Goal: Task Accomplishment & Management: Manage account settings

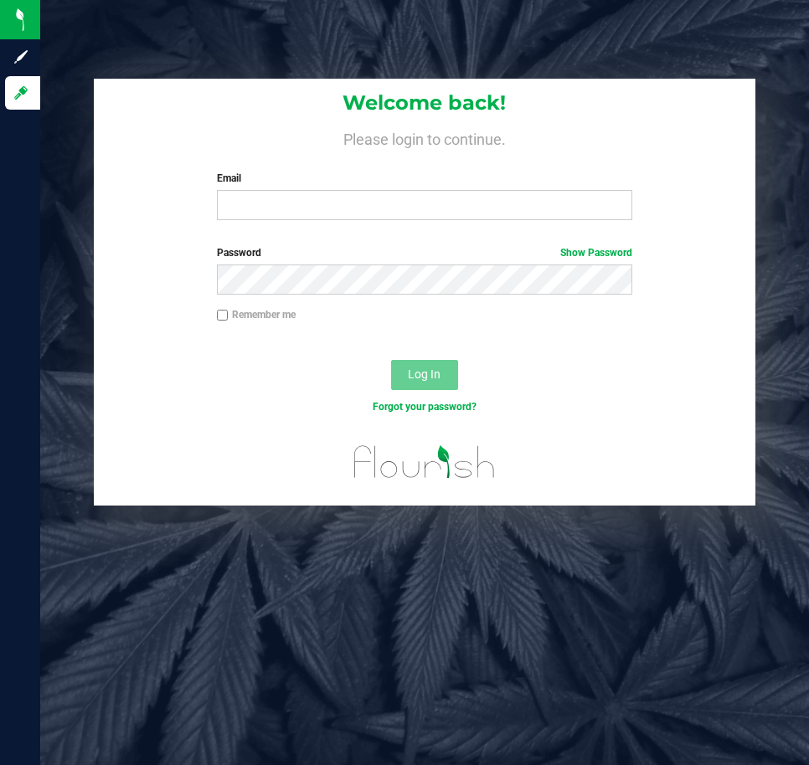
click at [284, 226] on div "Welcome back! Please login to continue. Email Required Please format your email…" at bounding box center [425, 156] width 662 height 155
drag, startPoint x: 290, startPoint y: 213, endPoint x: 287, endPoint y: 200, distance: 12.8
click at [290, 207] on input "Email" at bounding box center [425, 205] width 416 height 30
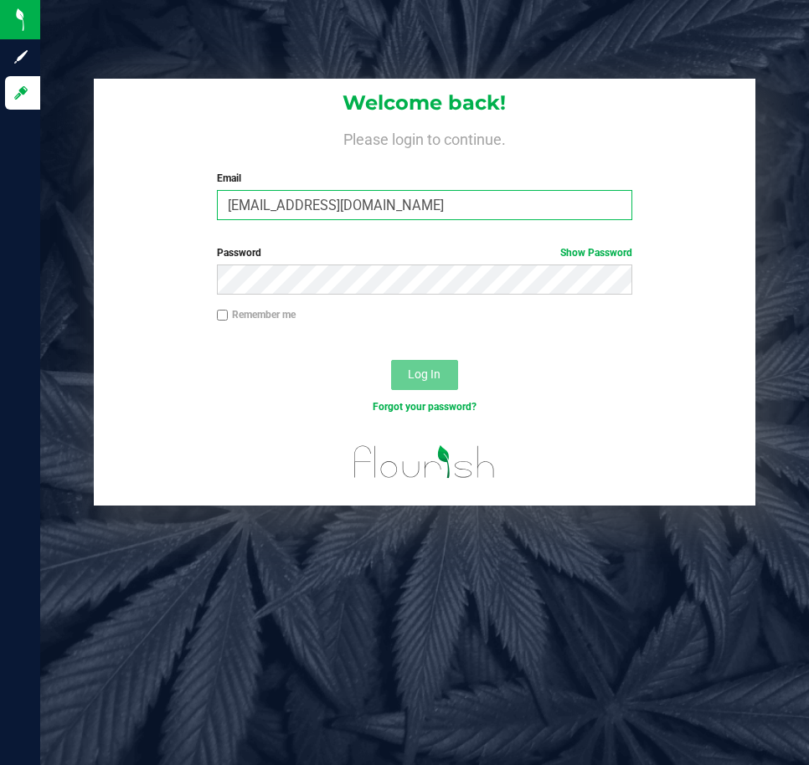
type input "[EMAIL_ADDRESS][DOMAIN_NAME]"
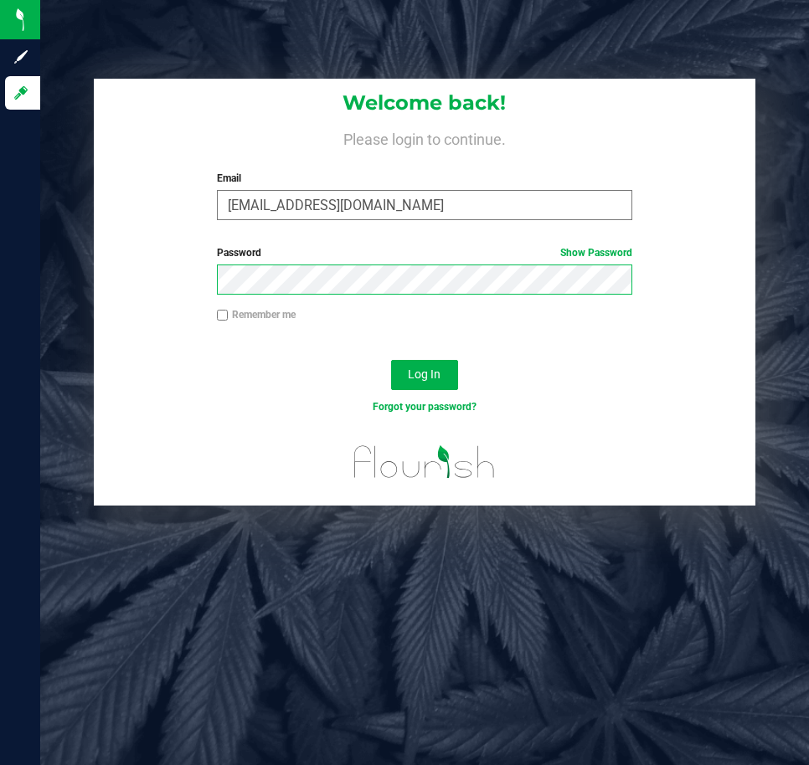
click at [391, 360] on button "Log In" at bounding box center [424, 375] width 67 height 30
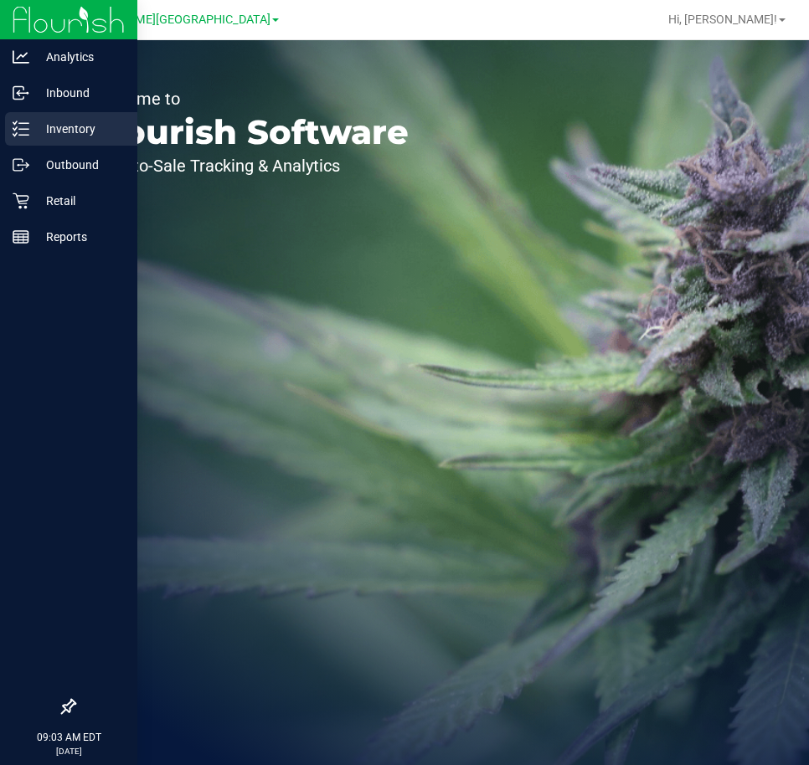
click at [64, 129] on p "Inventory" at bounding box center [79, 129] width 100 height 20
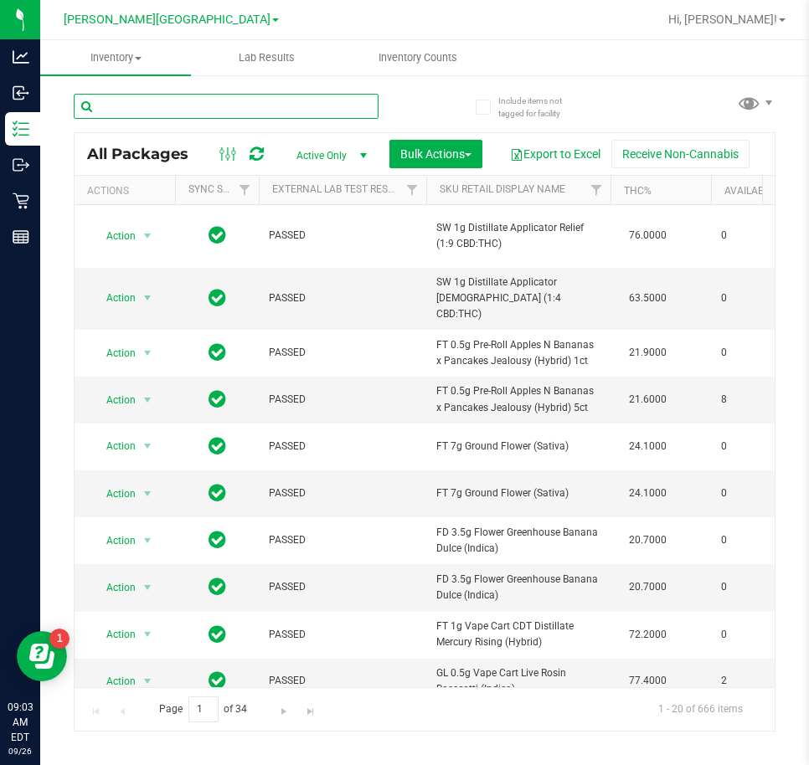
click at [229, 110] on input "text" at bounding box center [226, 106] width 305 height 25
type input "1035190711340053"
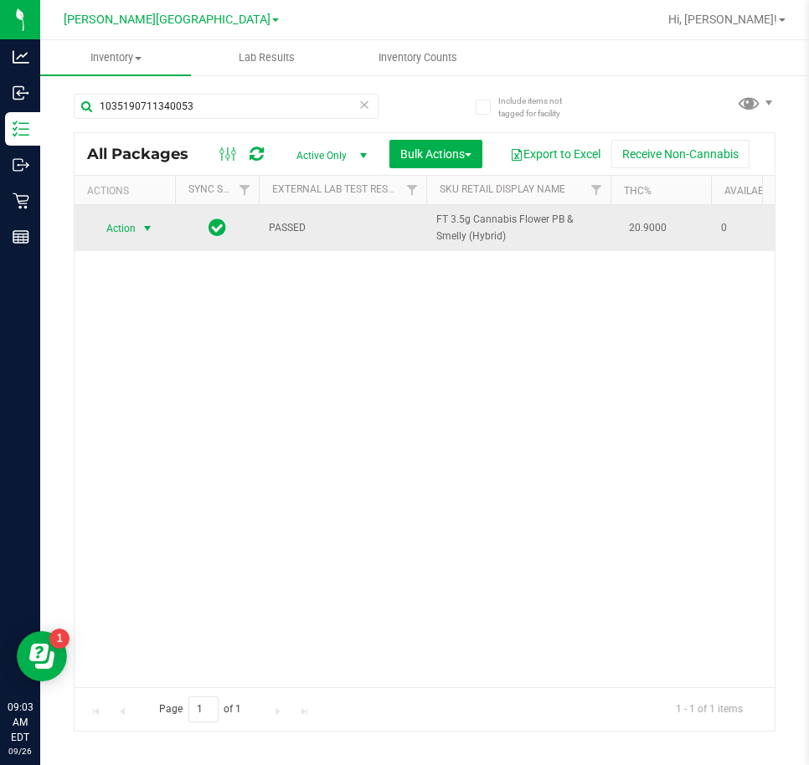
click at [144, 228] on span "select" at bounding box center [147, 228] width 13 height 13
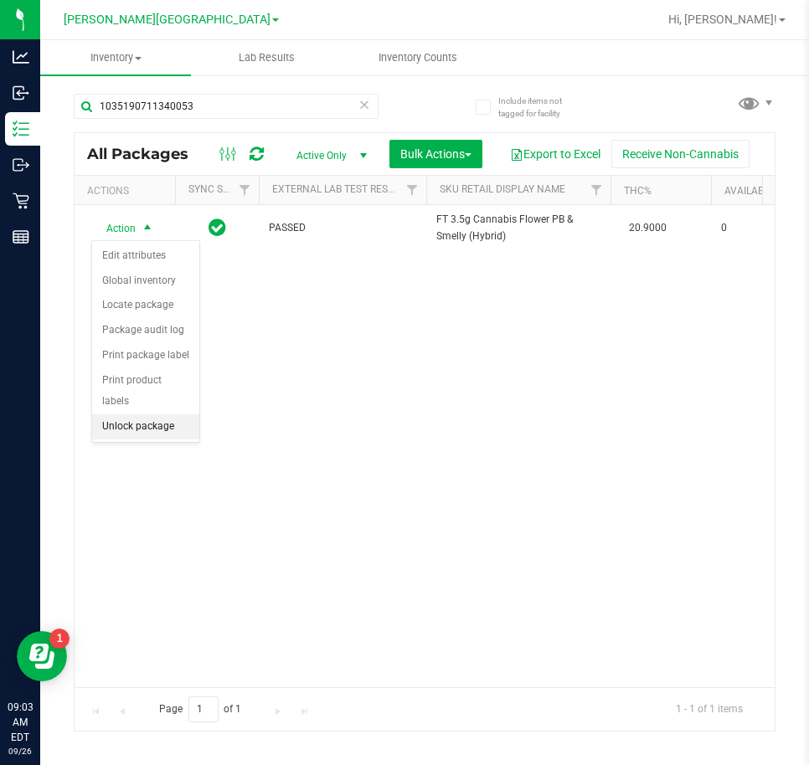
click at [123, 415] on li "Unlock package" at bounding box center [145, 427] width 107 height 25
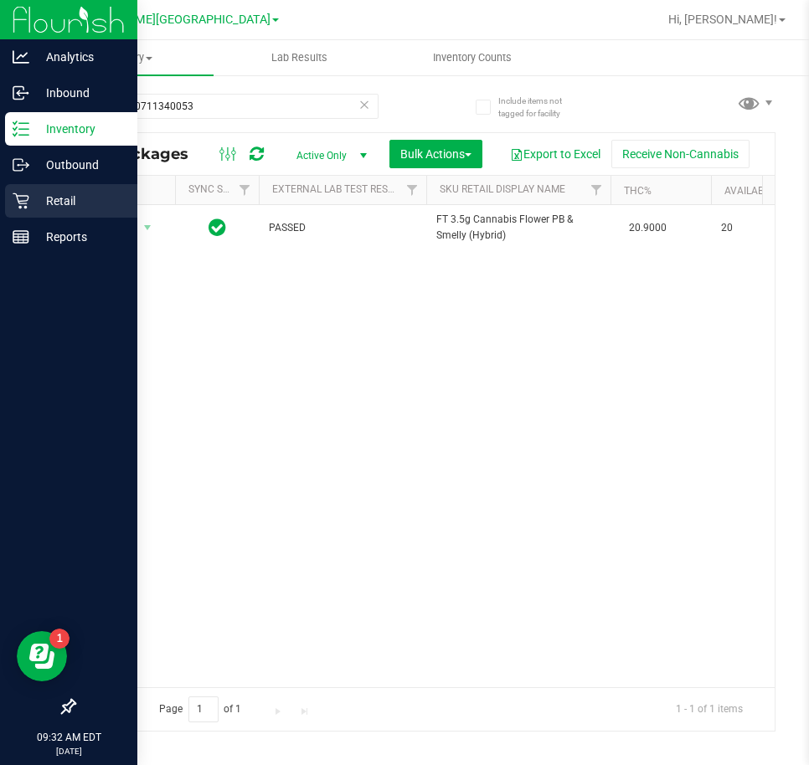
click at [54, 197] on p "Retail" at bounding box center [79, 201] width 100 height 20
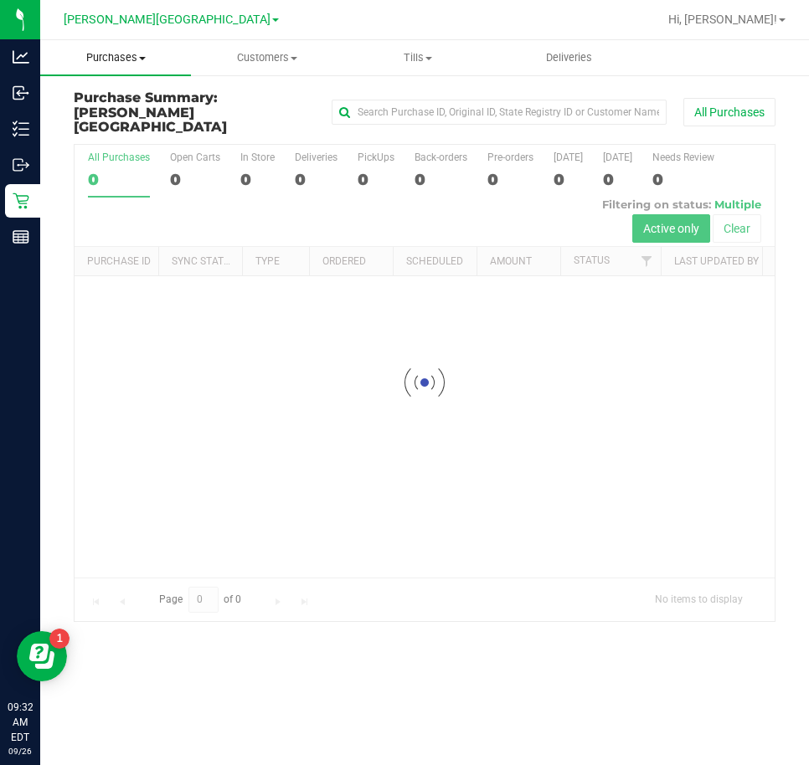
click at [154, 64] on span "Purchases" at bounding box center [115, 57] width 151 height 15
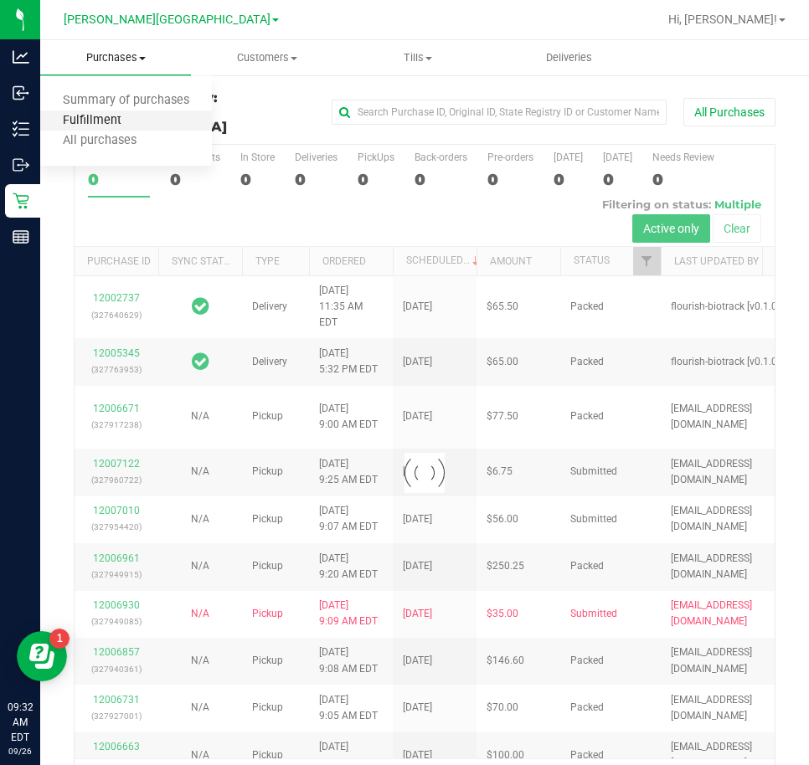
click at [118, 117] on span "Fulfillment" at bounding box center [92, 121] width 104 height 14
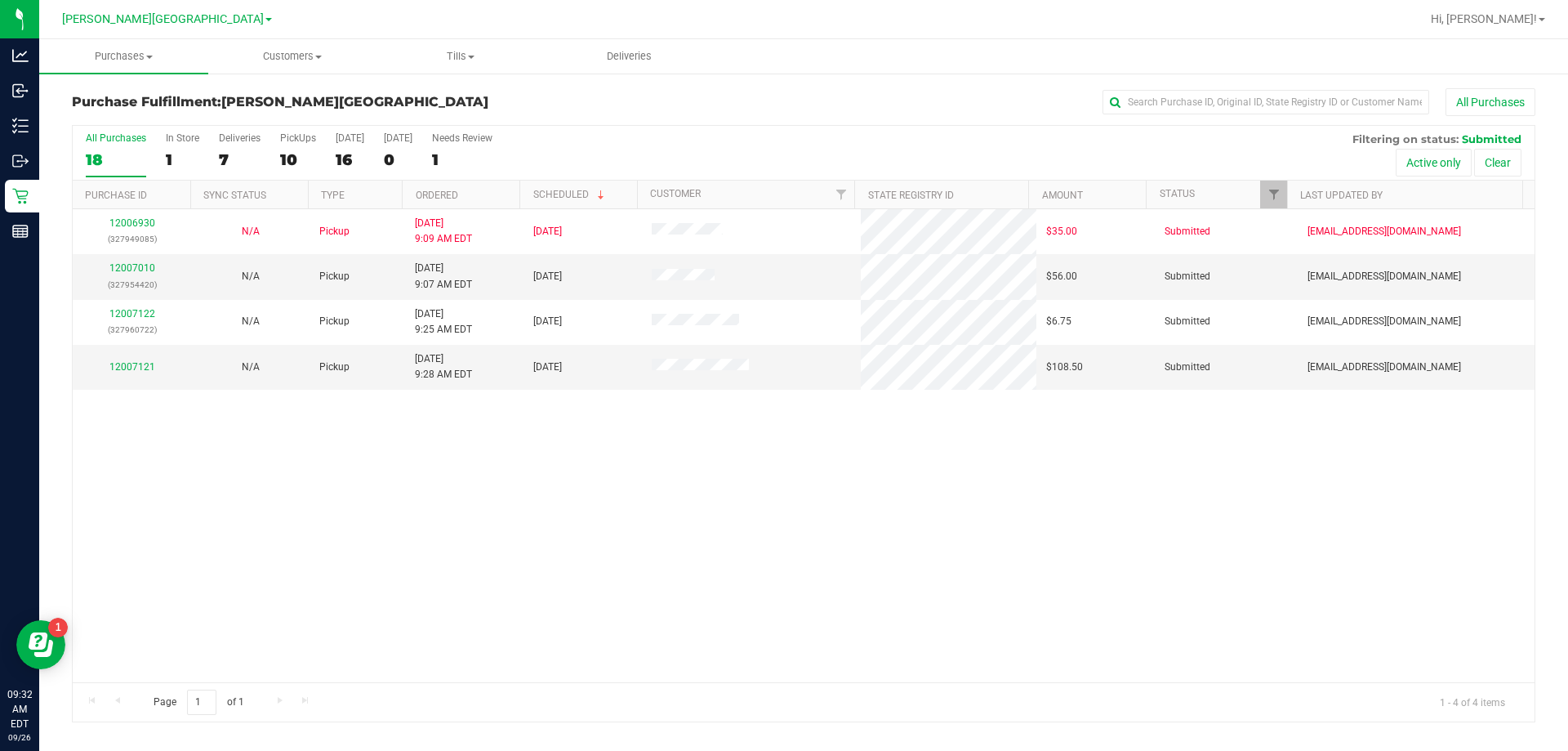
click at [788, 423] on div "12006930 (327949085) N/A Pickup 9/26/2025 9:09 AM EDT 9/26/2025 $35.00 Submitte…" at bounding box center [804, 445] width 1462 height 473
click at [545, 445] on div "12006930 (327949085) N/A Pickup 9/26/2025 9:09 AM EDT 9/26/2025 $35.00 Submitte…" at bounding box center [804, 445] width 1462 height 473
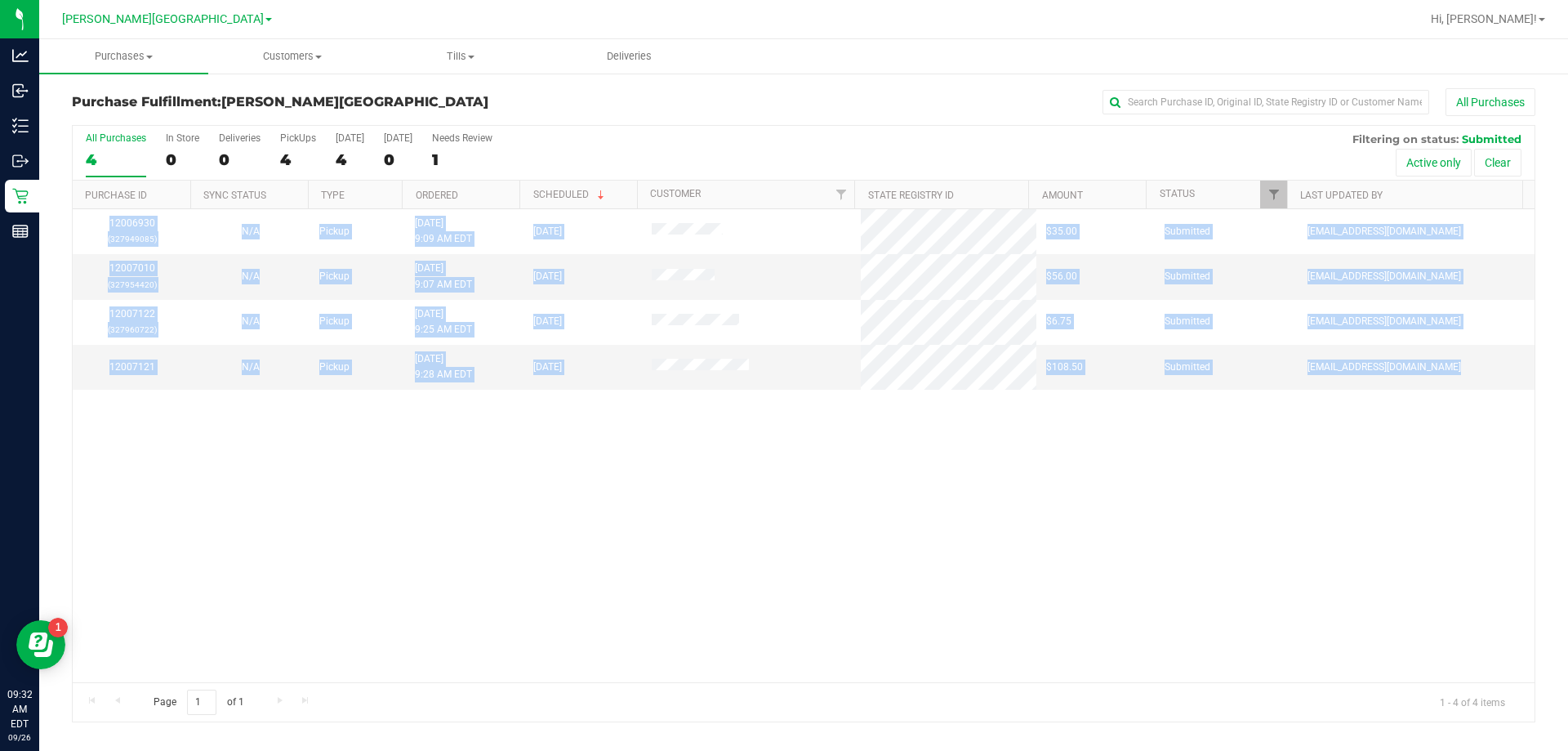
click at [545, 445] on div "12006930 (327949085) N/A Pickup 9/26/2025 9:09 AM EDT 9/26/2025 $35.00 Submitte…" at bounding box center [804, 445] width 1462 height 473
drag, startPoint x: 545, startPoint y: 445, endPoint x: 547, endPoint y: 455, distance: 10.2
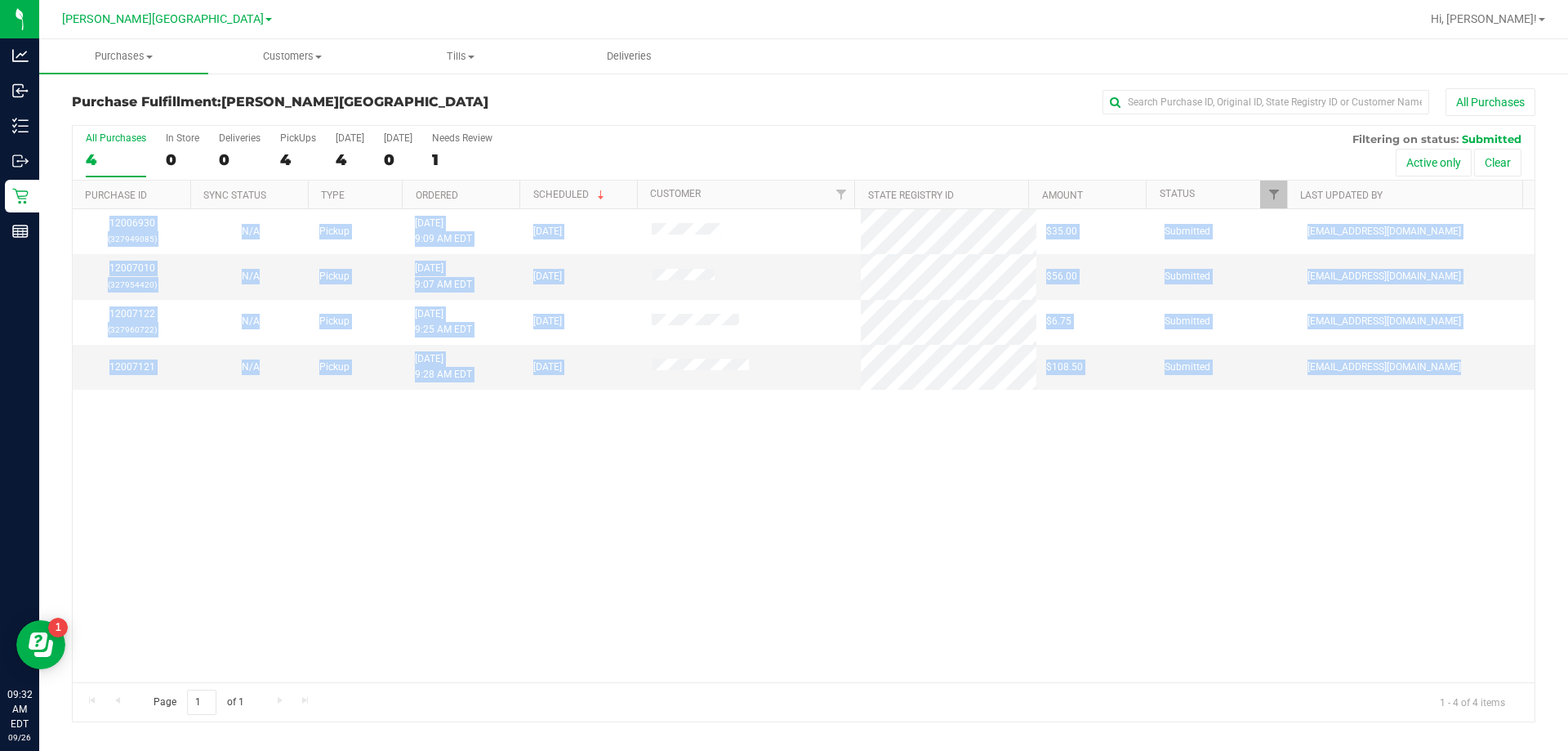
click at [547, 454] on div "12006930 (327949085) N/A Pickup 9/26/2025 9:09 AM EDT 9/26/2025 $35.00 Submitte…" at bounding box center [804, 445] width 1462 height 473
click at [547, 455] on div "12006930 (327949085) N/A Pickup 9/26/2025 9:09 AM EDT 9/26/2025 $35.00 Submitte…" at bounding box center [804, 445] width 1462 height 473
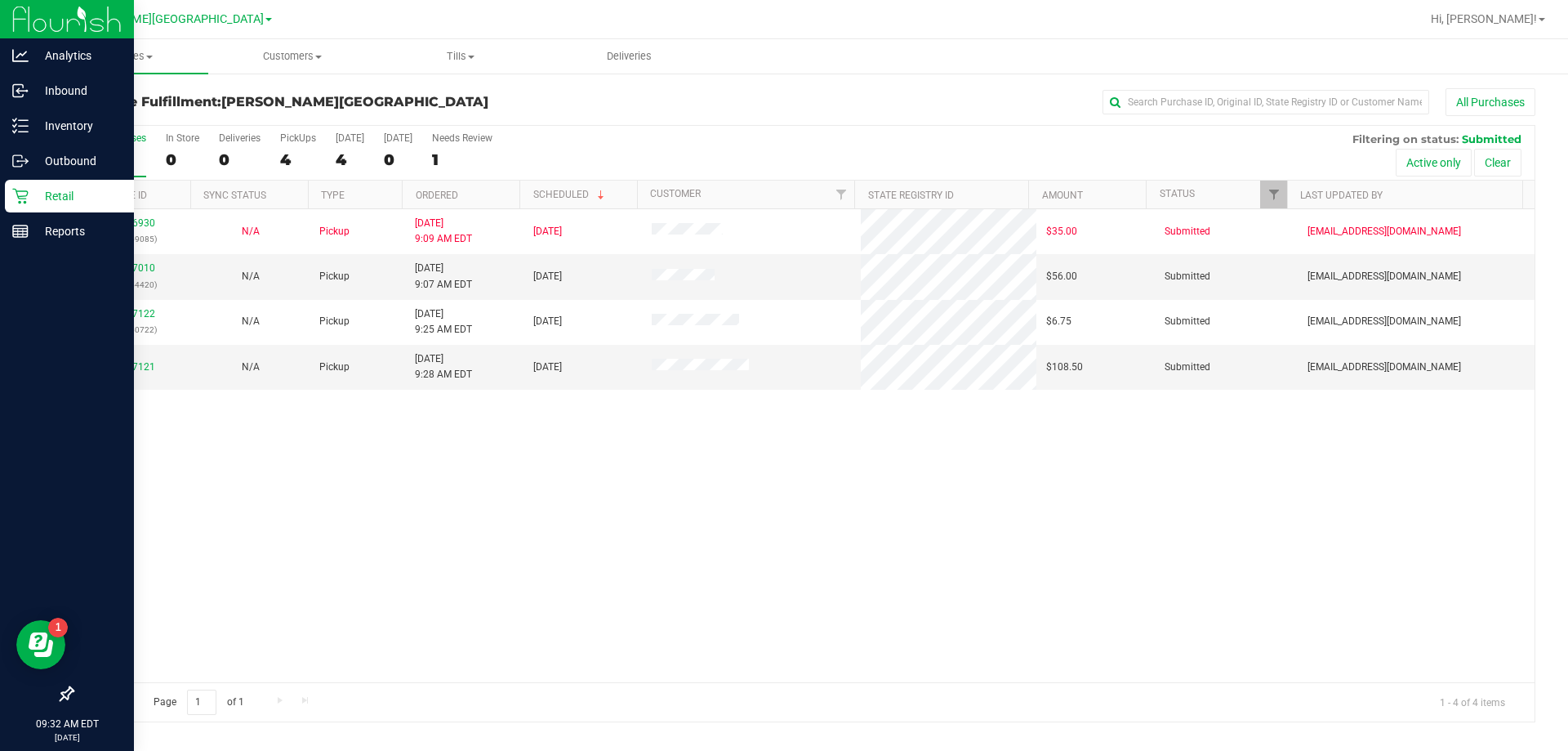
click at [22, 201] on icon at bounding box center [20, 196] width 17 height 17
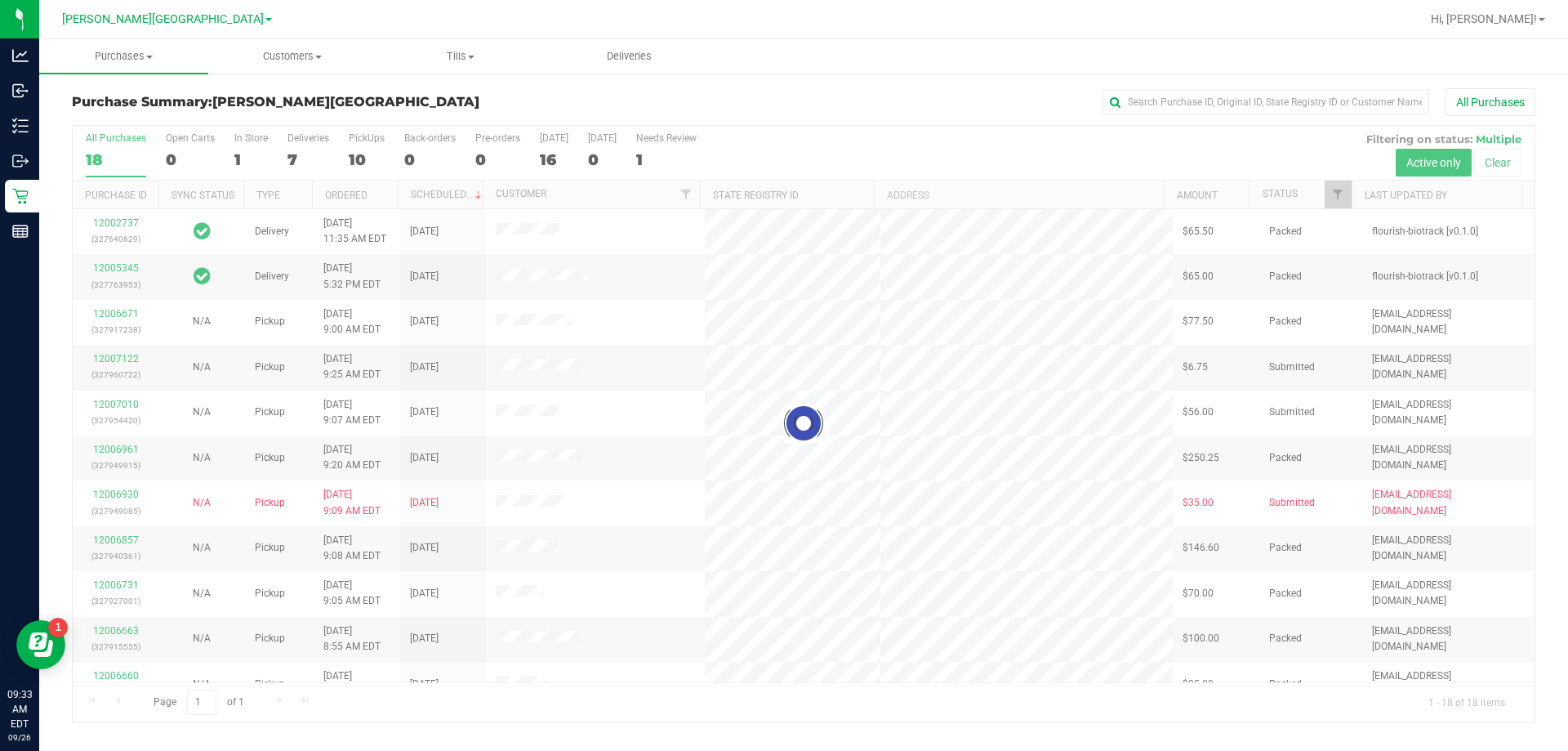
click at [293, 153] on div at bounding box center [804, 423] width 1462 height 596
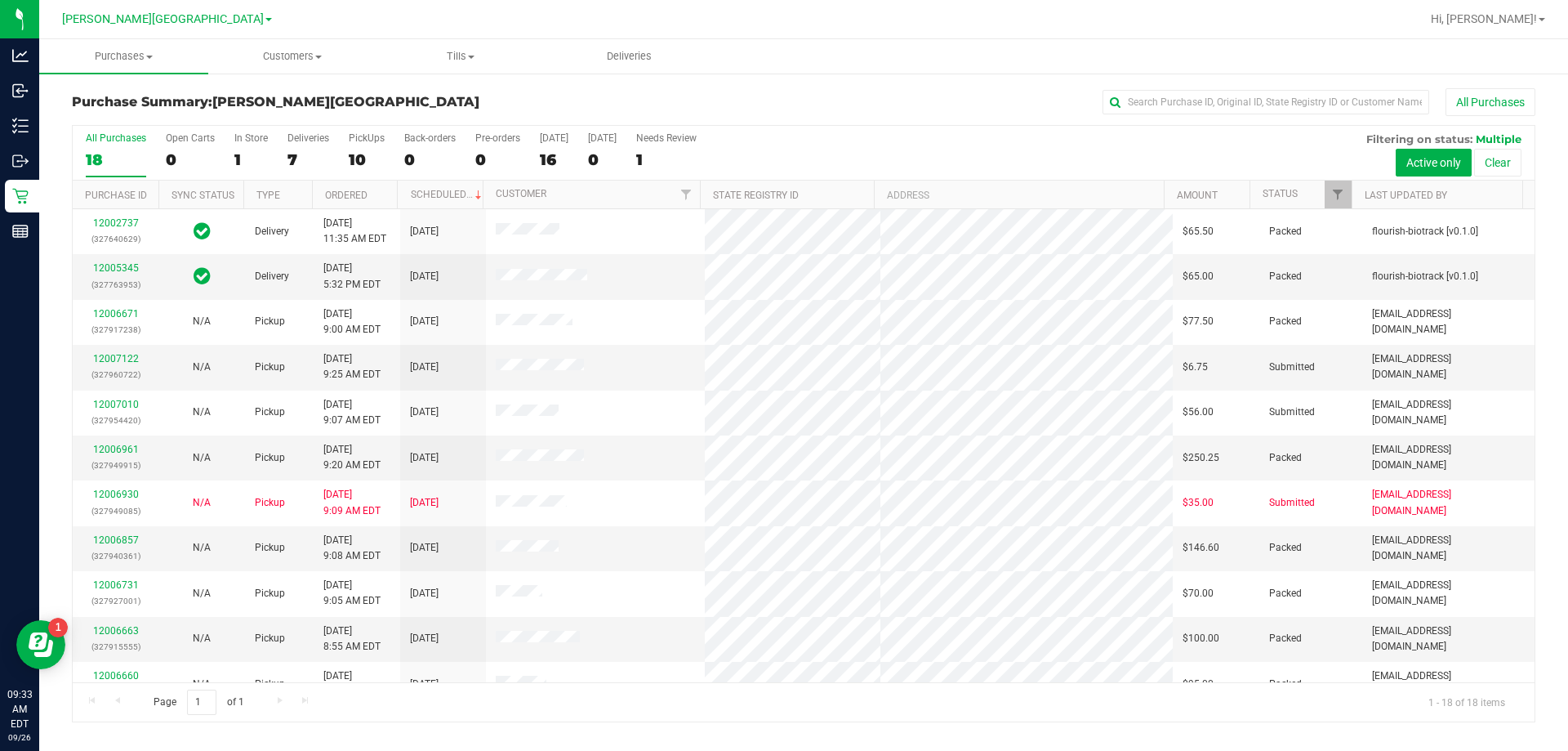
click at [293, 153] on div "7" at bounding box center [308, 159] width 42 height 19
click at [0, 0] on input "Deliveries 7" at bounding box center [0, 0] width 0 height 0
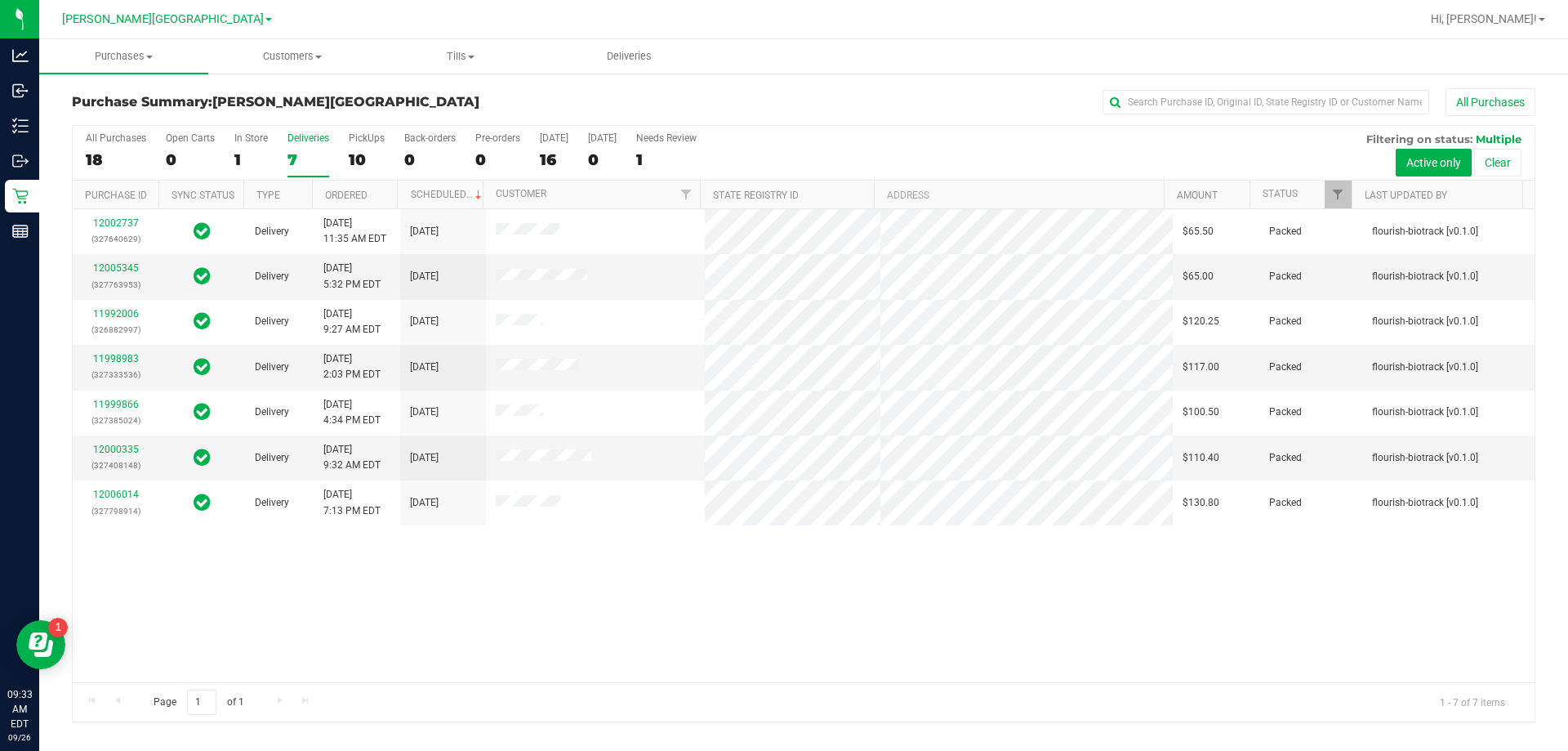
click at [626, 561] on div "12002737 (327640629) Delivery 9/25/2025 11:35 AM EDT 9/29/2025 $65.50 Packed fl…" at bounding box center [804, 445] width 1462 height 473
click at [439, 573] on div "12002737 (327640629) Delivery 9/25/2025 11:35 AM EDT 9/29/2025 $65.50 Packed fl…" at bounding box center [804, 445] width 1462 height 473
click at [591, 569] on div "12002737 (327640629) Delivery 9/25/2025 11:35 AM EDT 9/29/2025 $65.50 Packed fl…" at bounding box center [804, 445] width 1462 height 473
click at [726, 635] on div "12002737 (327640629) Delivery 9/25/2025 11:35 AM EDT 9/29/2025 $65.50 Packed fl…" at bounding box center [804, 445] width 1462 height 473
click at [711, 621] on div "12002737 (327640629) Delivery 9/25/2025 11:35 AM EDT 9/29/2025 $65.50 Packed fl…" at bounding box center [804, 445] width 1462 height 473
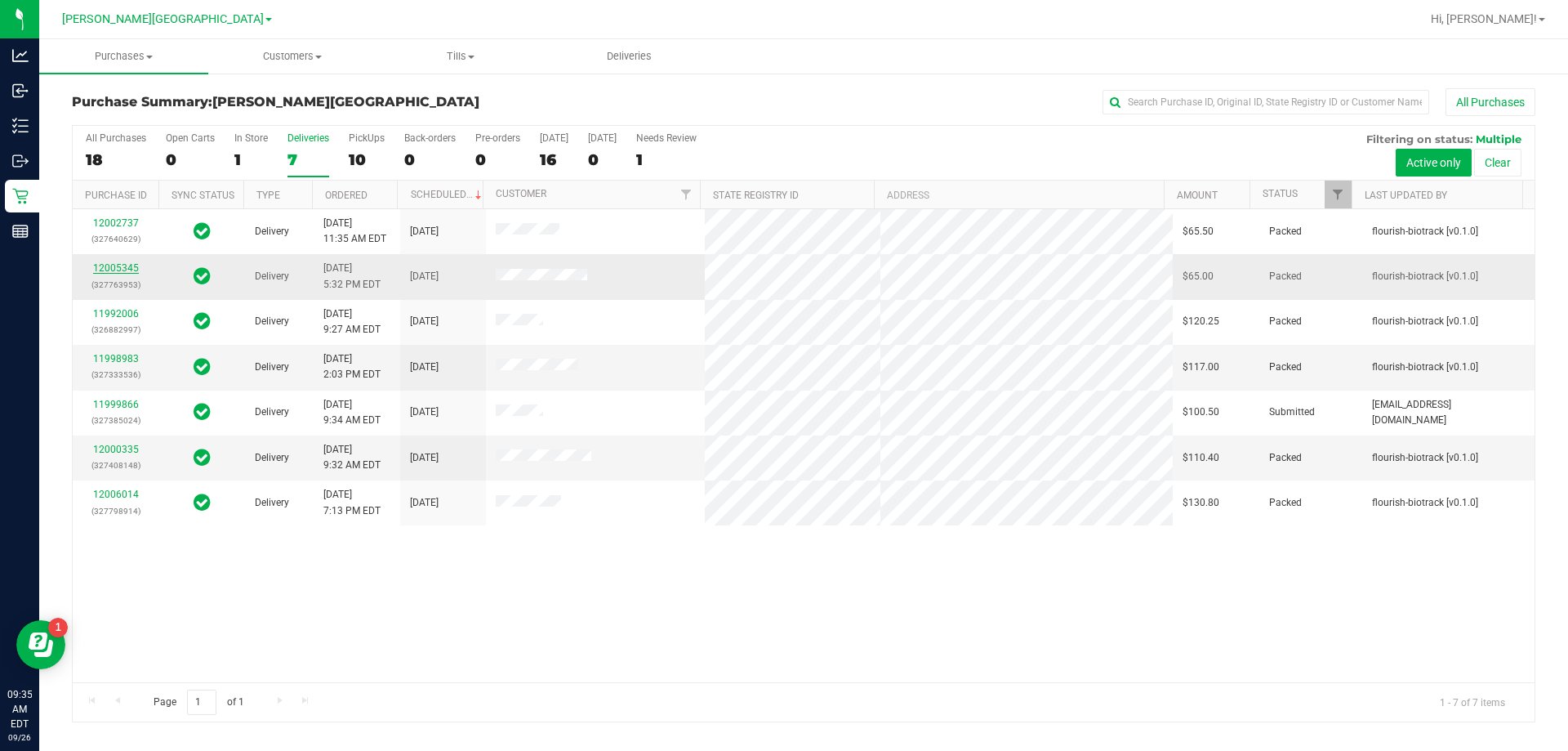
click at [127, 265] on link "12005345" at bounding box center [115, 268] width 46 height 12
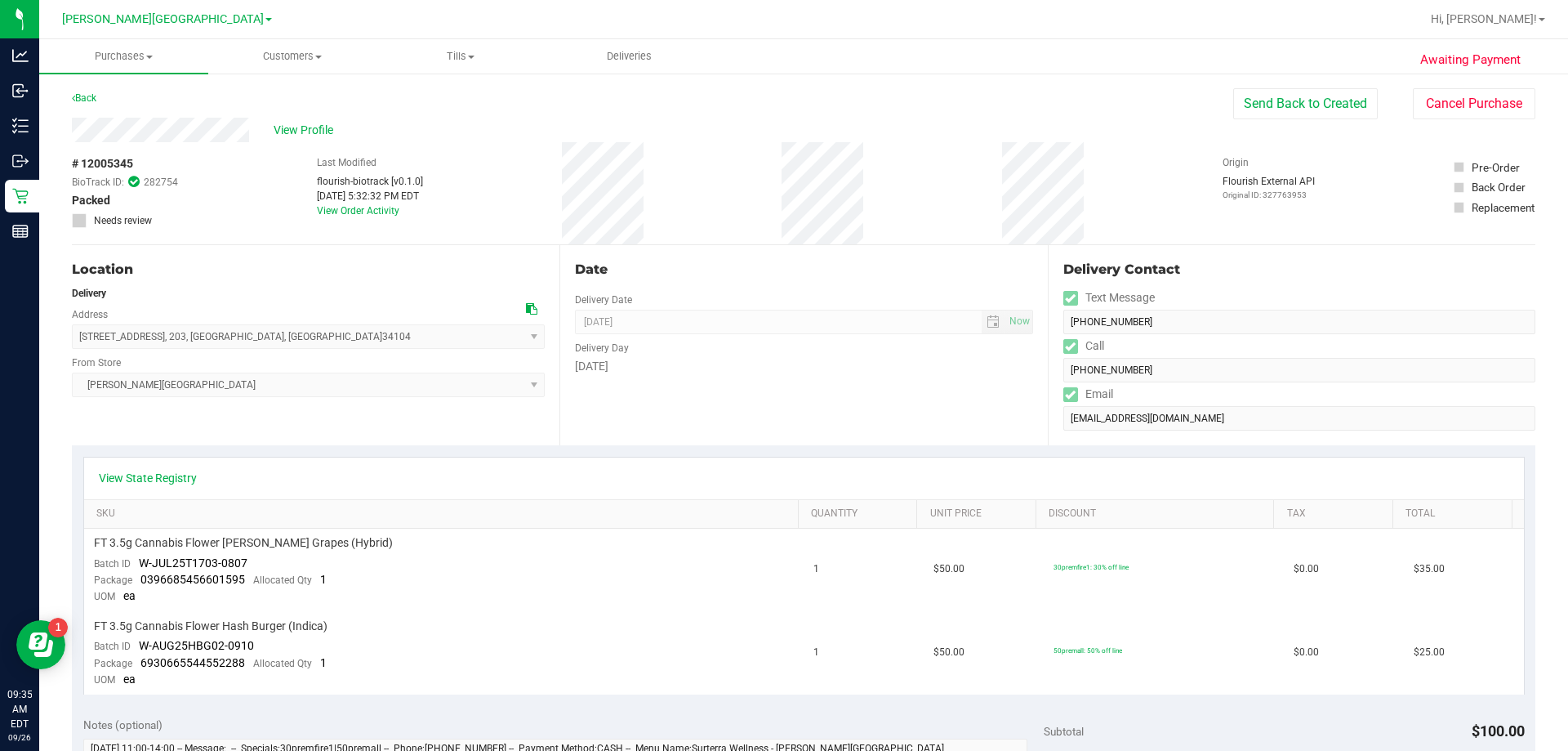
click at [728, 396] on div "Date Delivery Date 09/29/2025 Now 09/29/2025 08:00 AM Now Delivery Day Monday" at bounding box center [804, 344] width 488 height 200
click at [731, 233] on div "# 12005345 BioTrack ID: 282754 Packed Needs review Last Modified flourish-biotr…" at bounding box center [804, 193] width 1464 height 102
click at [737, 193] on div "# 12005345 BioTrack ID: 282754 Packed Needs review Last Modified flourish-biotr…" at bounding box center [804, 193] width 1464 height 102
click at [518, 168] on div "# 12005345 BioTrack ID: 282754 Packed Needs review Last Modified flourish-biotr…" at bounding box center [804, 193] width 1464 height 102
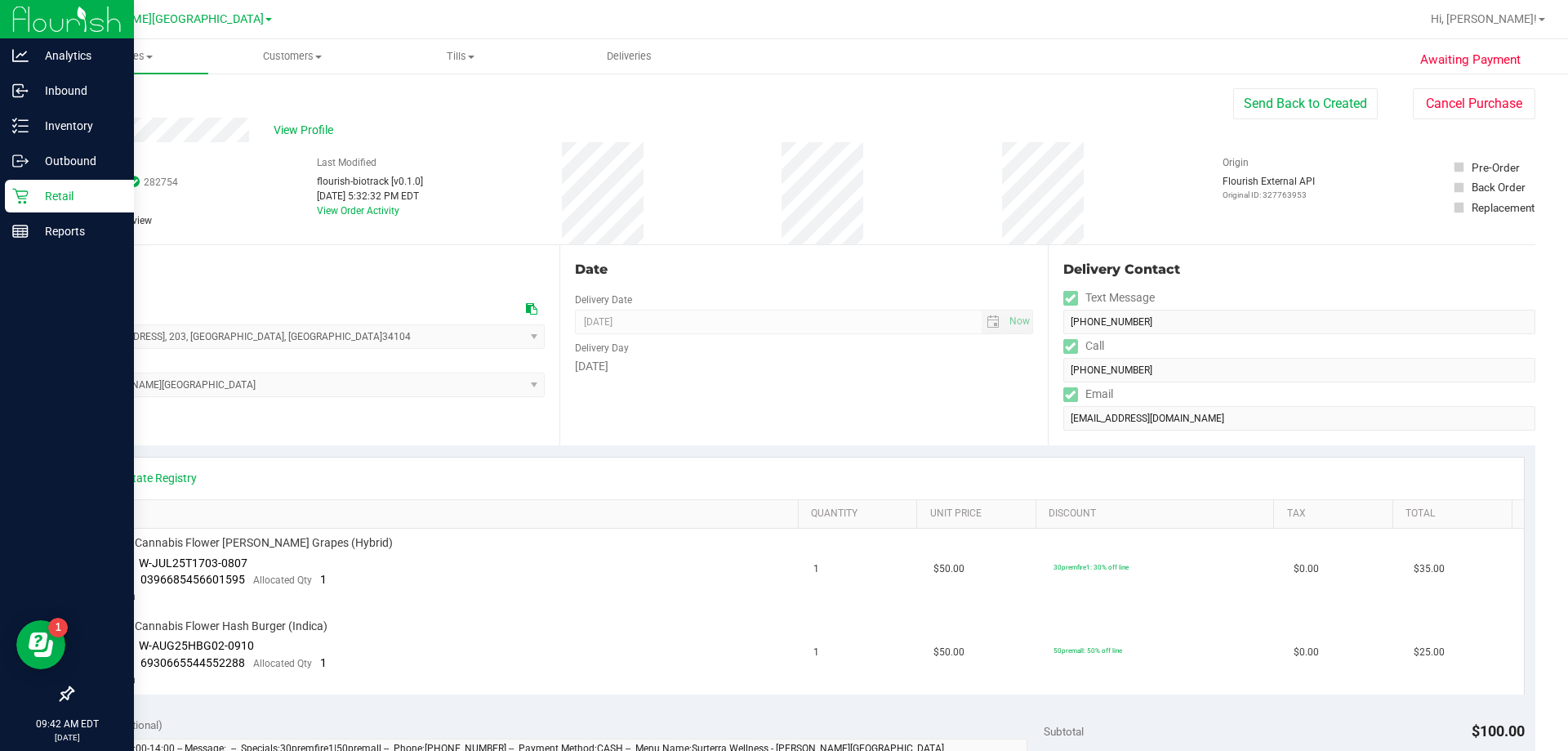
click at [14, 194] on icon at bounding box center [20, 196] width 17 height 17
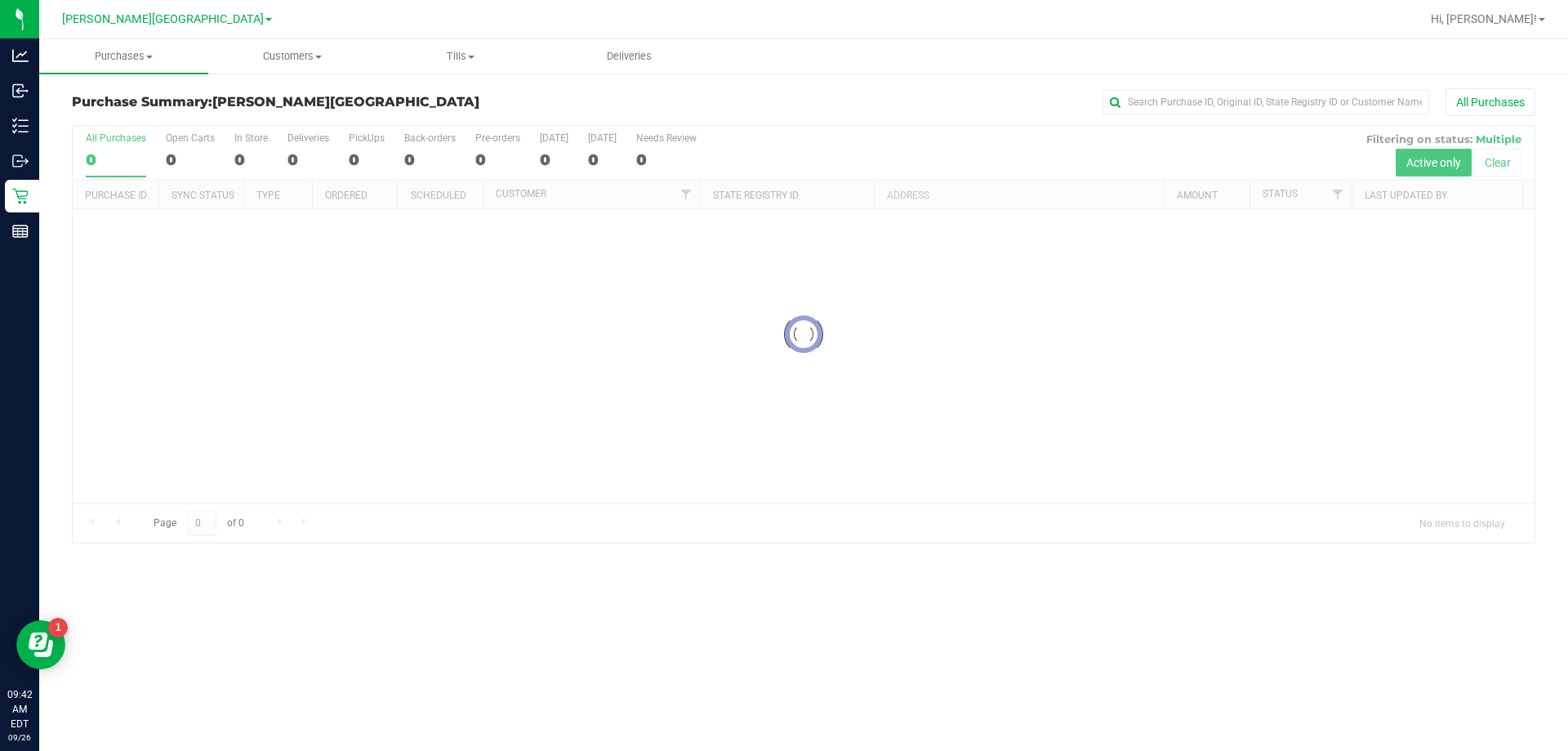
drag, startPoint x: 419, startPoint y: 106, endPoint x: 398, endPoint y: 107, distance: 21.0
click at [418, 106] on h3 "Purchase Summary: Bonita Springs WC" at bounding box center [316, 101] width 488 height 15
click at [294, 157] on div at bounding box center [804, 334] width 1462 height 416
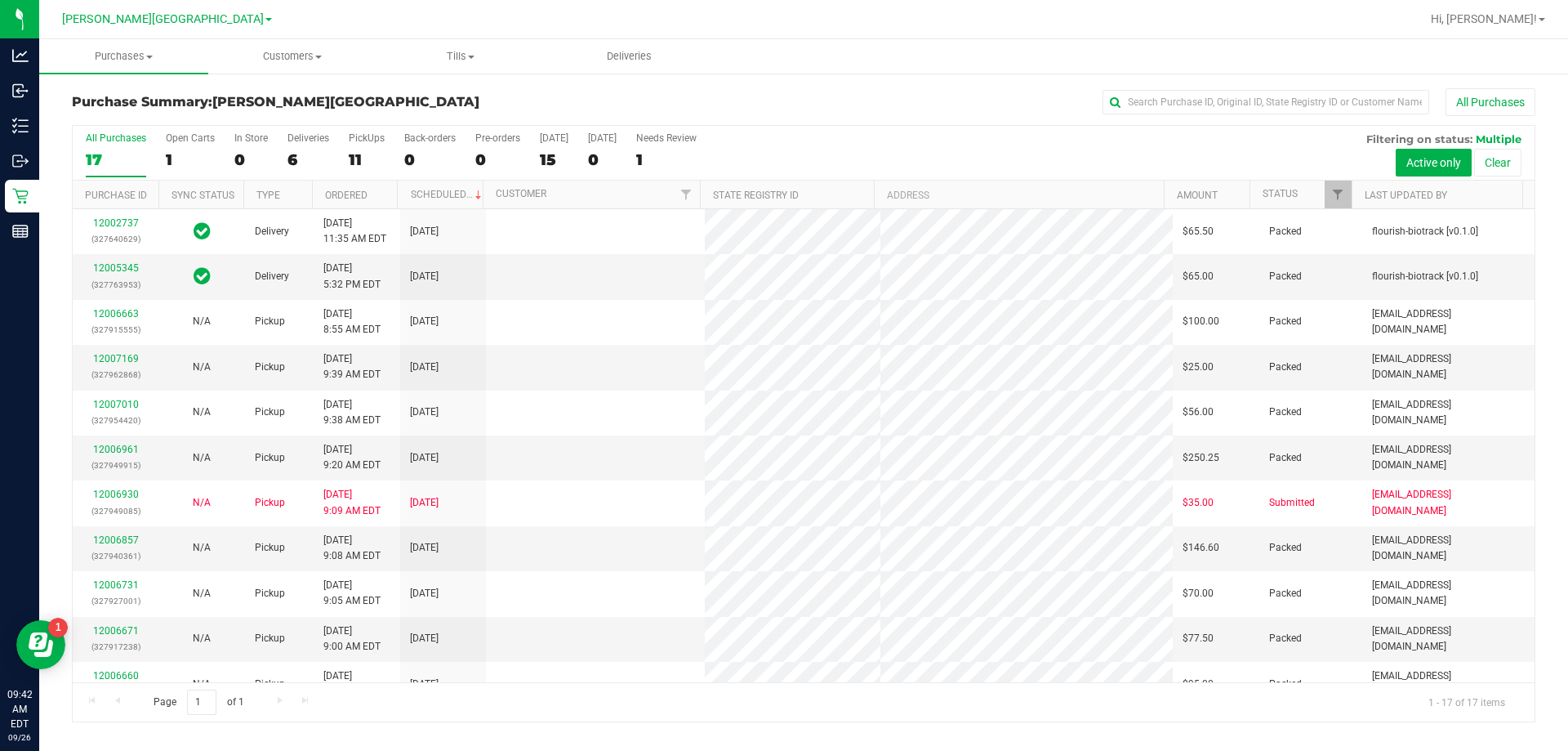
click at [294, 157] on div "6" at bounding box center [308, 159] width 42 height 19
click at [0, 0] on input "Deliveries 6" at bounding box center [0, 0] width 0 height 0
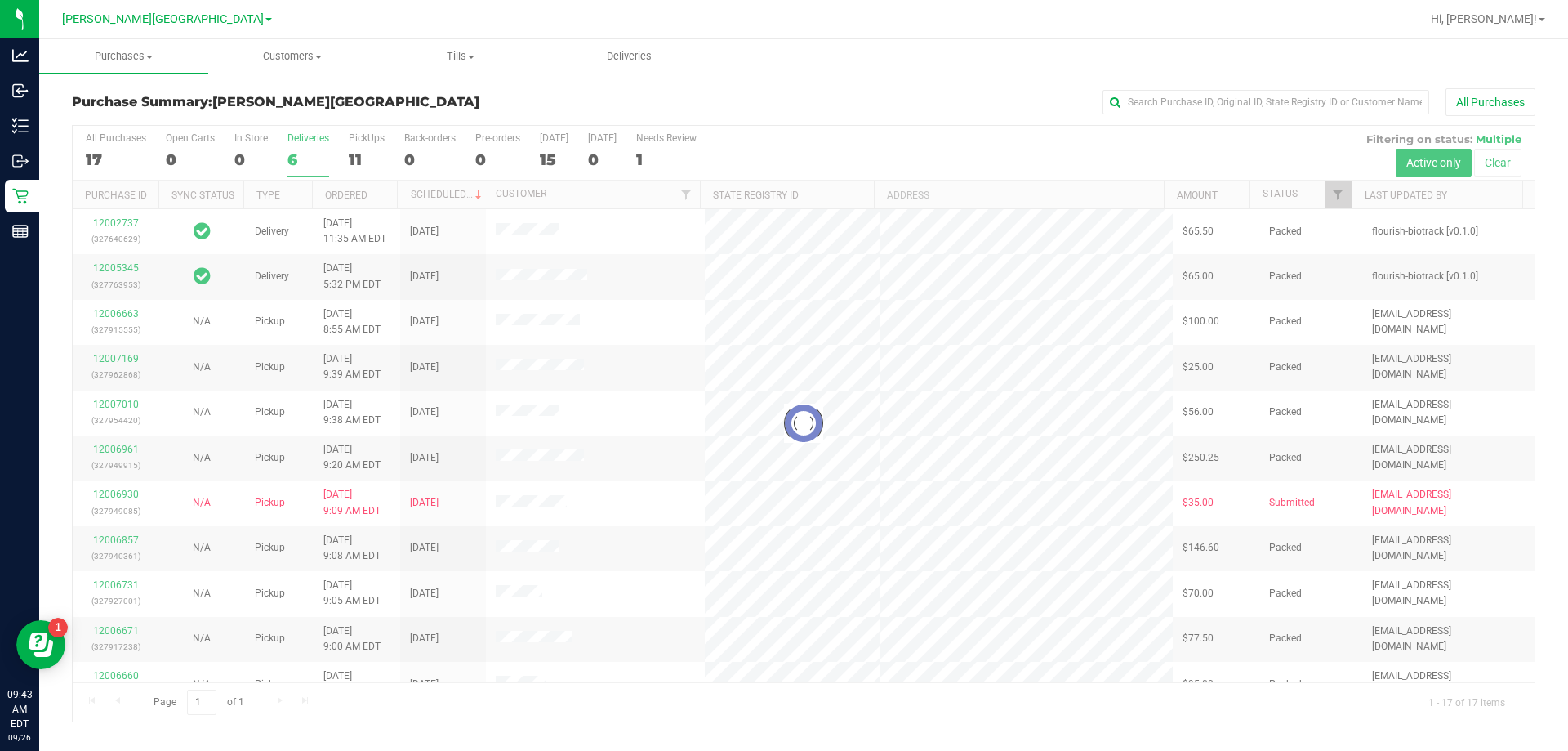
click at [384, 89] on div "Purchase Summary: Bonita Springs WC All Purchases" at bounding box center [804, 105] width 1464 height 36
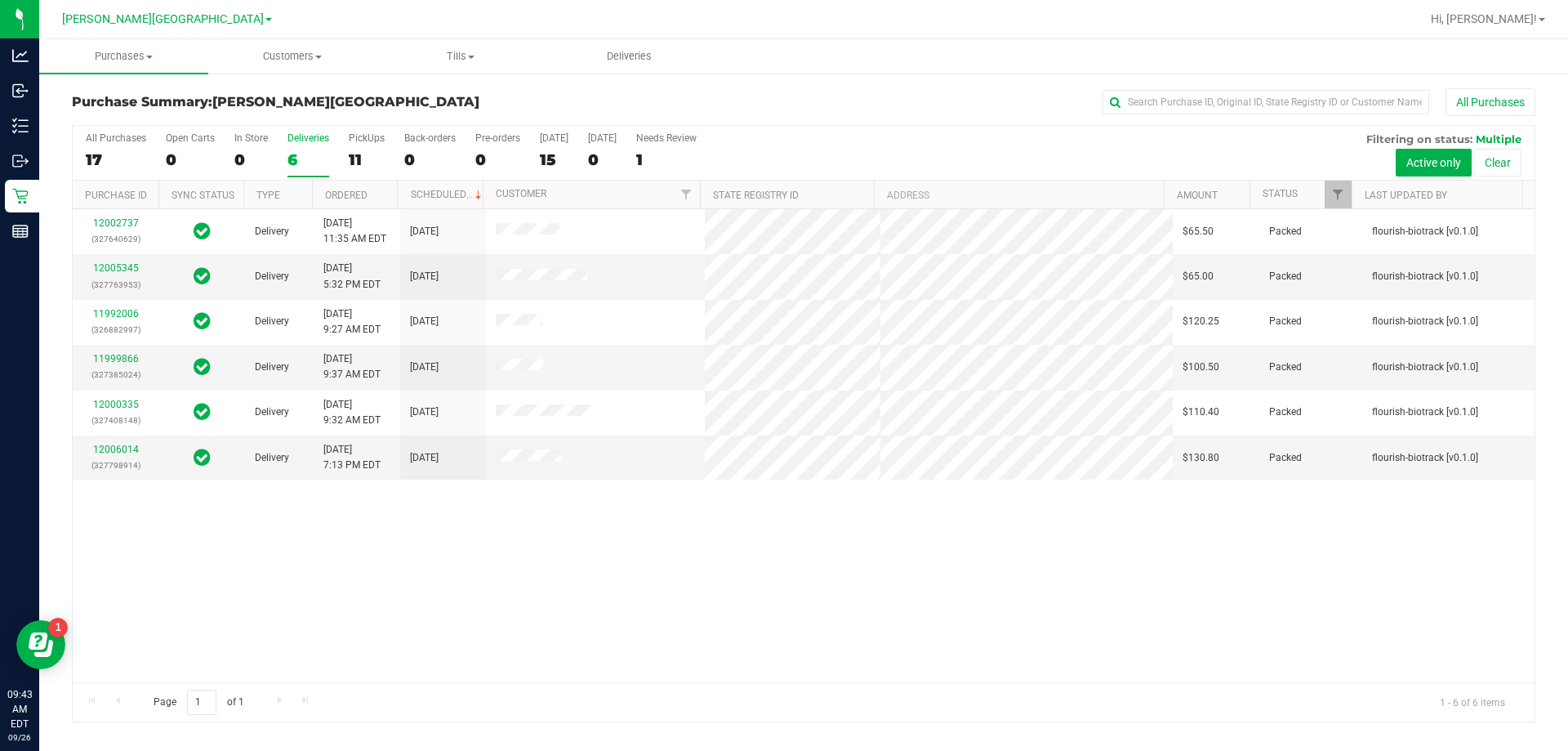
click at [496, 564] on div "12002737 (327640629) Delivery 9/25/2025 11:35 AM EDT 9/29/2025 $65.50 Packed fl…" at bounding box center [804, 445] width 1462 height 473
click at [516, 530] on div "12002737 (327640629) Delivery 9/25/2025 11:35 AM EDT 9/29/2025 $65.50 Packed fl…" at bounding box center [804, 445] width 1462 height 473
click at [143, 60] on span "Purchases" at bounding box center [123, 56] width 169 height 15
click at [130, 122] on span "Fulfillment" at bounding box center [90, 118] width 101 height 14
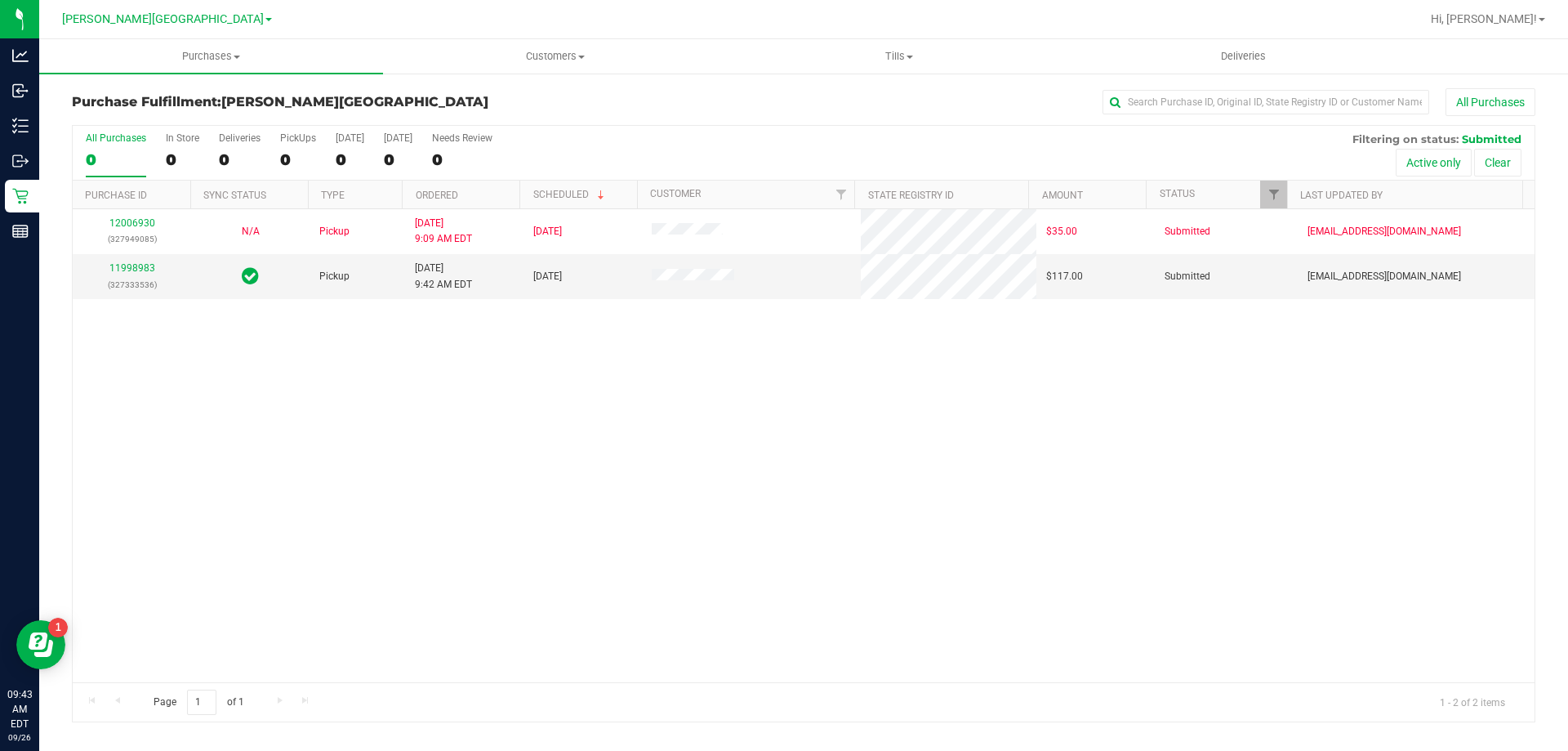
click at [788, 405] on div "12006930 (327949085) N/A Pickup 9/26/2025 9:09 AM EDT 9/26/2025 $35.00 Submitte…" at bounding box center [804, 445] width 1462 height 473
click at [630, 365] on div "12006930 (327949085) N/A Pickup 9/26/2025 9:09 AM EDT 9/26/2025 $35.00 Submitte…" at bounding box center [804, 445] width 1462 height 473
click at [139, 398] on div "12006930 (327949085) N/A Pickup 9/26/2025 9:09 AM EDT 9/26/2025 $35.00 Submitte…" at bounding box center [804, 445] width 1462 height 473
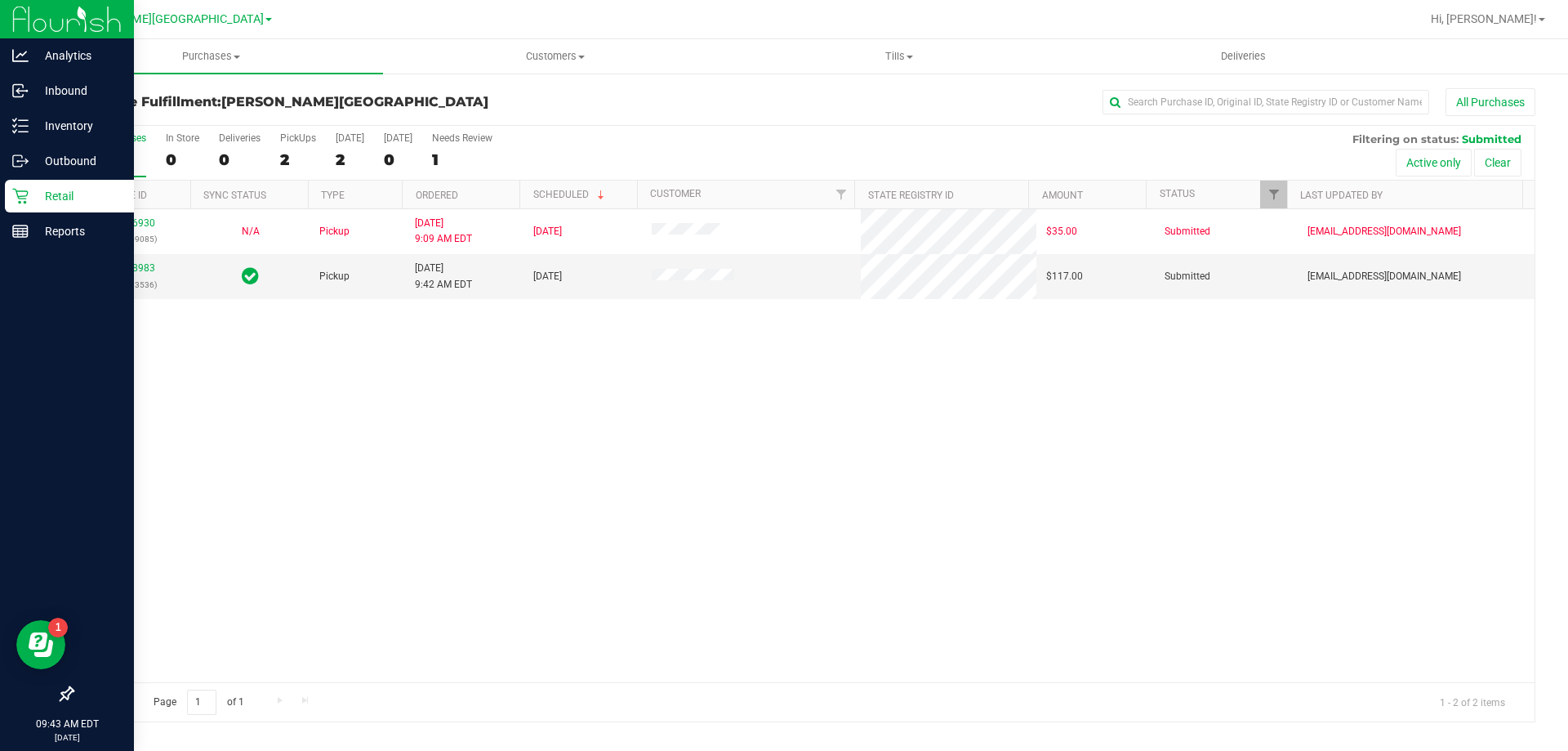
click at [53, 195] on p "Retail" at bounding box center [77, 196] width 98 height 20
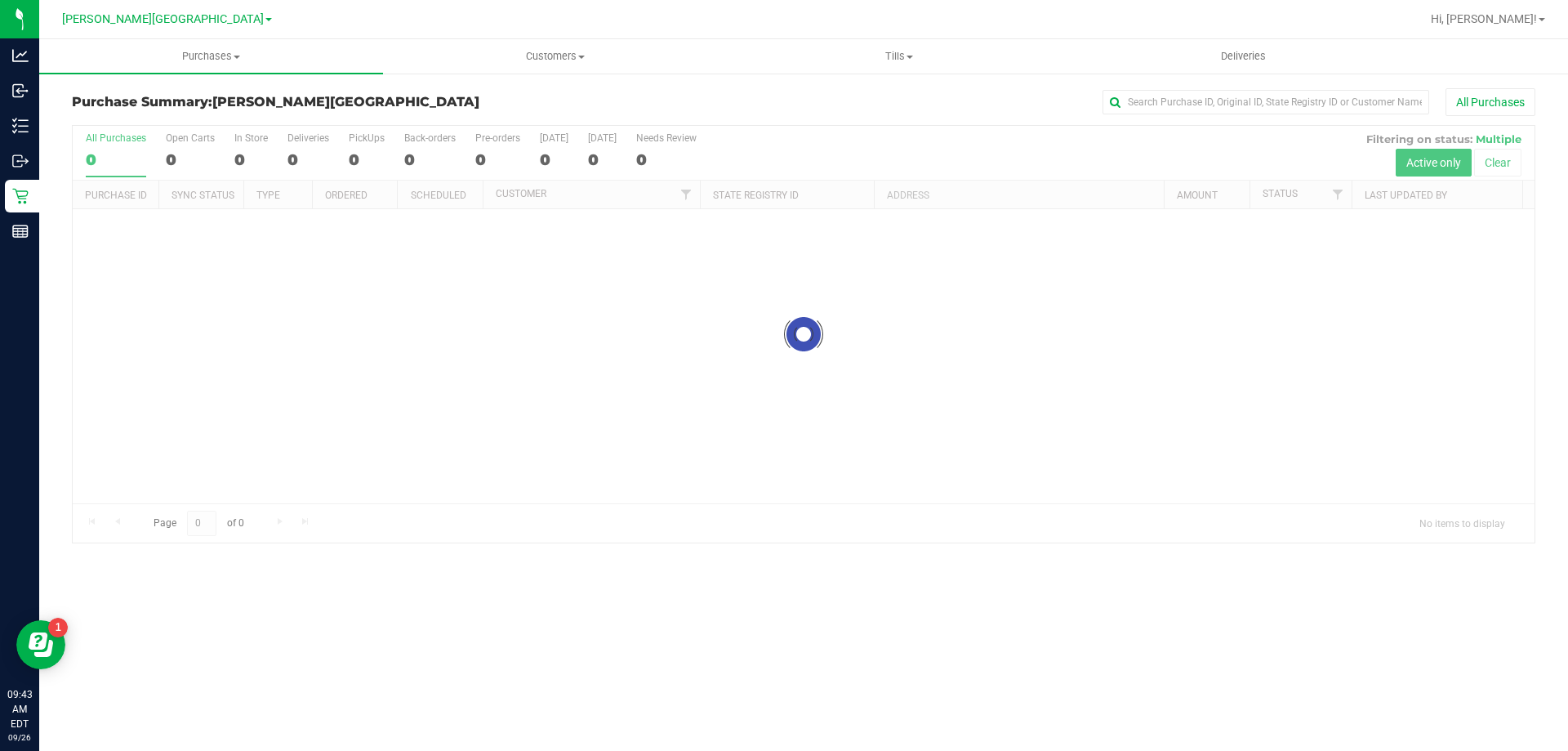
click at [545, 86] on div "Purchase Summary: Bonita Springs WC All Purchases Loading... All Purchases 0 Op…" at bounding box center [804, 316] width 1529 height 488
click at [480, 83] on div "Purchase Summary: Bonita Springs WC All Purchases Loading... All Purchases 0 Op…" at bounding box center [804, 316] width 1529 height 488
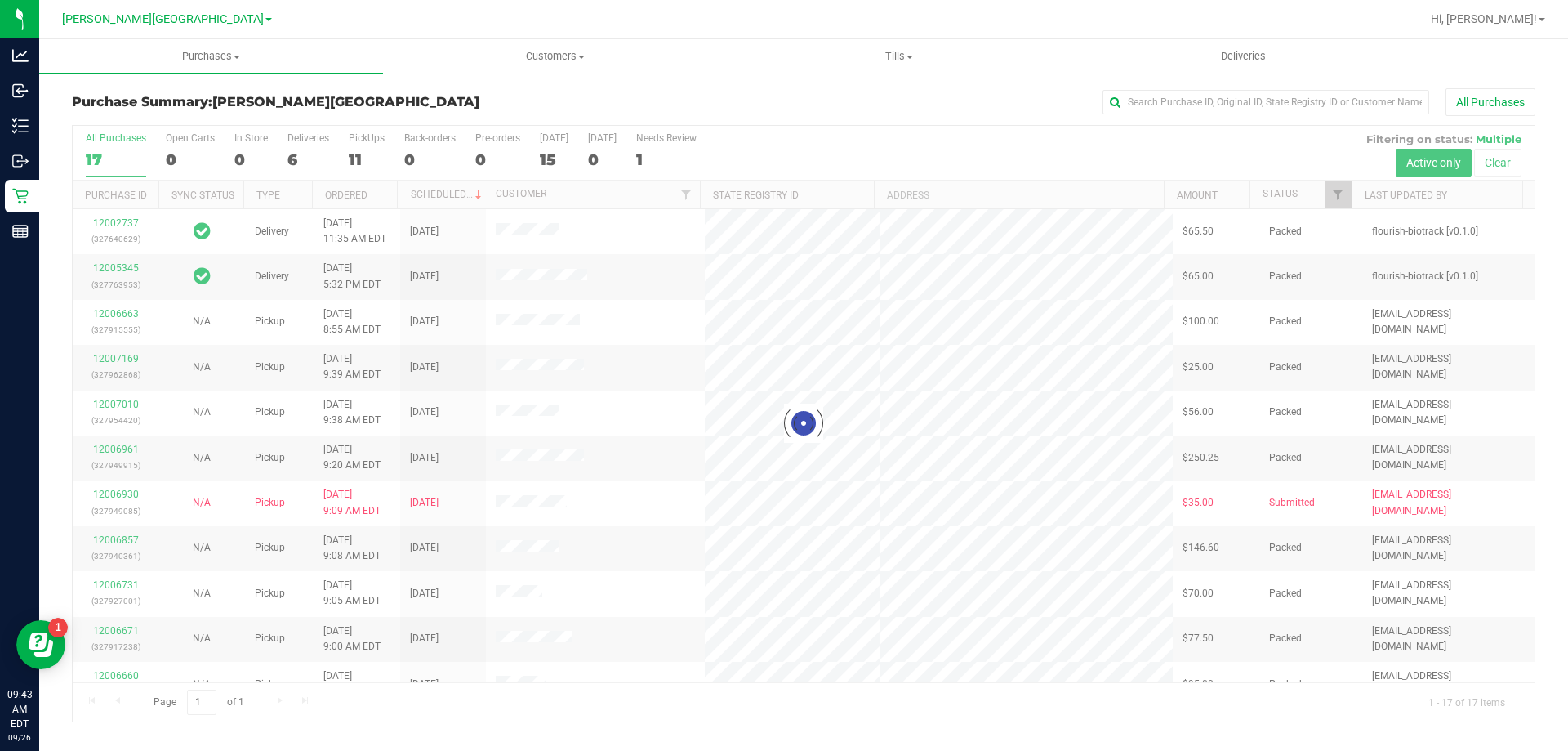
click at [298, 158] on div at bounding box center [804, 423] width 1462 height 596
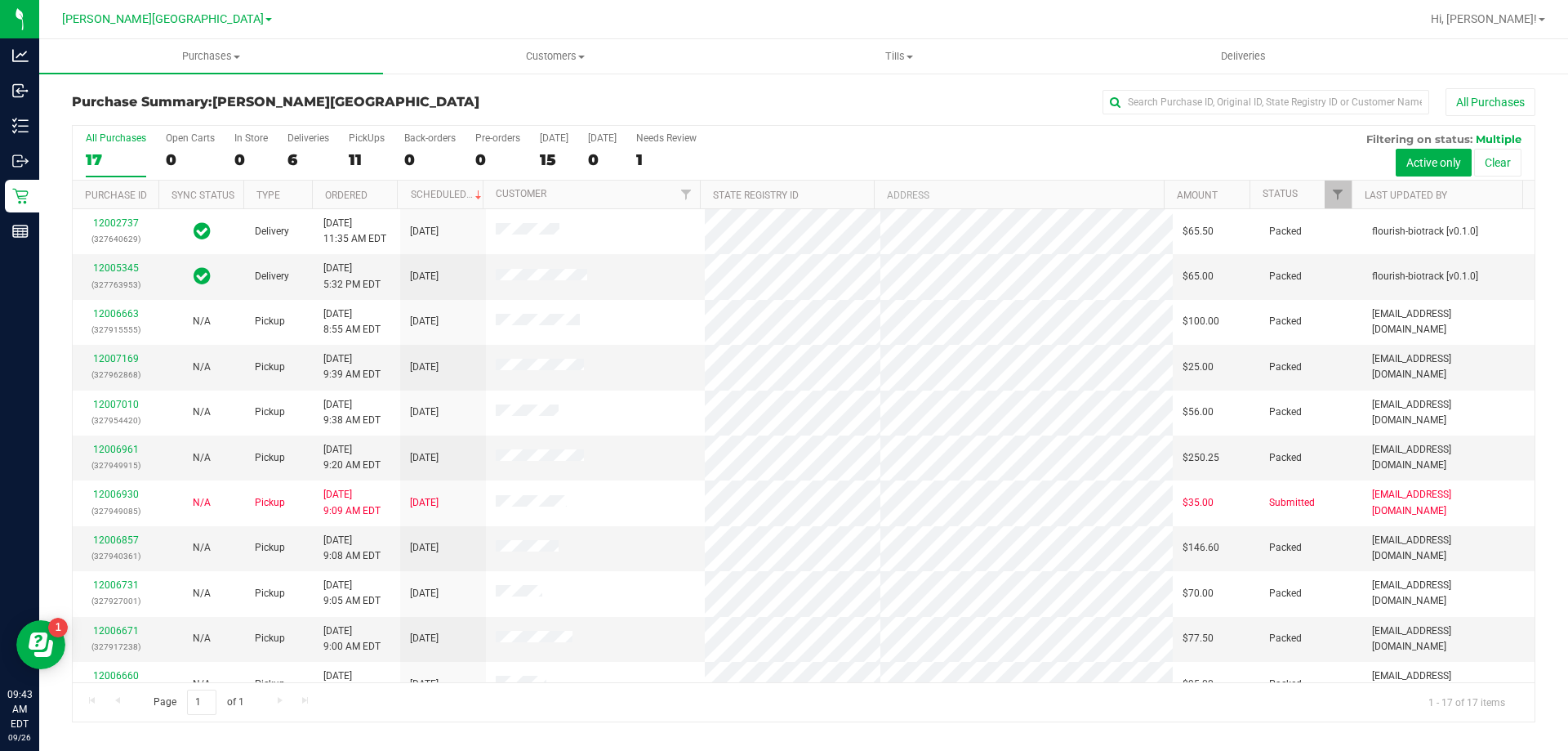
click at [298, 158] on div "6" at bounding box center [308, 159] width 42 height 19
click at [0, 0] on input "Deliveries 6" at bounding box center [0, 0] width 0 height 0
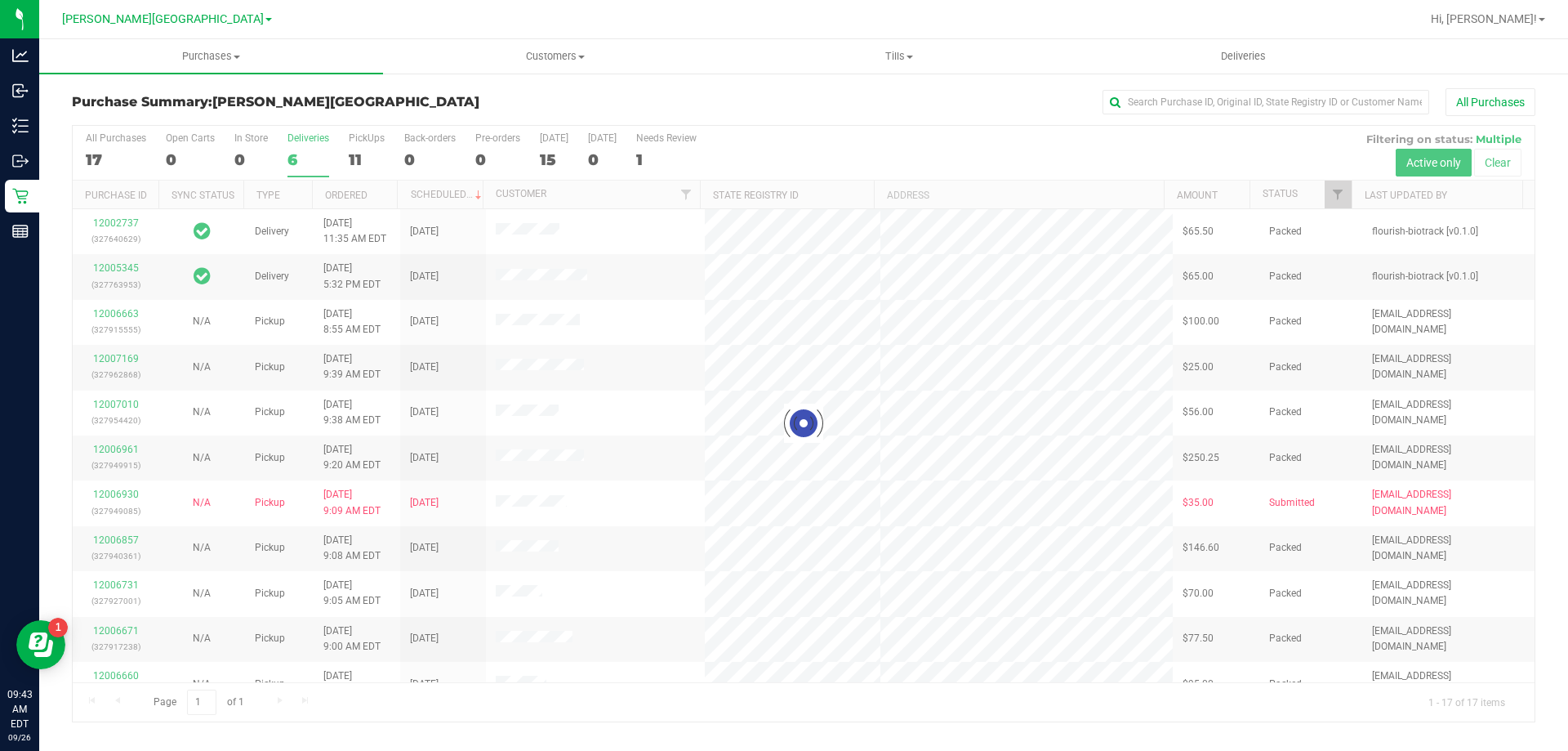
click at [492, 94] on div "Purchase Summary: Bonita Springs WC All Purchases" at bounding box center [804, 105] width 1464 height 36
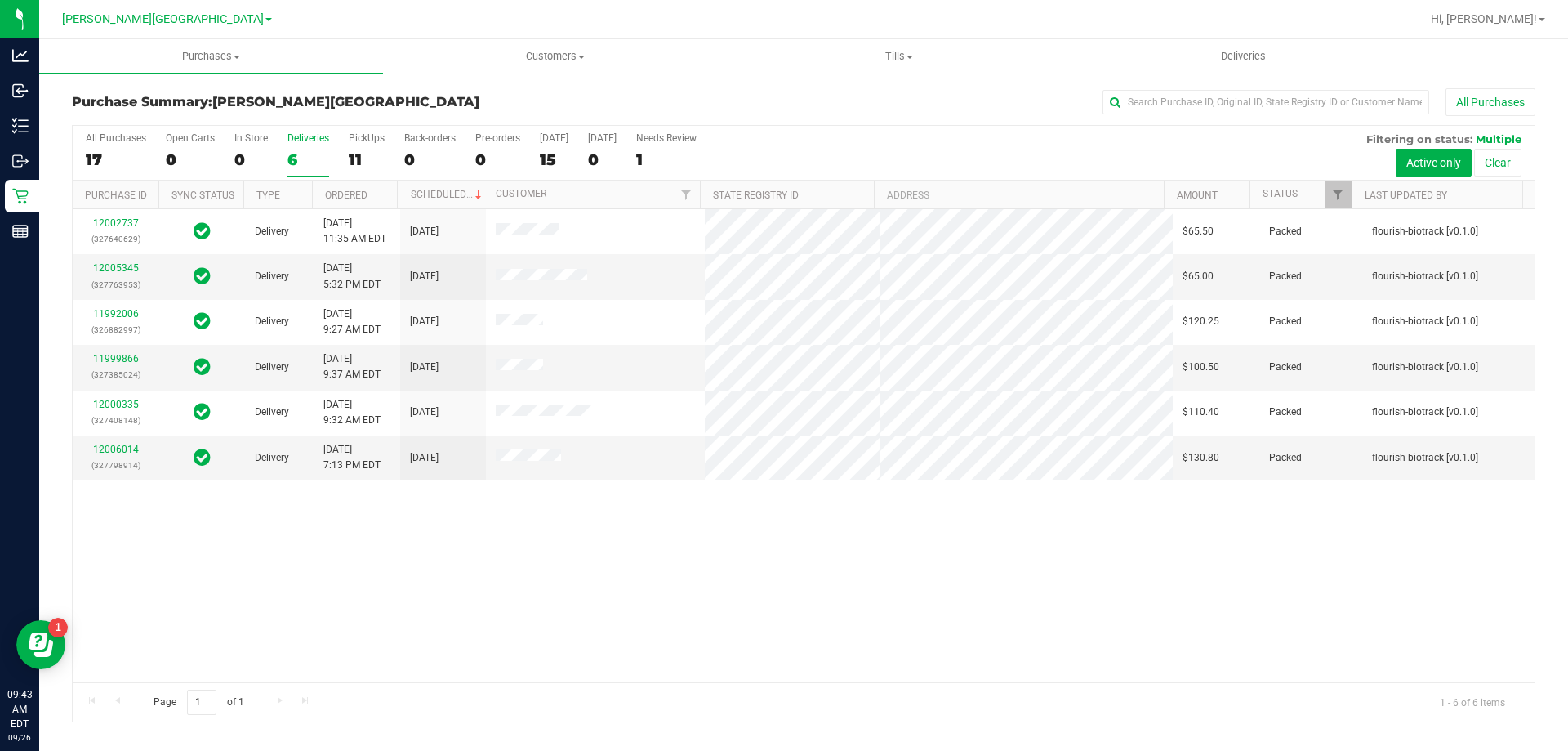
click at [492, 94] on div "Purchase Summary: Bonita Springs WC All Purchases" at bounding box center [804, 105] width 1464 height 36
click at [788, 661] on div "12002737 (327640629) Delivery 9/25/2025 11:35 AM EDT 9/29/2025 $65.50 Packed fl…" at bounding box center [804, 445] width 1462 height 473
click at [468, 88] on div "Purchase Summary: Bonita Springs WC All Purchases" at bounding box center [804, 105] width 1464 height 36
click at [788, 67] on uib-tab-heading "Deliveries" at bounding box center [1243, 56] width 342 height 32
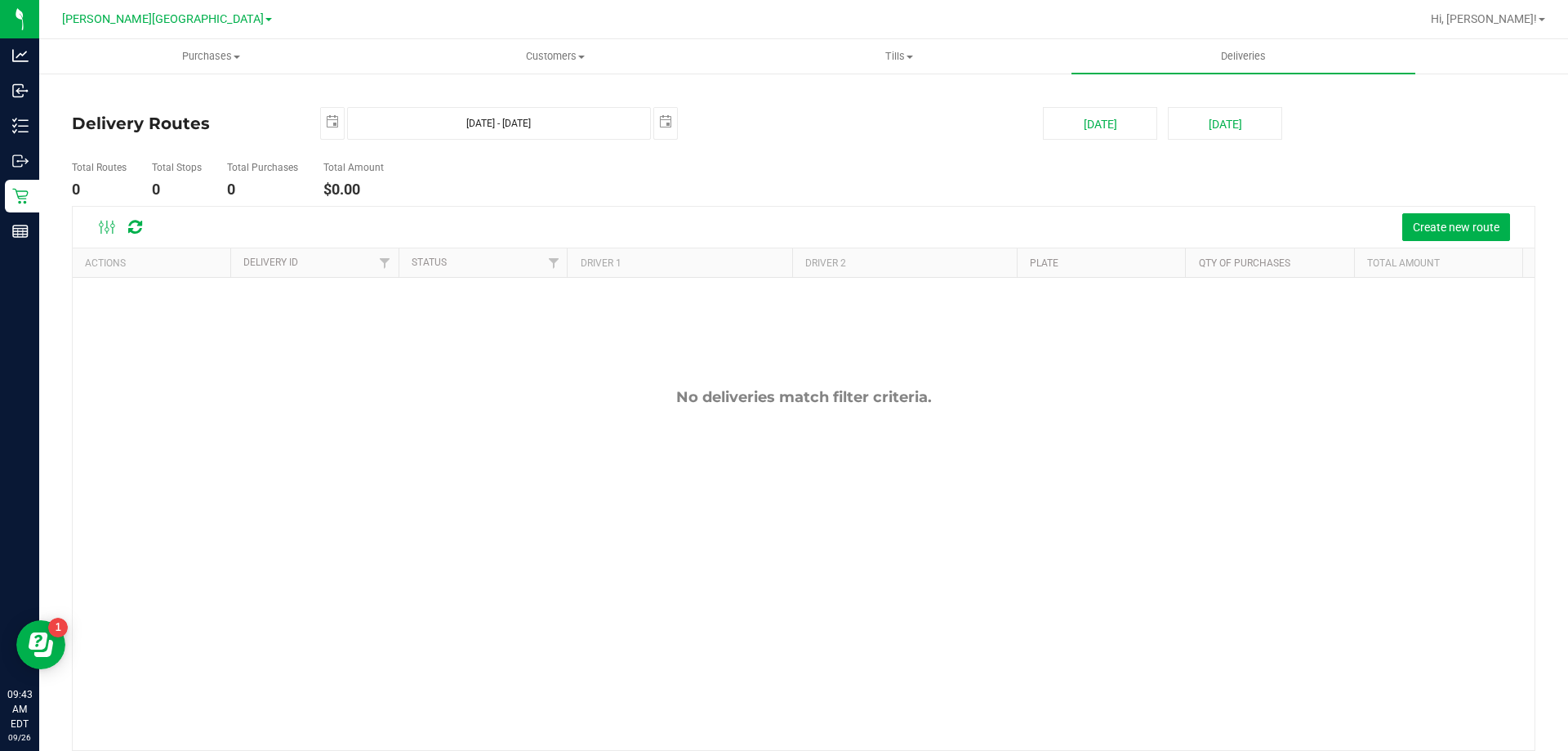
click at [773, 209] on div "Create new route" at bounding box center [804, 227] width 1462 height 41
click at [788, 167] on ul "Total Routes 0 Total Stops 0 Total Purchases 0 Total Amount $0.00" at bounding box center [554, 179] width 972 height 52
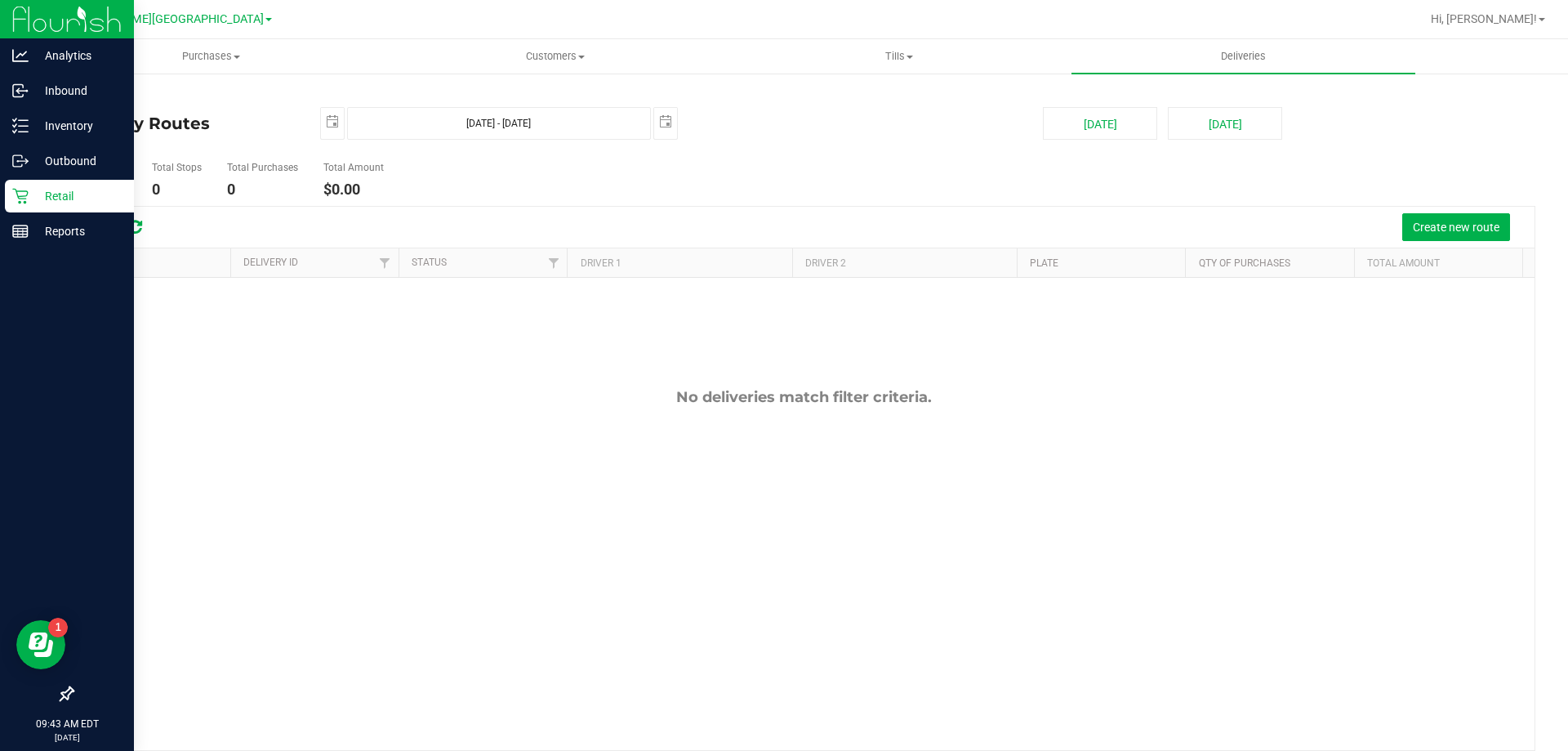
click at [37, 199] on p "Retail" at bounding box center [77, 196] width 98 height 20
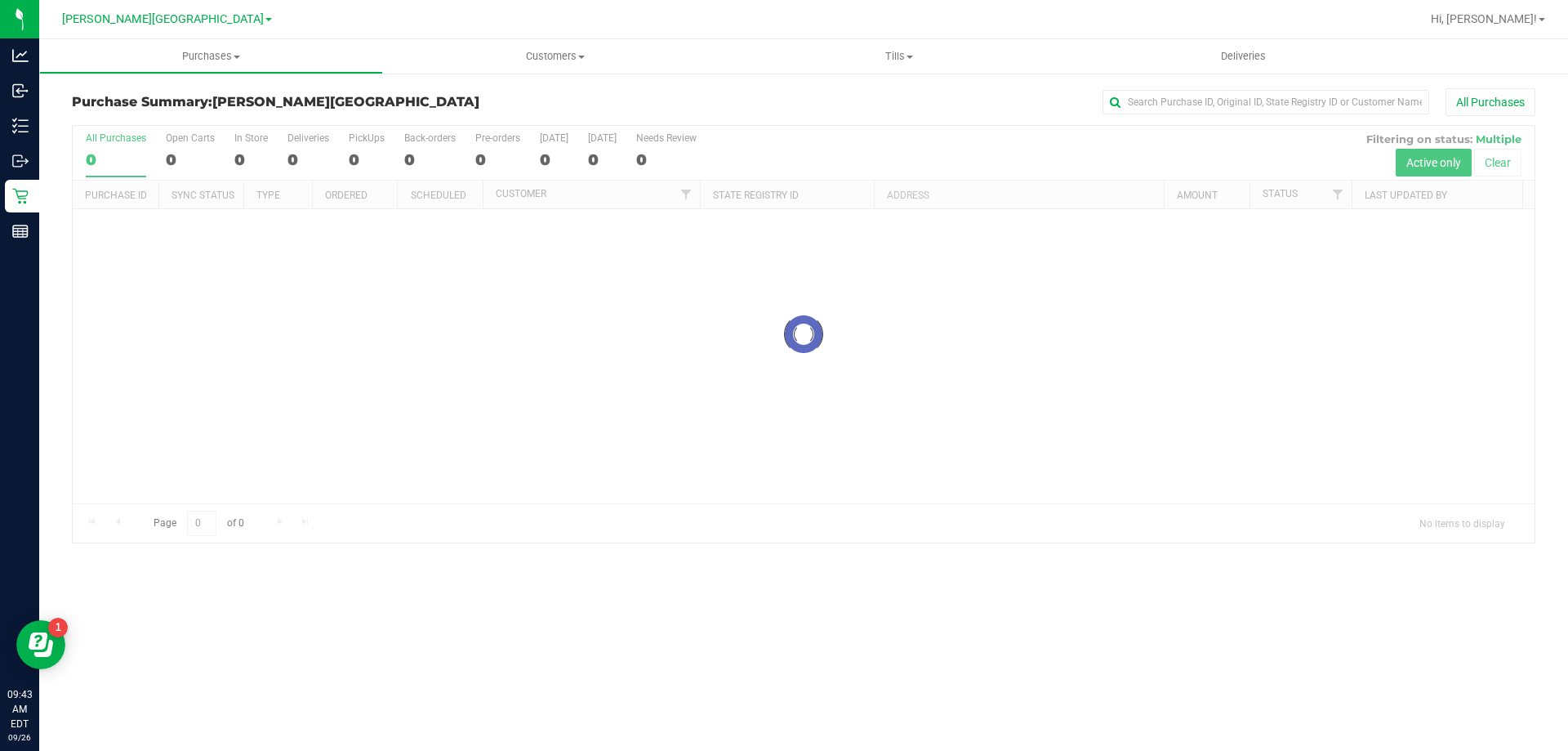
click at [289, 159] on div at bounding box center [804, 334] width 1462 height 416
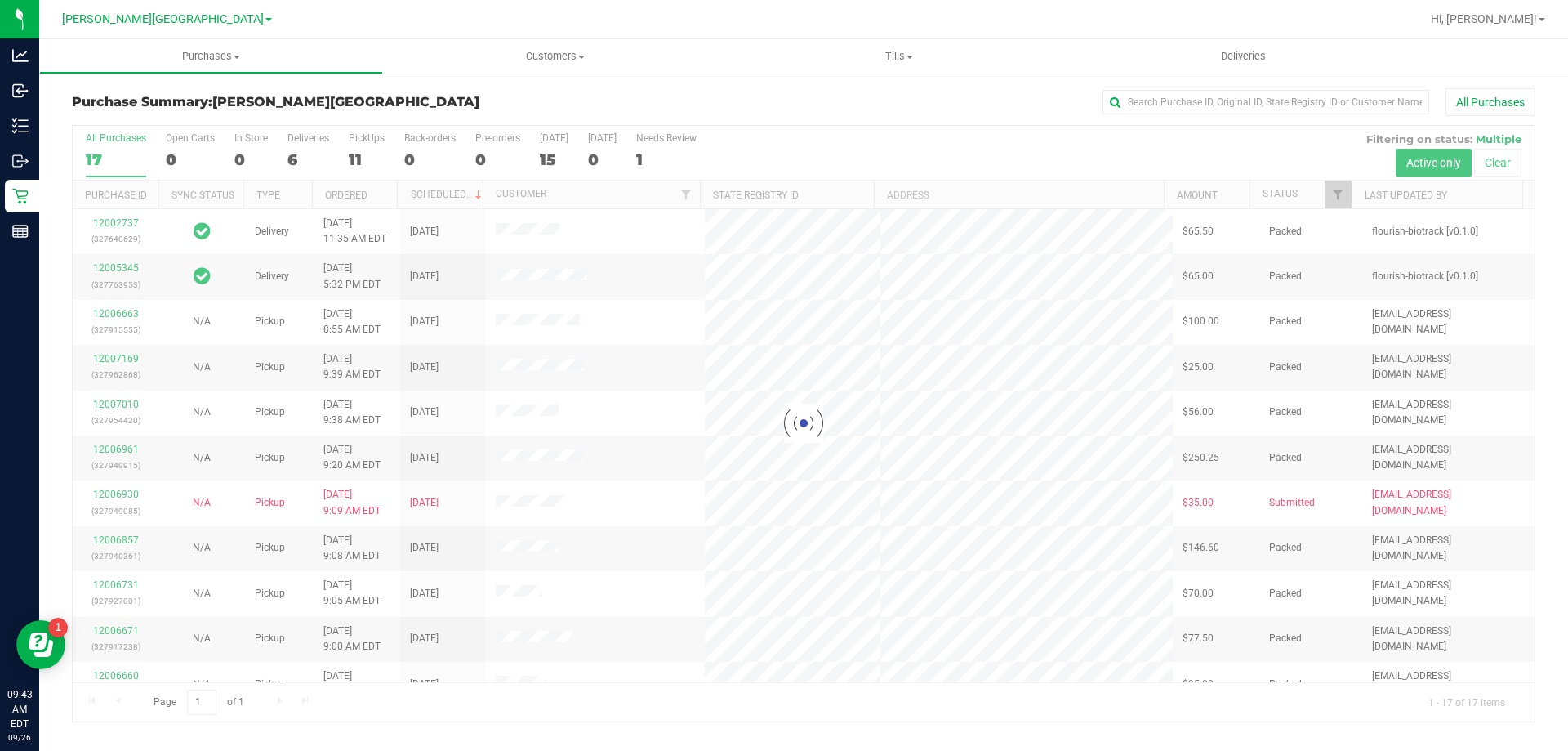
click at [292, 159] on div at bounding box center [804, 423] width 1462 height 596
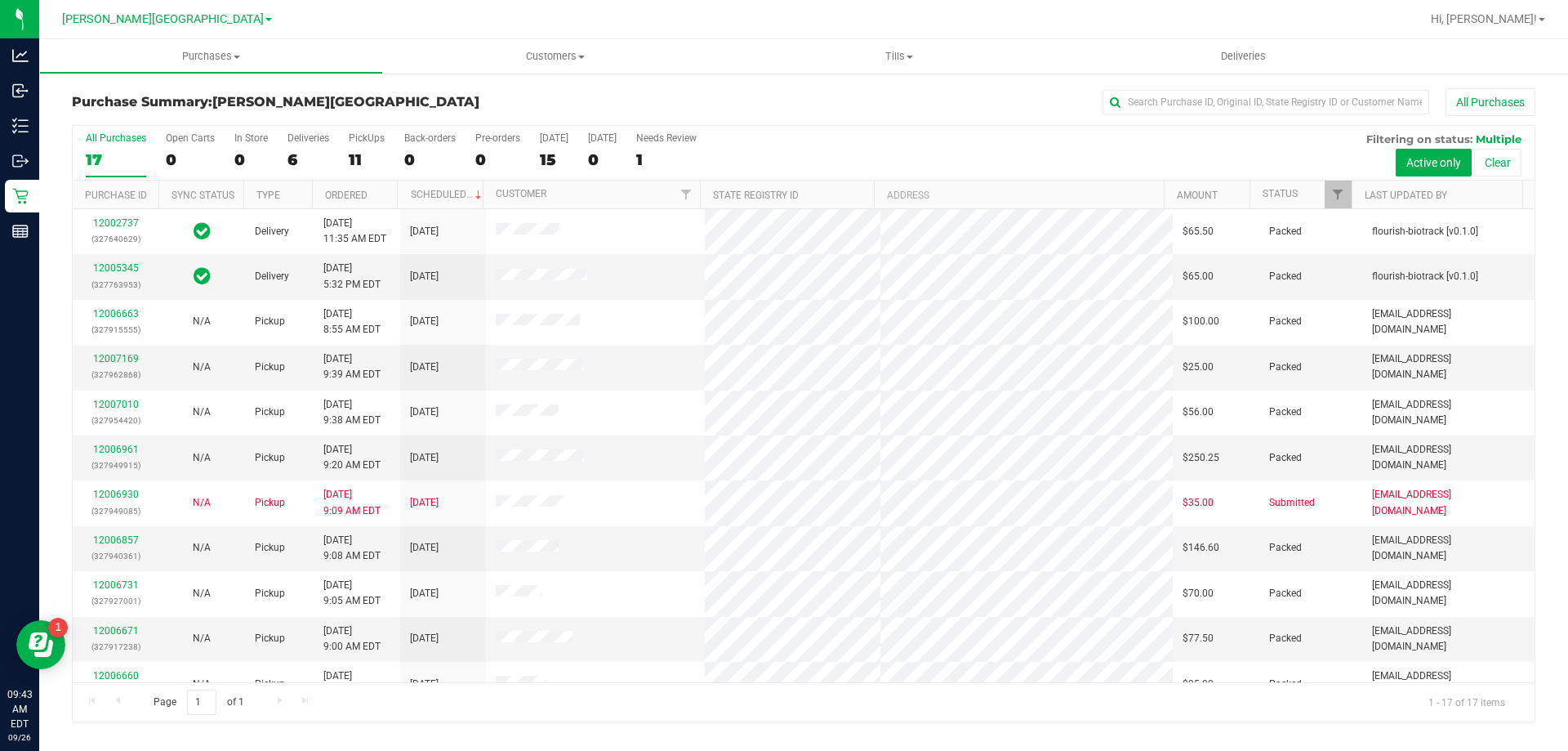
click at [292, 161] on div "6" at bounding box center [308, 159] width 42 height 19
click at [0, 0] on input "Deliveries 6" at bounding box center [0, 0] width 0 height 0
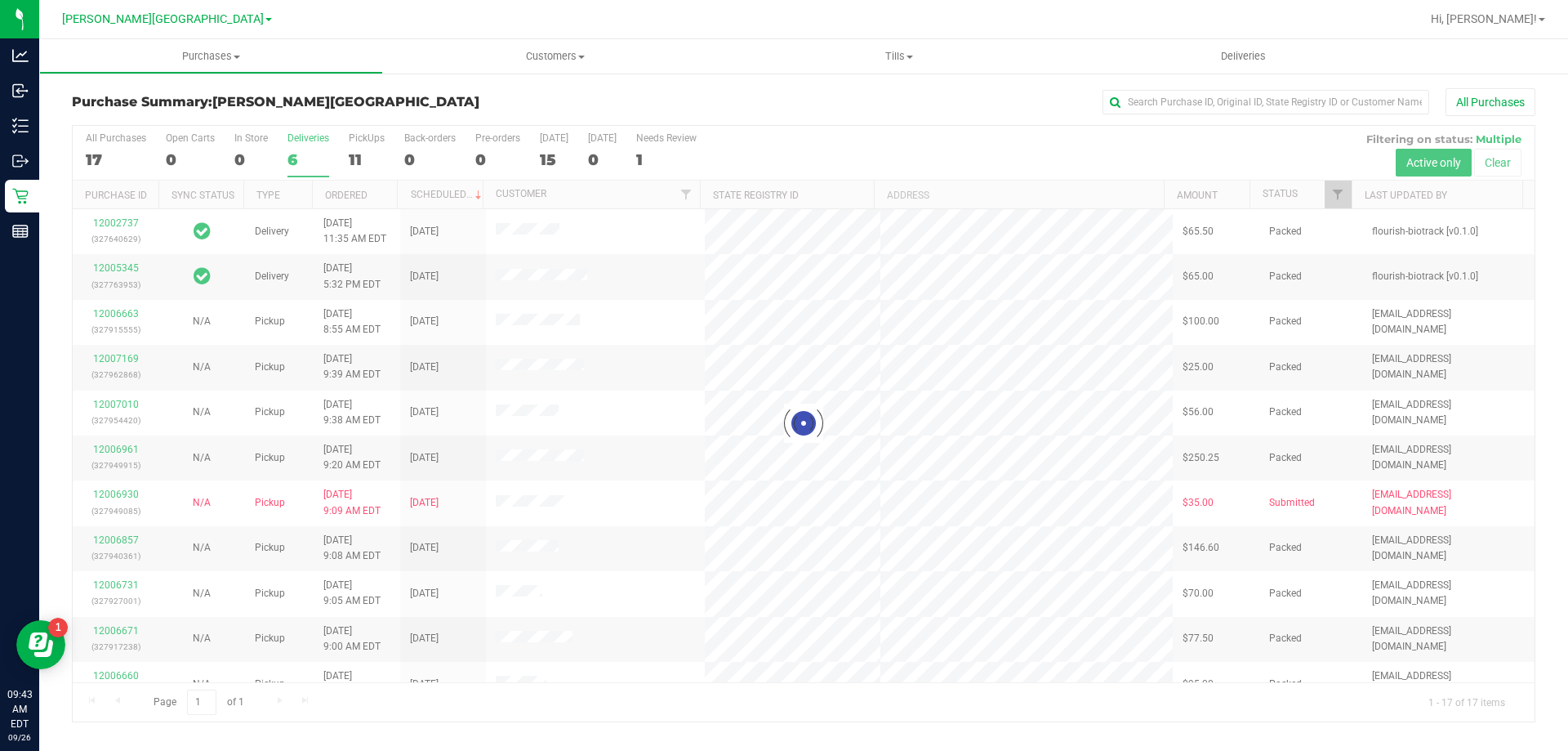
click at [522, 97] on h3 "Purchase Summary: Bonita Springs WC" at bounding box center [316, 101] width 488 height 15
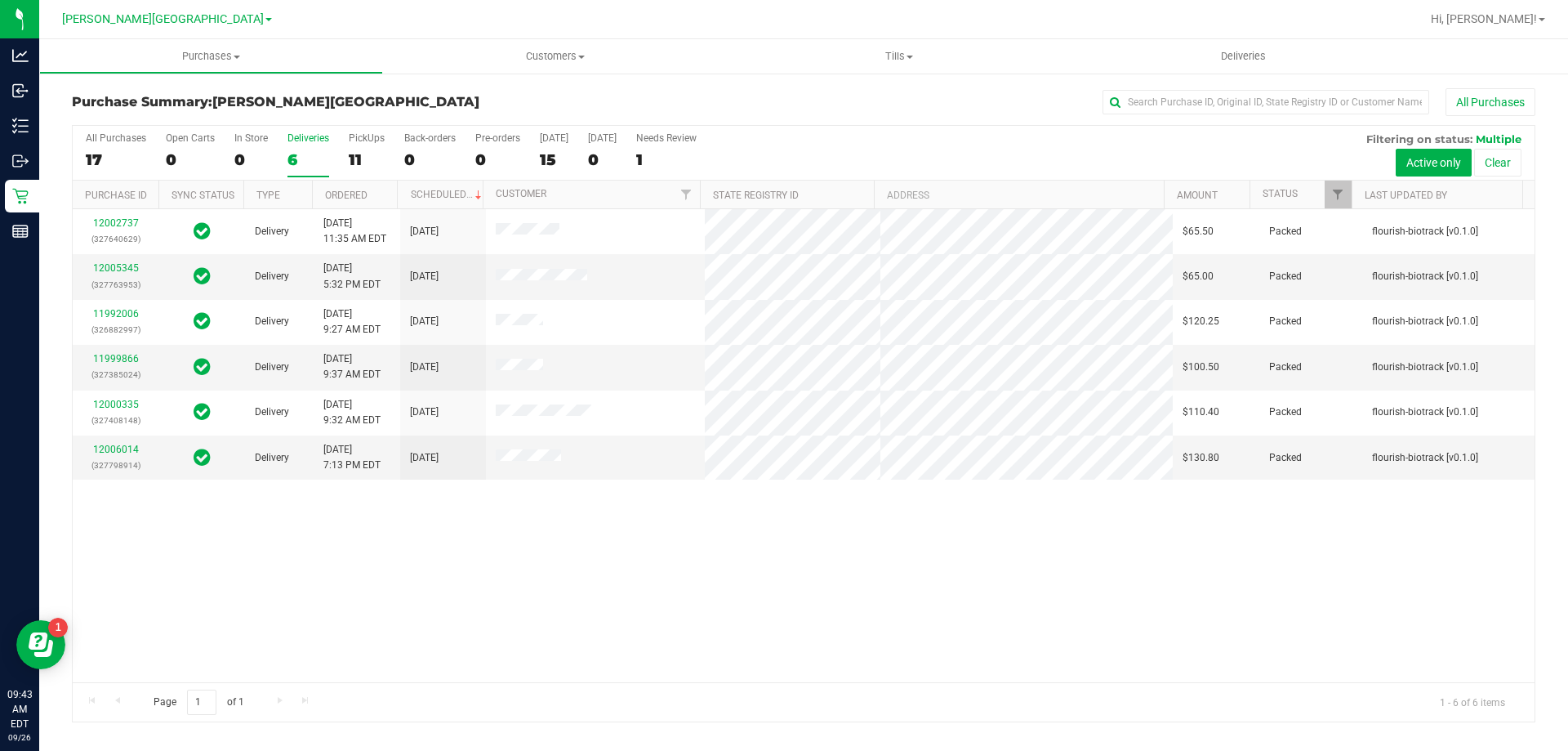
click at [555, 535] on div "12002737 (327640629) Delivery 9/25/2025 11:35 AM EDT 9/29/2025 $65.50 Packed fl…" at bounding box center [804, 445] width 1462 height 473
click at [117, 445] on link "12006014" at bounding box center [115, 450] width 46 height 12
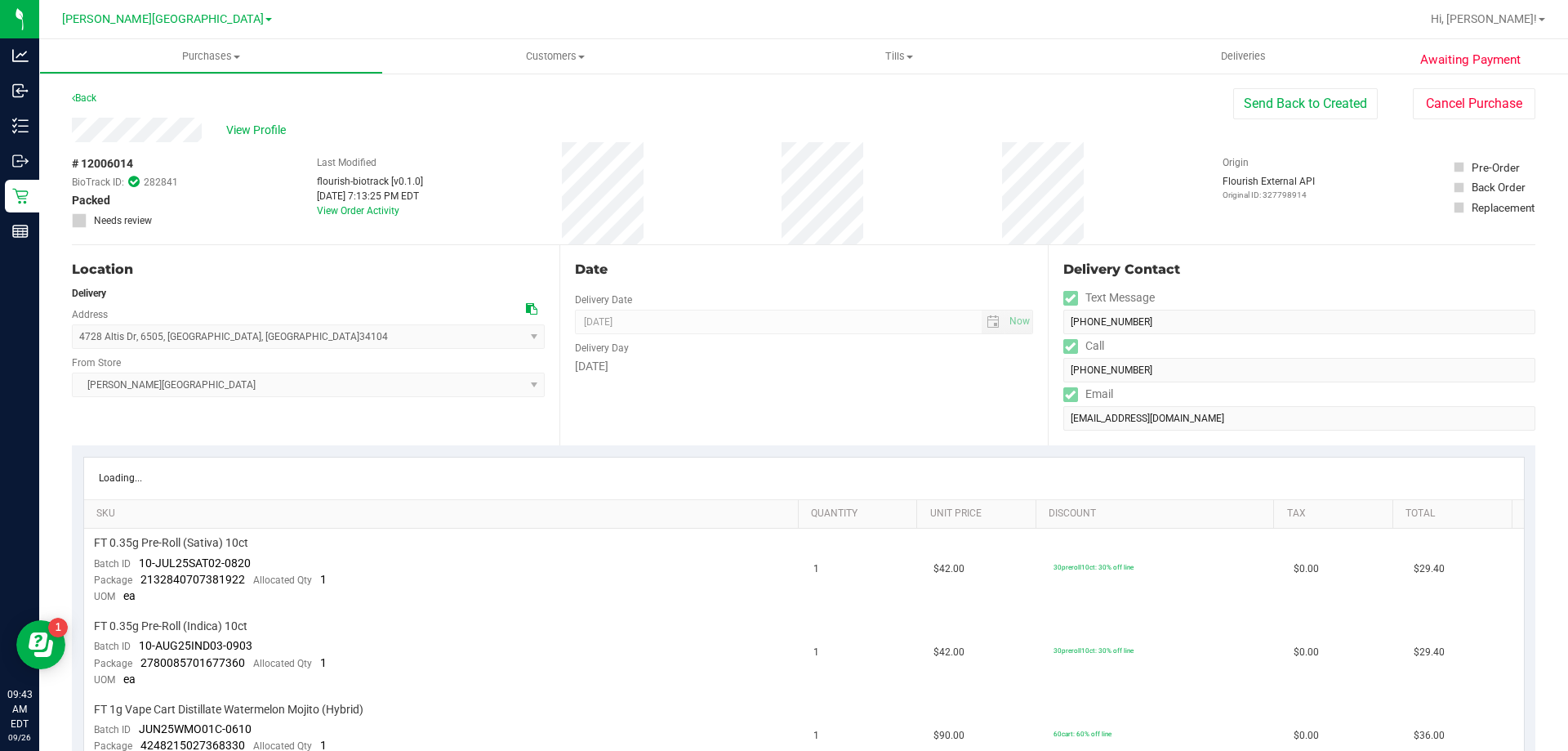
click at [755, 469] on div "Loading..." at bounding box center [804, 478] width 1439 height 42
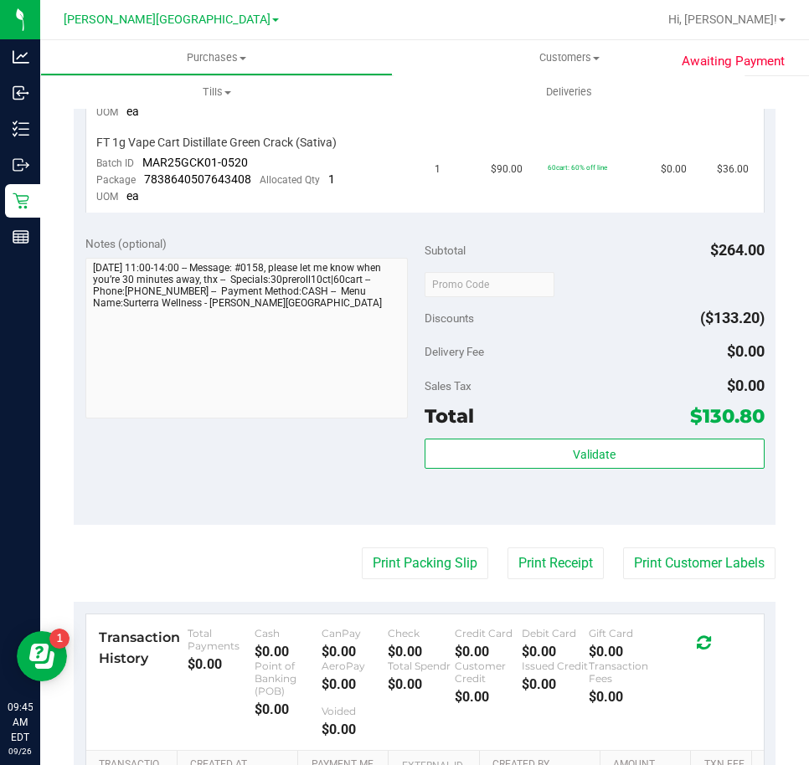
scroll to position [502, 0]
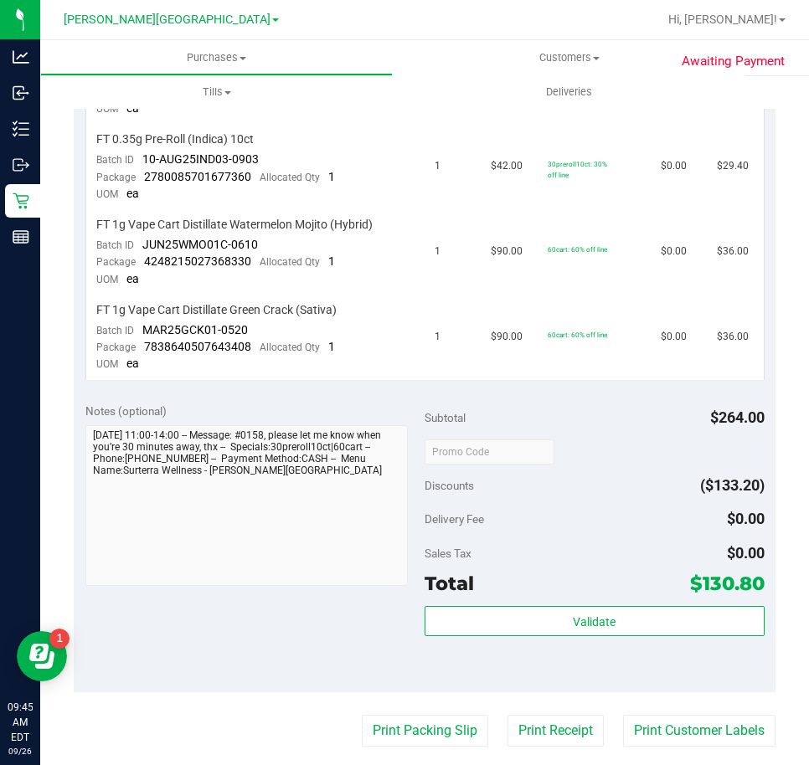
click at [563, 467] on div "Subtotal $264.00 Discounts ($133.20) Delivery Fee $0.00 Sales Tax $0.00 Total $…" at bounding box center [595, 542] width 340 height 279
click at [562, 469] on div "Subtotal $264.00 Discounts ($133.20) Delivery Fee $0.00 Sales Tax $0.00 Total $…" at bounding box center [595, 542] width 340 height 279
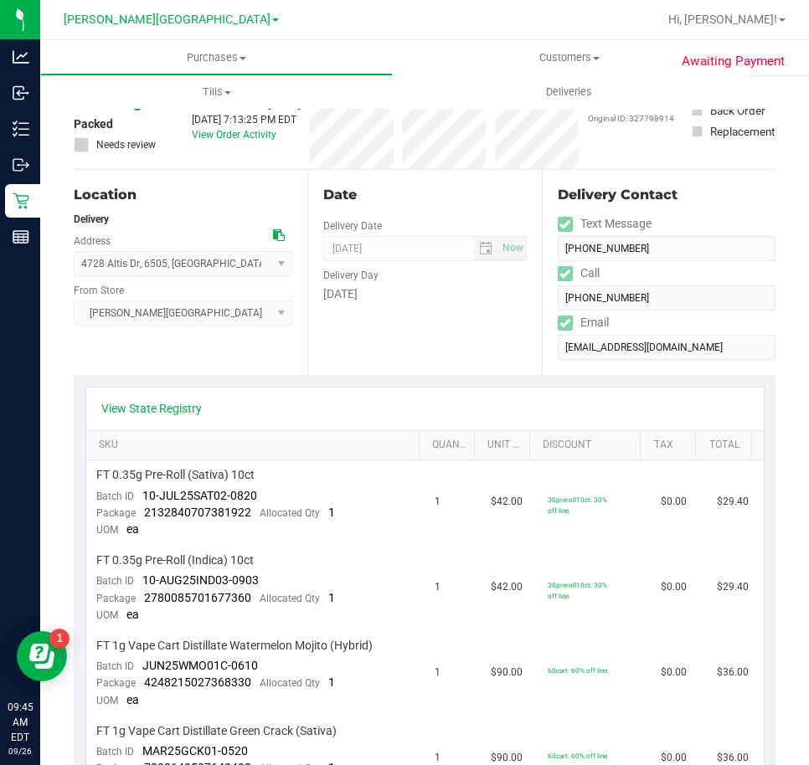
scroll to position [0, 0]
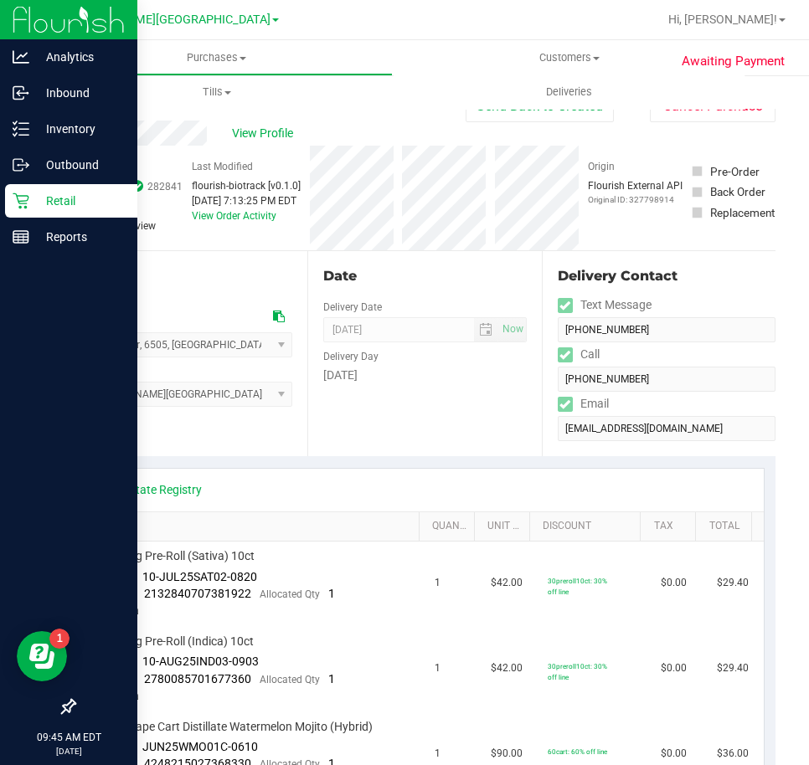
click at [23, 206] on icon at bounding box center [21, 201] width 17 height 17
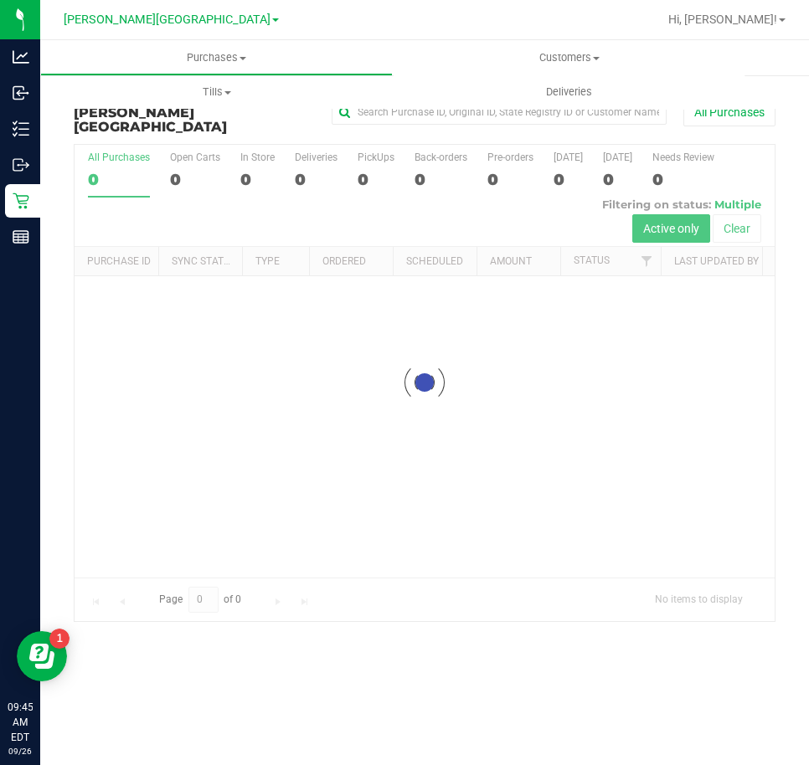
click at [301, 162] on div at bounding box center [425, 383] width 700 height 477
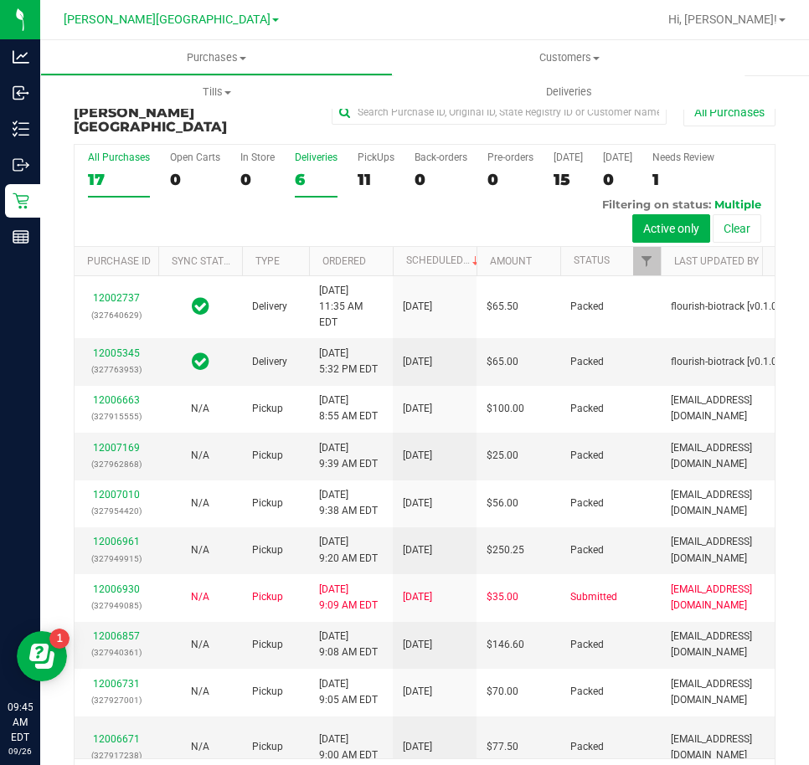
click at [303, 170] on div "6" at bounding box center [316, 179] width 43 height 19
click at [0, 0] on input "Deliveries 6" at bounding box center [0, 0] width 0 height 0
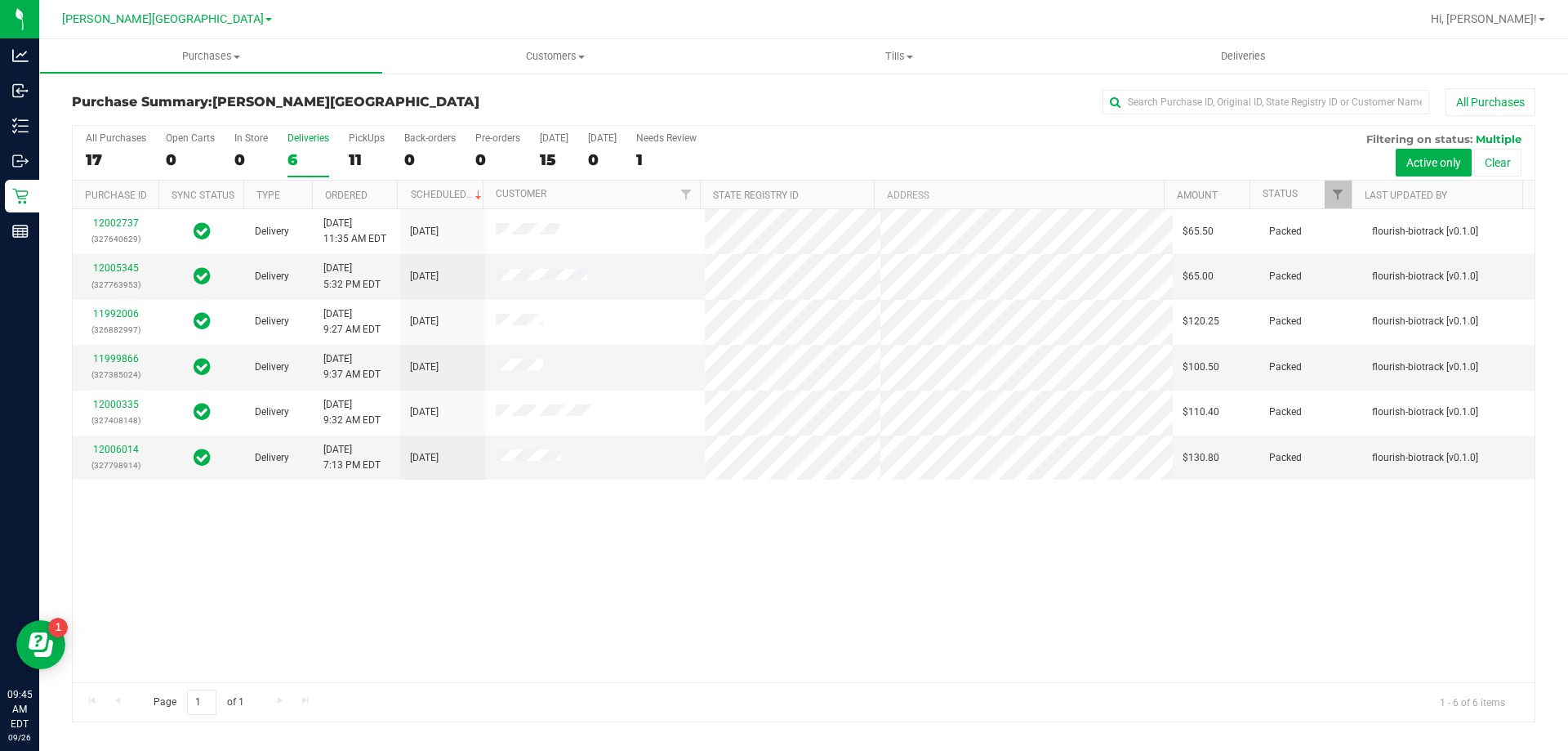
click at [515, 540] on div "12002737 (327640629) Delivery 9/25/2025 11:35 AM EDT 9/29/2025 $65.50 Packed fl…" at bounding box center [804, 445] width 1462 height 473
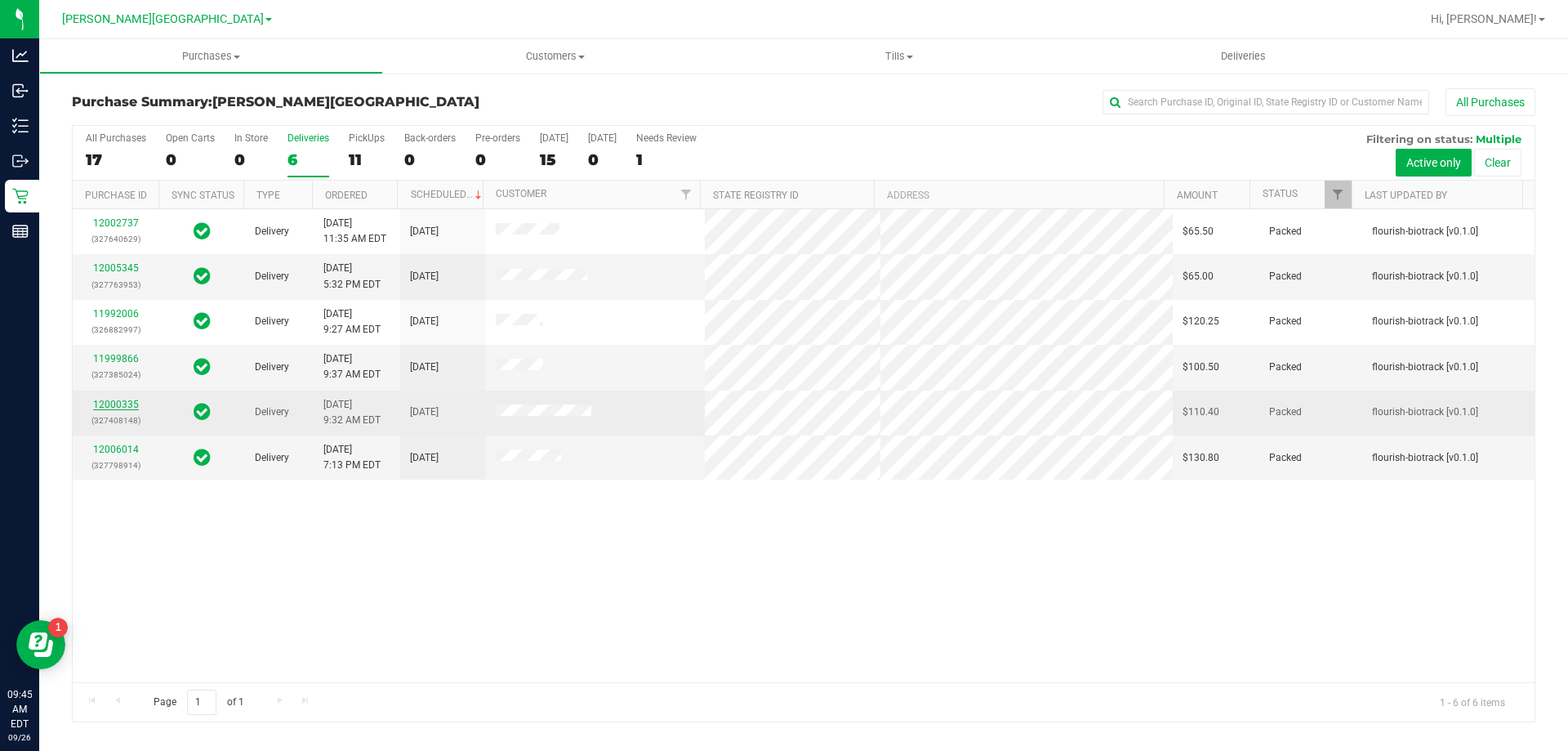
click at [109, 407] on link "12000335" at bounding box center [115, 405] width 46 height 12
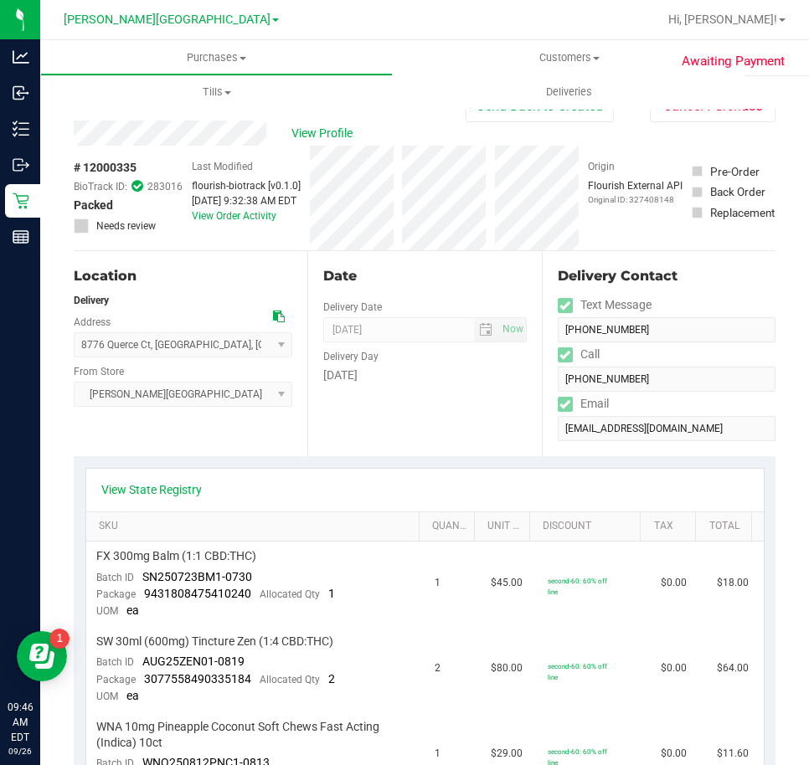
click at [462, 436] on div "Date Delivery Date 09/26/2025 Now 09/26/2025 08:00 AM Now Delivery Day Friday" at bounding box center [424, 353] width 234 height 205
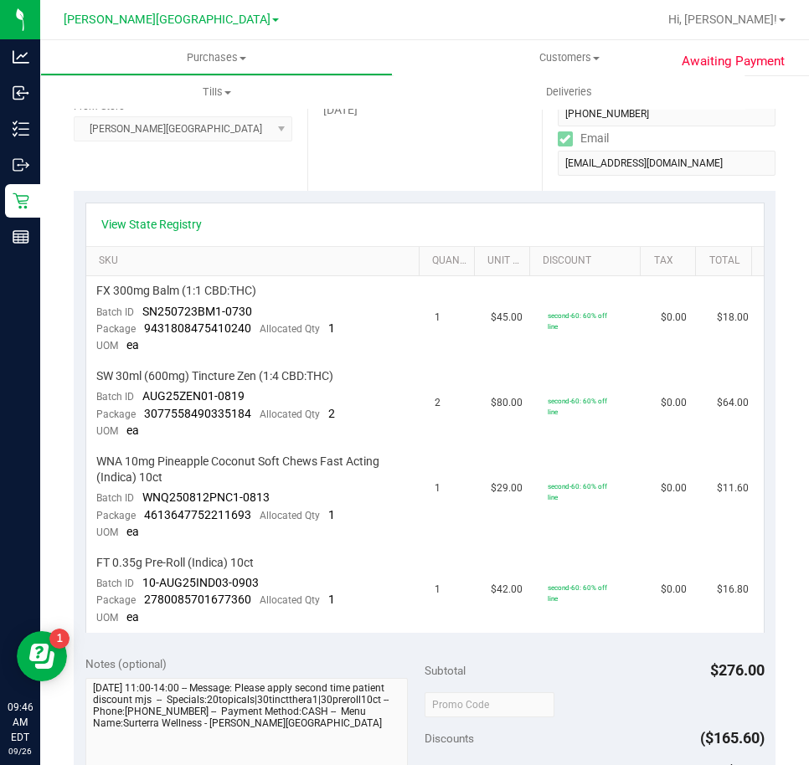
scroll to position [419, 0]
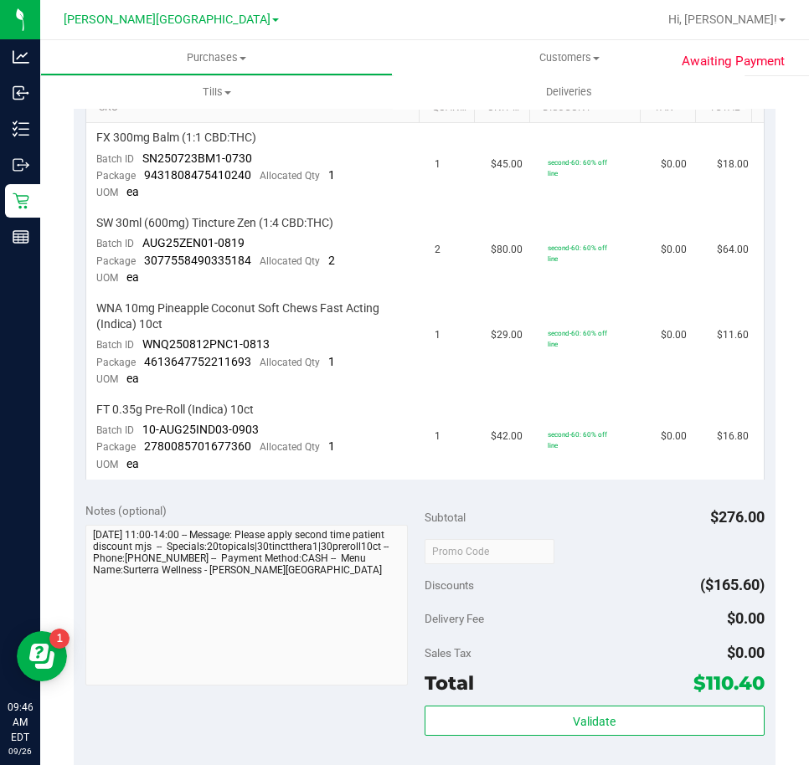
click at [588, 523] on div "Subtotal $276.00" at bounding box center [595, 517] width 340 height 30
click at [481, 260] on td "$80.00" at bounding box center [509, 251] width 56 height 85
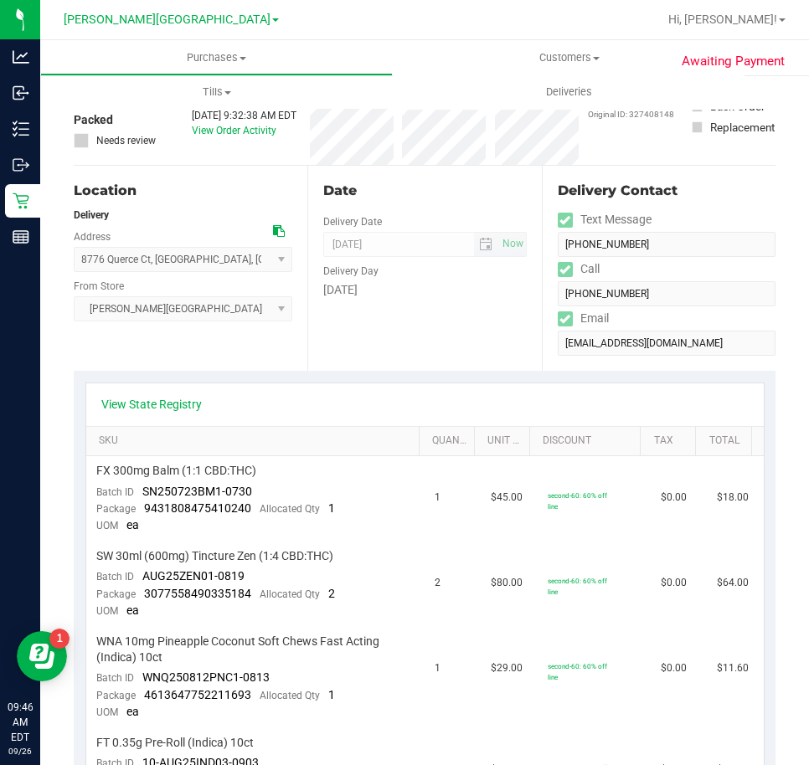
scroll to position [0, 0]
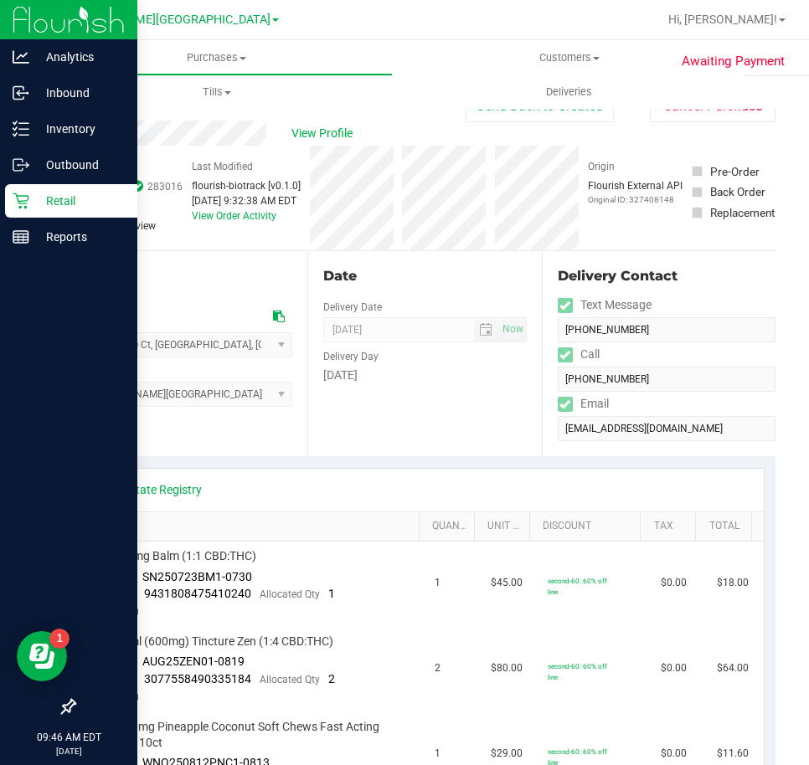
click at [20, 204] on icon at bounding box center [21, 201] width 17 height 17
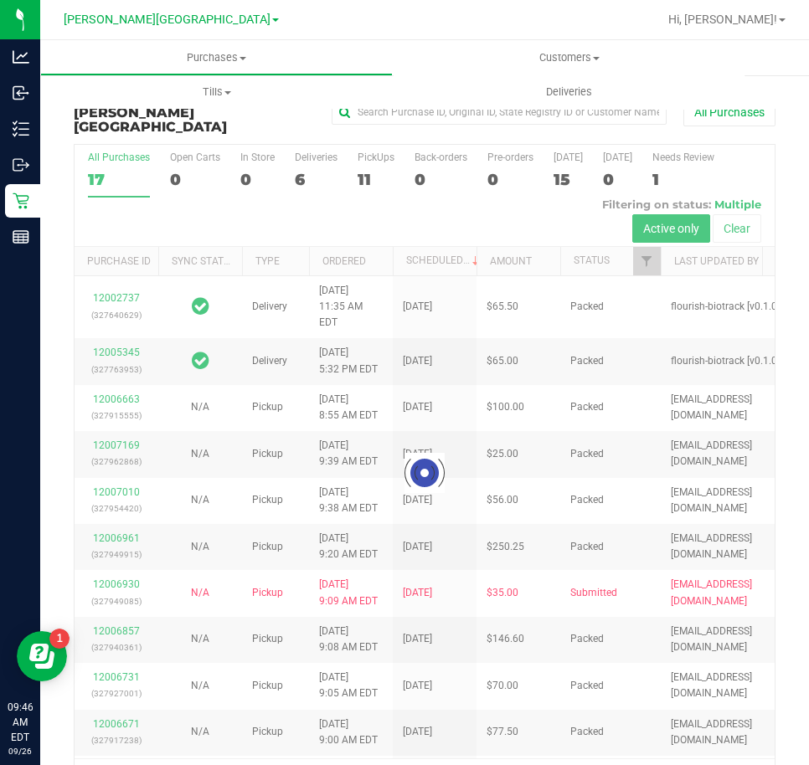
click at [300, 162] on div at bounding box center [425, 473] width 700 height 657
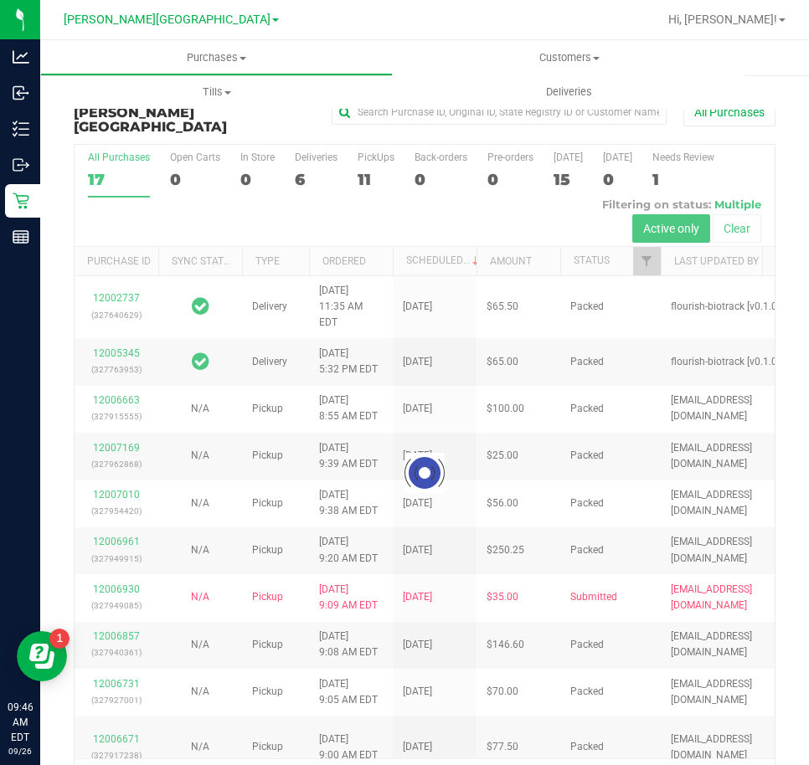
click at [300, 162] on div at bounding box center [425, 473] width 700 height 657
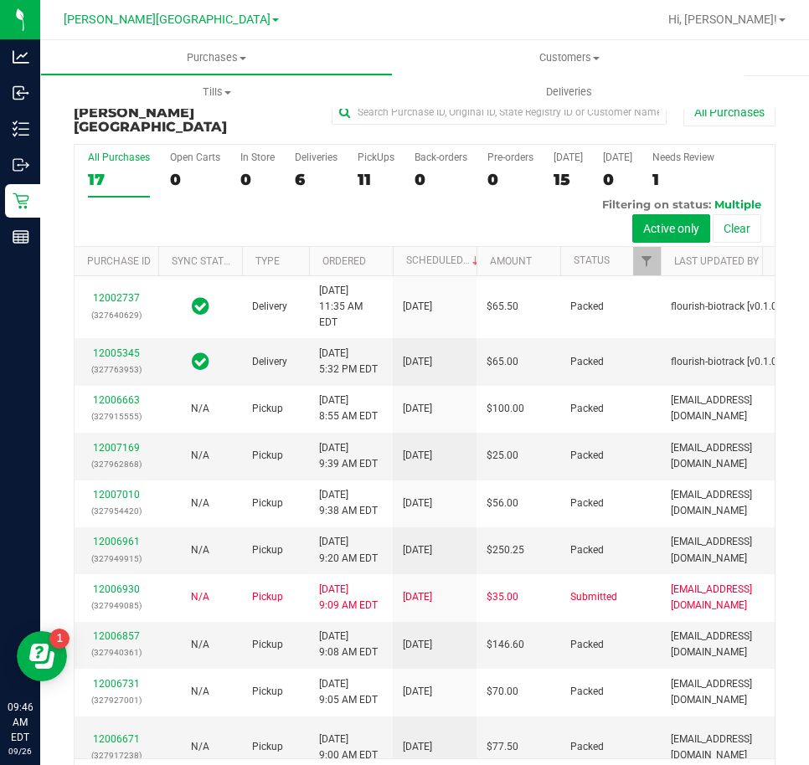
click at [300, 170] on div "6" at bounding box center [316, 179] width 43 height 19
click at [0, 0] on input "Deliveries 6" at bounding box center [0, 0] width 0 height 0
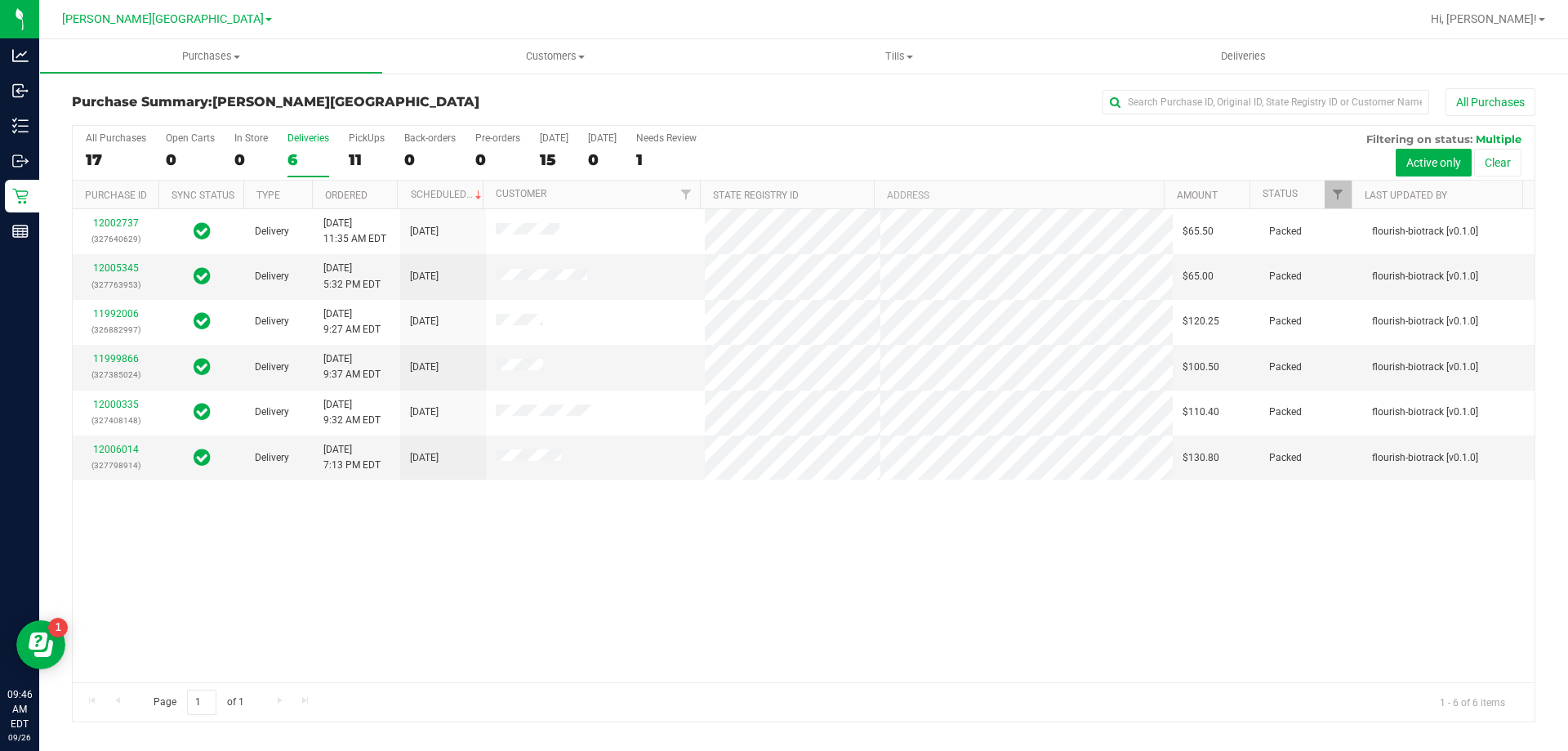
click at [524, 591] on div "12002737 (327640629) Delivery 9/25/2025 11:35 AM EDT 9/29/2025 $65.50 Packed fl…" at bounding box center [804, 445] width 1462 height 473
click at [128, 365] on div "11999866 (327385024)" at bounding box center [116, 367] width 66 height 31
click at [128, 359] on link "11999866" at bounding box center [115, 359] width 46 height 12
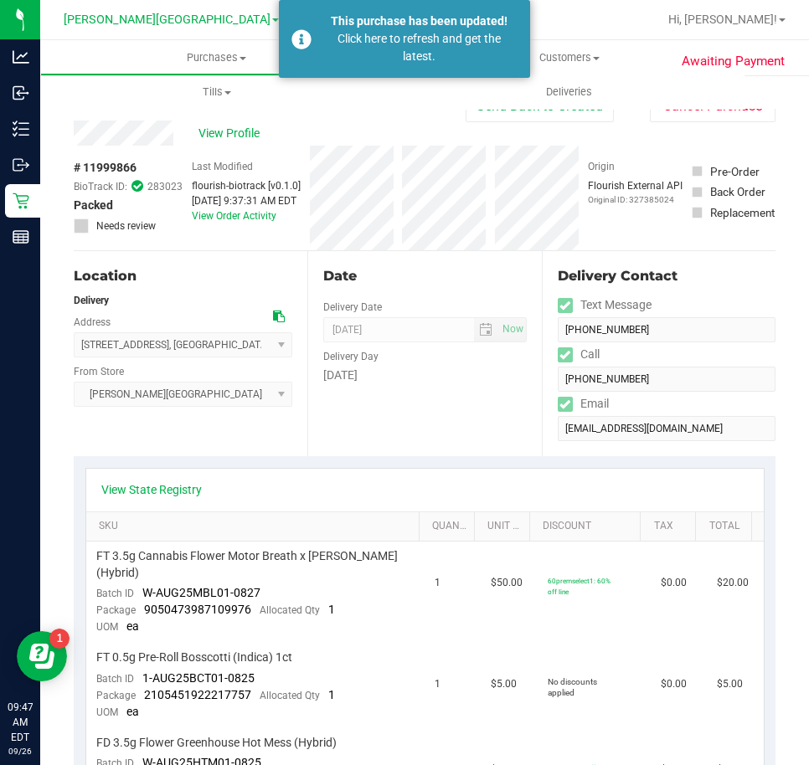
click at [692, 235] on div "Pre-Order Back Order Replacement" at bounding box center [734, 198] width 84 height 105
click at [376, 125] on div "View Profile" at bounding box center [270, 133] width 392 height 25
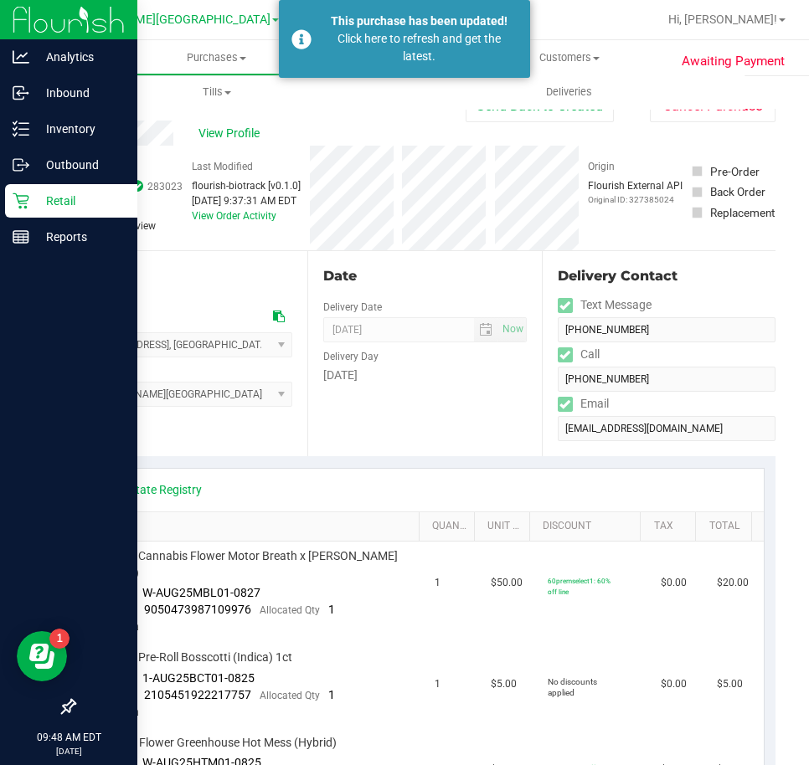
click at [20, 198] on icon at bounding box center [21, 201] width 17 height 17
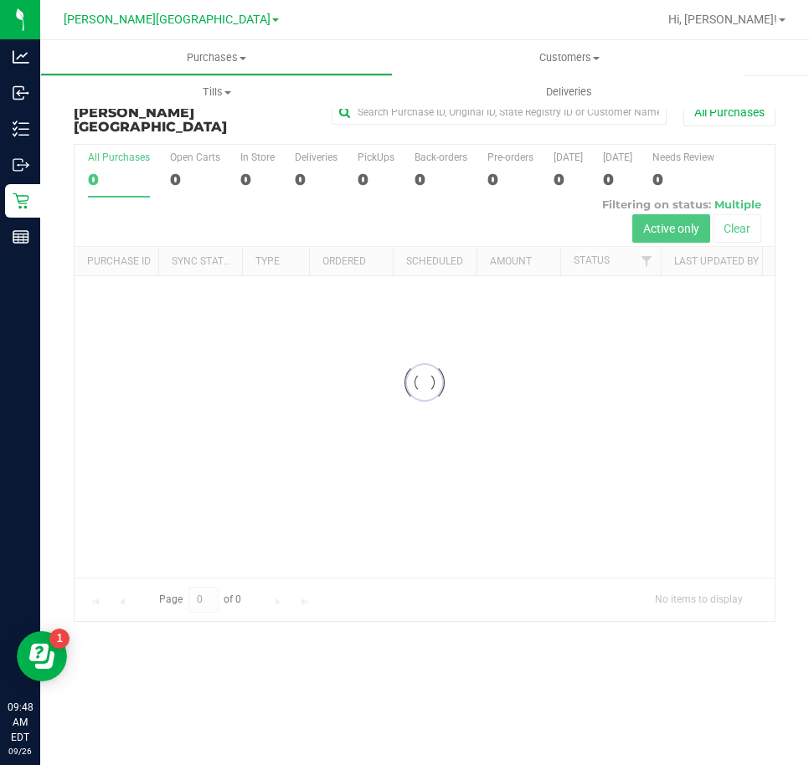
click at [511, 212] on div at bounding box center [425, 383] width 700 height 477
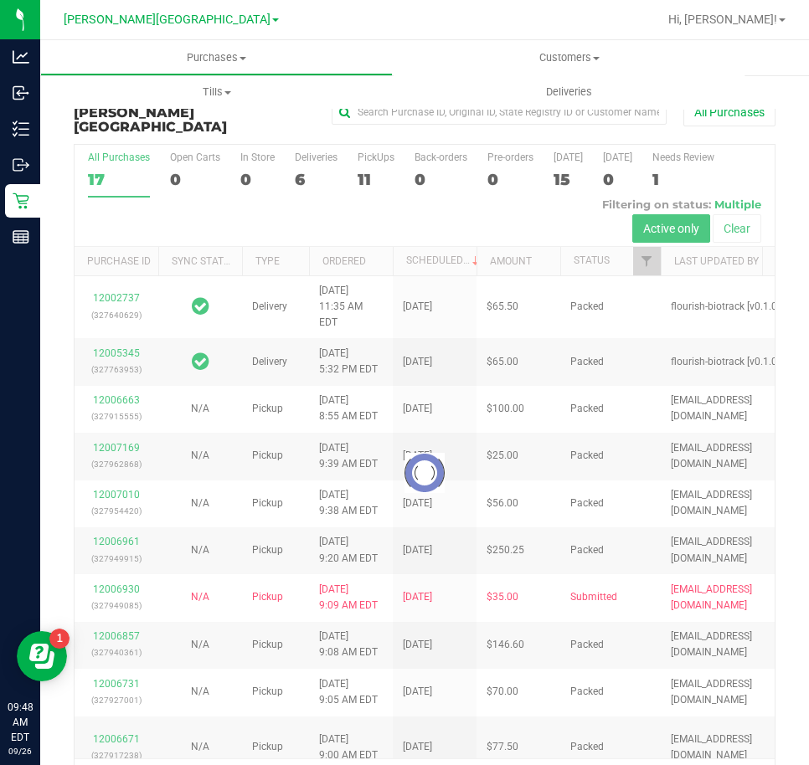
click at [290, 155] on div at bounding box center [425, 473] width 700 height 657
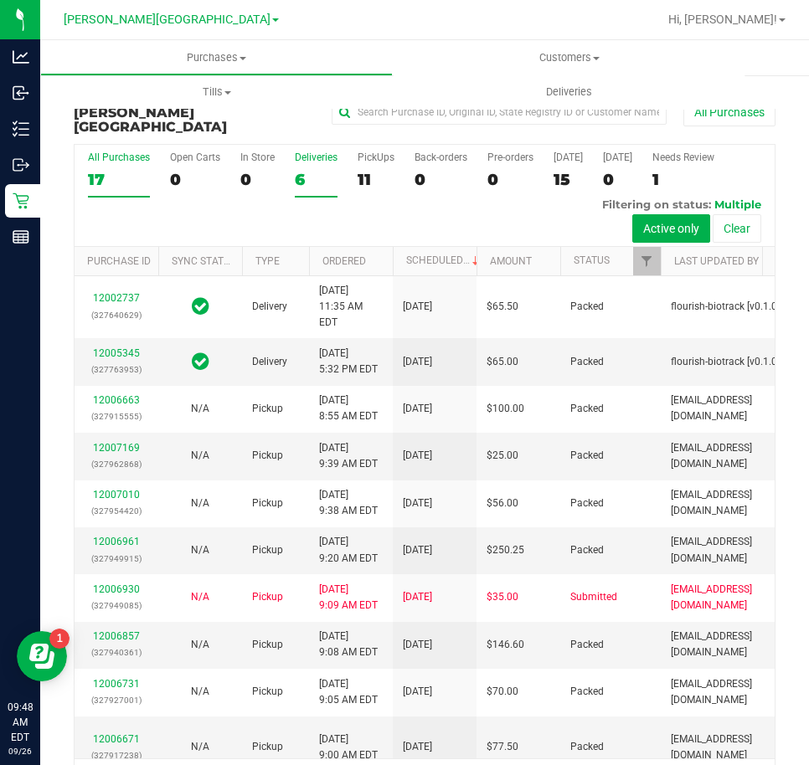
click at [309, 170] on div "6" at bounding box center [316, 179] width 43 height 19
click at [0, 0] on input "Deliveries 6" at bounding box center [0, 0] width 0 height 0
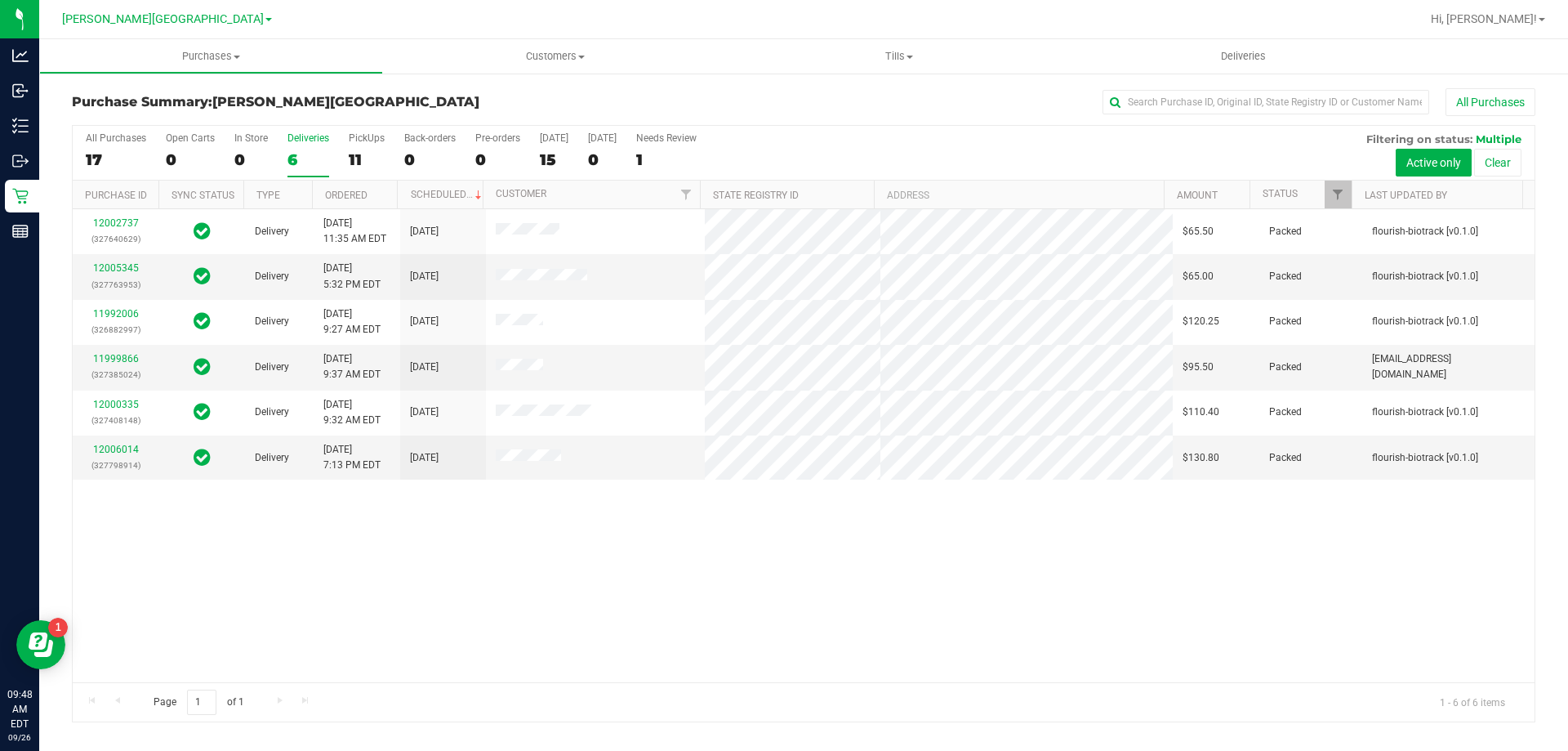
click at [532, 590] on div "12002737 (327640629) Delivery 9/25/2025 11:35 AM EDT 9/29/2025 $65.50 Packed fl…" at bounding box center [804, 445] width 1462 height 473
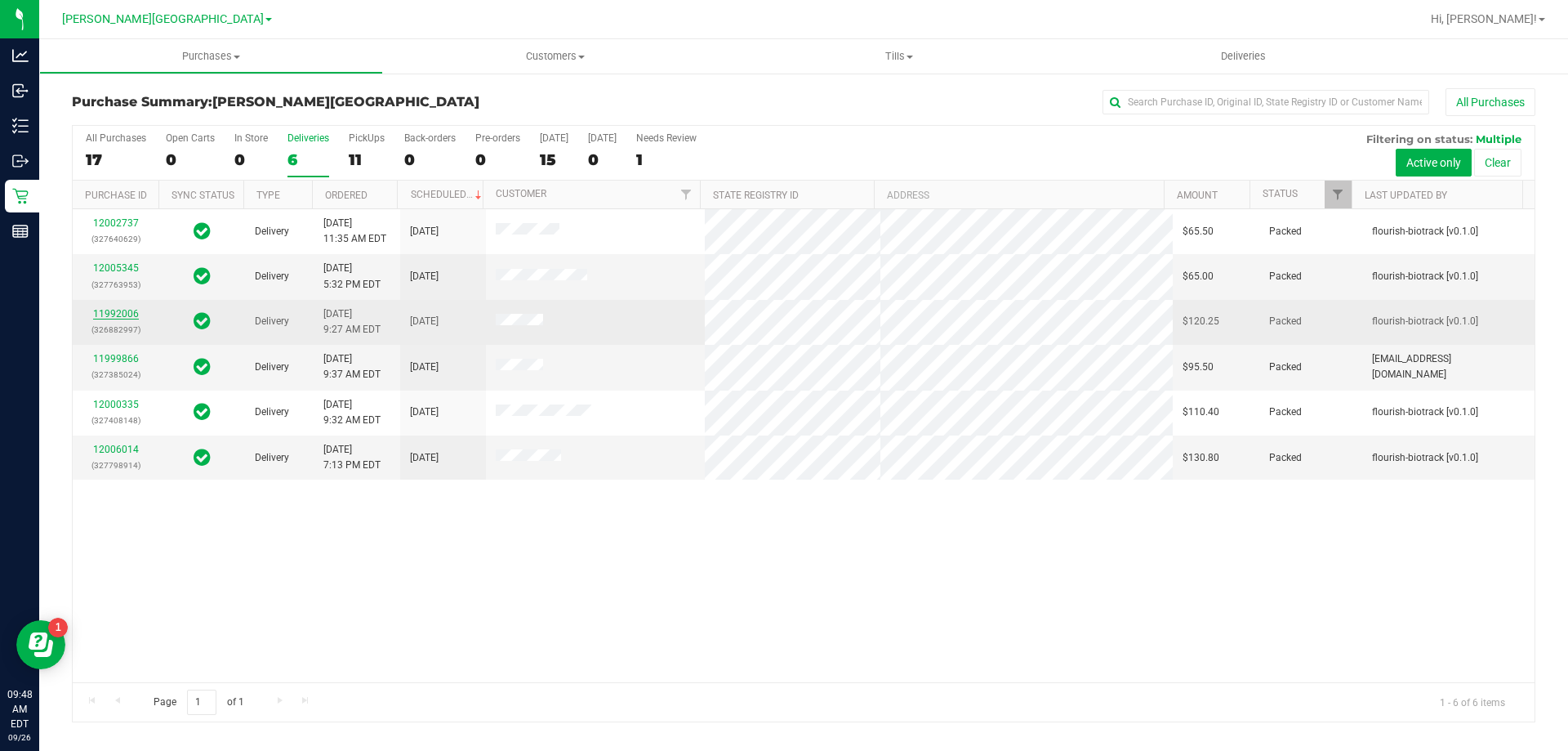
click at [98, 315] on link "11992006" at bounding box center [115, 314] width 46 height 12
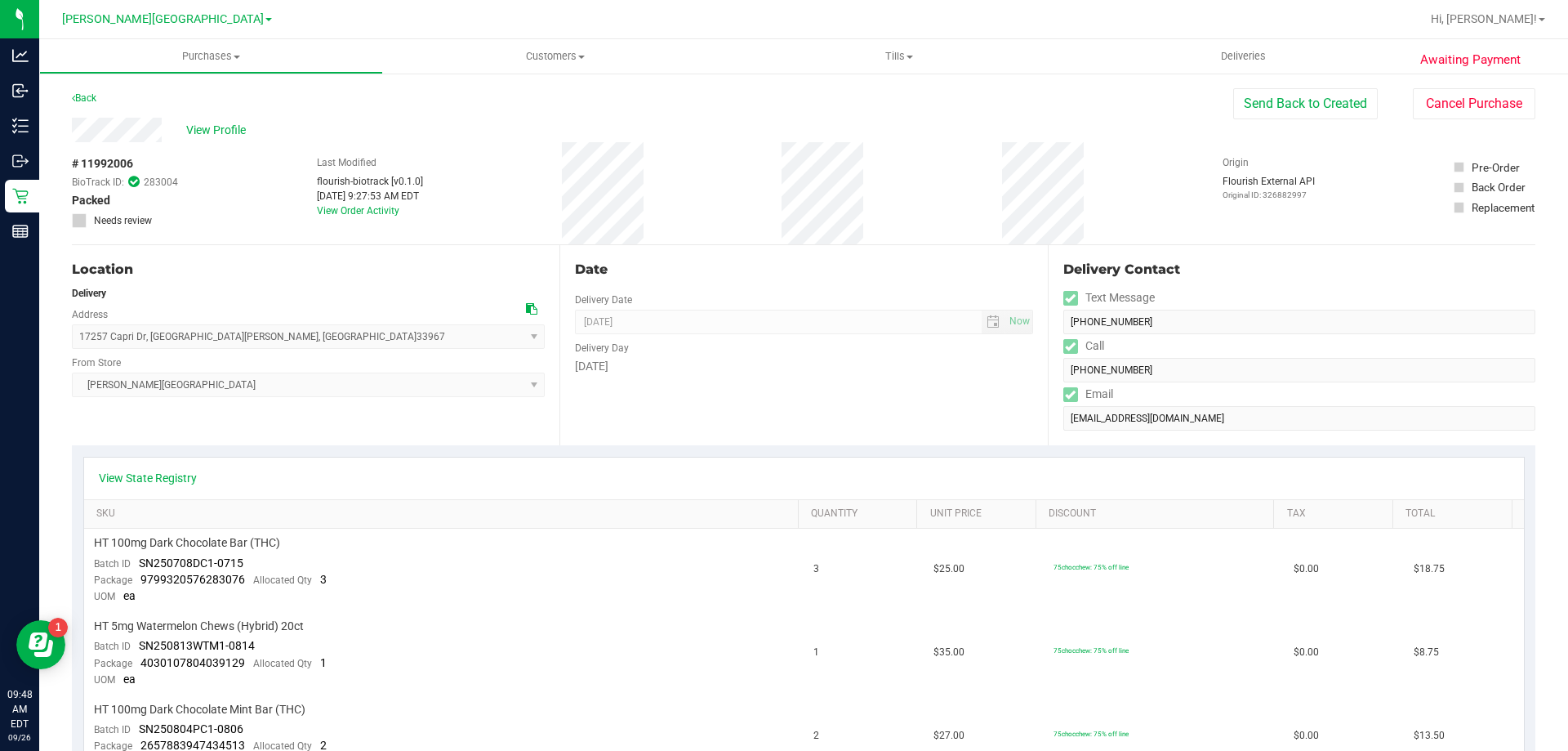
click at [788, 439] on div "Date Delivery Date 09/26/2025 Now 09/26/2025 08:00 AM Now Delivery Day Friday" at bounding box center [804, 344] width 488 height 200
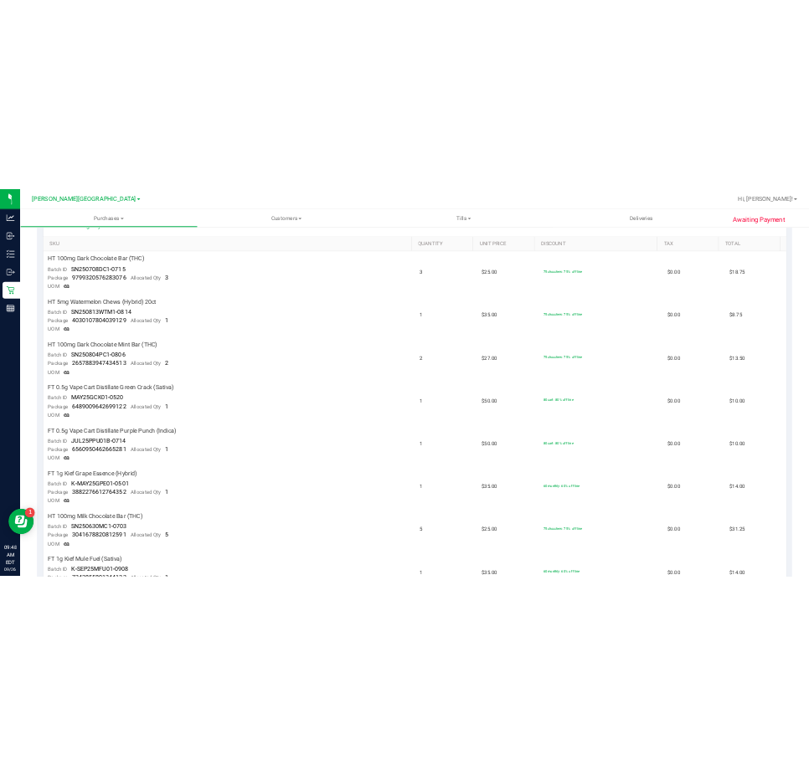
scroll to position [837, 0]
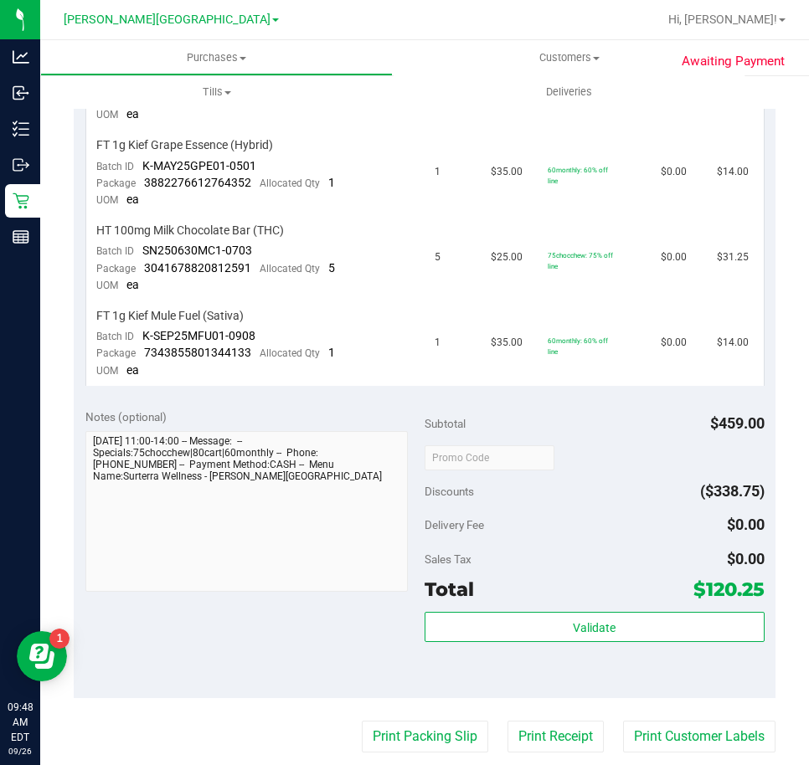
click at [635, 490] on div "Discounts ($338.75)" at bounding box center [595, 492] width 340 height 30
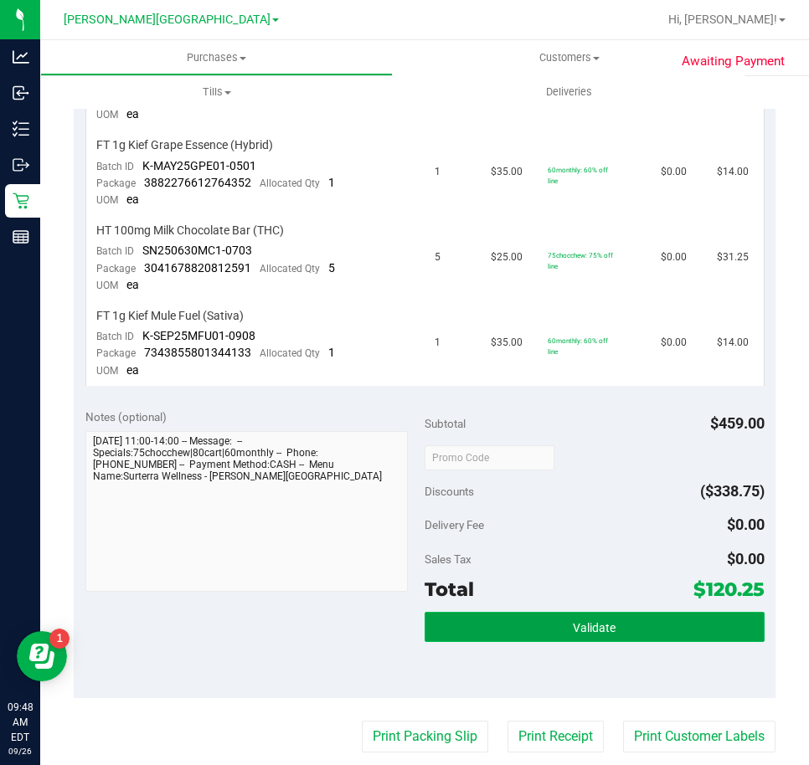
click at [623, 623] on button "Validate" at bounding box center [595, 627] width 340 height 30
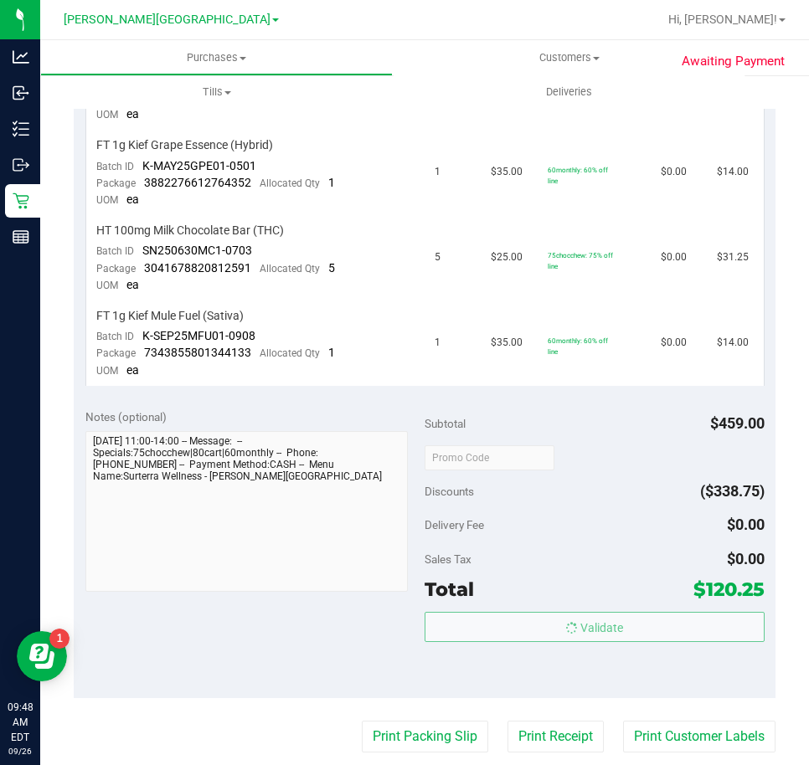
click at [636, 534] on body "Analytics Inbound Inventory Outbound Retail Reports 09:48 AM EDT 09/26/2025 09/…" at bounding box center [404, 382] width 809 height 765
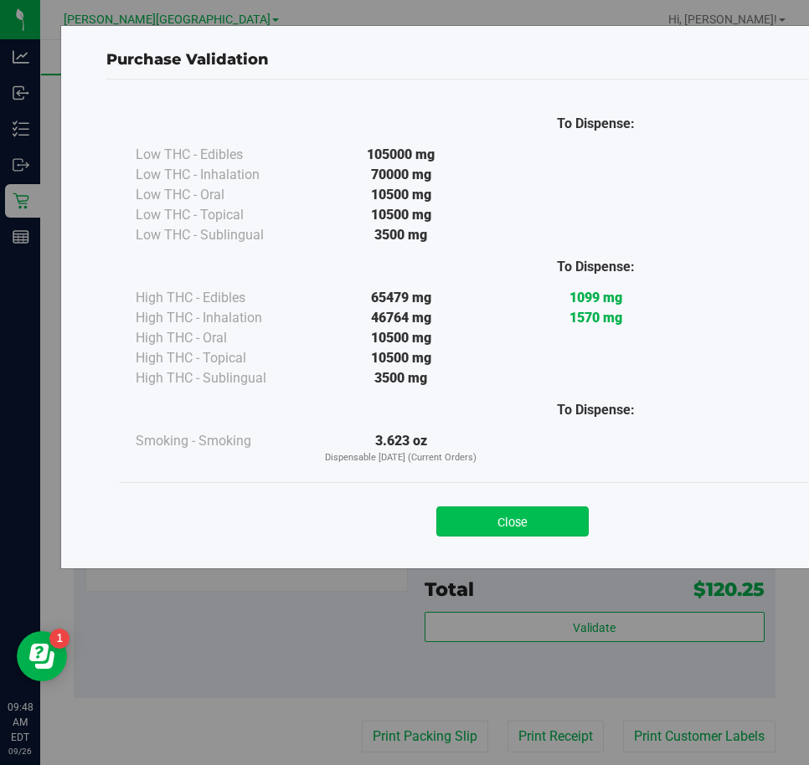
click at [544, 513] on button "Close" at bounding box center [512, 522] width 152 height 30
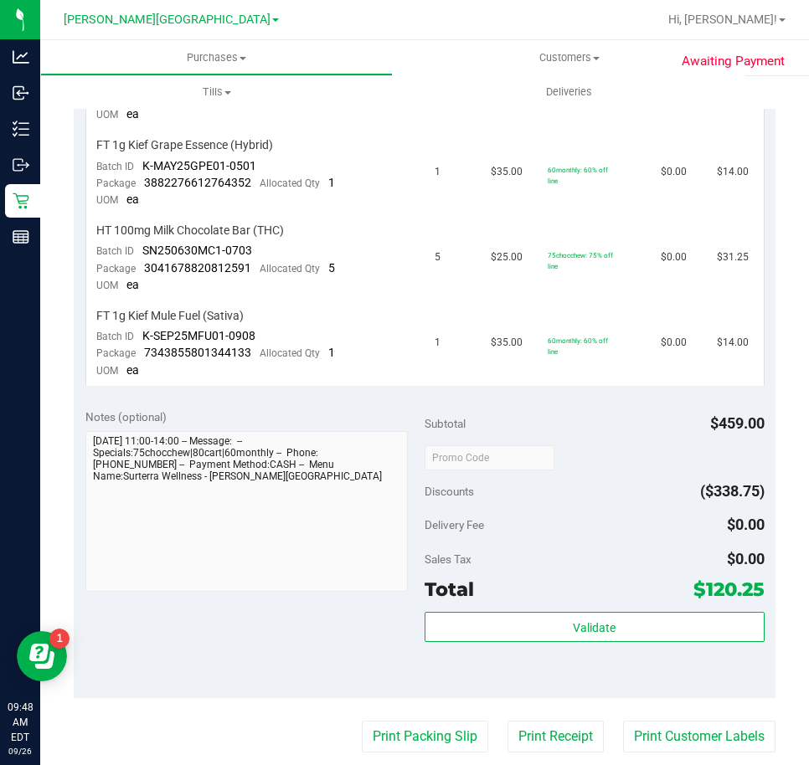
click at [585, 499] on div "Discounts ($338.75)" at bounding box center [595, 492] width 340 height 30
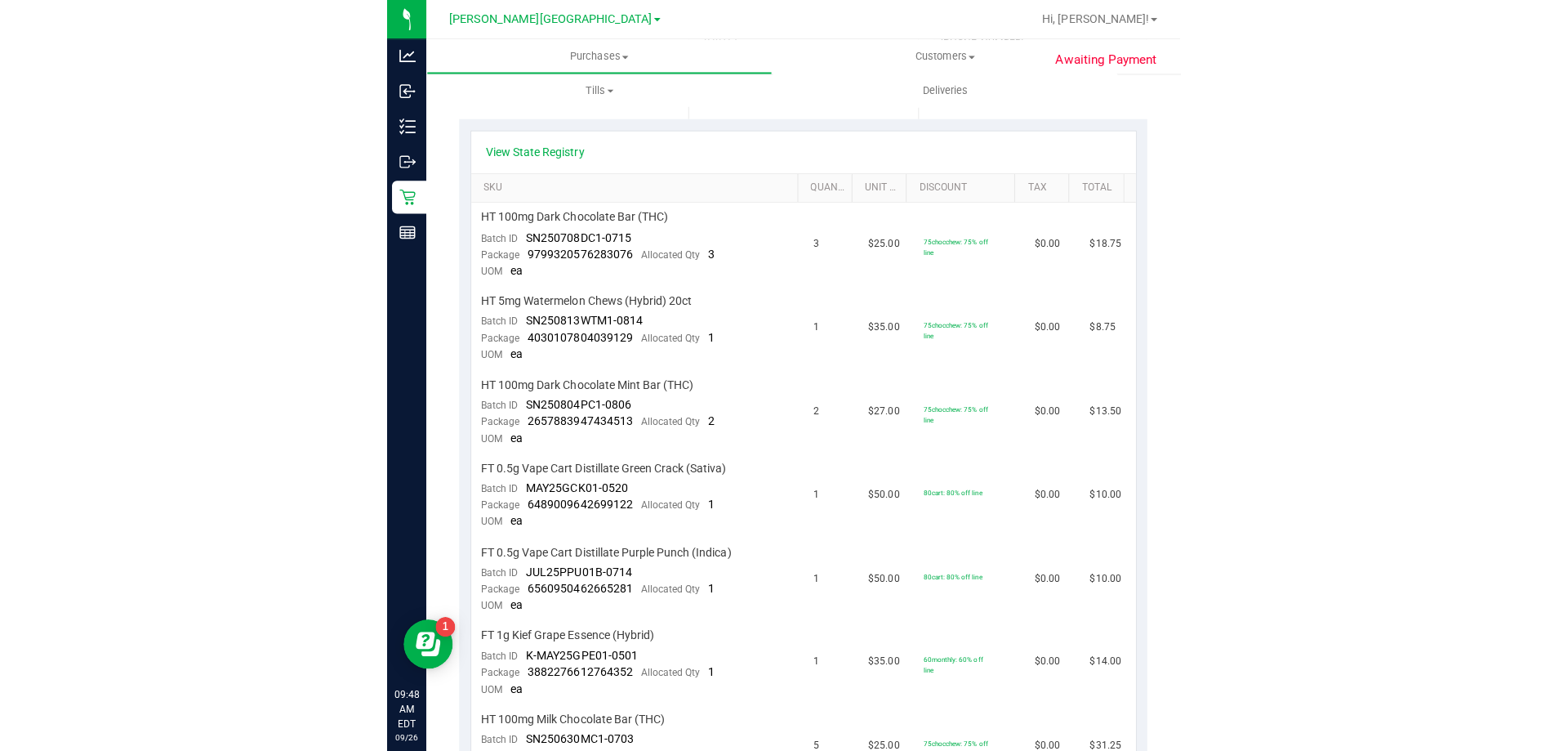
scroll to position [0, 0]
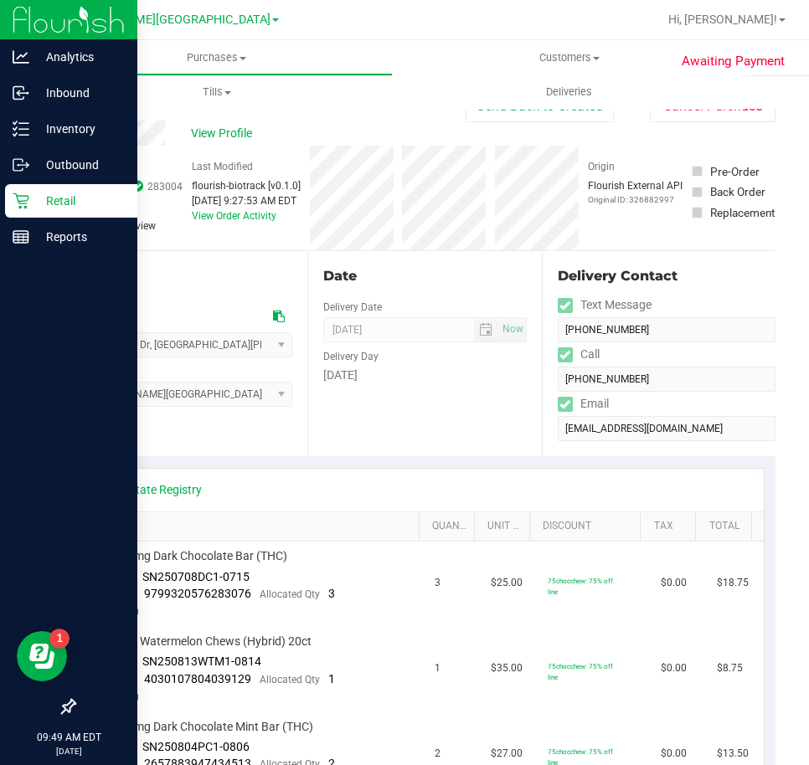
click at [12, 206] on div "Retail" at bounding box center [71, 200] width 132 height 33
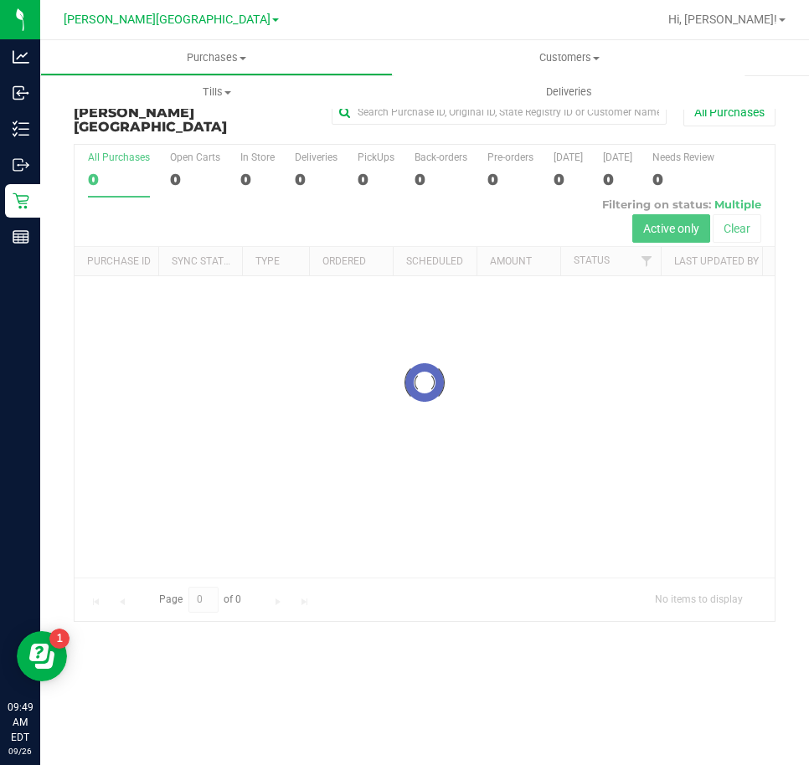
click at [313, 164] on div at bounding box center [425, 383] width 700 height 477
click at [302, 160] on div at bounding box center [425, 383] width 700 height 477
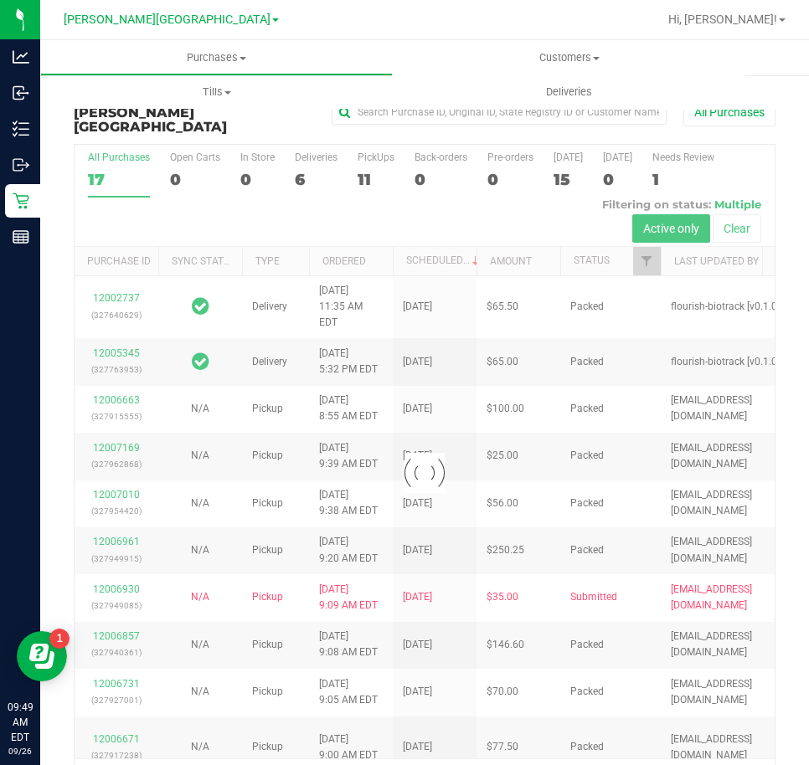
click at [303, 160] on div at bounding box center [425, 473] width 700 height 657
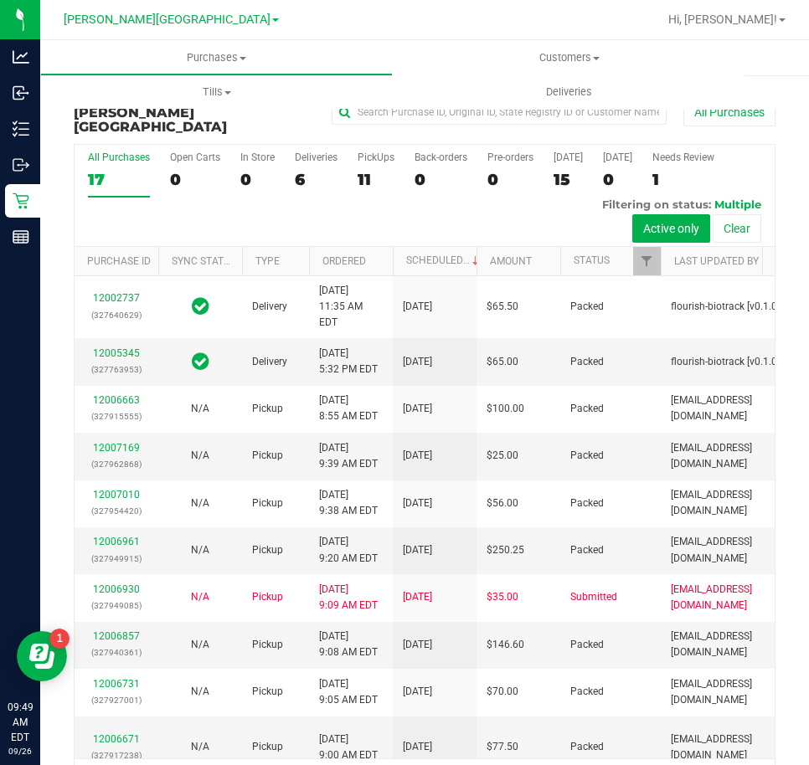
click at [303, 170] on div "6" at bounding box center [316, 179] width 43 height 19
click at [0, 0] on input "Deliveries 6" at bounding box center [0, 0] width 0 height 0
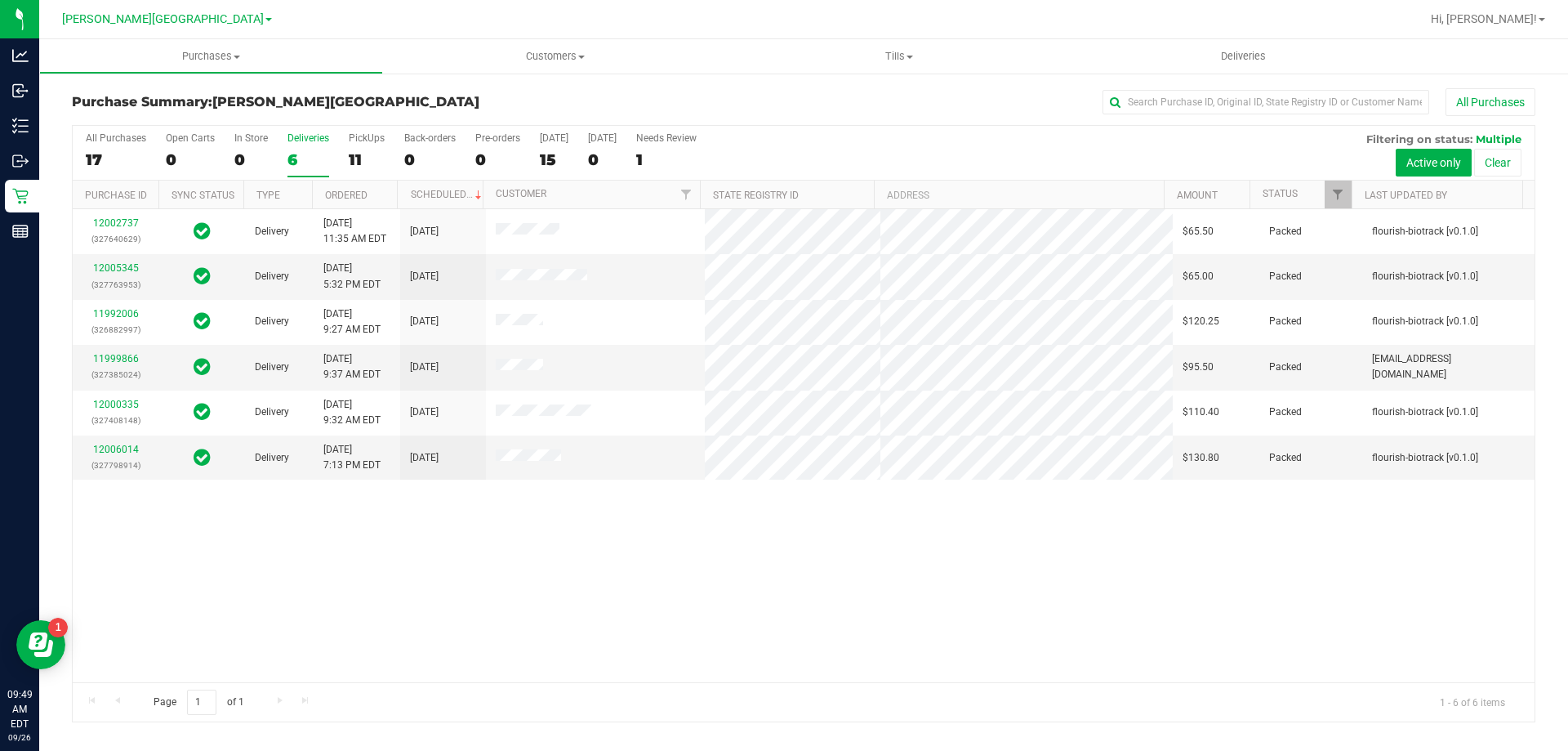
drag, startPoint x: 512, startPoint y: 558, endPoint x: 502, endPoint y: 557, distance: 10.0
click at [510, 558] on div "12002737 (327640629) Delivery 9/25/2025 11:35 AM EDT 9/29/2025 $65.50 Packed fl…" at bounding box center [804, 445] width 1462 height 473
click at [464, 540] on div "12002737 (327640629) Delivery 9/25/2025 11:35 AM EDT 9/29/2025 $65.50 Packed fl…" at bounding box center [804, 445] width 1462 height 473
click at [103, 358] on link "11999866" at bounding box center [115, 359] width 46 height 12
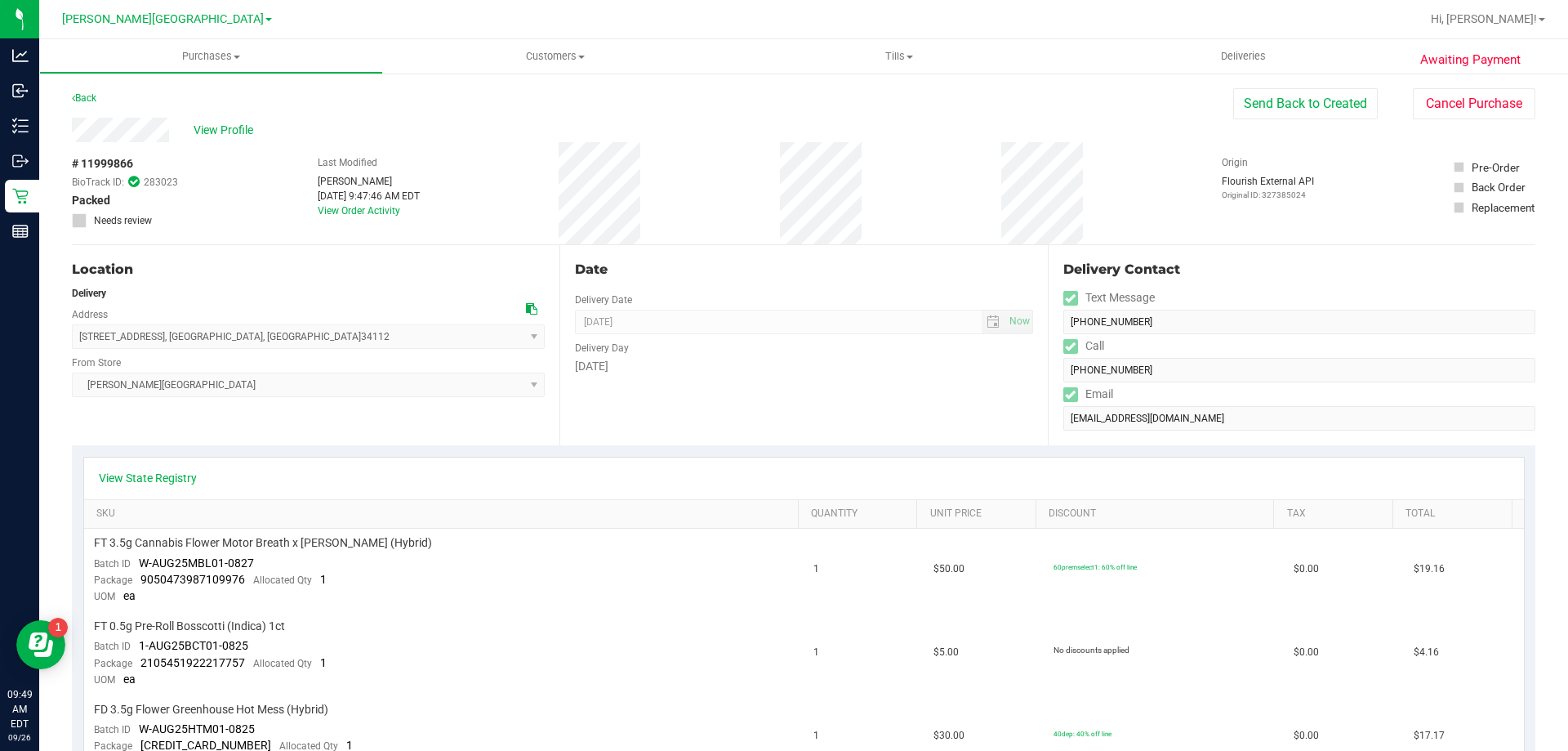
click at [788, 104] on div "Back Send Back to Created Cancel Purchase" at bounding box center [804, 102] width 1464 height 29
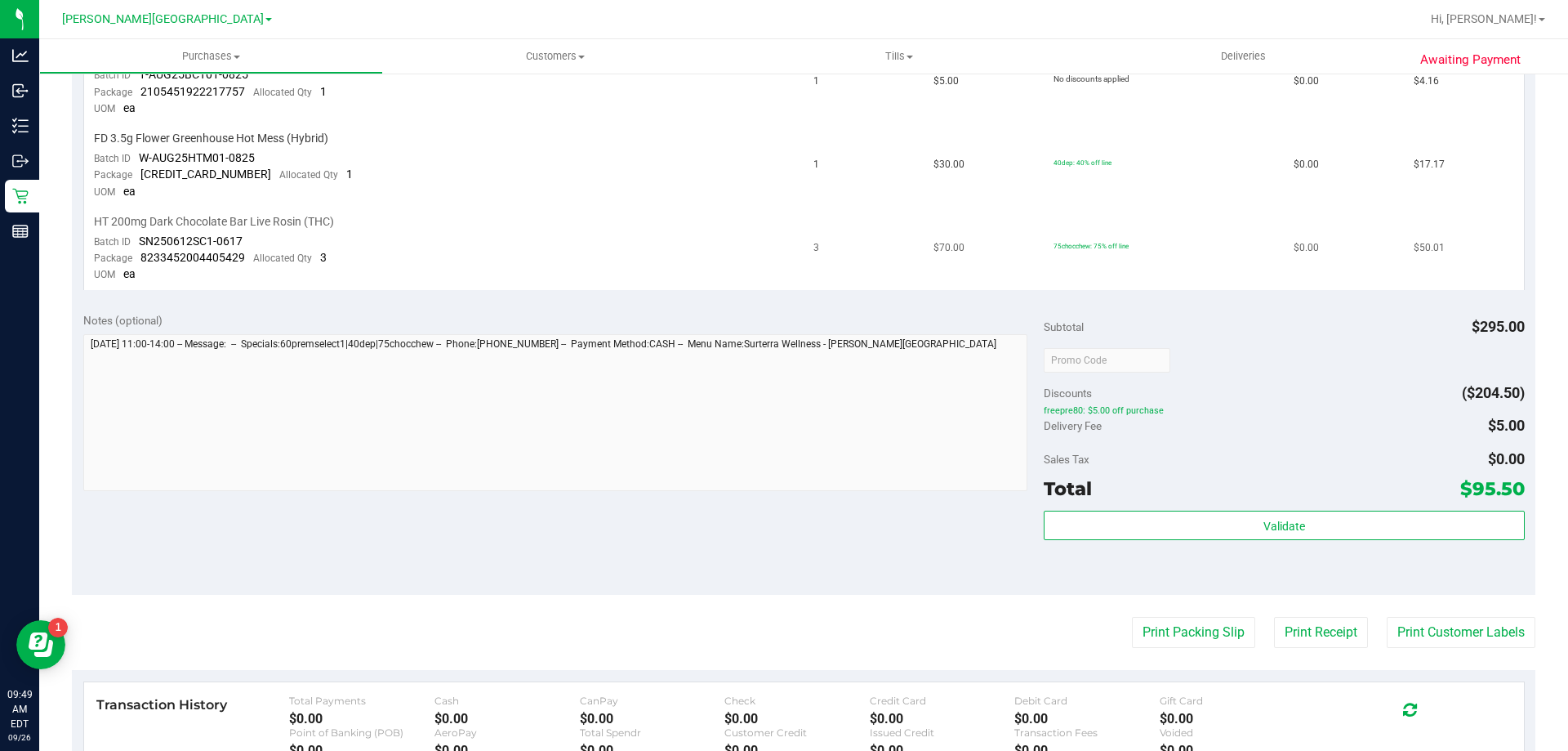
scroll to position [572, 0]
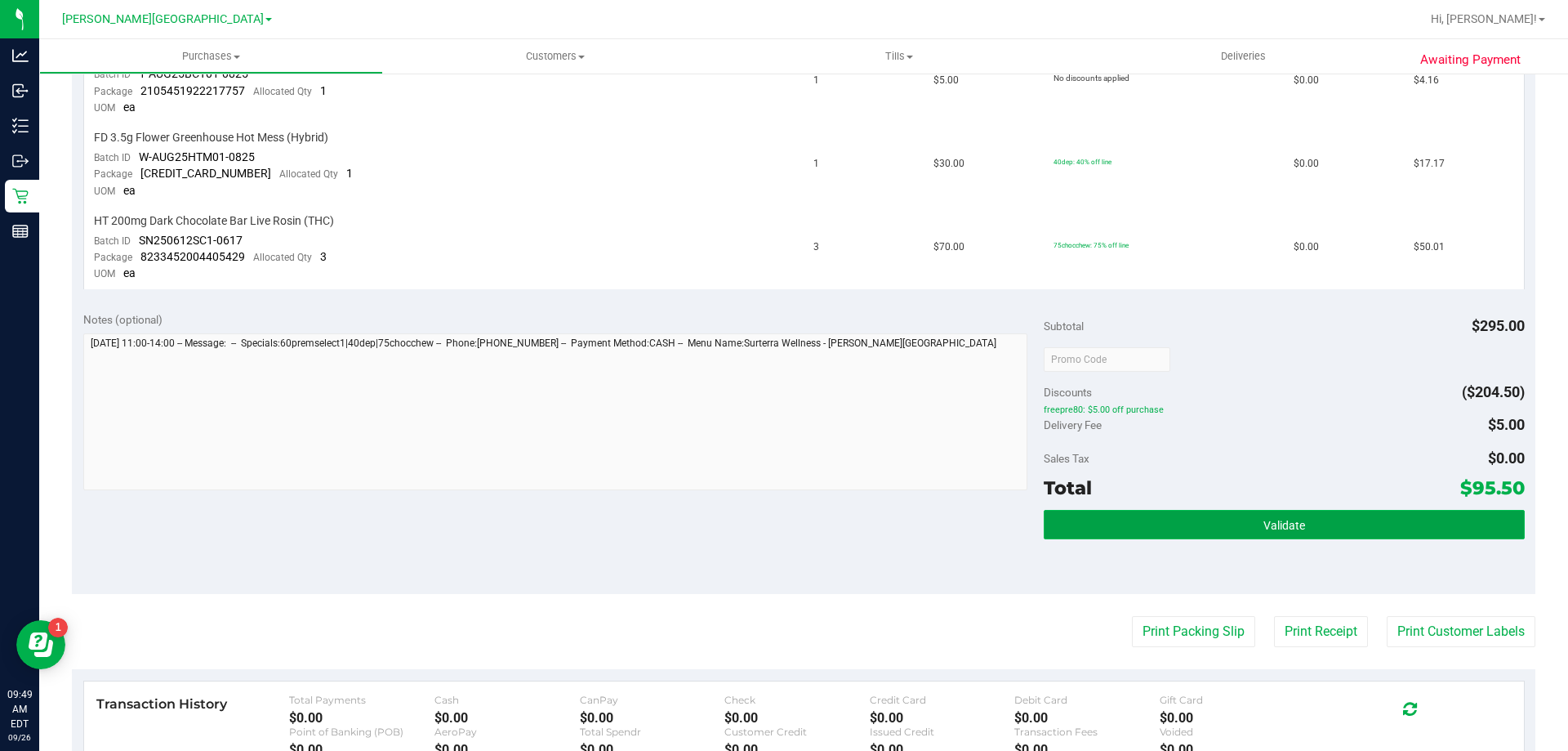
click at [788, 527] on button "Validate" at bounding box center [1283, 525] width 480 height 29
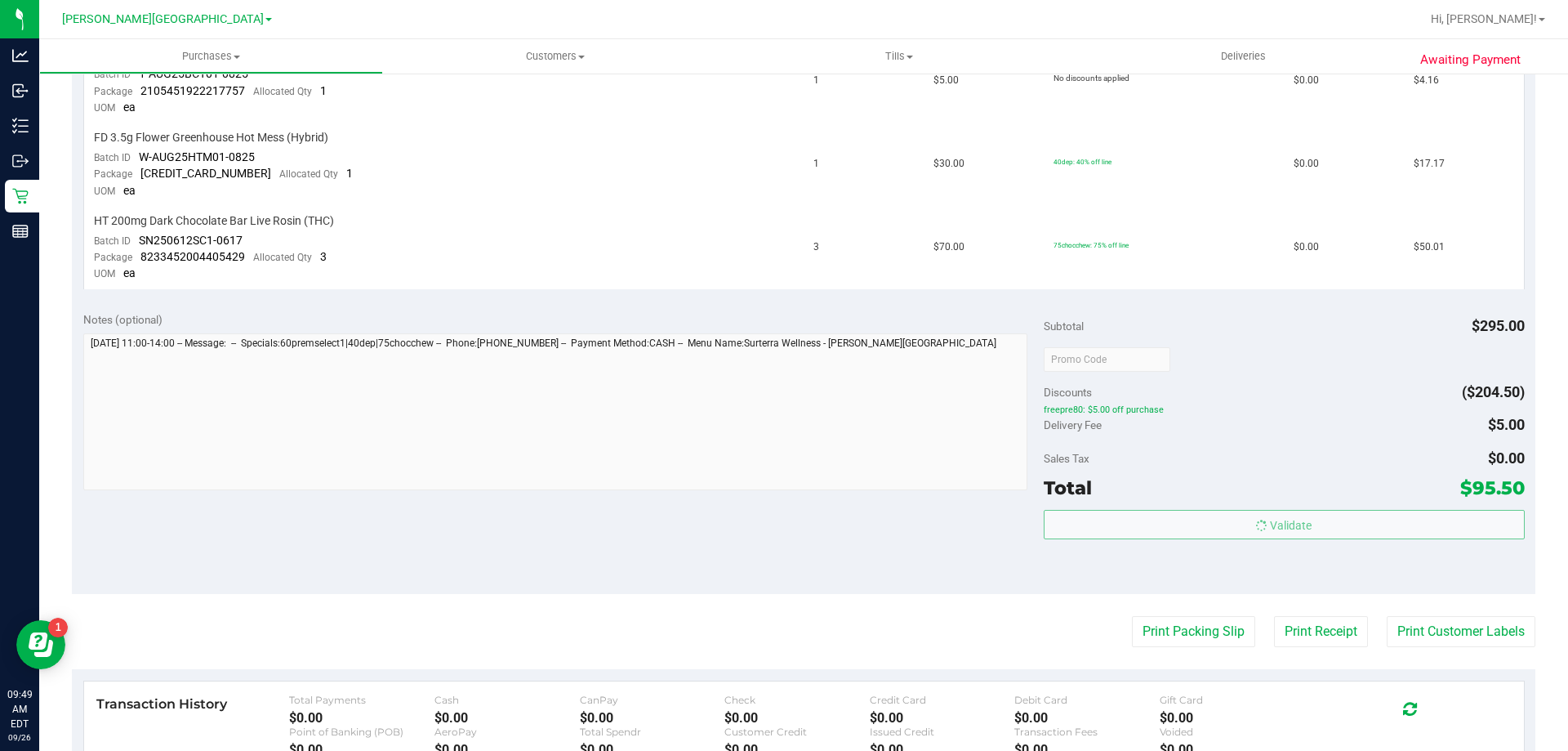
click at [788, 454] on body "Analytics Inbound Inventory Outbound Retail Reports 09:49 AM EDT 09/26/2025 09/…" at bounding box center [784, 376] width 1568 height 751
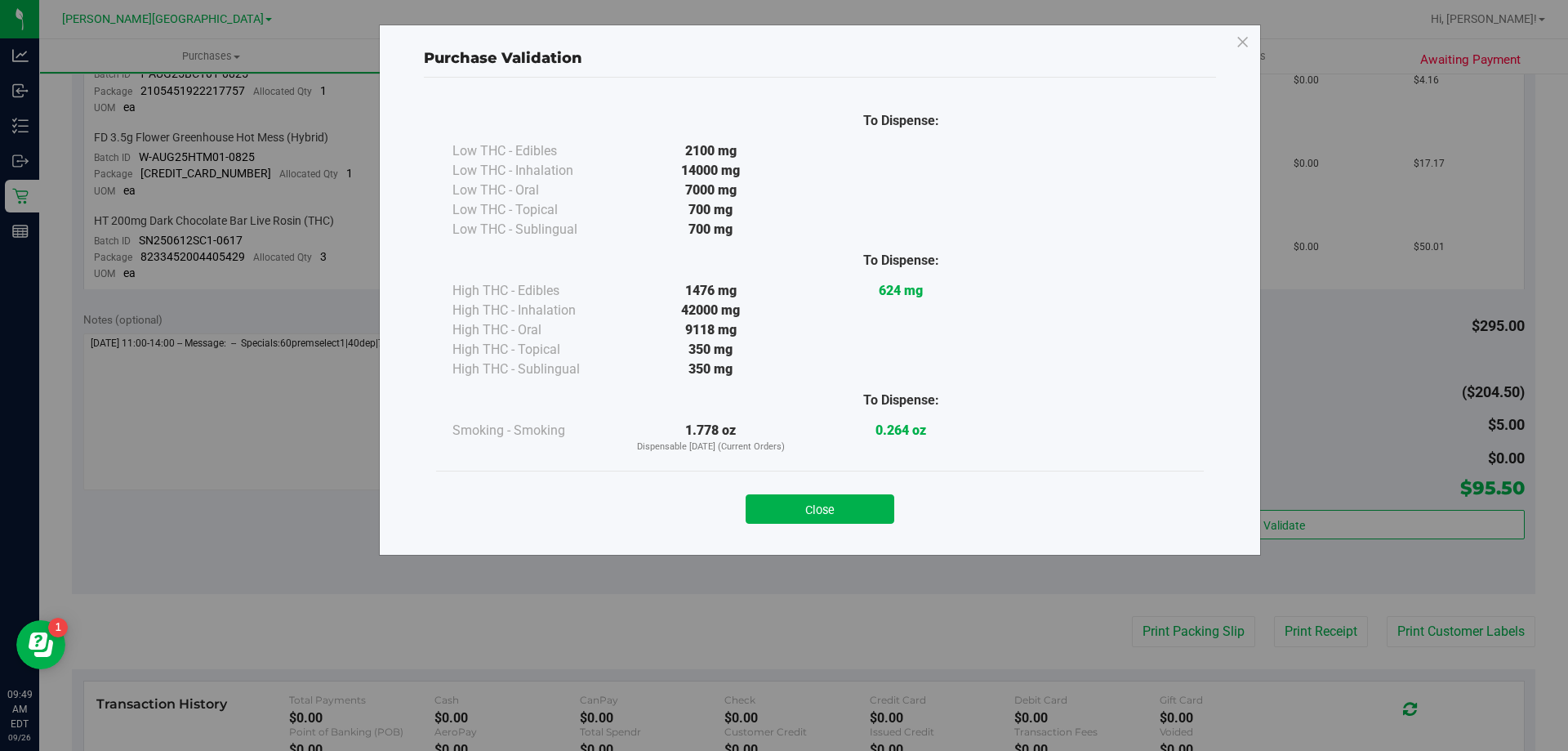
click at [788, 489] on div "Close" at bounding box center [820, 504] width 743 height 41
click at [788, 499] on button "Close" at bounding box center [820, 509] width 148 height 29
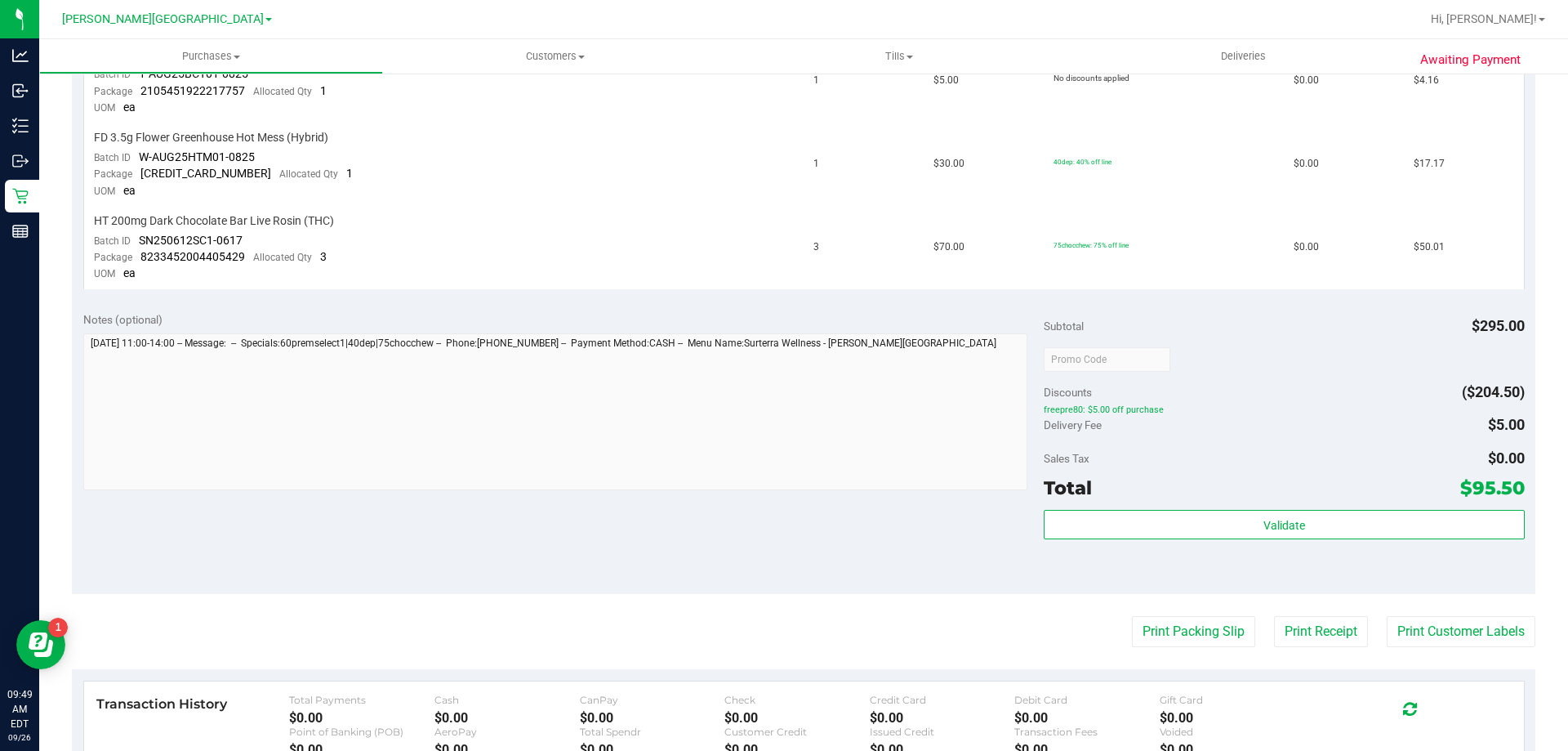
click at [788, 555] on div "Notes (optional) Subtotal $295.00 Discounts ($204.50) freepre80: $5.00 off purc…" at bounding box center [804, 446] width 1464 height 294
click at [788, 577] on div "Validate" at bounding box center [1283, 546] width 480 height 73
click at [788, 636] on button "Print Receipt" at bounding box center [1320, 631] width 94 height 31
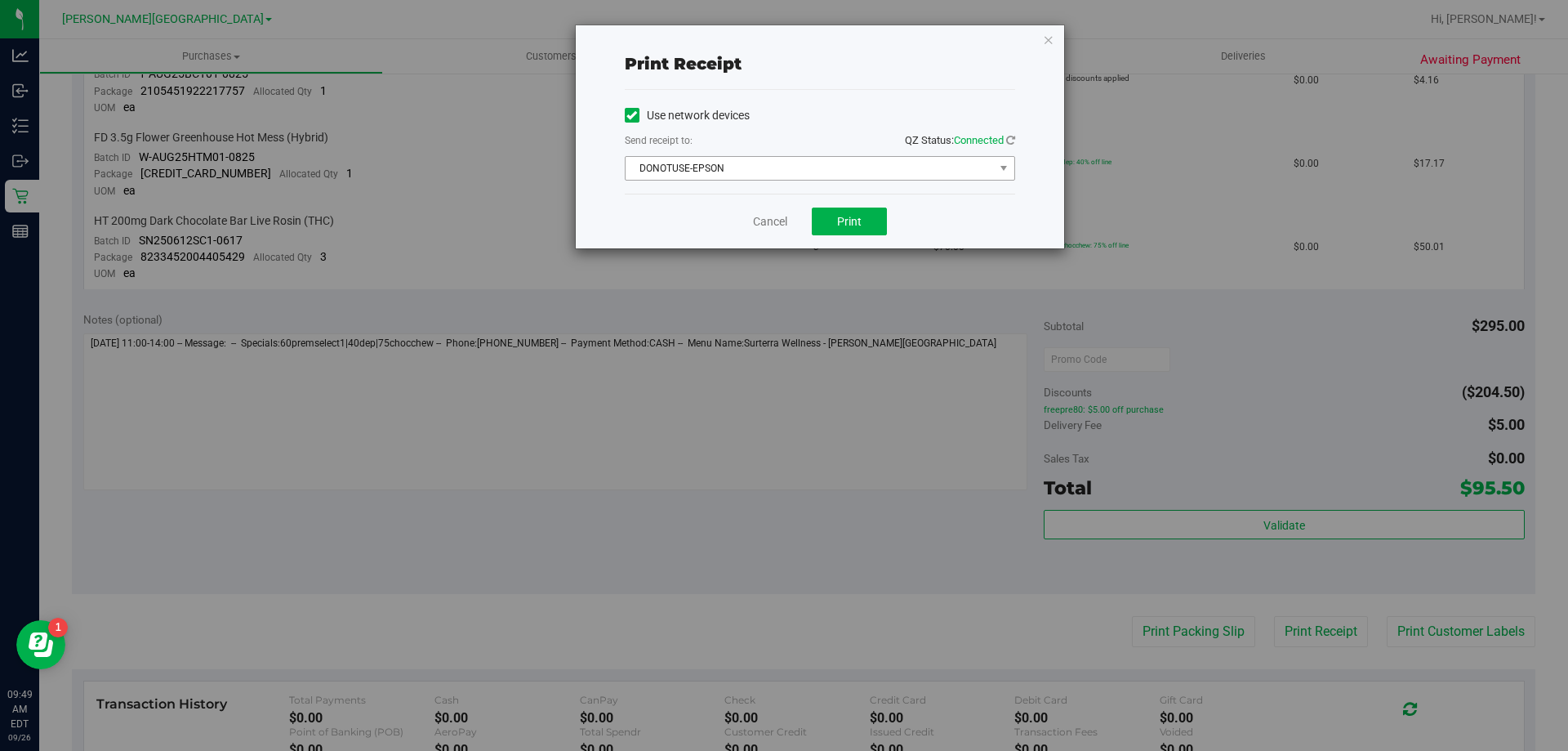
click at [788, 171] on span "DONOTUSE-EPSON" at bounding box center [809, 168] width 369 height 22
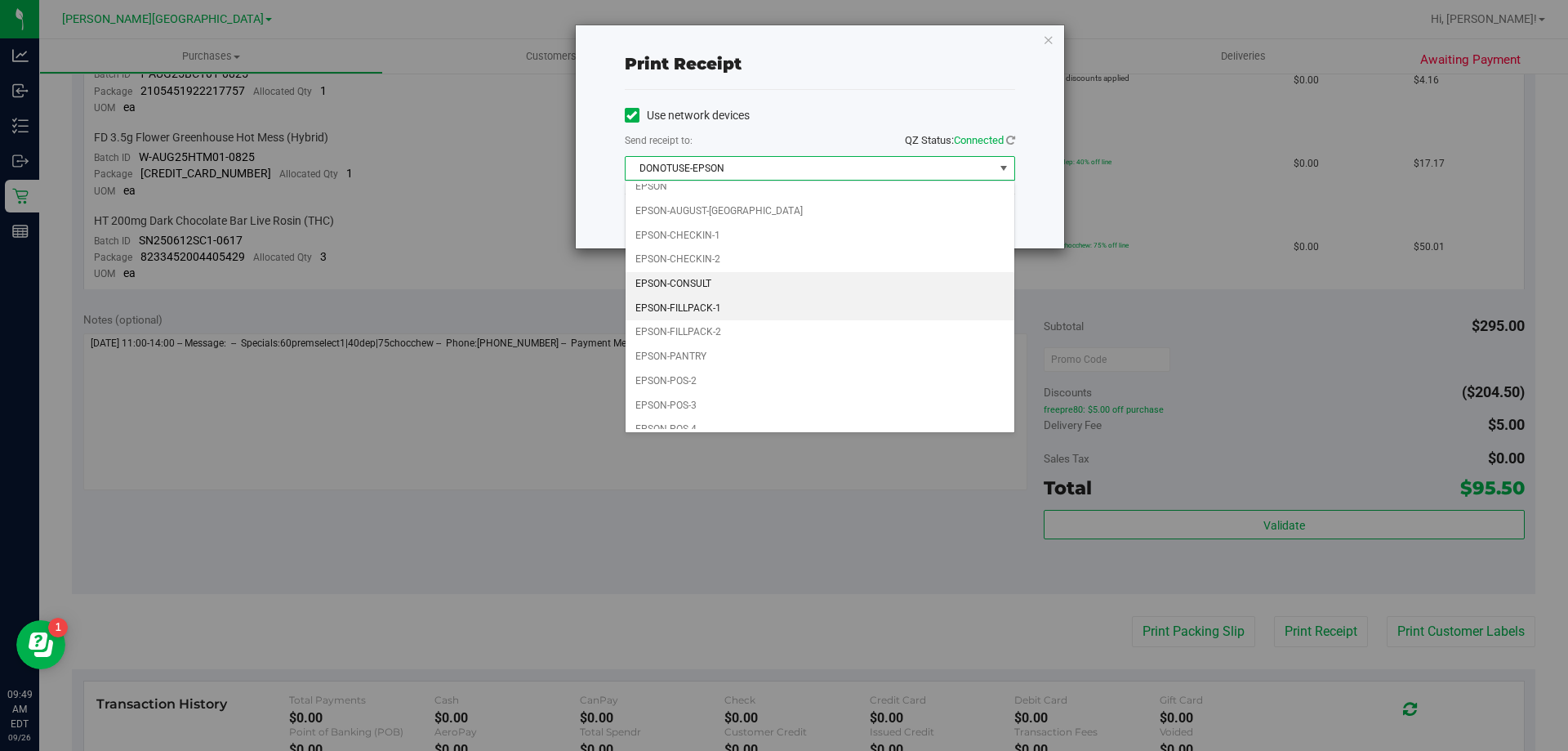
scroll to position [47, 0]
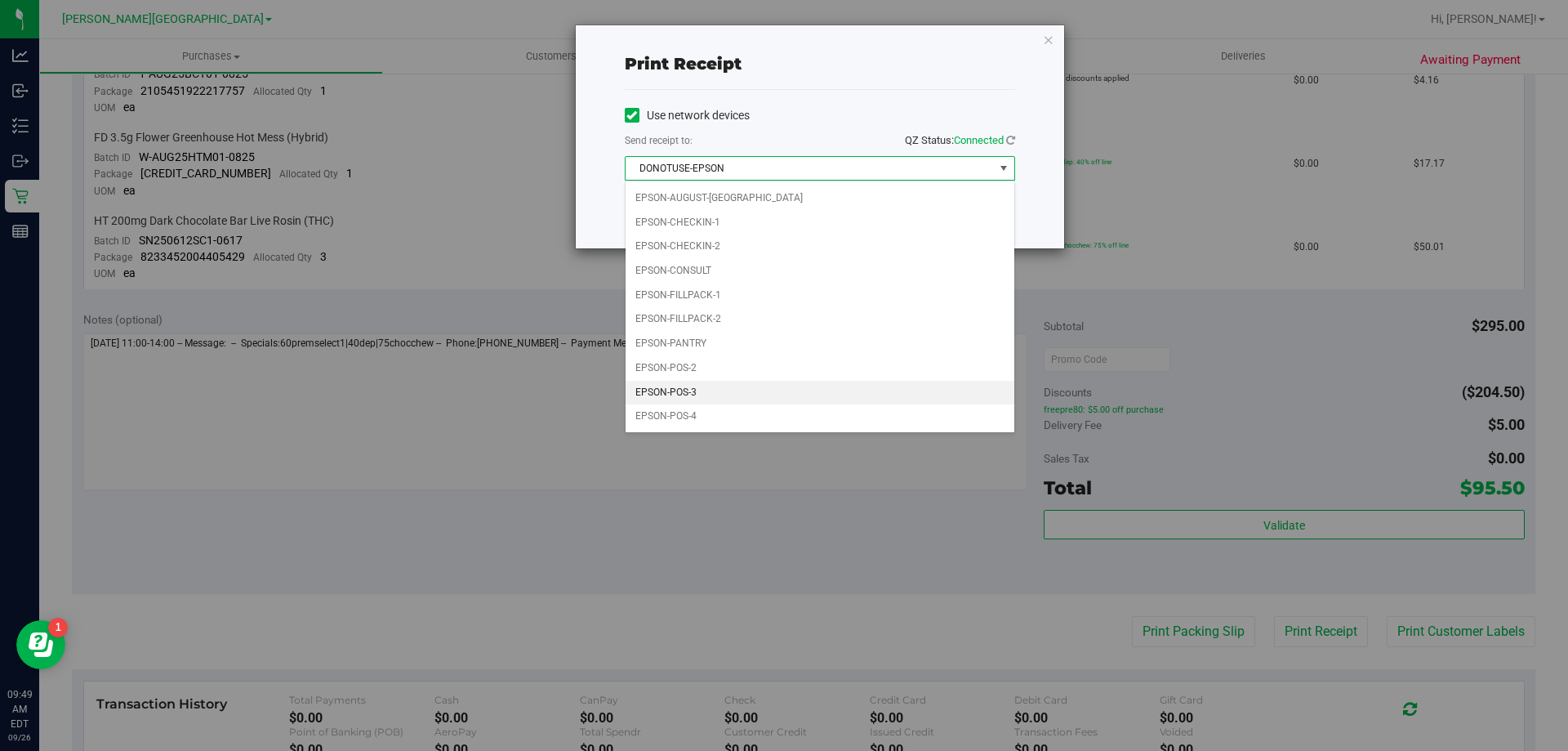
click at [753, 384] on li "EPSON-POS-3" at bounding box center [819, 392] width 389 height 24
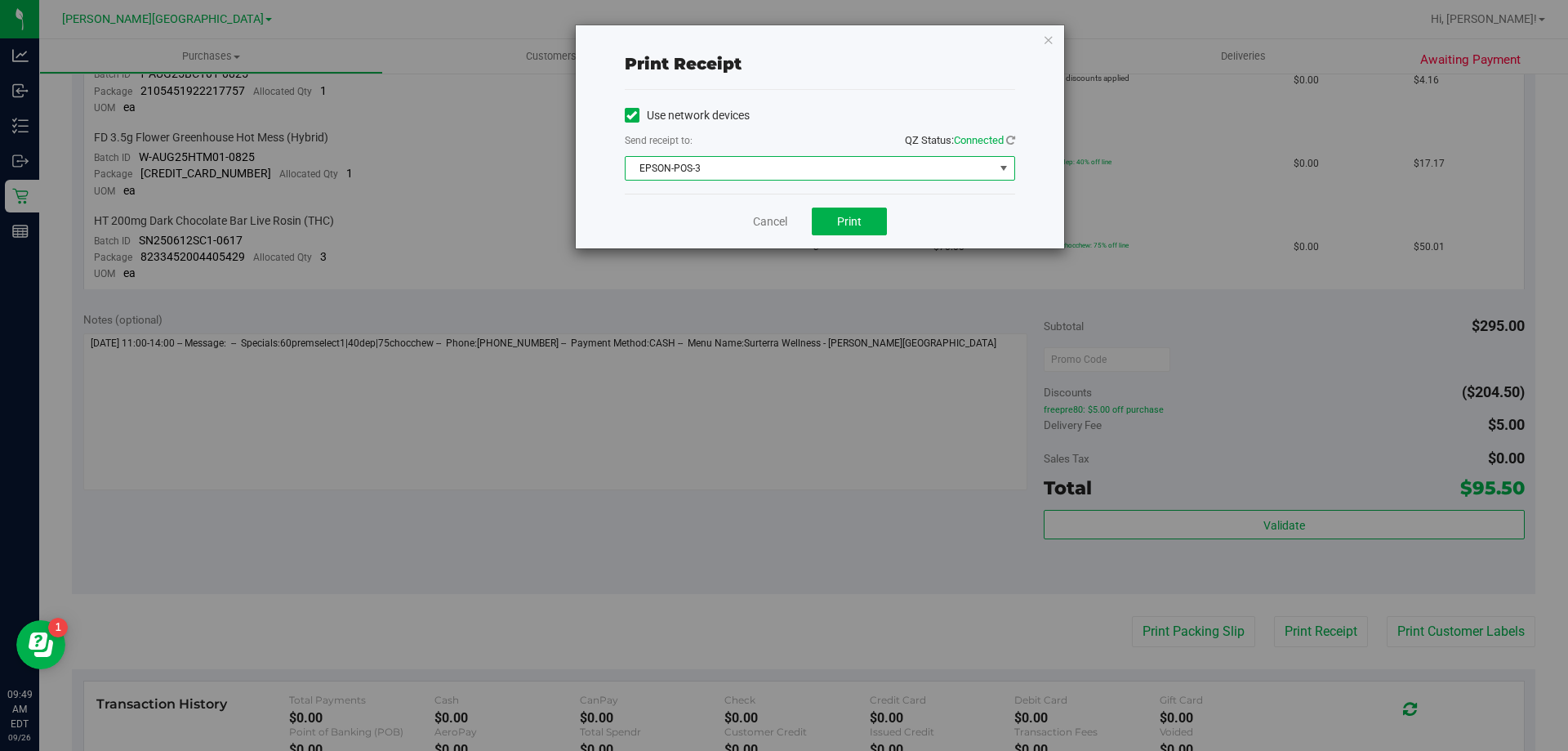
click at [788, 202] on div "Cancel Print" at bounding box center [820, 220] width 390 height 55
click at [788, 217] on span "Print" at bounding box center [848, 220] width 24 height 13
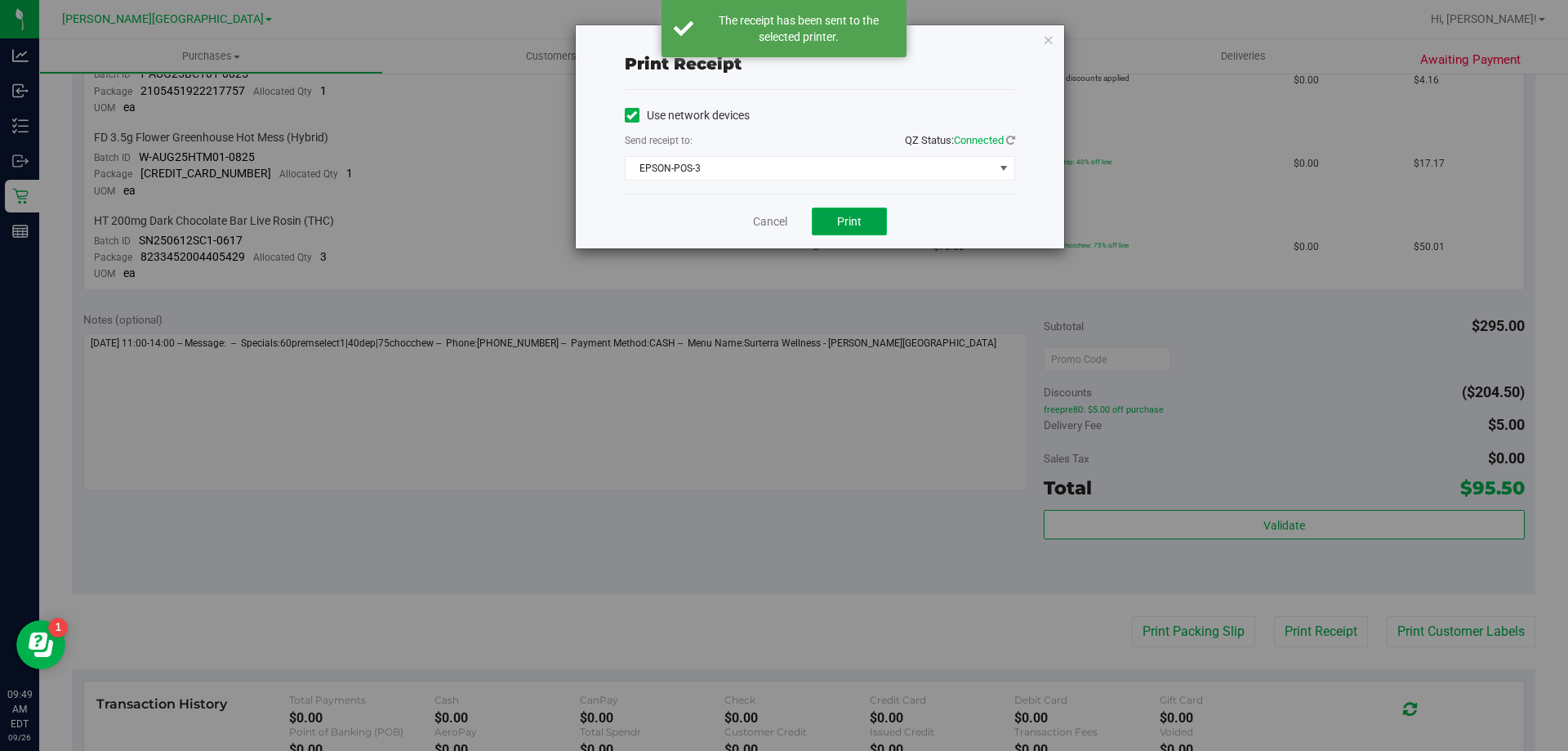
click at [788, 217] on span "Print" at bounding box center [848, 220] width 24 height 13
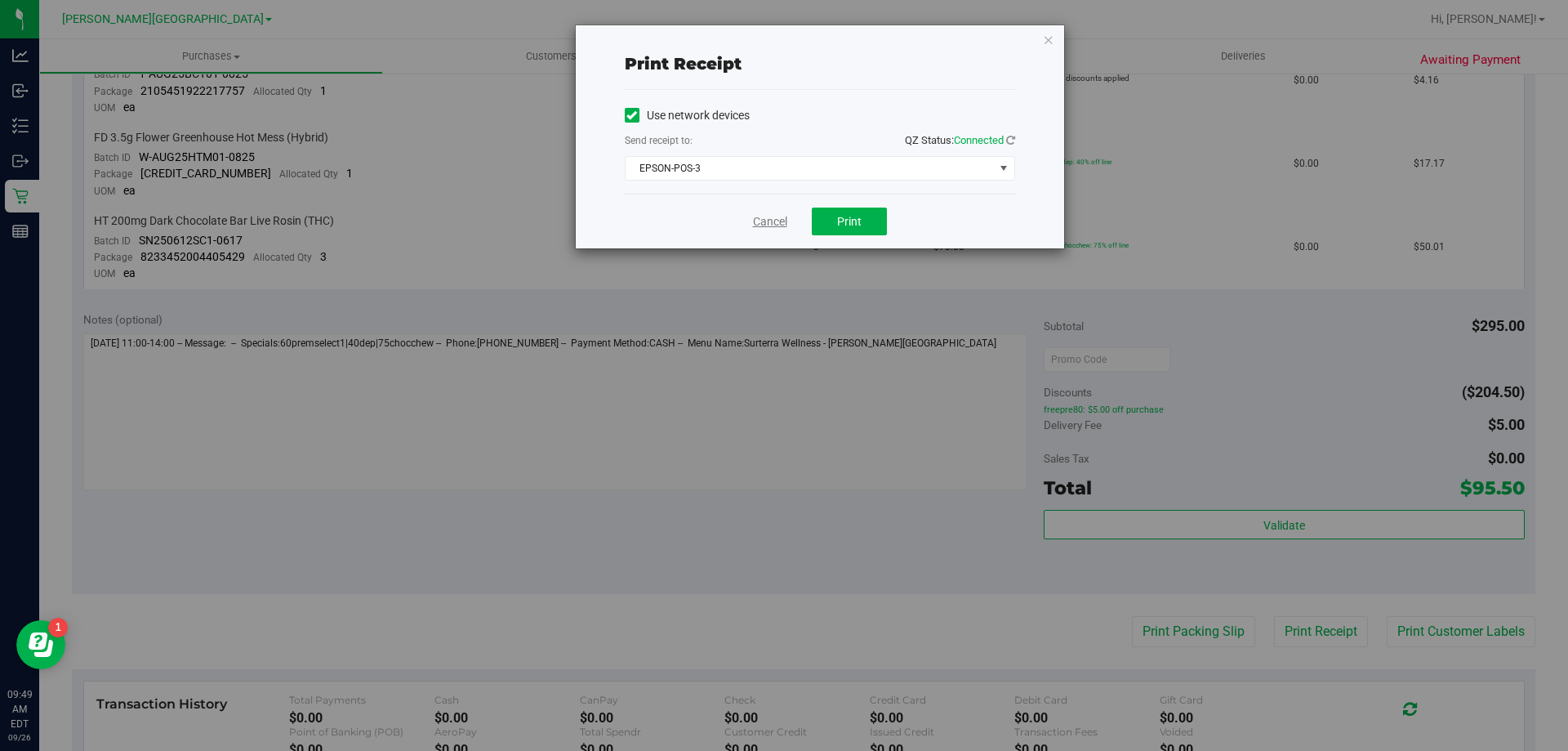
click at [766, 218] on link "Cancel" at bounding box center [769, 222] width 34 height 18
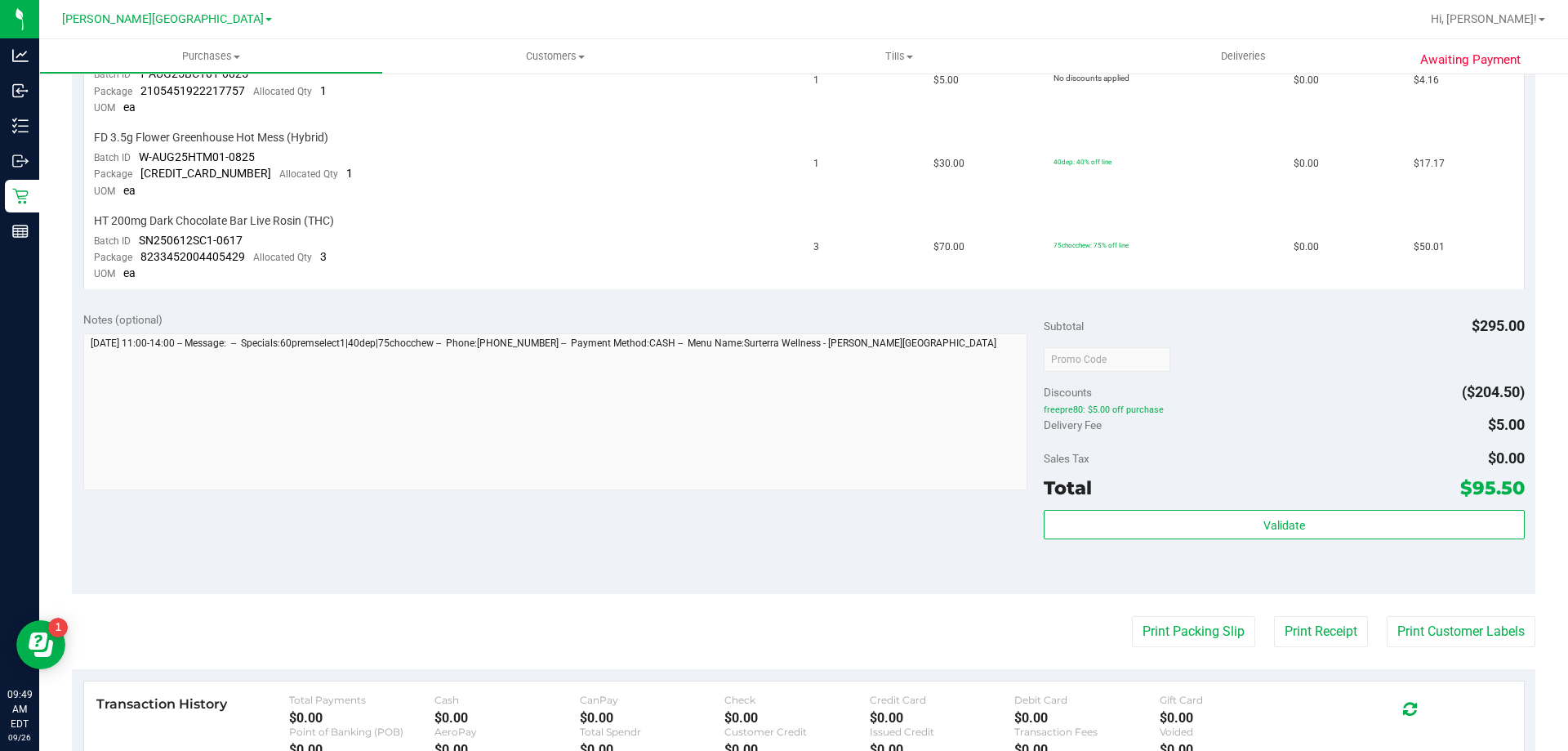
click at [788, 298] on div "View State Registry SKU Quantity Unit Price Discount Tax Total FT 3.5g Cannabis…" at bounding box center [804, 86] width 1464 height 426
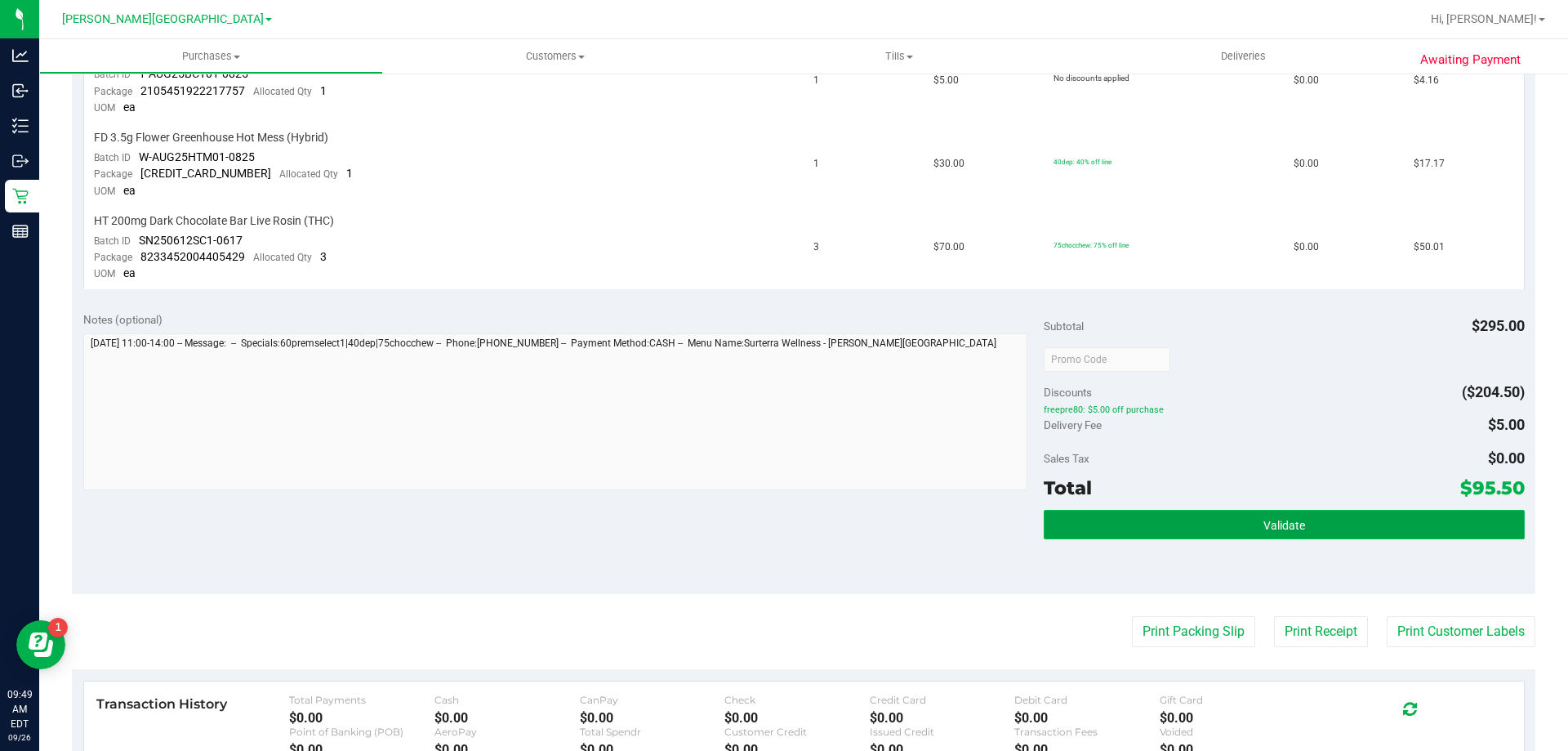
click at [788, 534] on button "Validate" at bounding box center [1283, 525] width 480 height 29
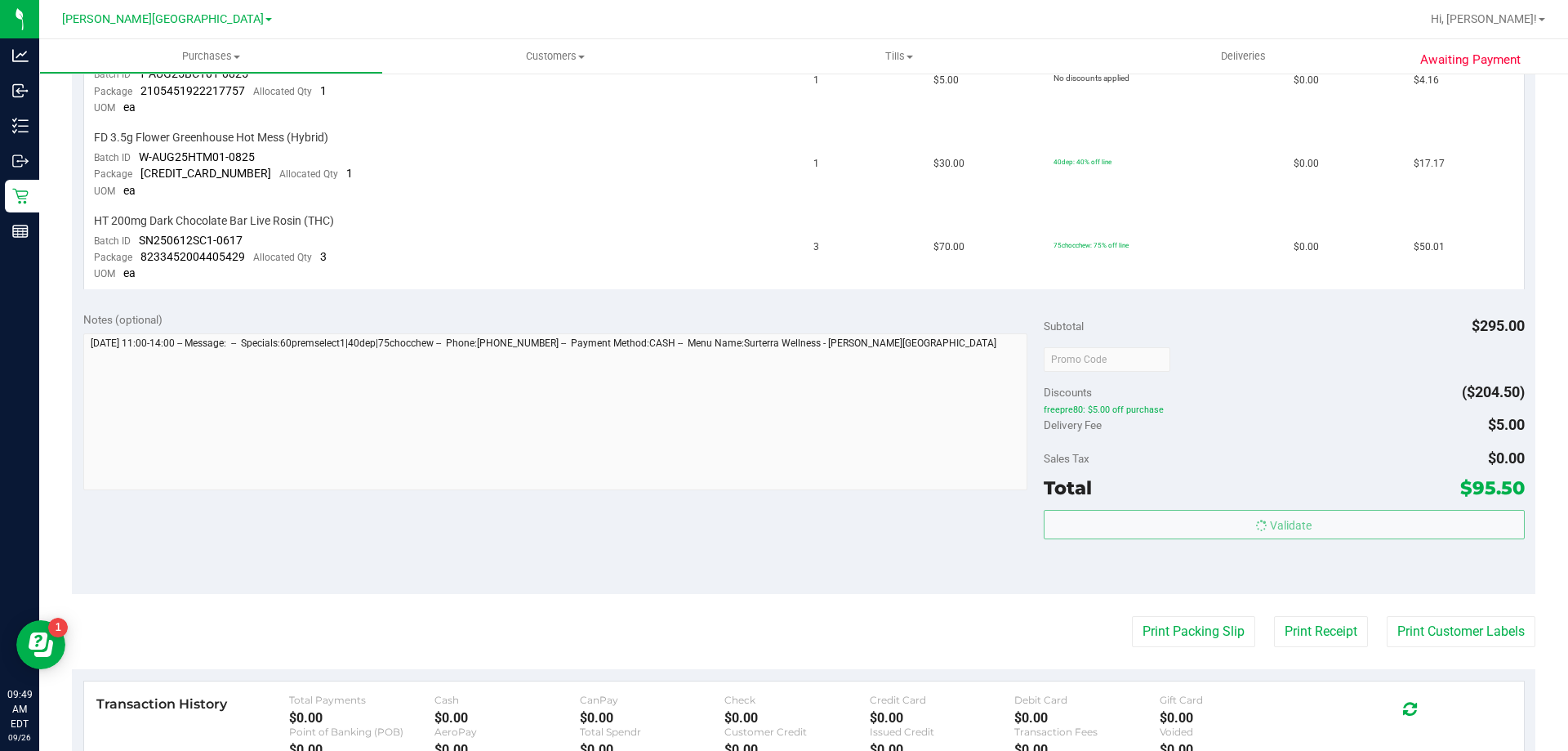
click at [788, 455] on body "Analytics Inbound Inventory Outbound Retail Reports 09:49 AM EDT 09/26/2025 09/…" at bounding box center [784, 376] width 1568 height 751
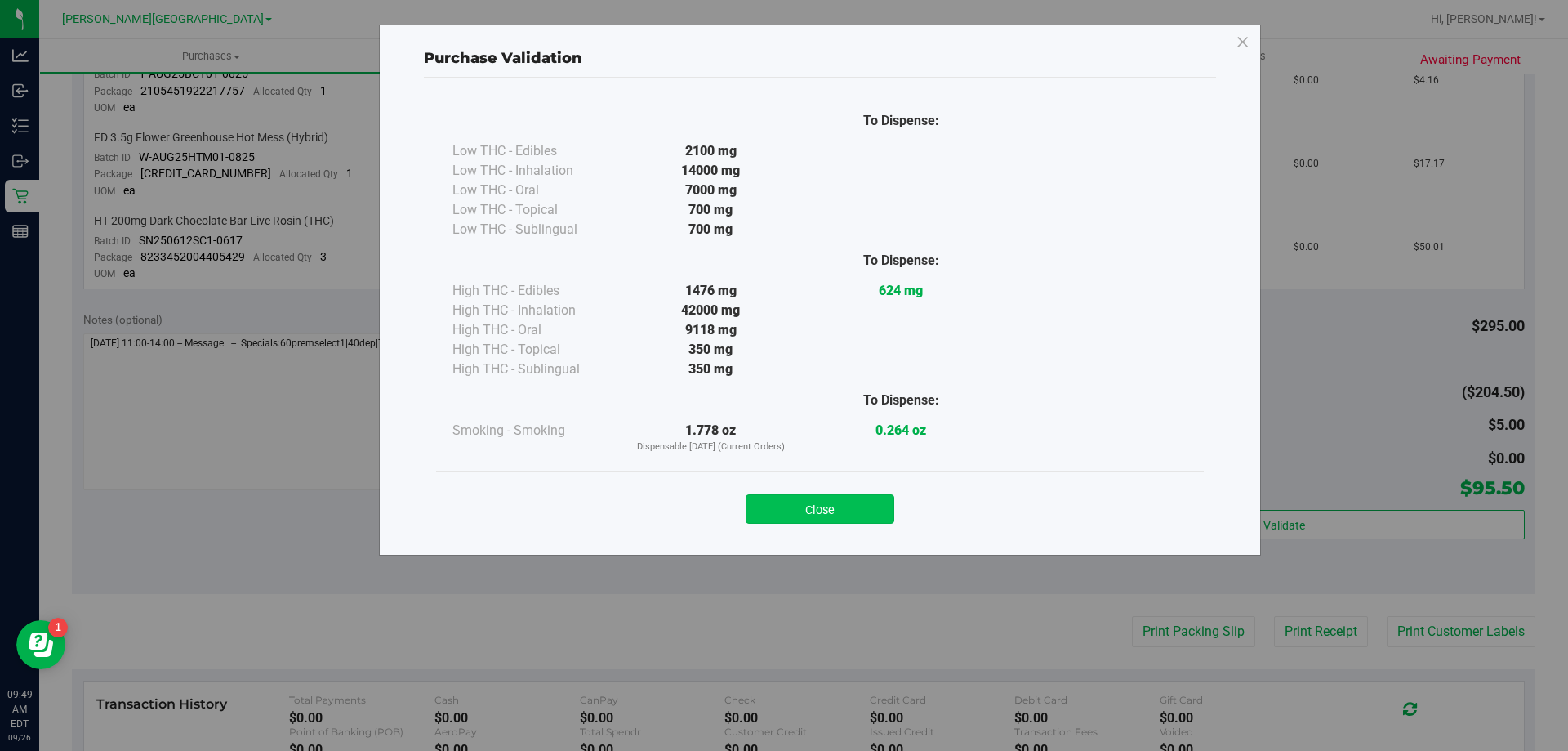
click at [788, 499] on button "Close" at bounding box center [820, 509] width 148 height 29
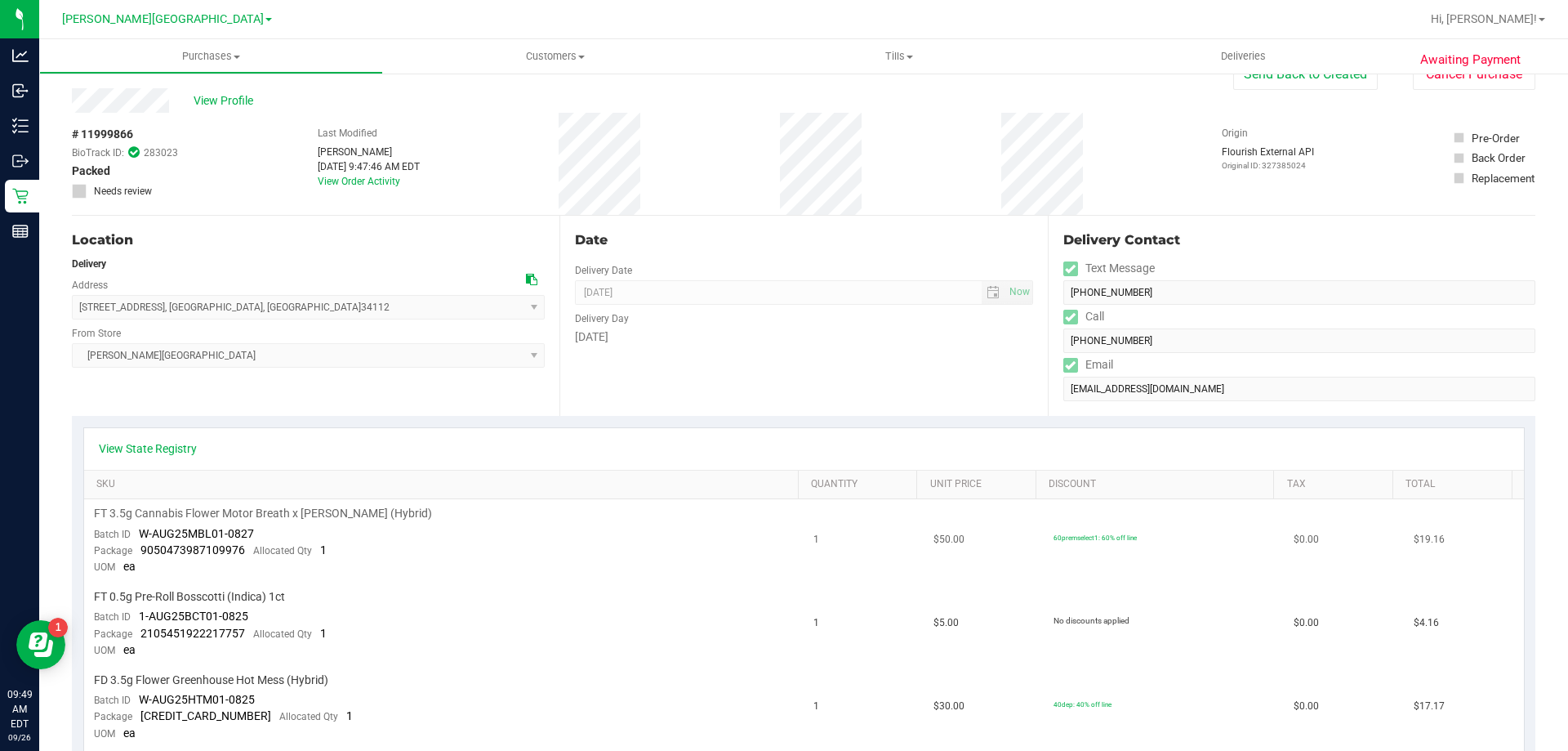
scroll to position [0, 0]
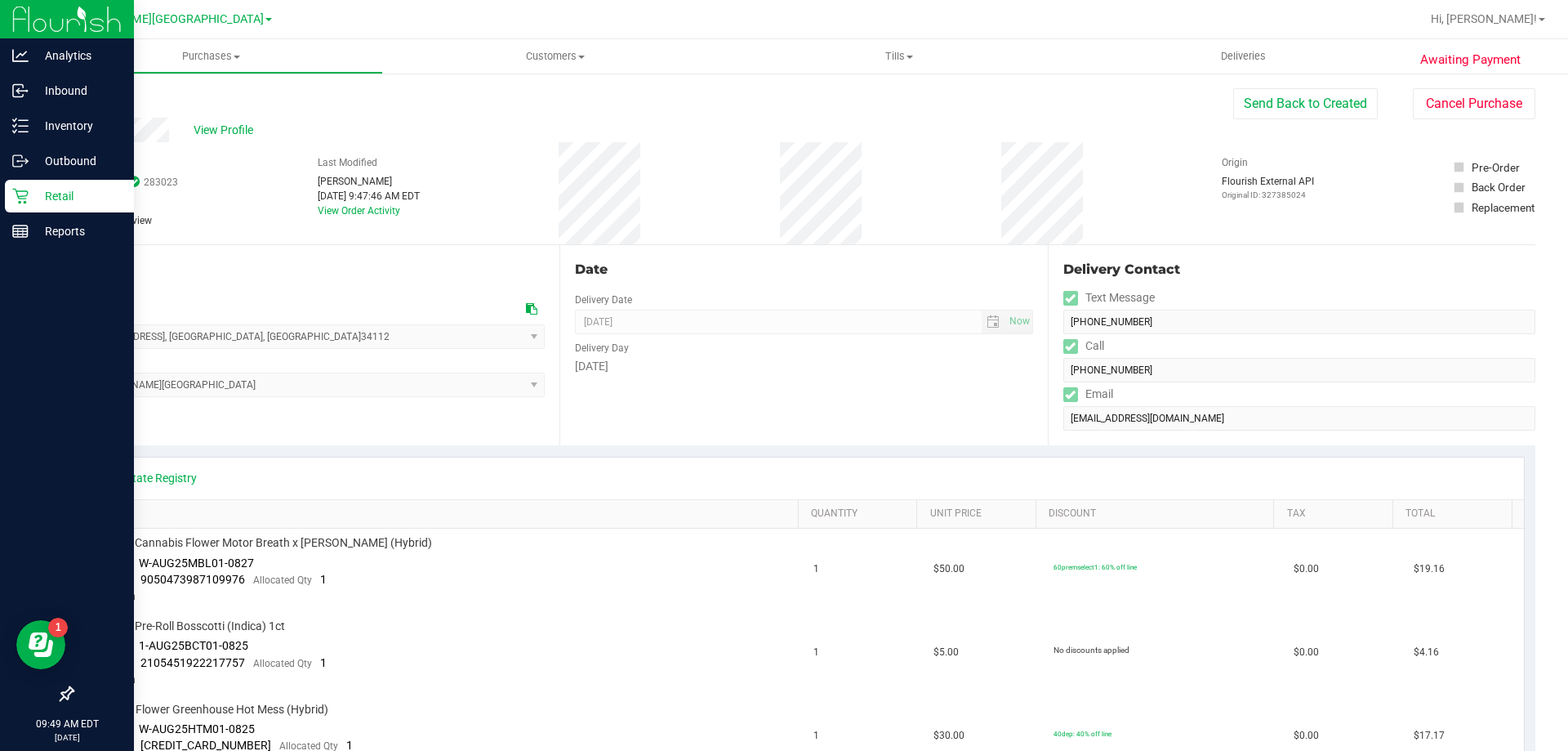
click at [17, 203] on icon at bounding box center [20, 196] width 17 height 17
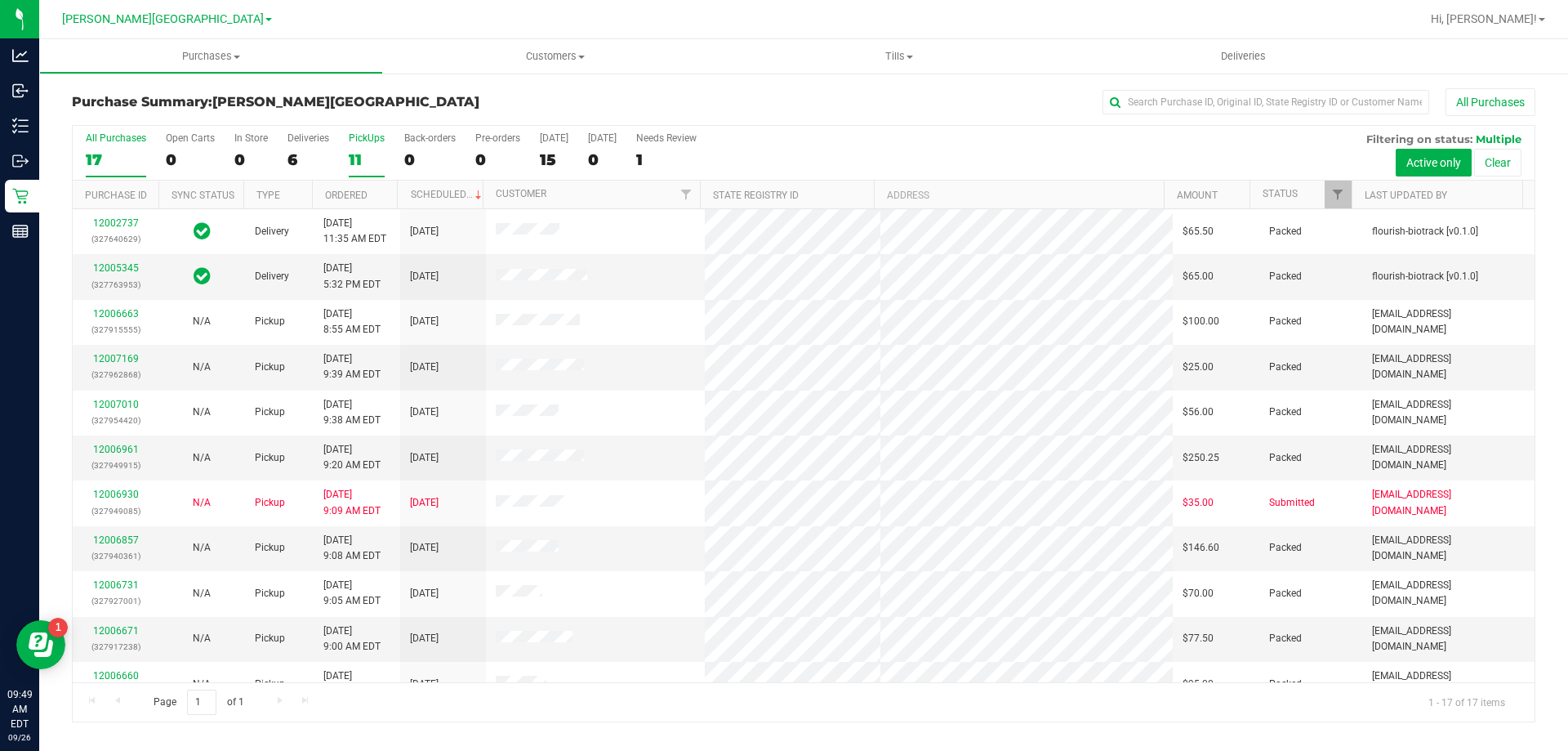
click at [359, 155] on div "11" at bounding box center [367, 159] width 36 height 19
click at [0, 0] on input "PickUps 11" at bounding box center [0, 0] width 0 height 0
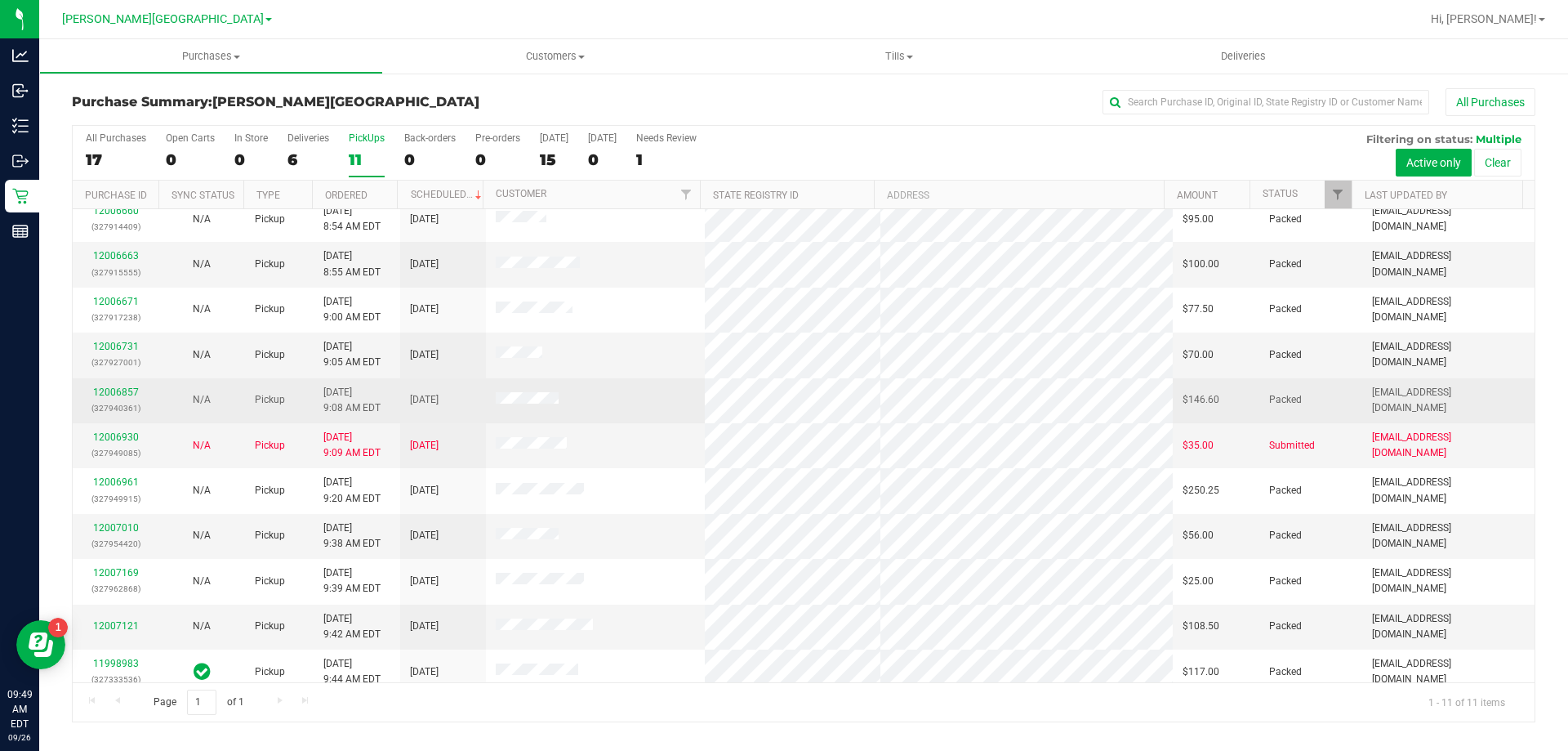
scroll to position [23, 0]
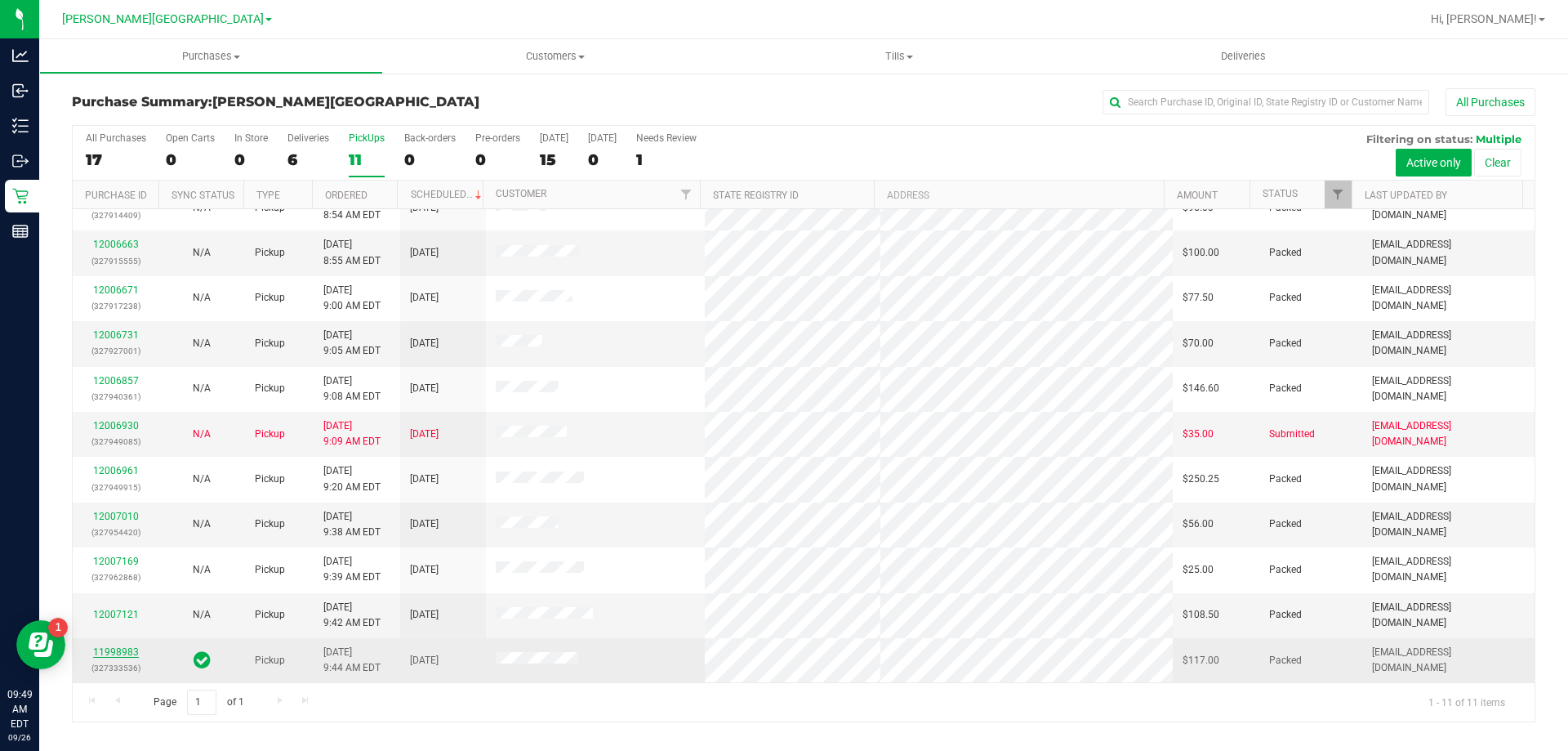
click at [110, 652] on link "11998983" at bounding box center [115, 652] width 46 height 12
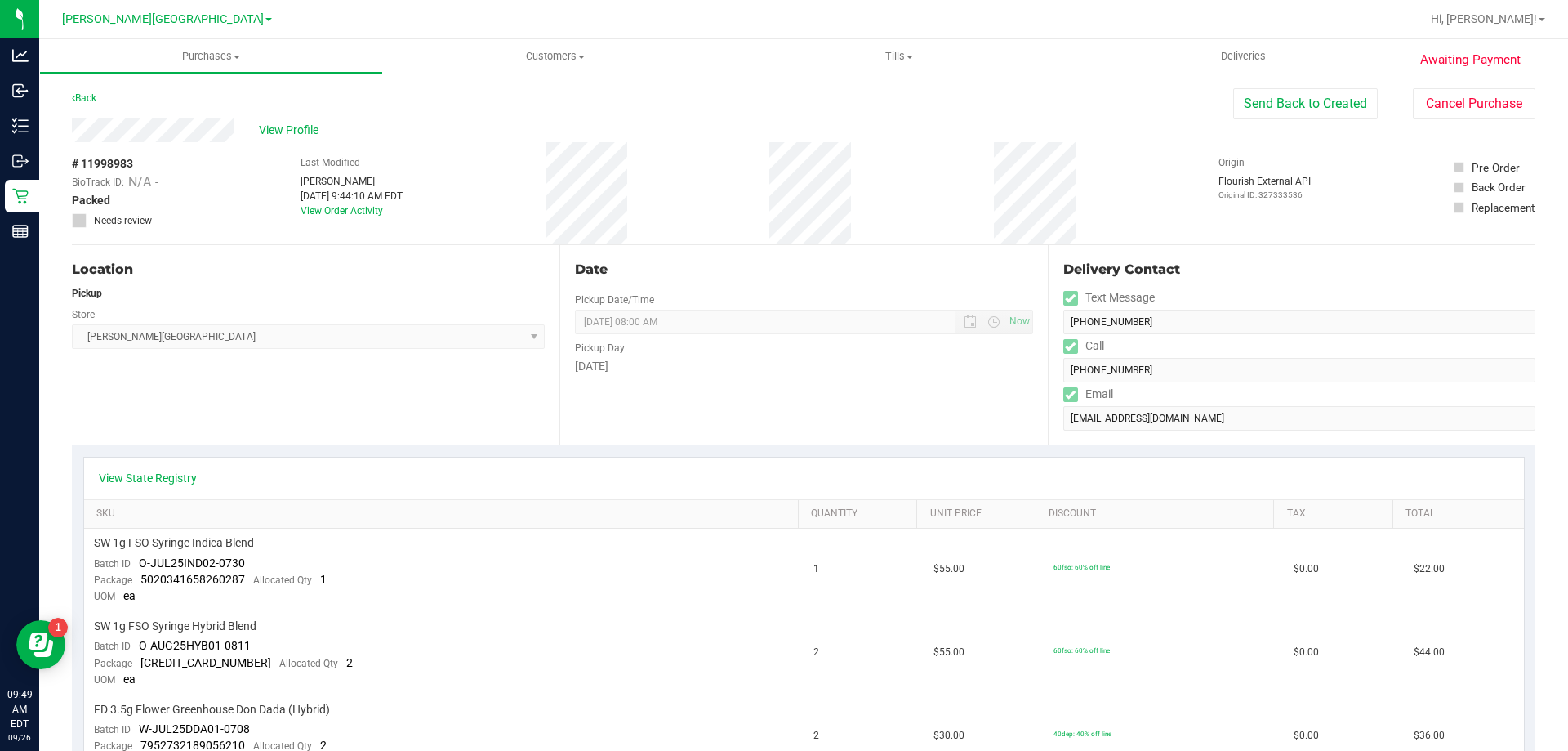
click at [769, 359] on div "Friday" at bounding box center [804, 367] width 457 height 18
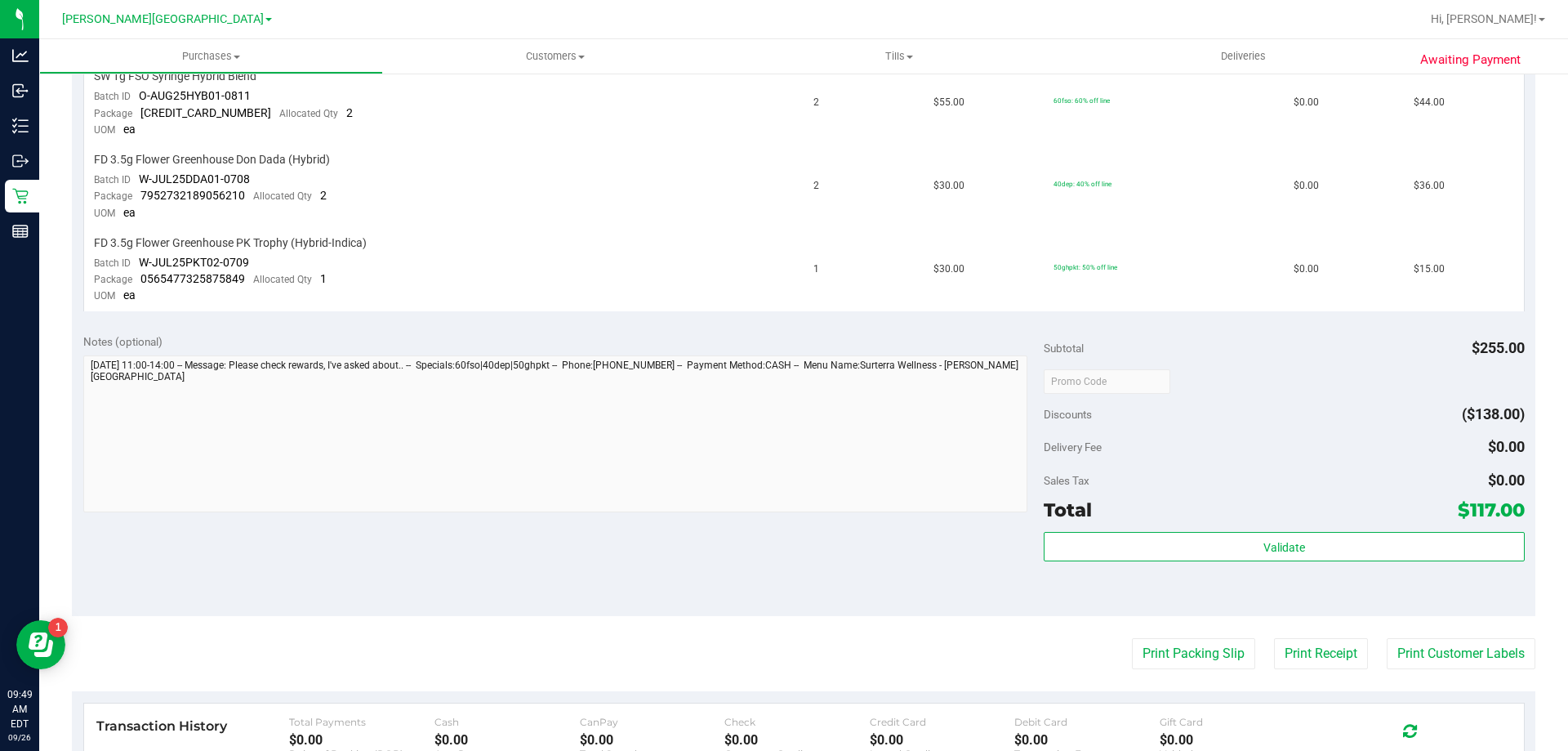
scroll to position [653, 0]
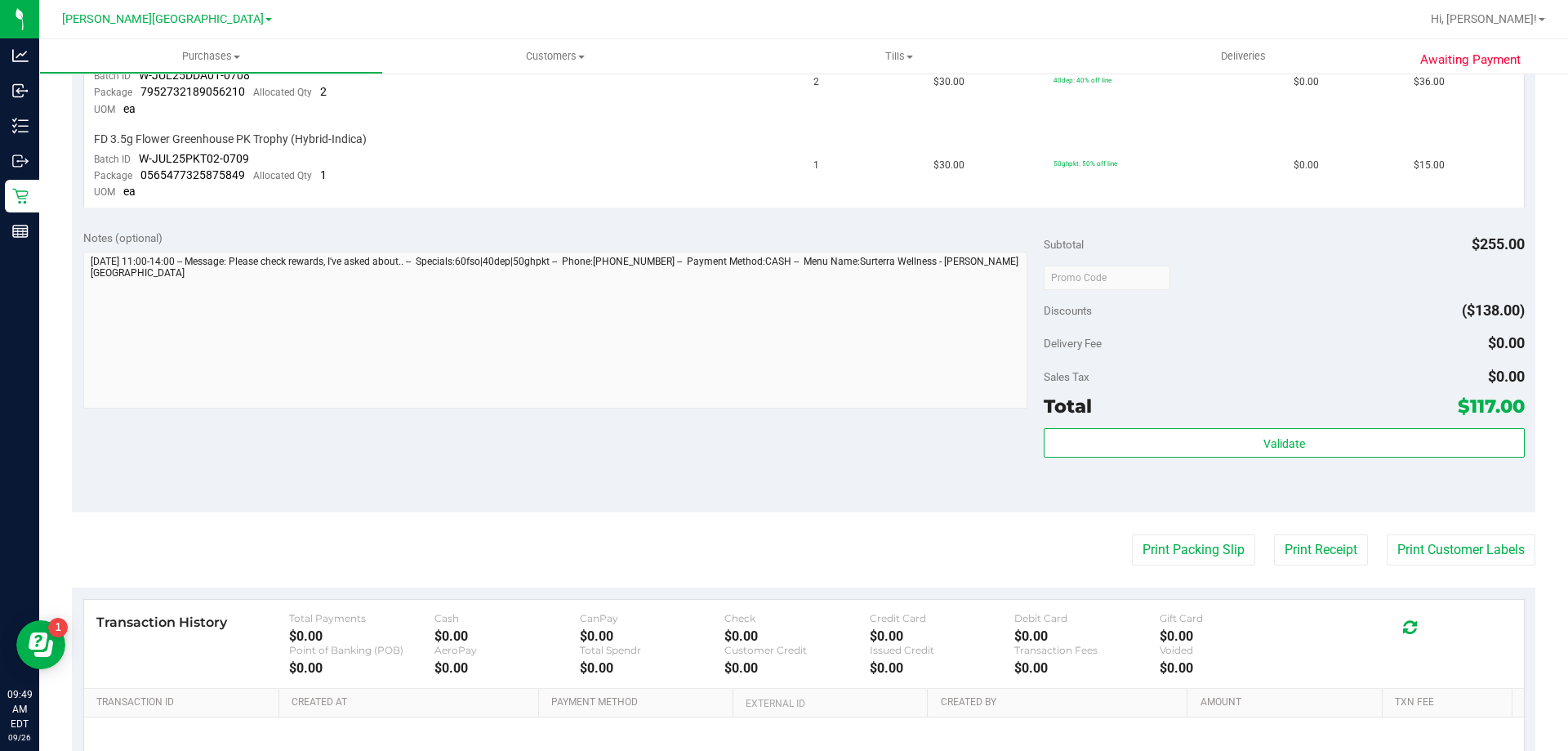
click at [788, 459] on div "Validate" at bounding box center [1283, 464] width 480 height 73
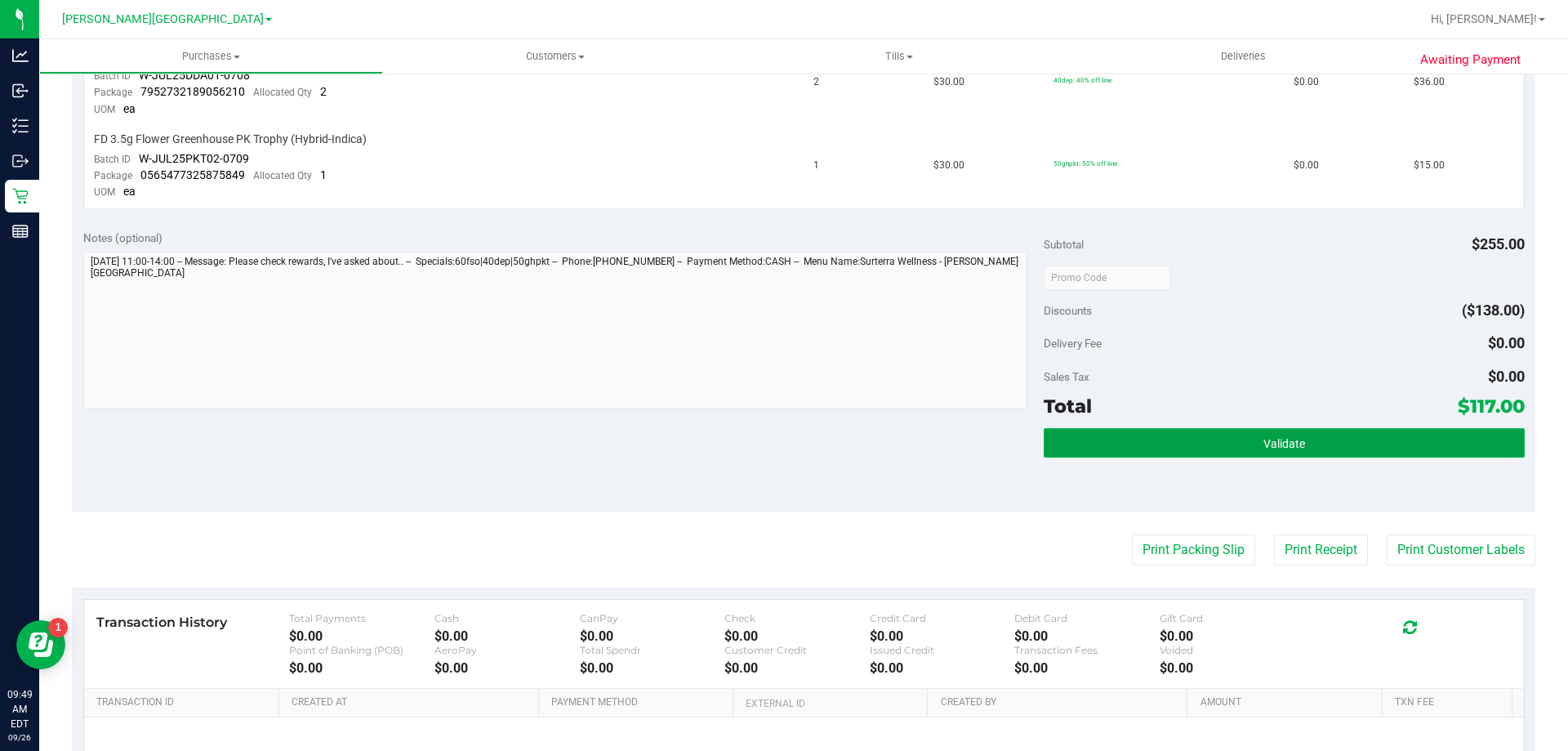
click at [788, 455] on button "Validate" at bounding box center [1283, 443] width 480 height 29
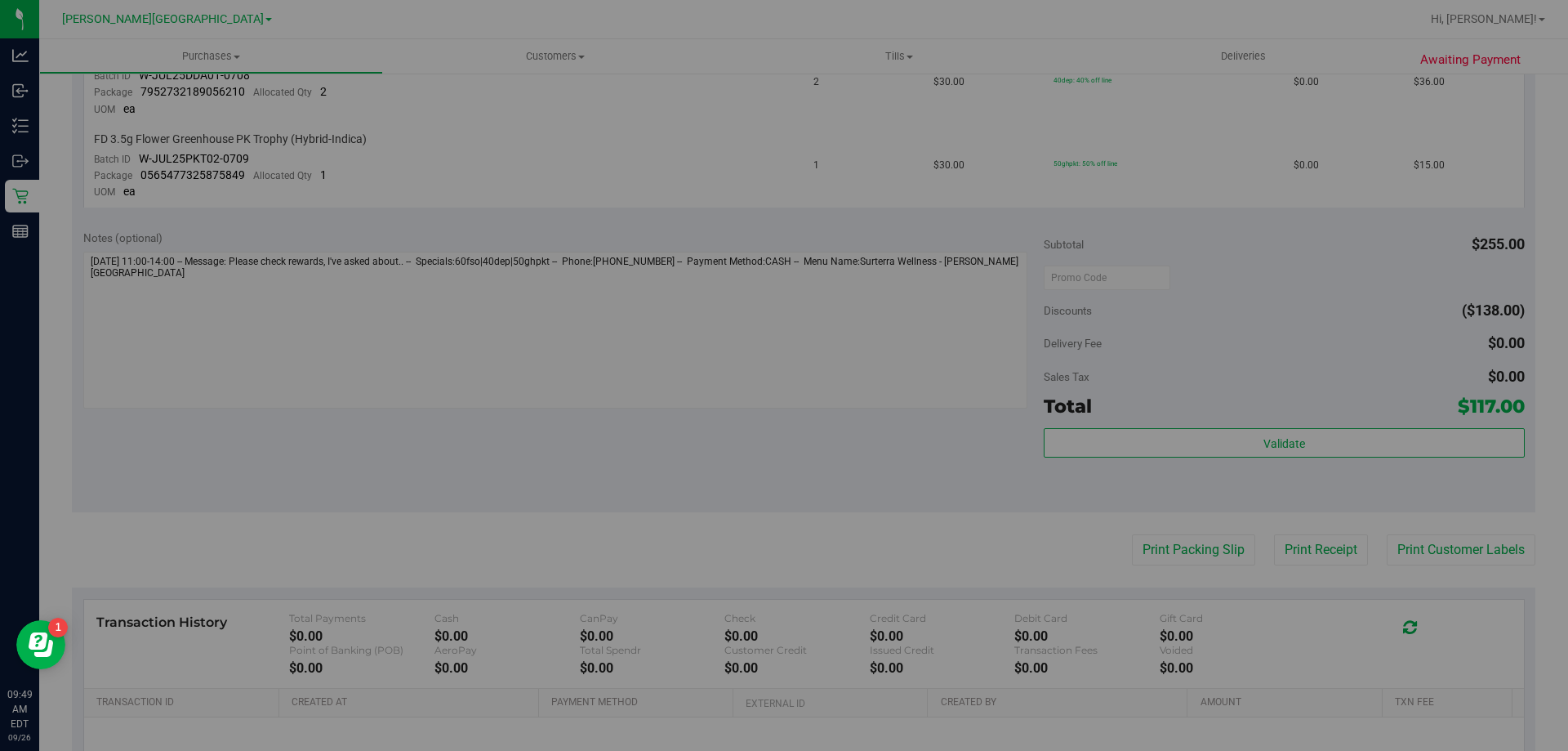
click at [788, 344] on div "Purchase Validation To Dispense: Low THC - Edibles 14000 mg" at bounding box center [820, 157] width 882 height 531
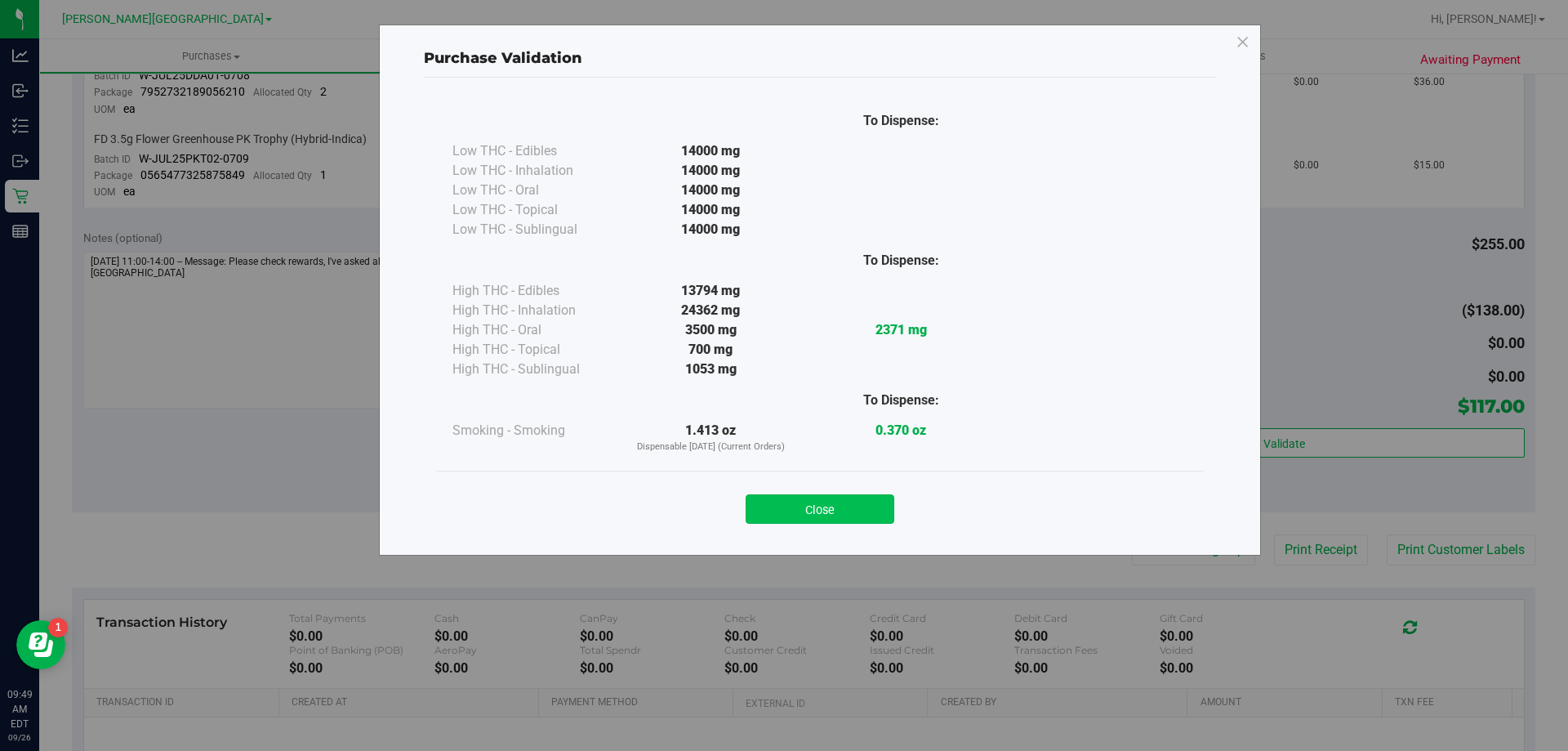
click at [788, 513] on button "Close" at bounding box center [820, 509] width 148 height 29
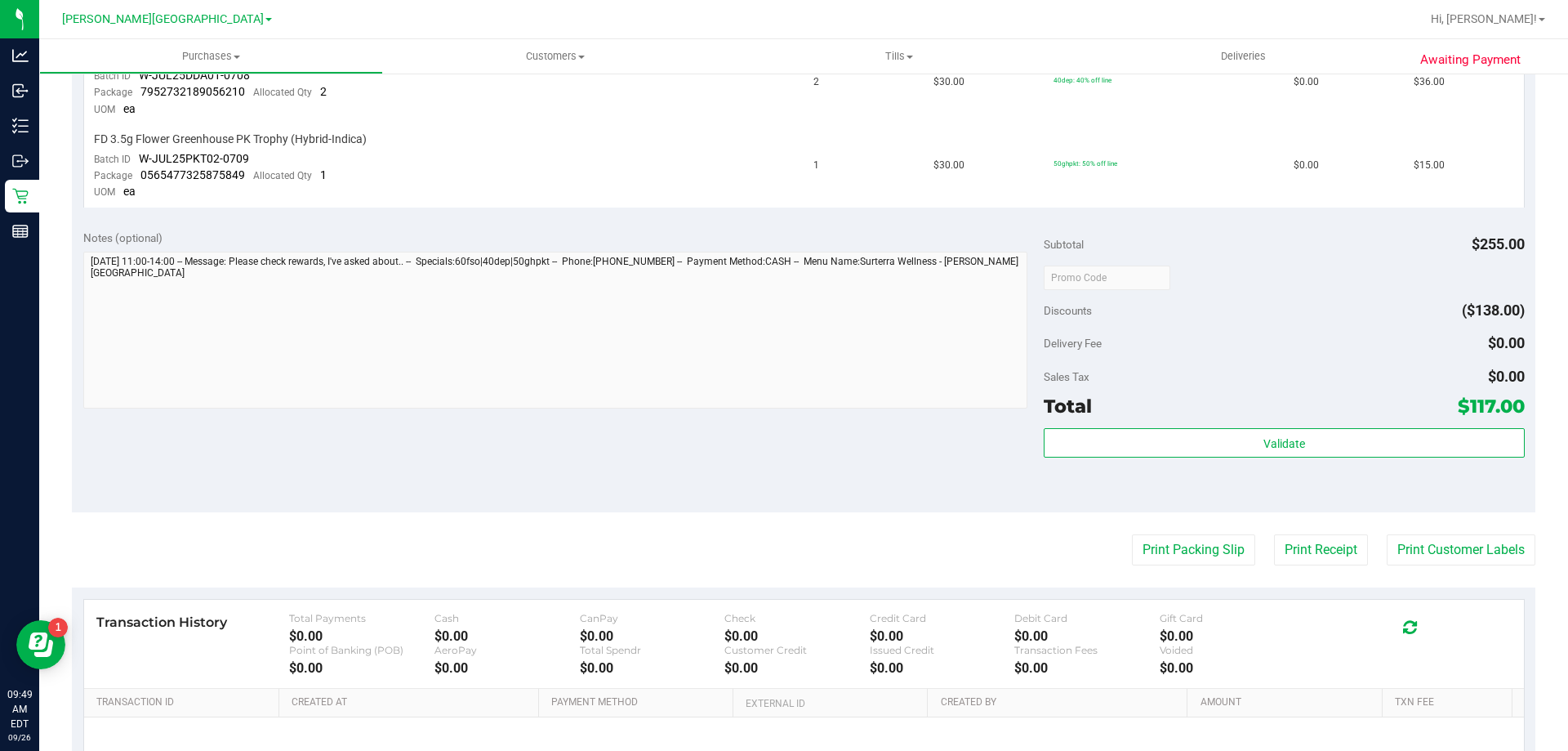
click at [676, 494] on div "Notes (optional) Subtotal $255.00 Discounts ($138.00) Delivery Fee $0.00 Sales …" at bounding box center [804, 365] width 1464 height 294
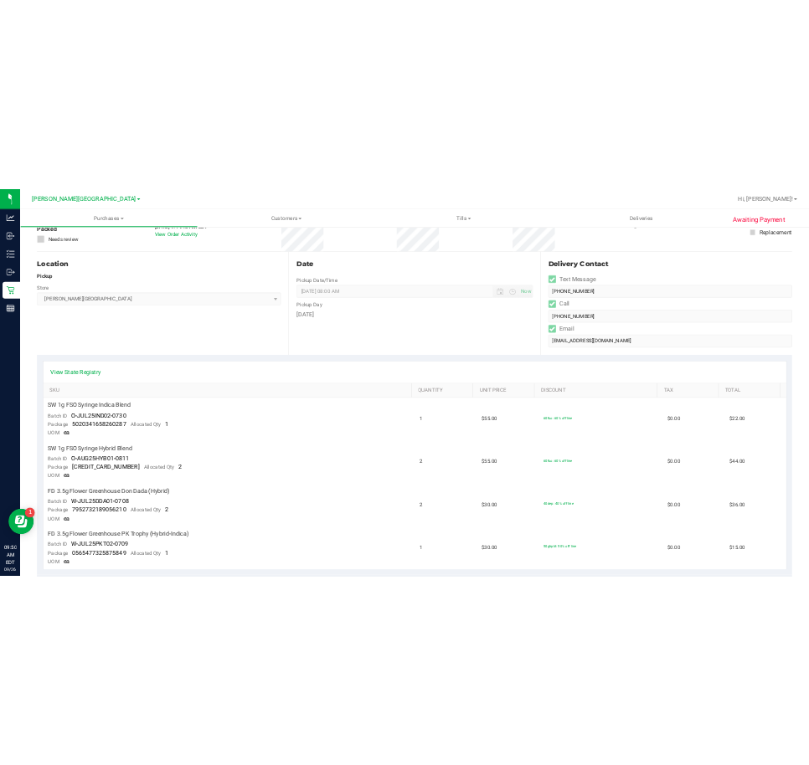
scroll to position [0, 0]
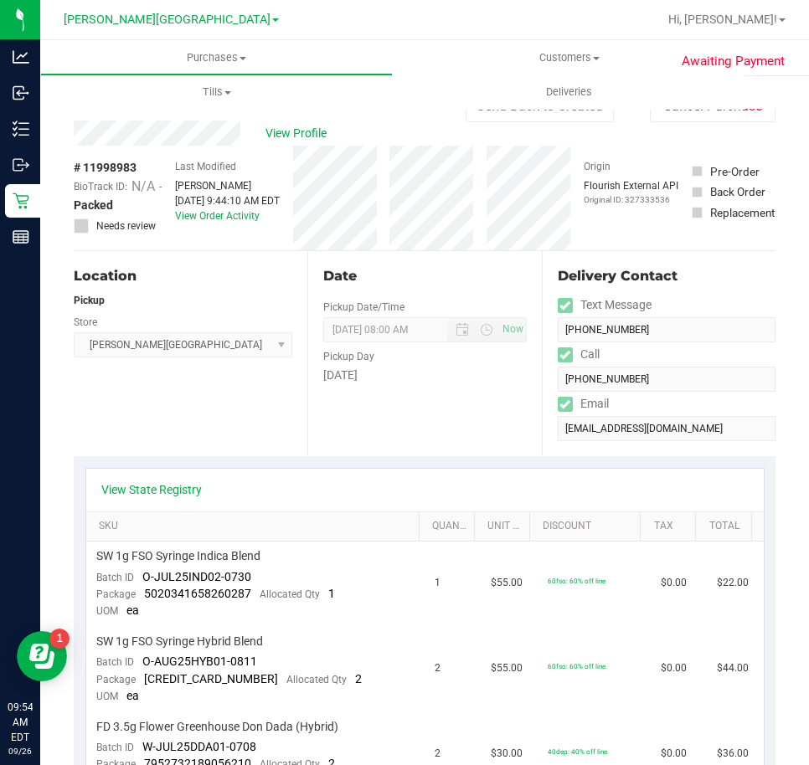
click at [554, 469] on div "View State Registry" at bounding box center [425, 490] width 678 height 43
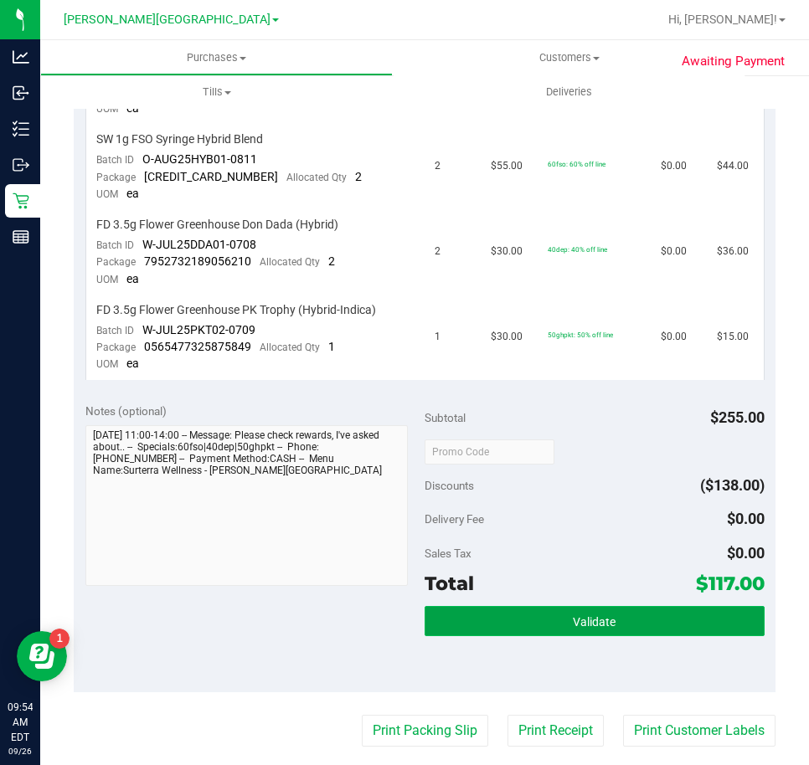
click at [554, 633] on button "Validate" at bounding box center [595, 621] width 340 height 30
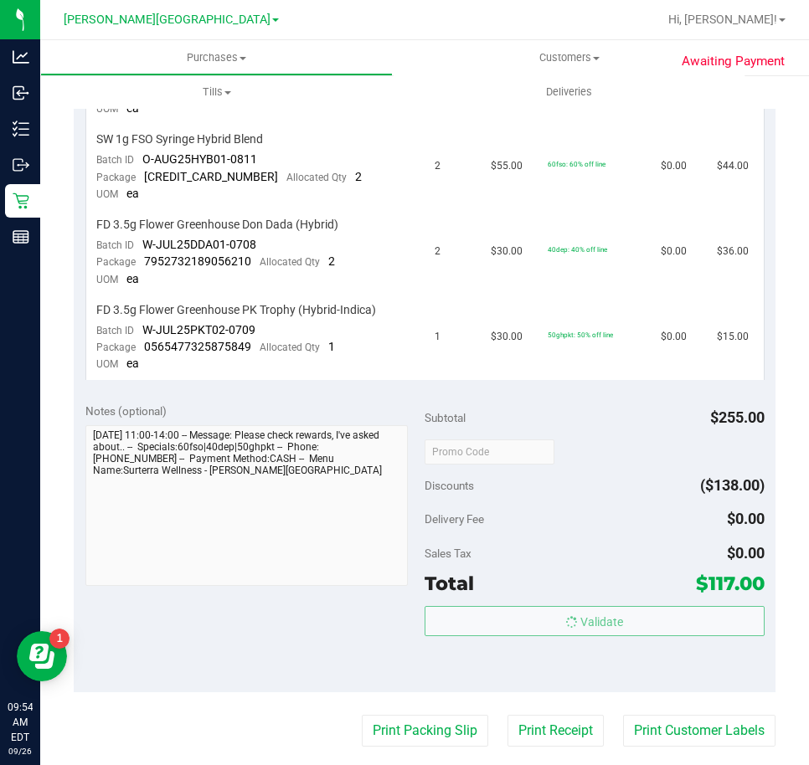
click at [573, 567] on div "Sales Tax $0.00" at bounding box center [595, 553] width 340 height 30
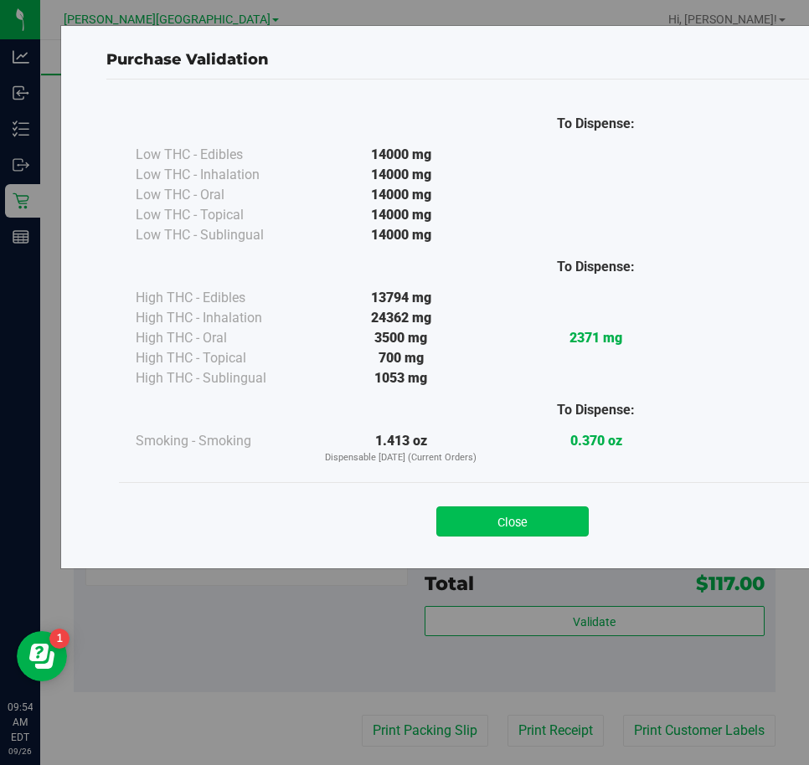
click at [510, 513] on button "Close" at bounding box center [512, 522] width 152 height 30
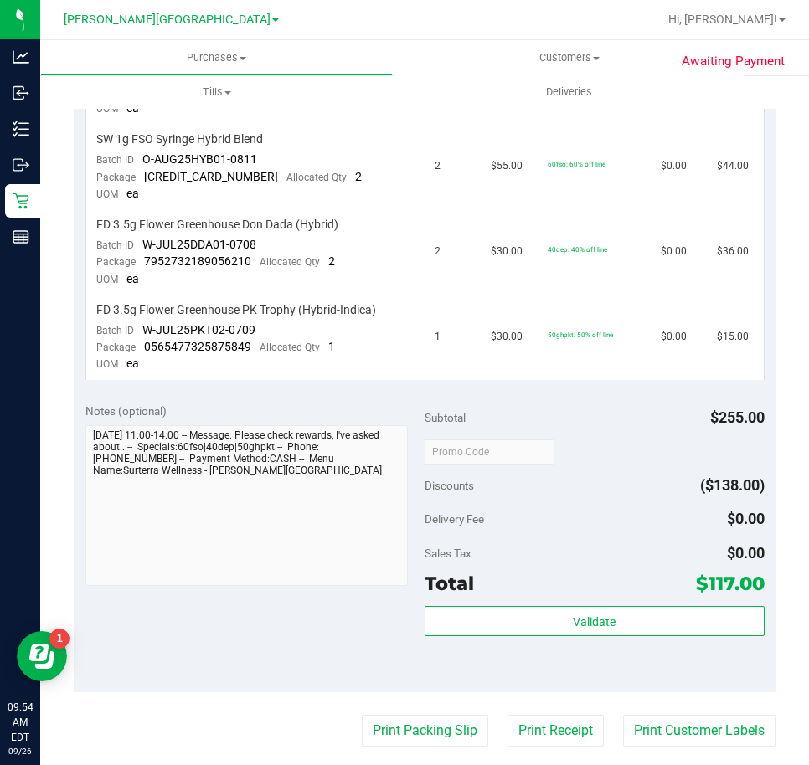
click at [576, 435] on div "Subtotal $255.00 Discounts ($138.00) Delivery Fee $0.00 Sales Tax $0.00 Total $…" at bounding box center [595, 542] width 340 height 279
click at [592, 418] on div "Subtotal $255.00" at bounding box center [595, 418] width 340 height 30
click at [580, 85] on span "Deliveries" at bounding box center [568, 92] width 91 height 15
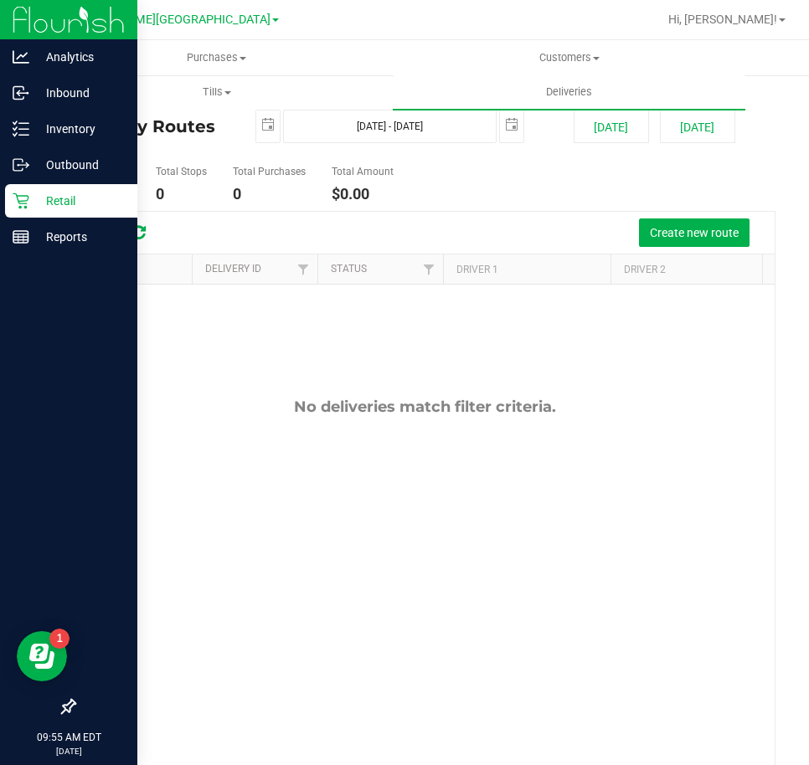
click at [50, 200] on p "Retail" at bounding box center [79, 201] width 100 height 20
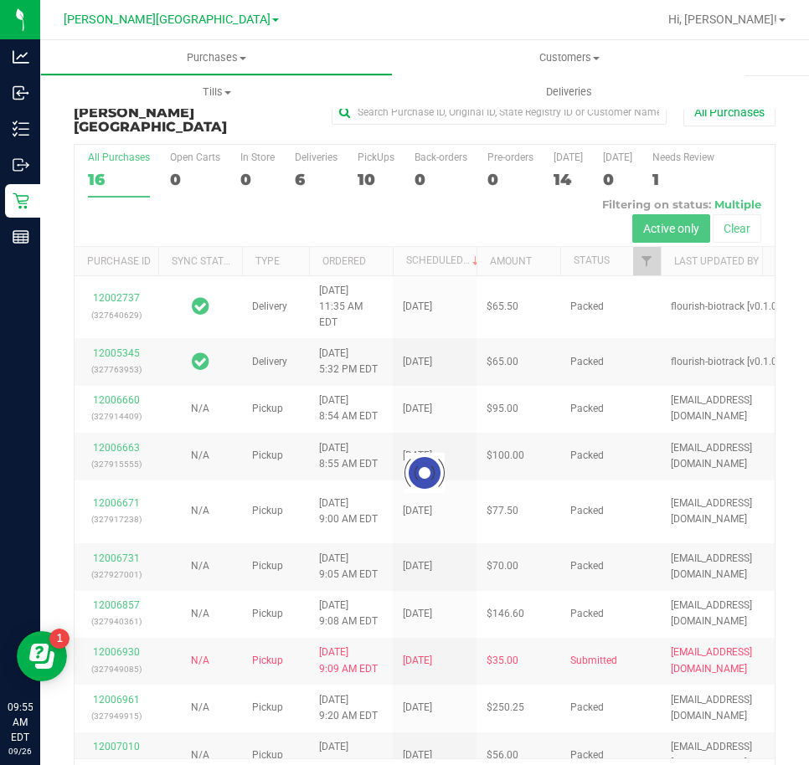
click at [296, 162] on div at bounding box center [425, 473] width 700 height 657
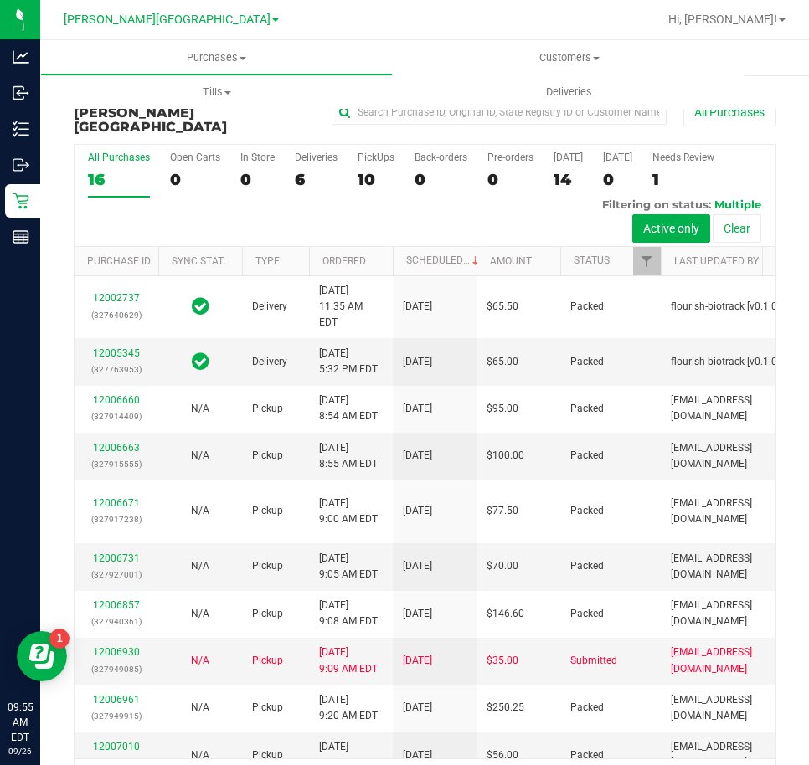
click at [296, 170] on div "6" at bounding box center [316, 179] width 43 height 19
click at [0, 0] on input "Deliveries 6" at bounding box center [0, 0] width 0 height 0
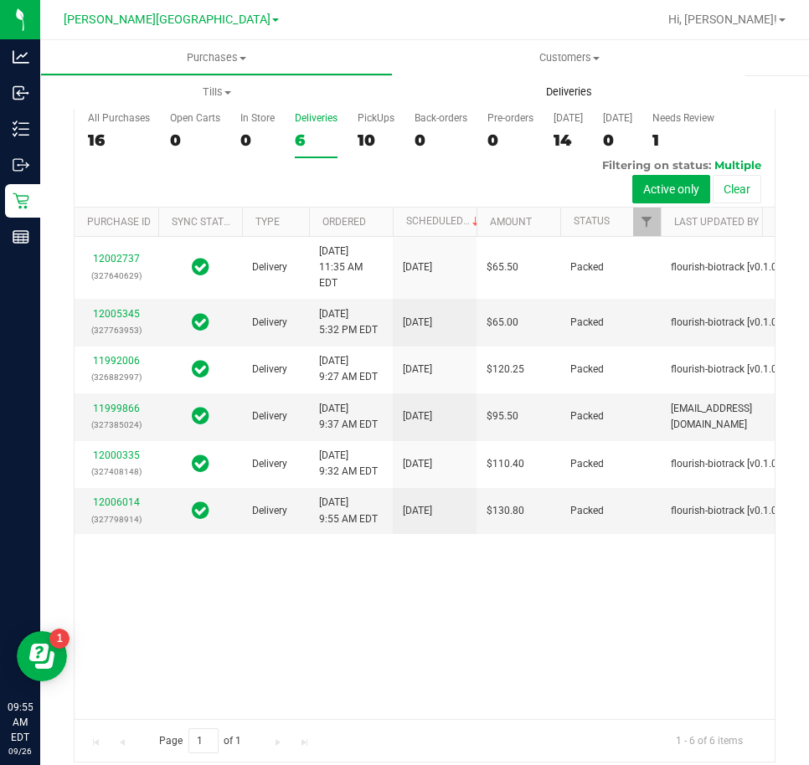
click at [555, 94] on span "Deliveries" at bounding box center [568, 92] width 91 height 15
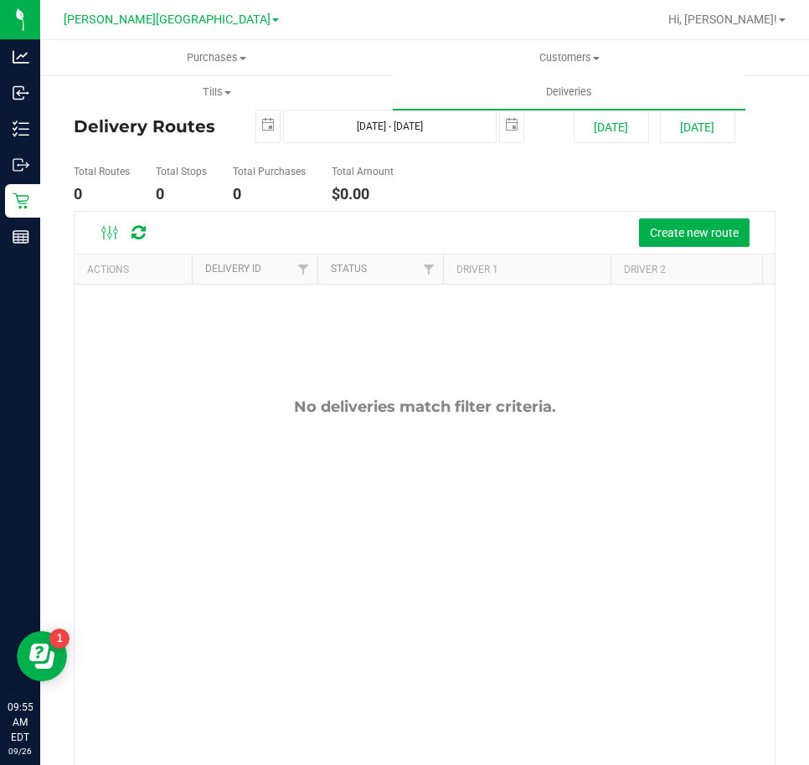
drag, startPoint x: 495, startPoint y: 185, endPoint x: 531, endPoint y: 184, distance: 36.0
click at [495, 185] on ul "Total Routes 0 Total Stops 0 Total Purchases 0 Total Amount $0.00" at bounding box center [423, 184] width 706 height 53
click at [654, 226] on span "Create new route" at bounding box center [694, 232] width 89 height 13
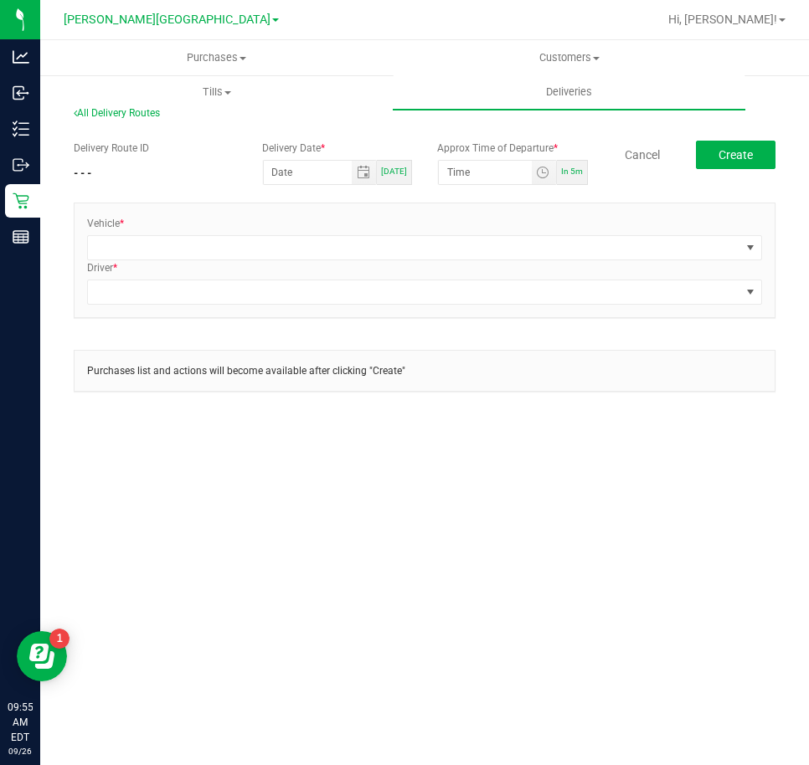
click at [398, 170] on span "Today" at bounding box center [394, 171] width 26 height 9
type input "09/26/2025"
click at [447, 172] on input "12:00 AM" at bounding box center [485, 172] width 93 height 23
click at [451, 169] on input "10:00 AM" at bounding box center [485, 172] width 93 height 23
type input "11:00 AM"
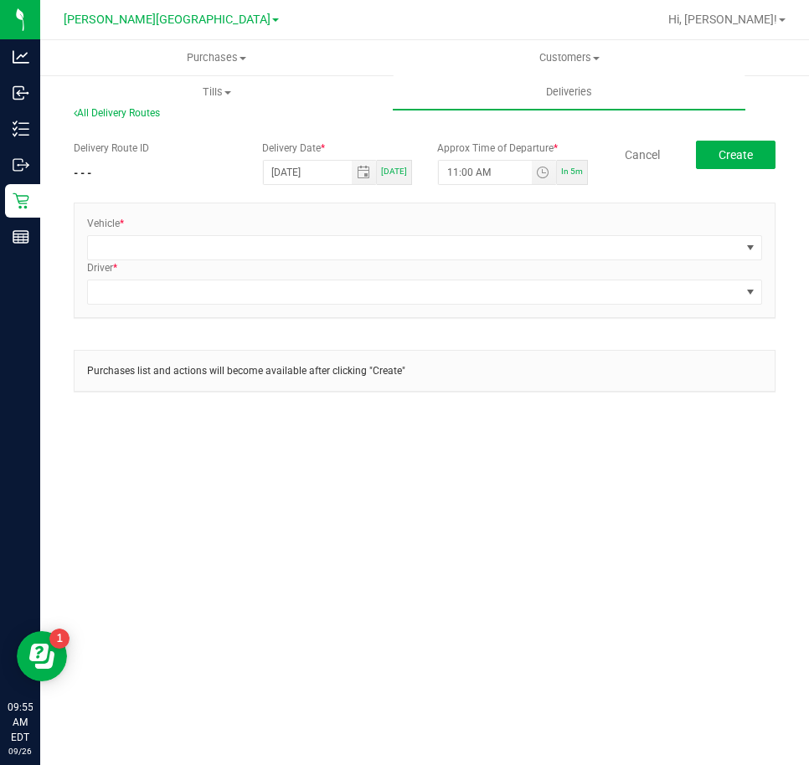
click at [486, 126] on div "All Delivery Routes" at bounding box center [425, 117] width 702 height 23
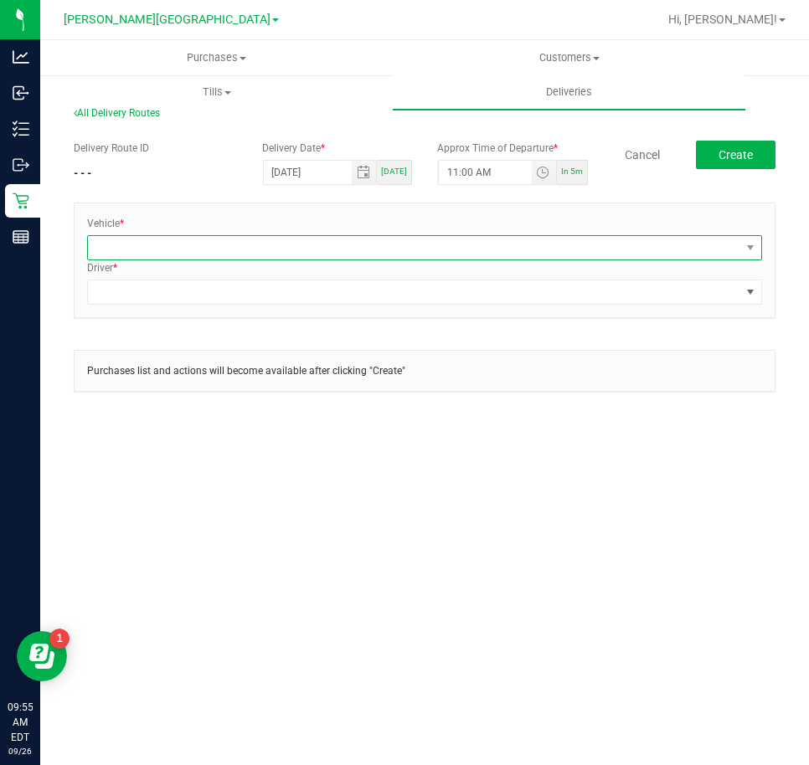
click at [660, 241] on span at bounding box center [414, 247] width 652 height 23
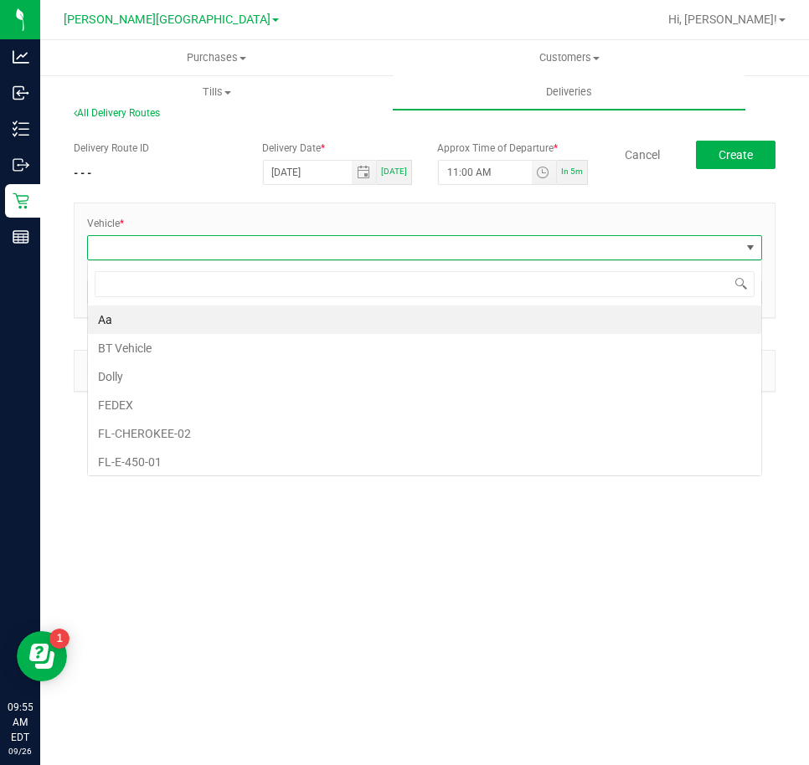
scroll to position [25, 675]
type input "esca"
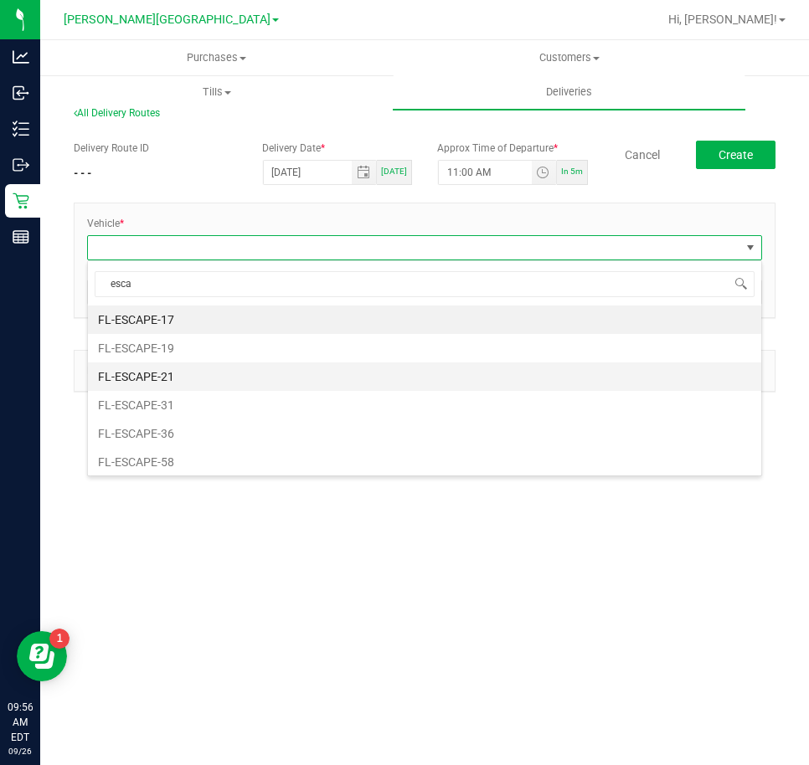
click at [432, 373] on li "FL-ESCAPE-21" at bounding box center [424, 377] width 673 height 28
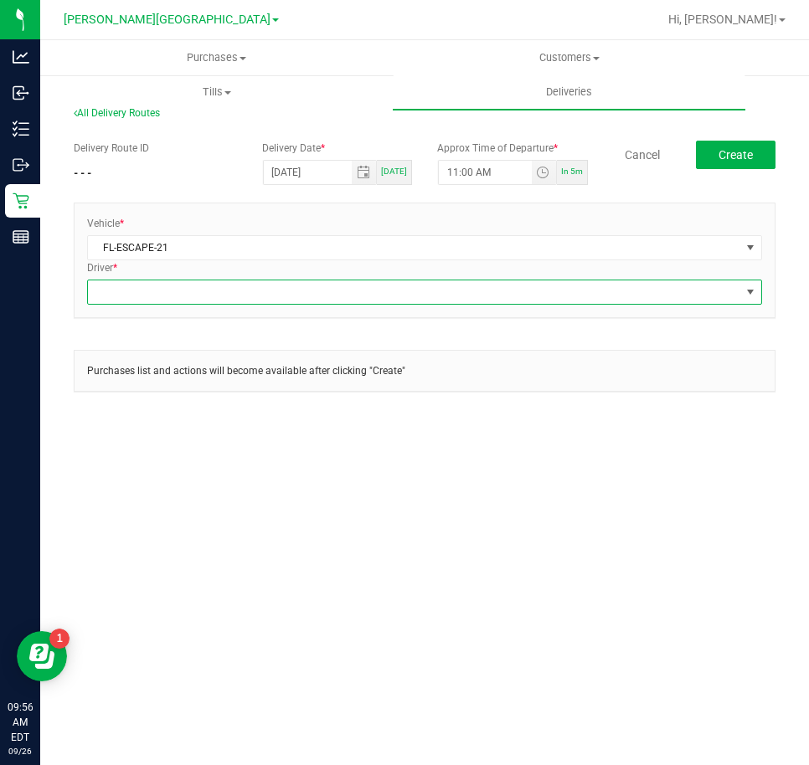
click at [355, 292] on span at bounding box center [414, 292] width 652 height 23
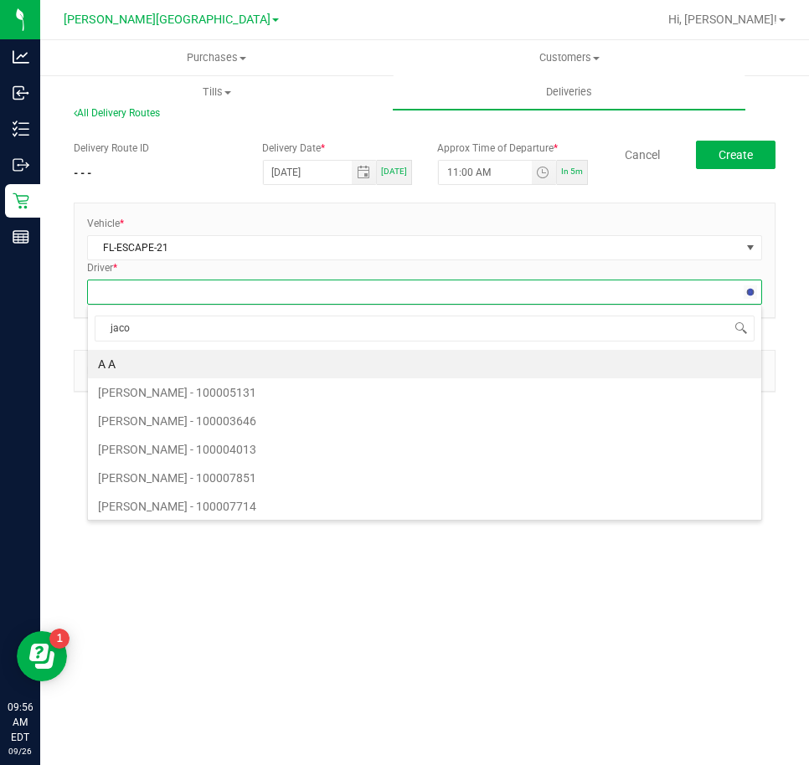
type input "jacob"
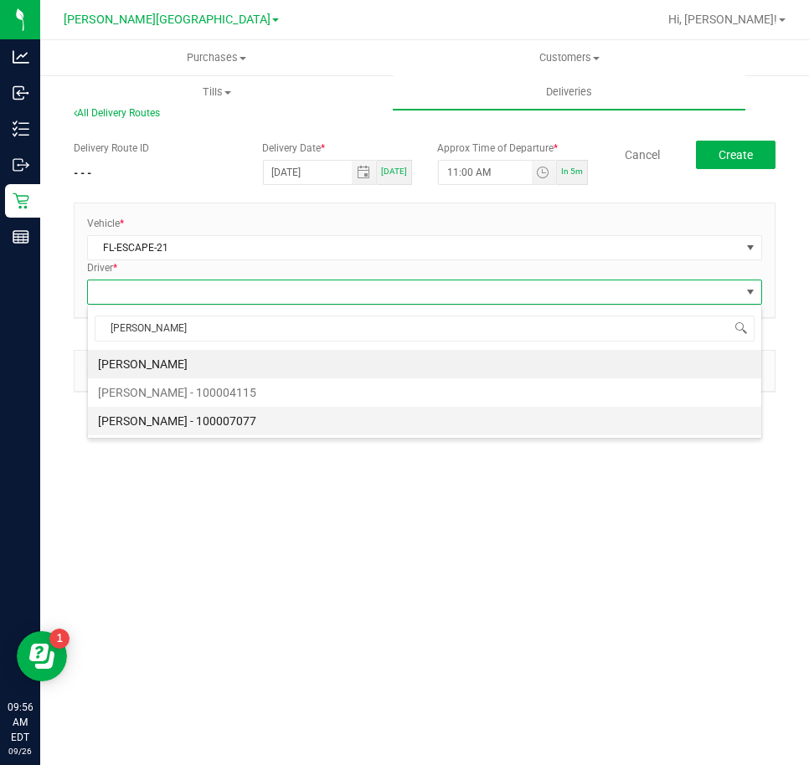
click at [312, 419] on li "Jacob Rubinton - 100007077" at bounding box center [424, 421] width 673 height 28
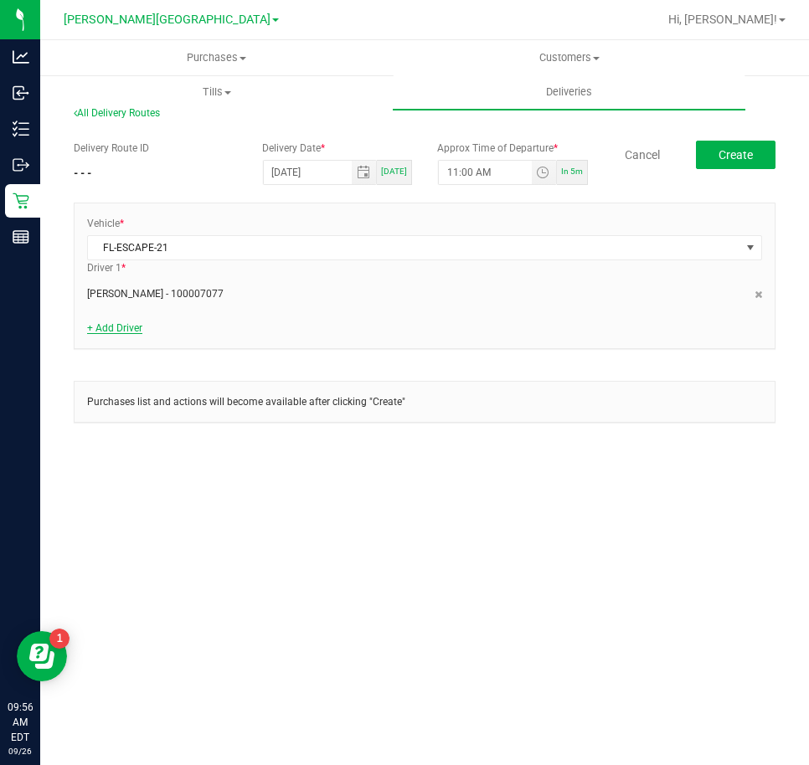
click at [123, 327] on link "+ Add Driver" at bounding box center [114, 328] width 55 height 12
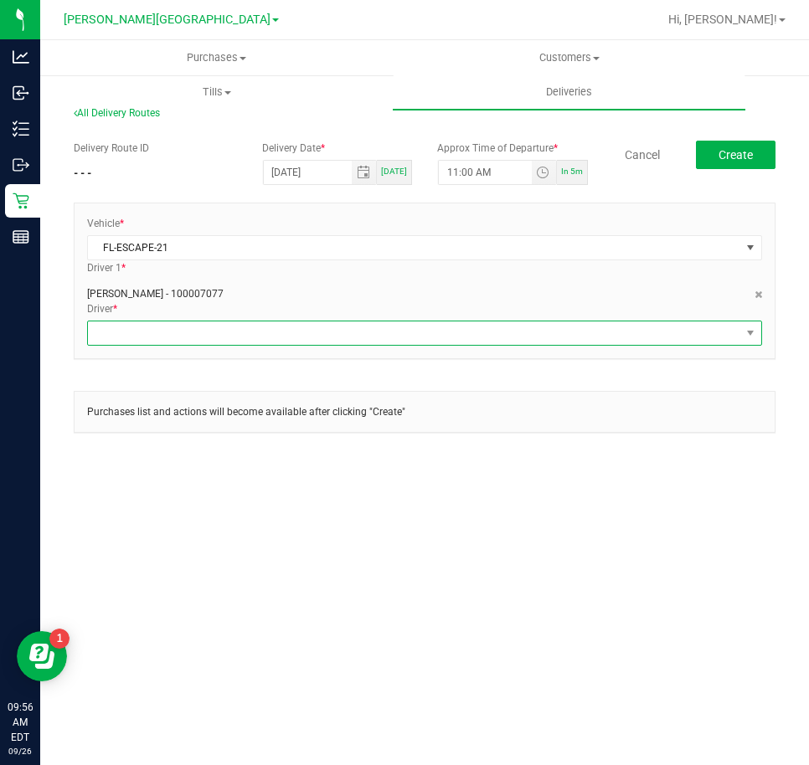
click at [147, 340] on span at bounding box center [414, 333] width 652 height 23
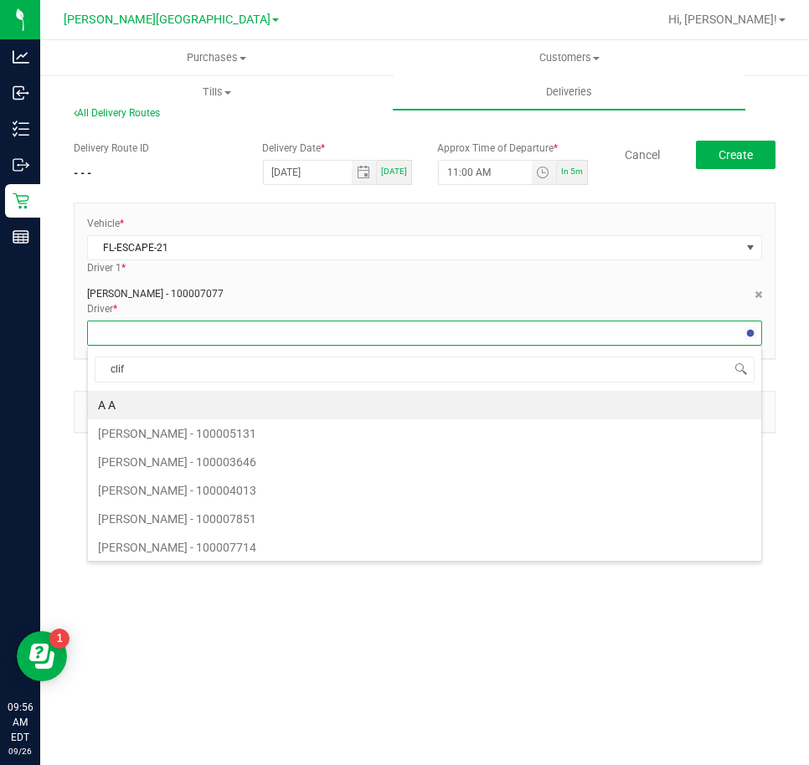
type input "cliff"
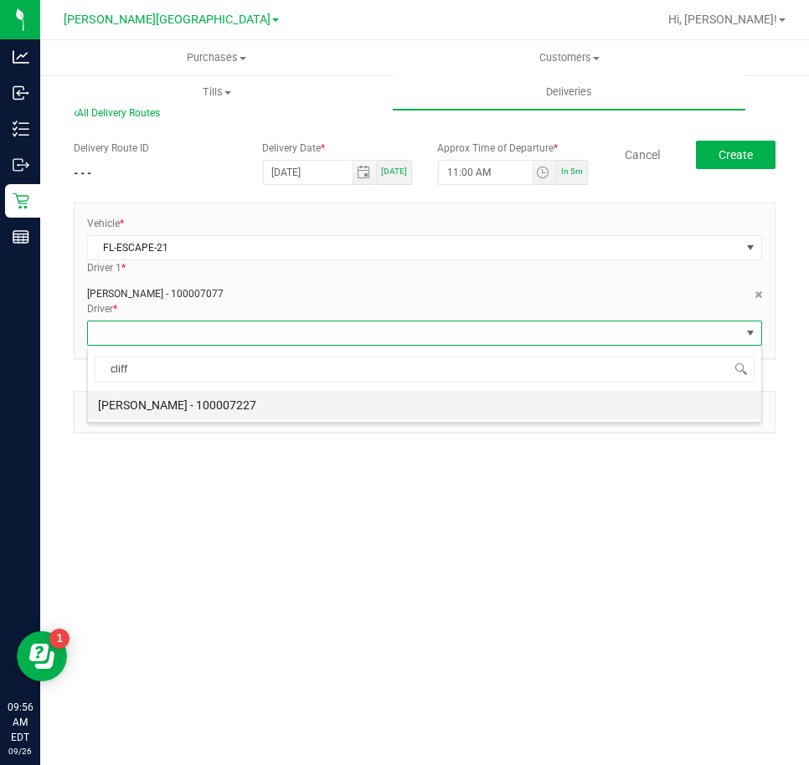
click at [182, 405] on li "Clifford Kobrin - 100007227" at bounding box center [424, 405] width 673 height 28
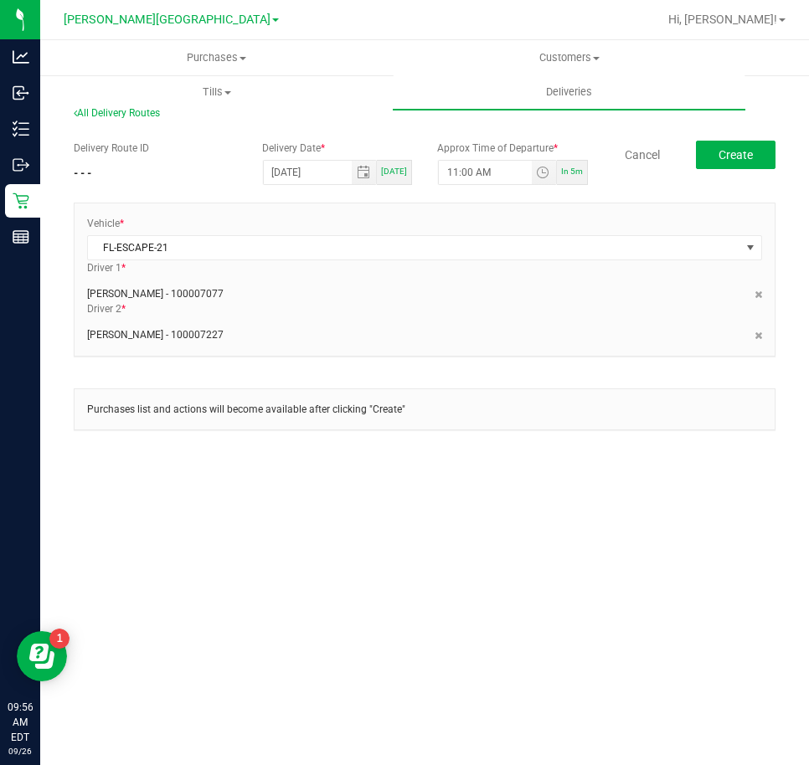
click at [213, 465] on section "All Delivery Routes Delivery Route ID - - - Delivery Date * 09/26/2025 Today Ap…" at bounding box center [425, 282] width 702 height 384
click at [728, 158] on span "Create" at bounding box center [736, 154] width 34 height 13
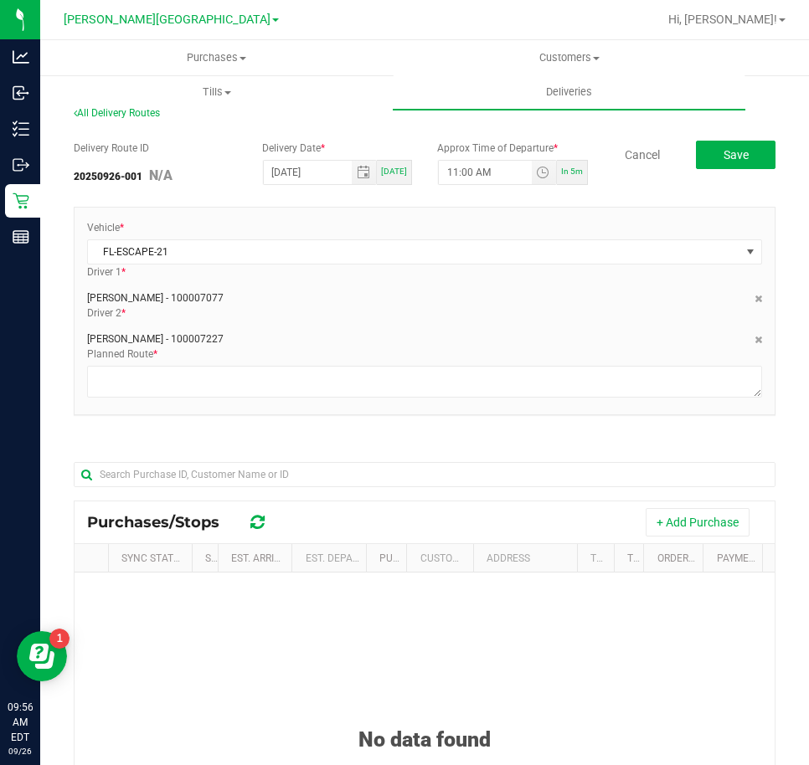
click at [681, 208] on div "Vehicle * FL-ESCAPE-21 Driver 1 * Jacob Rubinton - 100007077 Driver 2 * Cliffor…" at bounding box center [425, 311] width 700 height 207
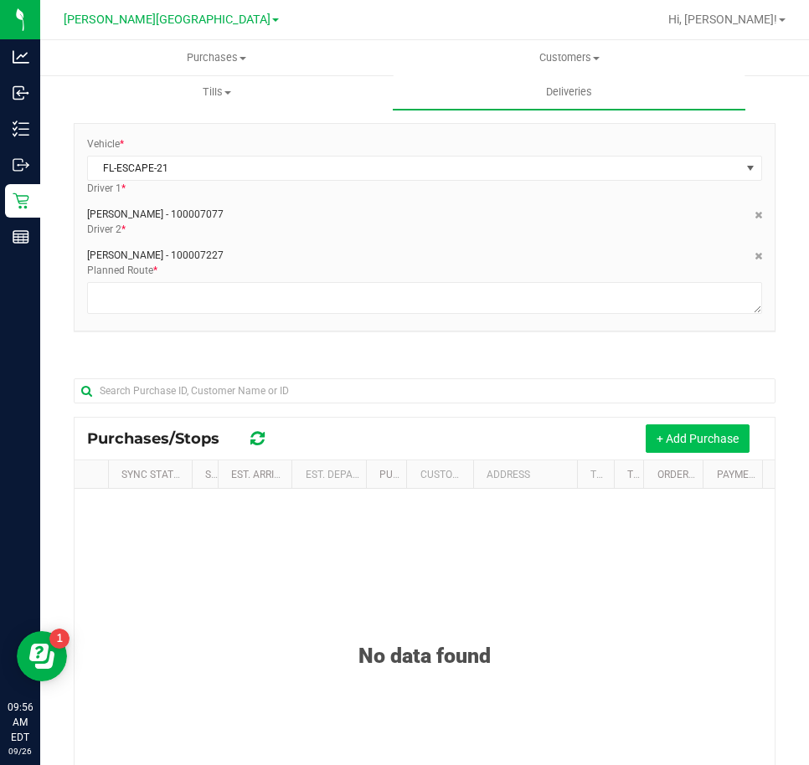
click at [703, 450] on button "+ Add Purchase" at bounding box center [698, 439] width 104 height 28
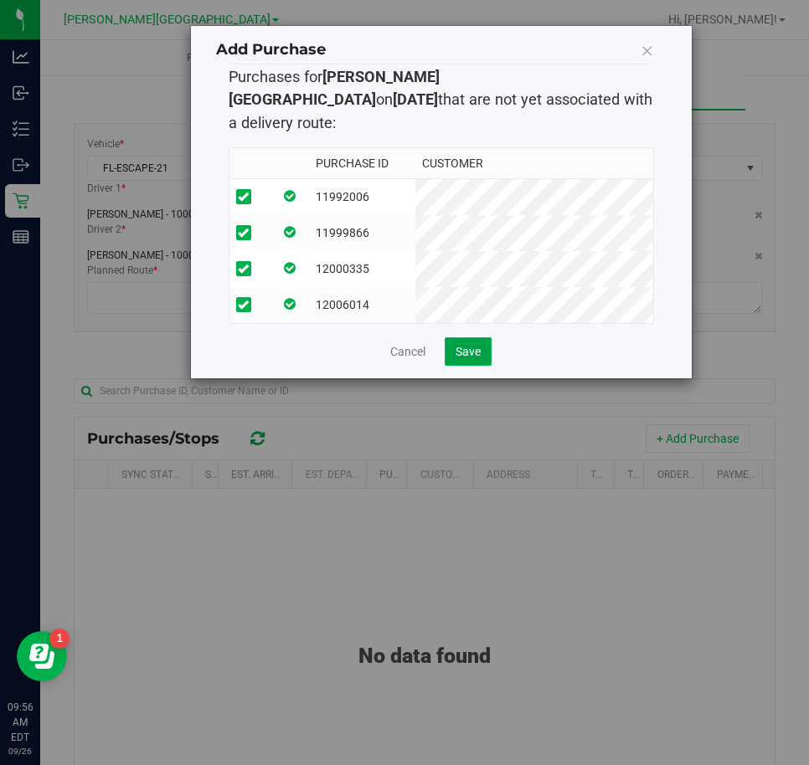
click at [477, 353] on button "Save" at bounding box center [468, 351] width 47 height 28
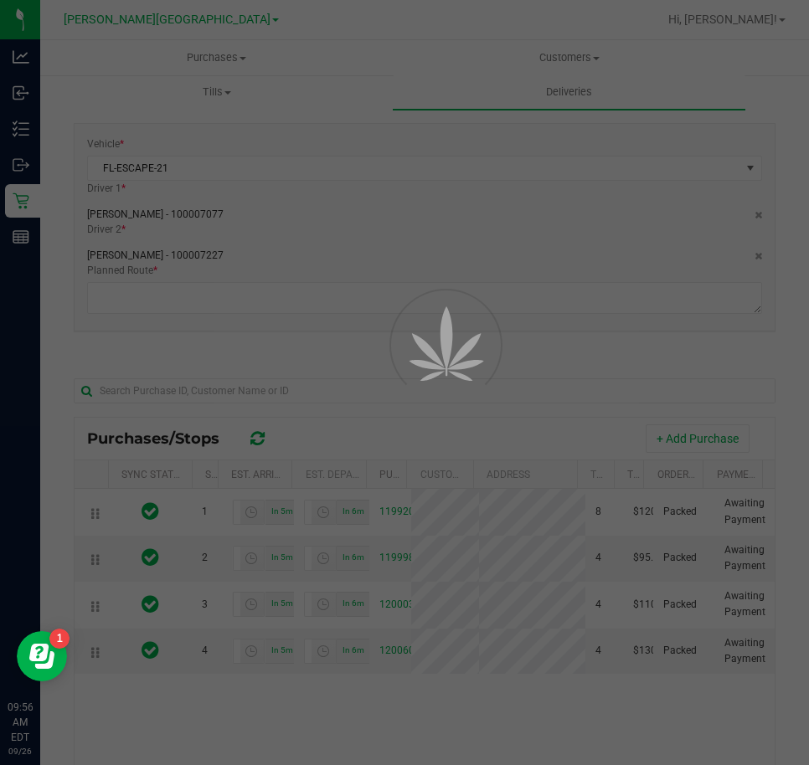
click at [461, 353] on div at bounding box center [423, 383] width 75 height 75
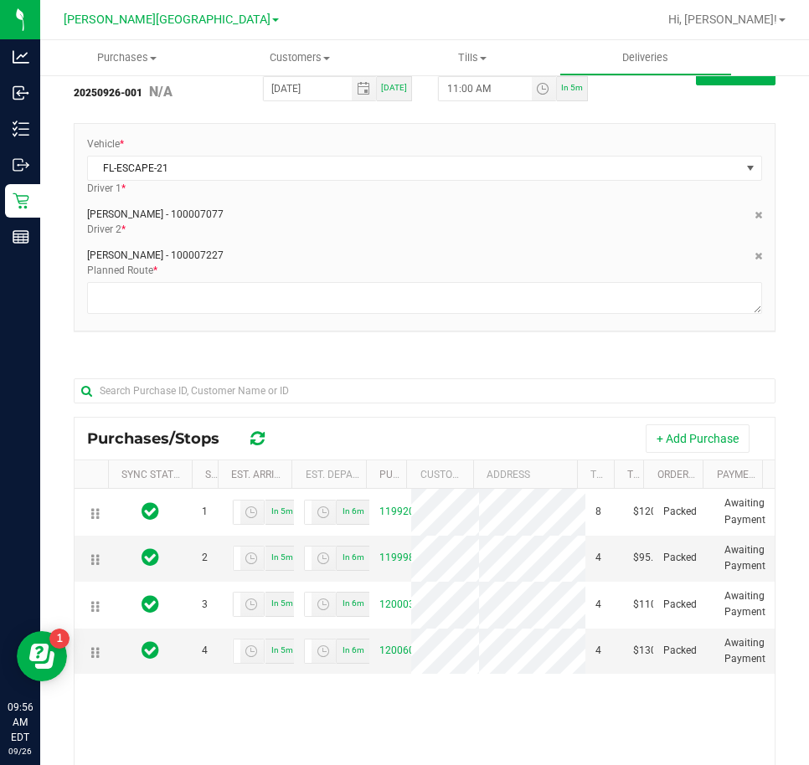
scroll to position [167, 0]
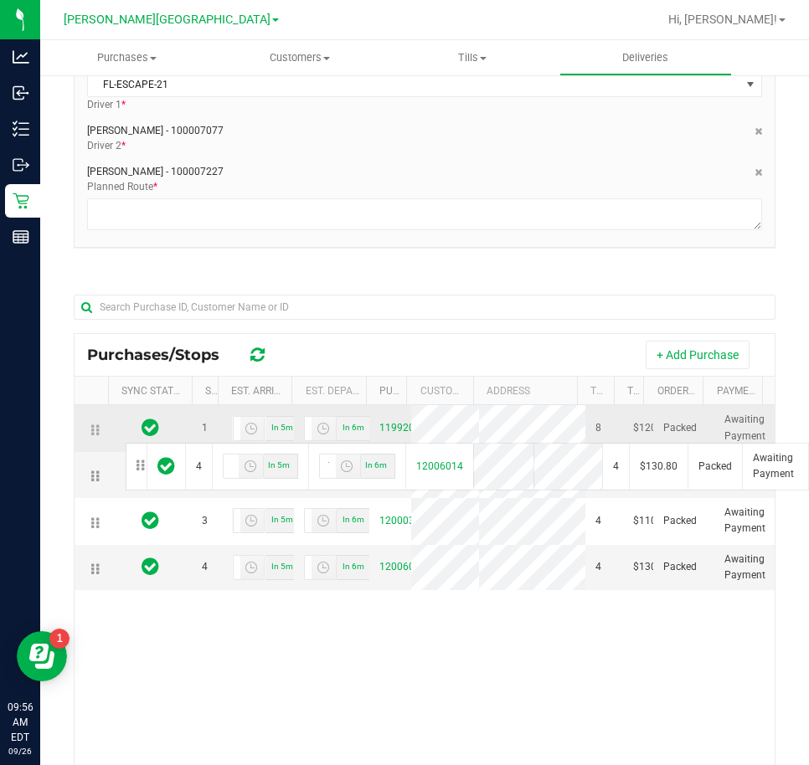
drag, startPoint x: 94, startPoint y: 612, endPoint x: 123, endPoint y: 441, distance: 173.3
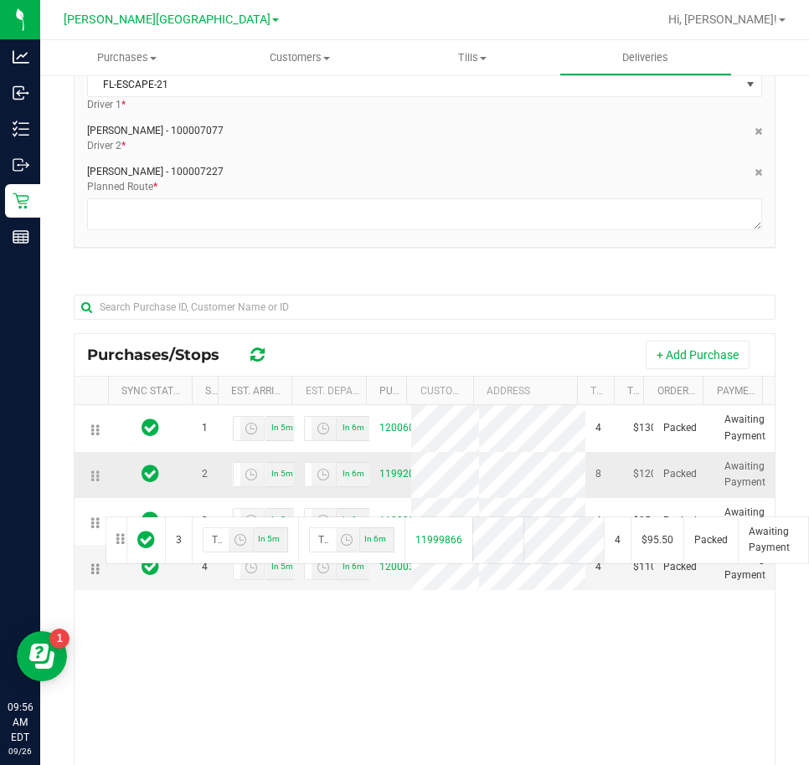
drag, startPoint x: 96, startPoint y: 567, endPoint x: 103, endPoint y: 513, distance: 54.8
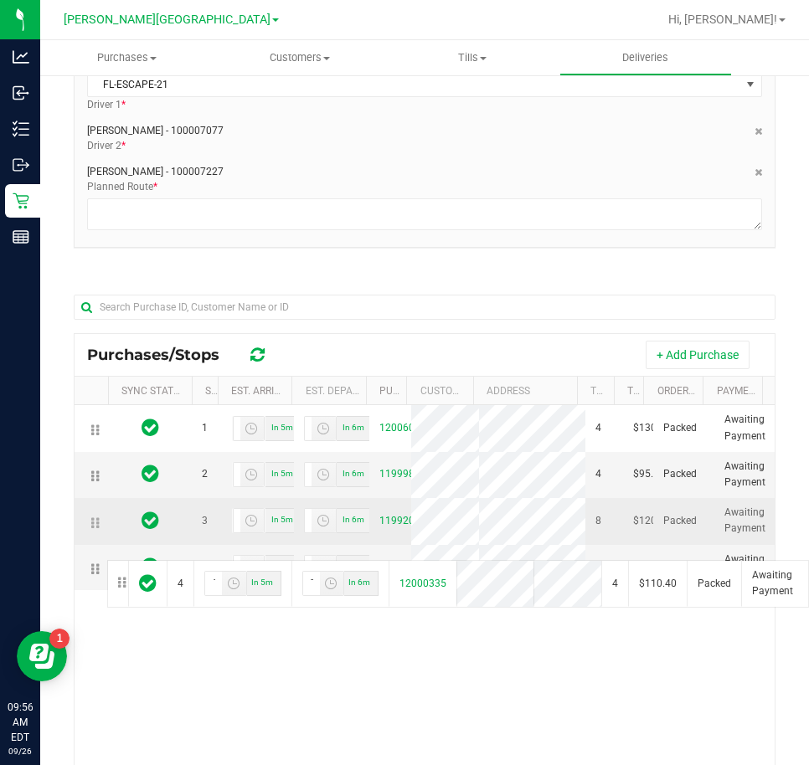
drag, startPoint x: 98, startPoint y: 623, endPoint x: 105, endPoint y: 559, distance: 64.8
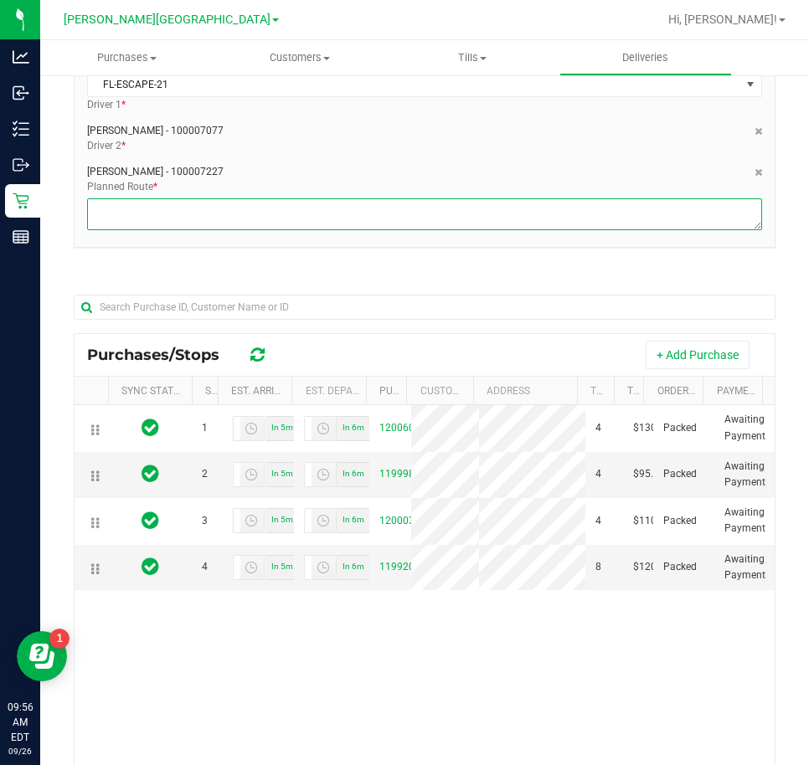
click at [439, 226] on textarea at bounding box center [424, 214] width 675 height 32
click at [262, 204] on textarea at bounding box center [424, 214] width 675 height 32
type textarea "bts > bower> cindy > deborah > bonnie > jess > bts"
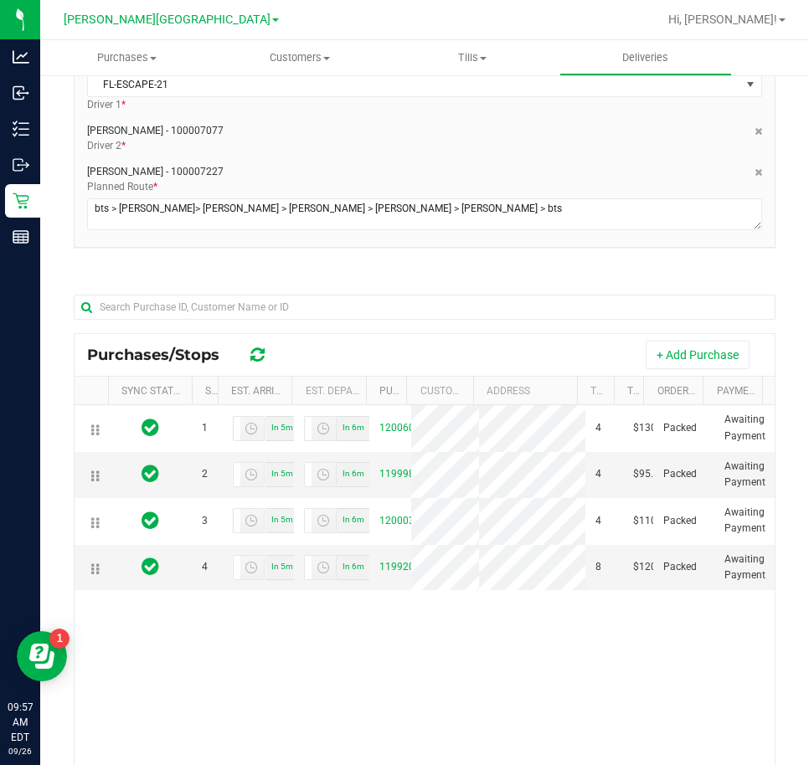
click at [380, 166] on div "Clifford Kobrin - 100007227" at bounding box center [424, 168] width 675 height 22
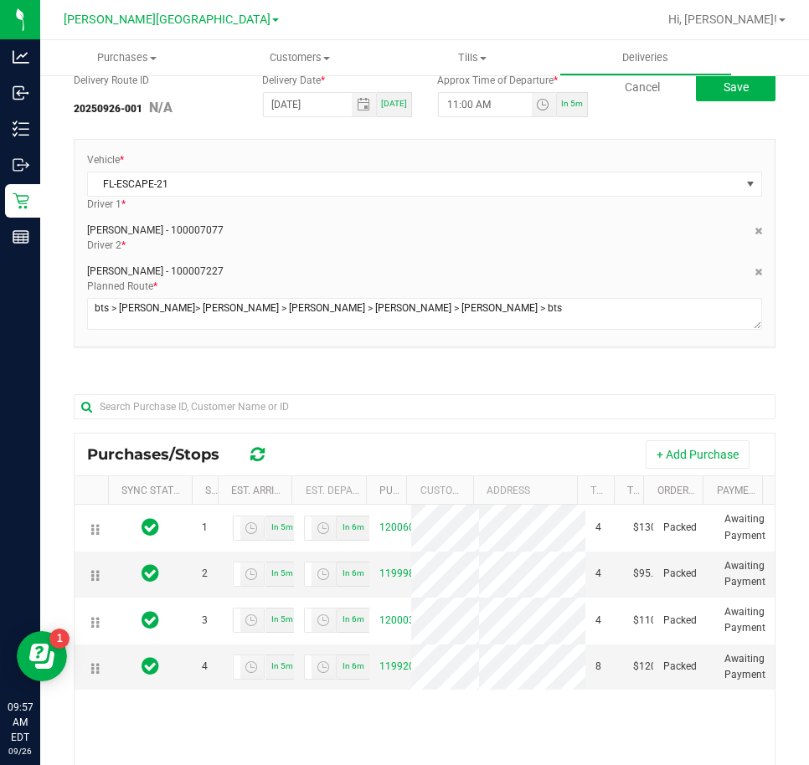
scroll to position [0, 0]
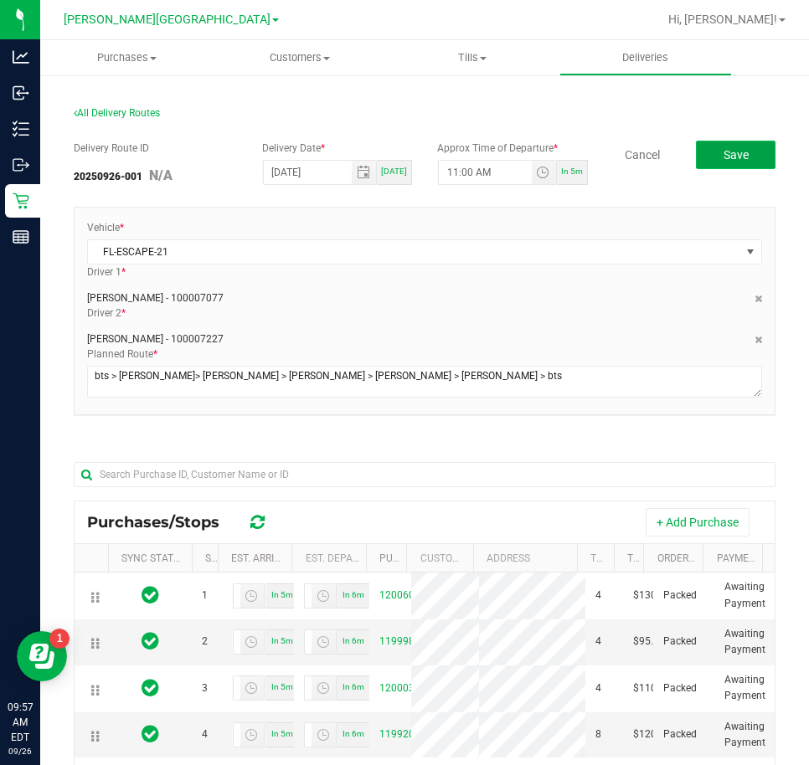
click at [737, 162] on button "Save" at bounding box center [736, 155] width 80 height 28
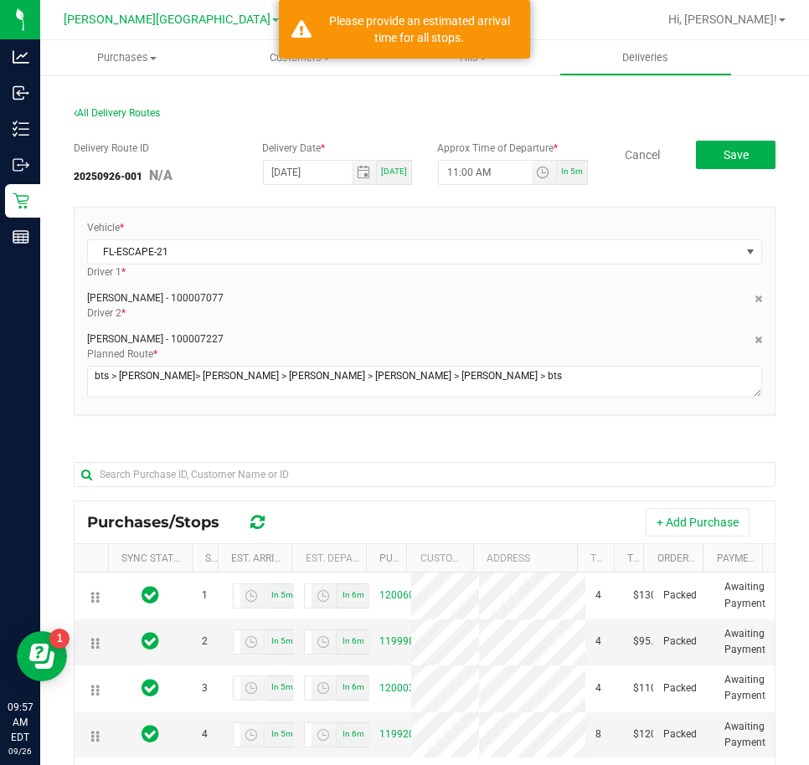
click at [484, 286] on div "Jacob Rubinton - 100007077" at bounding box center [424, 295] width 675 height 22
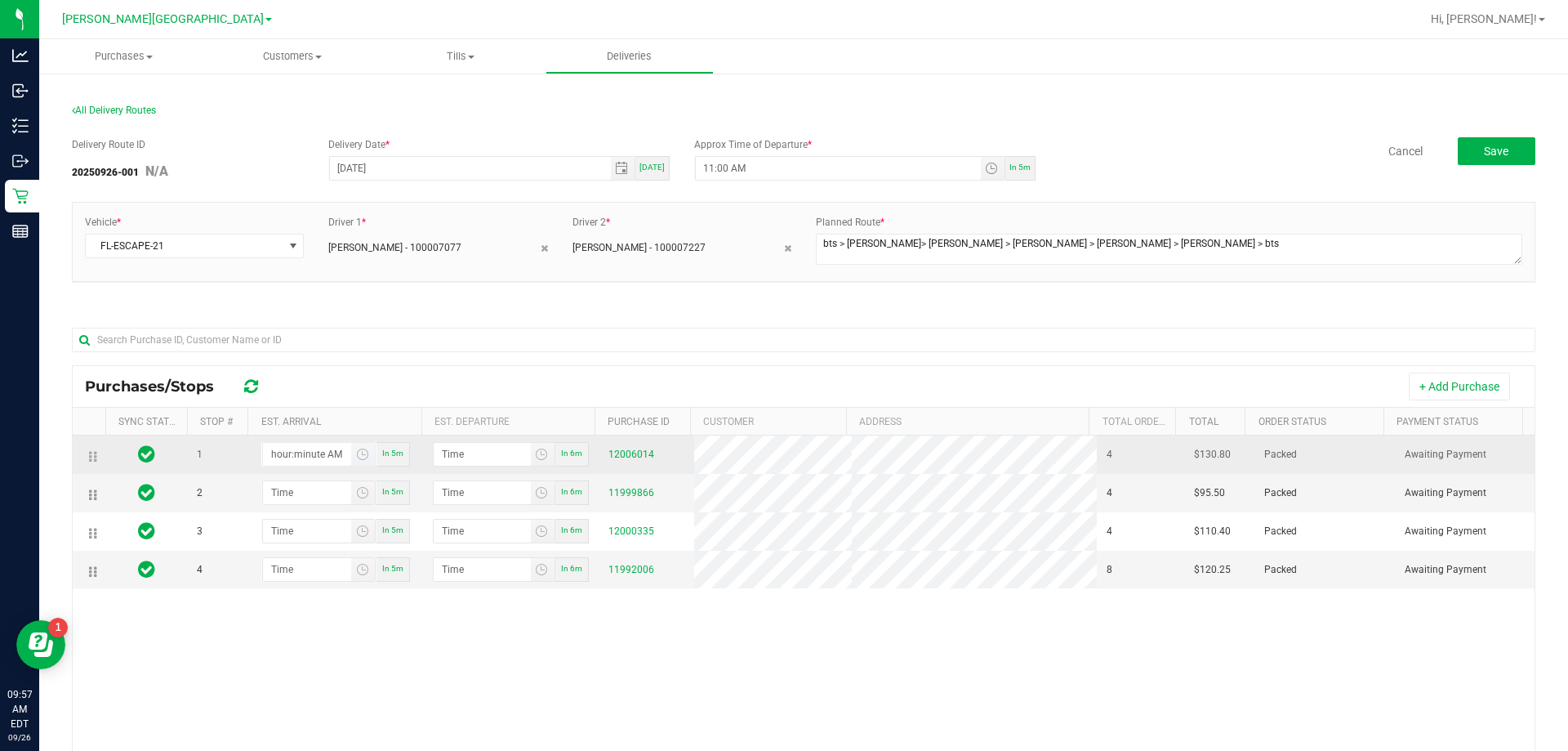
click at [291, 460] on input "hour:minute AM" at bounding box center [307, 454] width 89 height 22
type input "11:00 AM"
type input "11:01 AM"
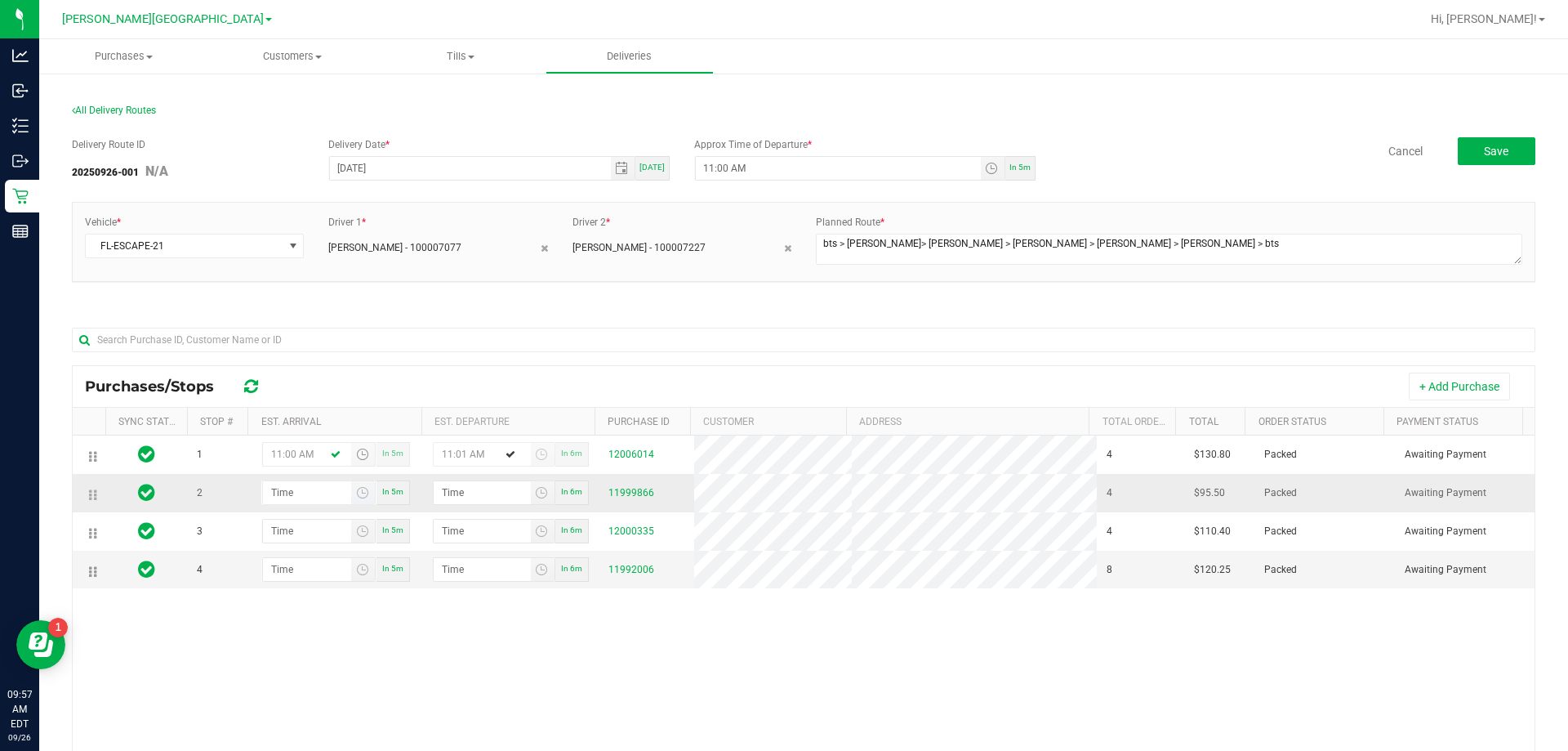
type input "11:00 AM"
click at [296, 492] on input "hour:minute AM" at bounding box center [307, 492] width 89 height 22
type input "11:01 AM"
type input "11:02 AM"
type input "11:12 AM"
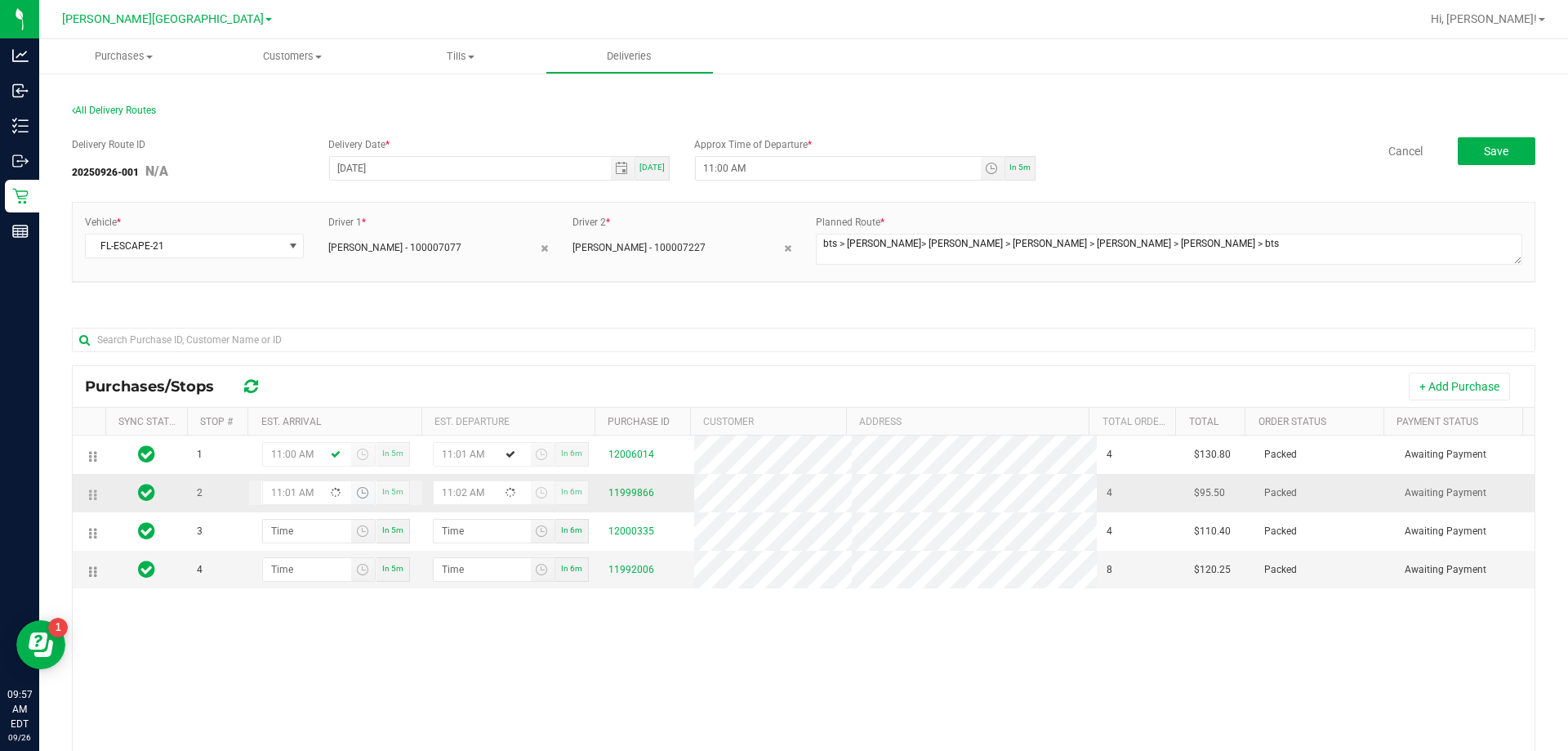
type input "11:13 AM"
type input "11:12 AM"
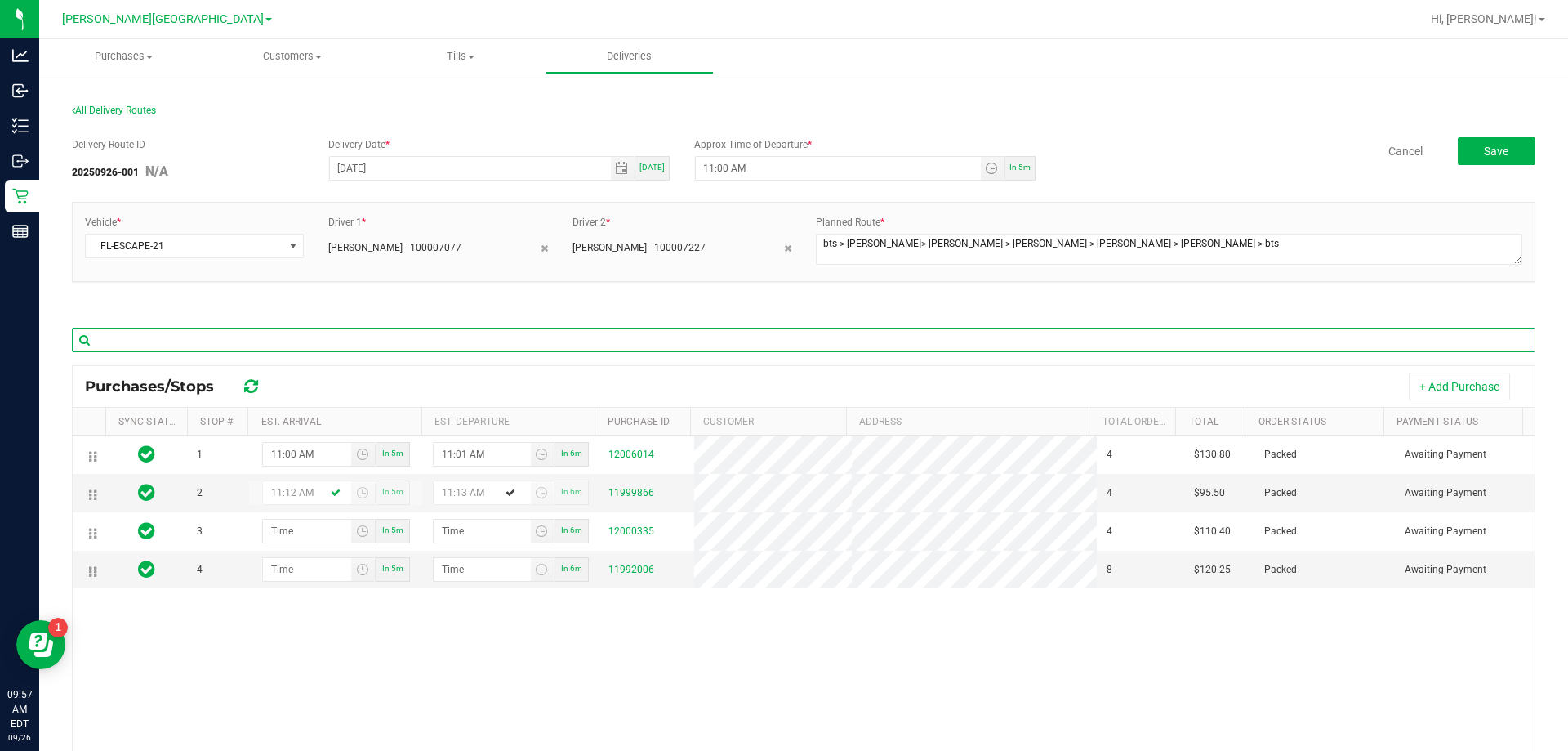
click at [384, 336] on input "text" at bounding box center [804, 339] width 1464 height 24
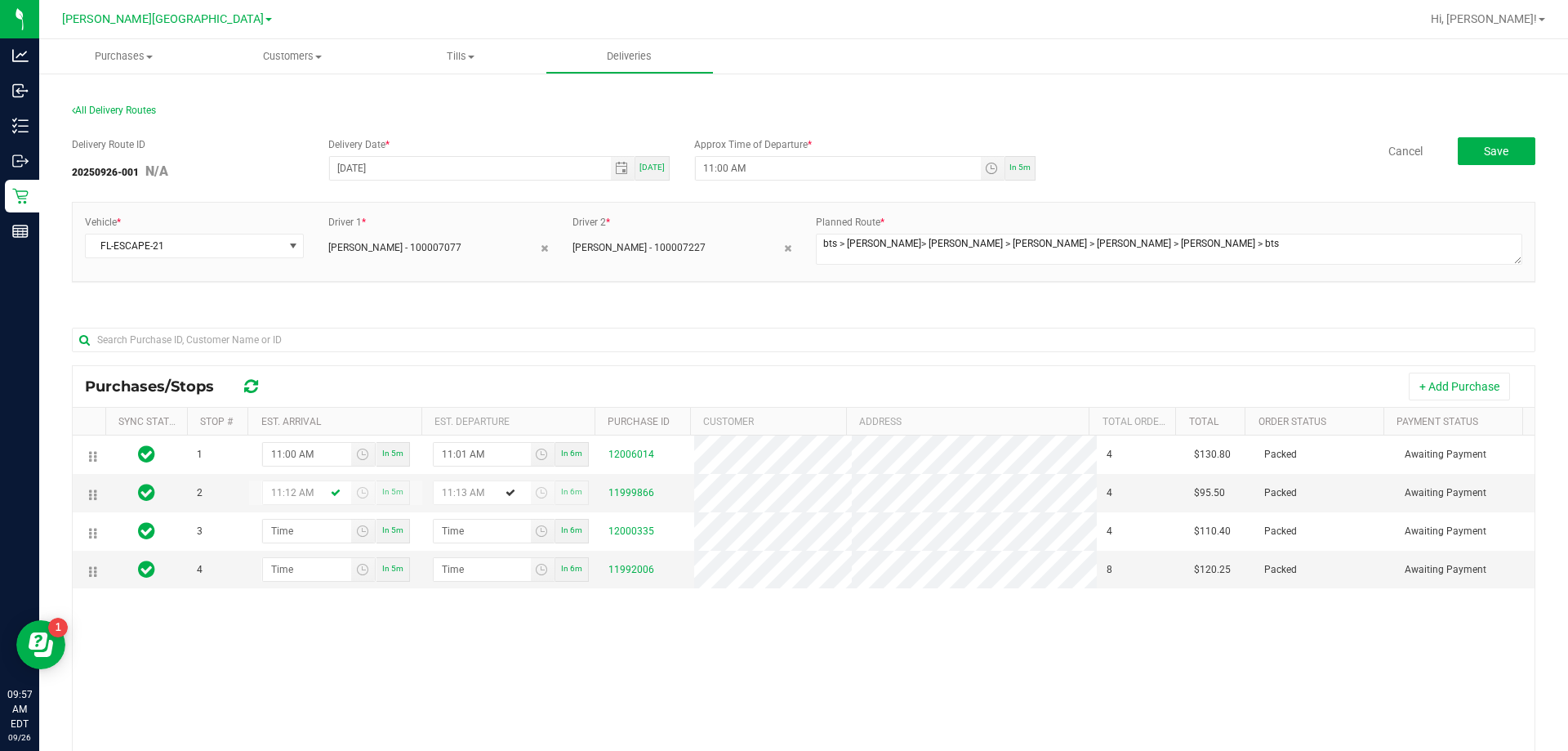
click at [389, 365] on div "Purchases/Stops + Add Purchase Sync Status Stop # Est. Arrival Est. Departure P…" at bounding box center [804, 656] width 1464 height 583
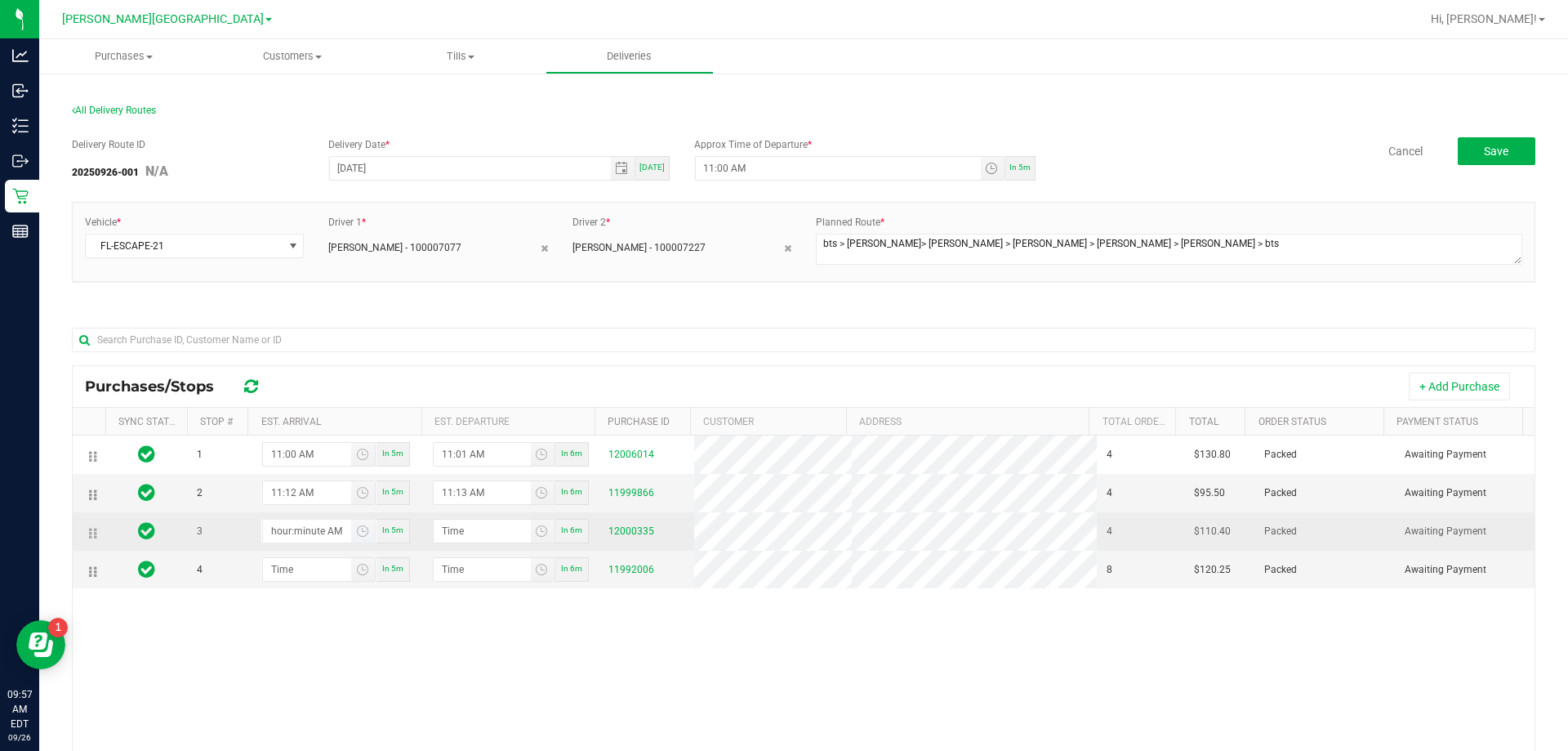
click at [297, 525] on input "hour:minute AM" at bounding box center [307, 531] width 89 height 22
type input "11:02 AM"
type input "11:03 AM"
type input "11:29 AM"
type input "11:30 AM"
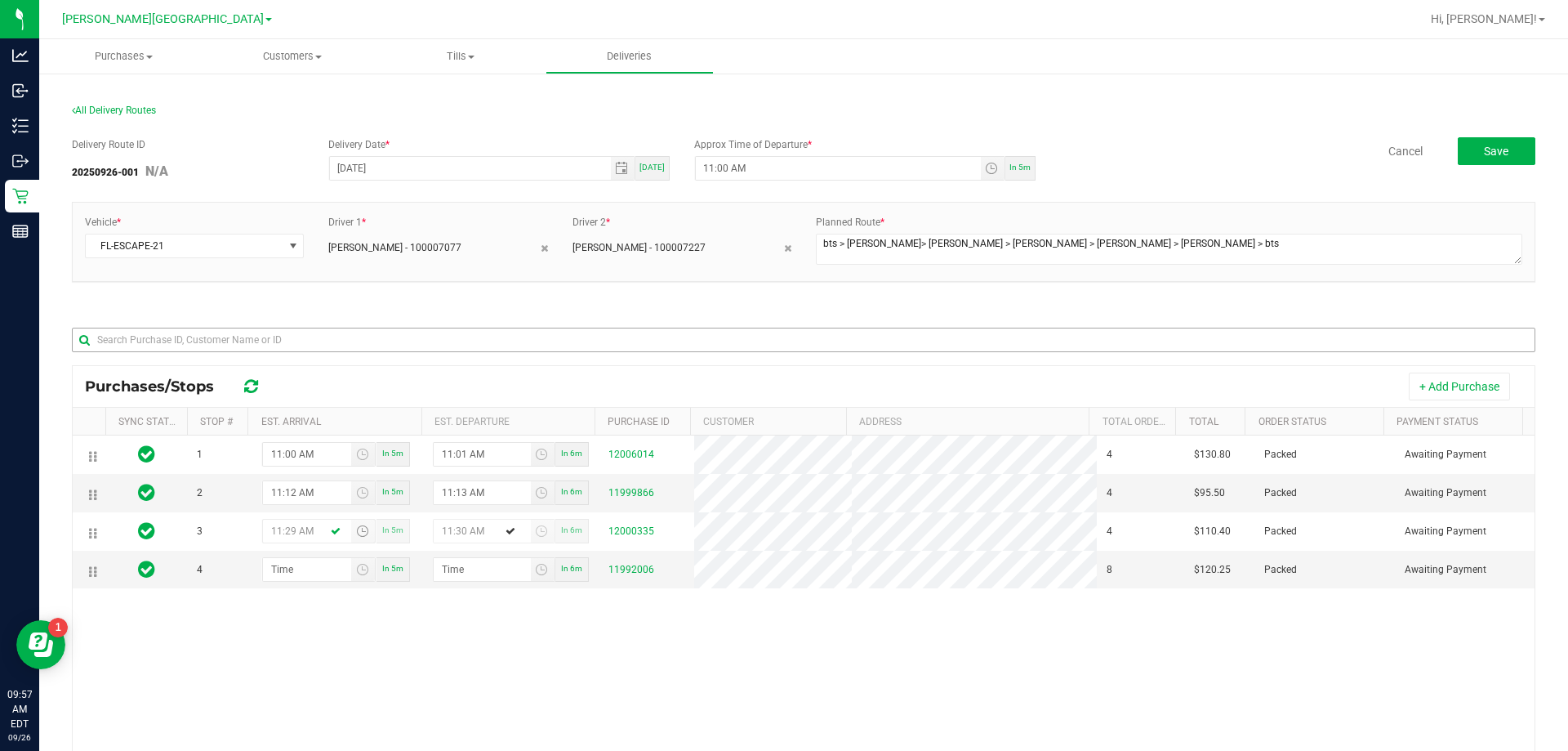
type input "11:29 AM"
click at [391, 344] on input "text" at bounding box center [804, 339] width 1464 height 24
click at [291, 566] on input "hour:minute AM" at bounding box center [307, 569] width 89 height 22
type input "12:04 AM"
type input "12:05 AM"
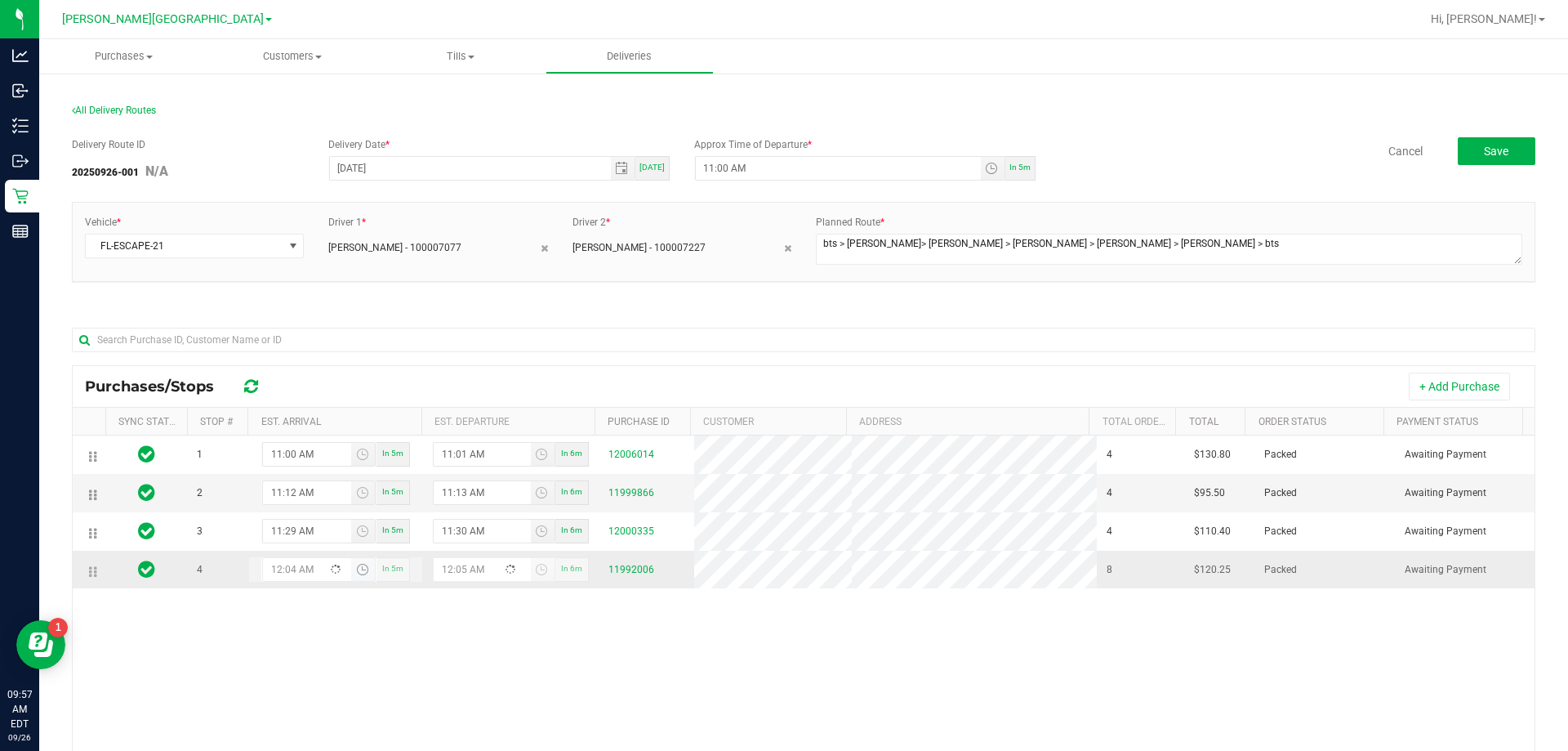
type input "12:45 AM"
type input "12:46 AM"
type input "12:45 PM"
type input "12:46 PM"
type input "12:45 PM"
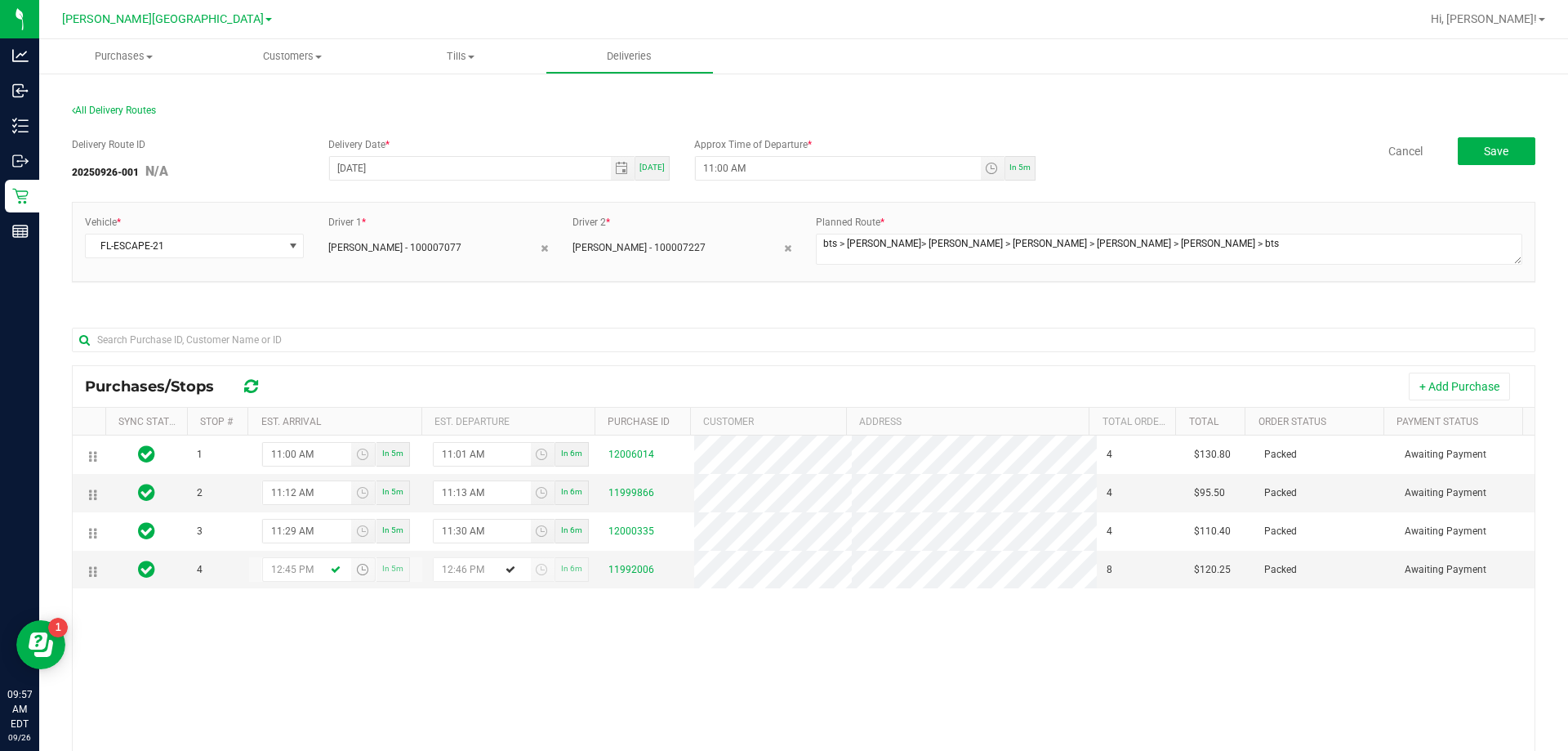
click at [362, 646] on div "1 11:00 AM In 5m 11:01 AM In 6m 12006014 4 $130.80 Packed Awaiting Payment 2 11…" at bounding box center [804, 671] width 1462 height 473
click at [788, 126] on div "Delivery Route ID 20250926-001 N/A Delivery Date * 09/26/2025 Today Approx Time…" at bounding box center [804, 542] width 1464 height 836
click at [788, 161] on button "Save" at bounding box center [1497, 151] width 78 height 27
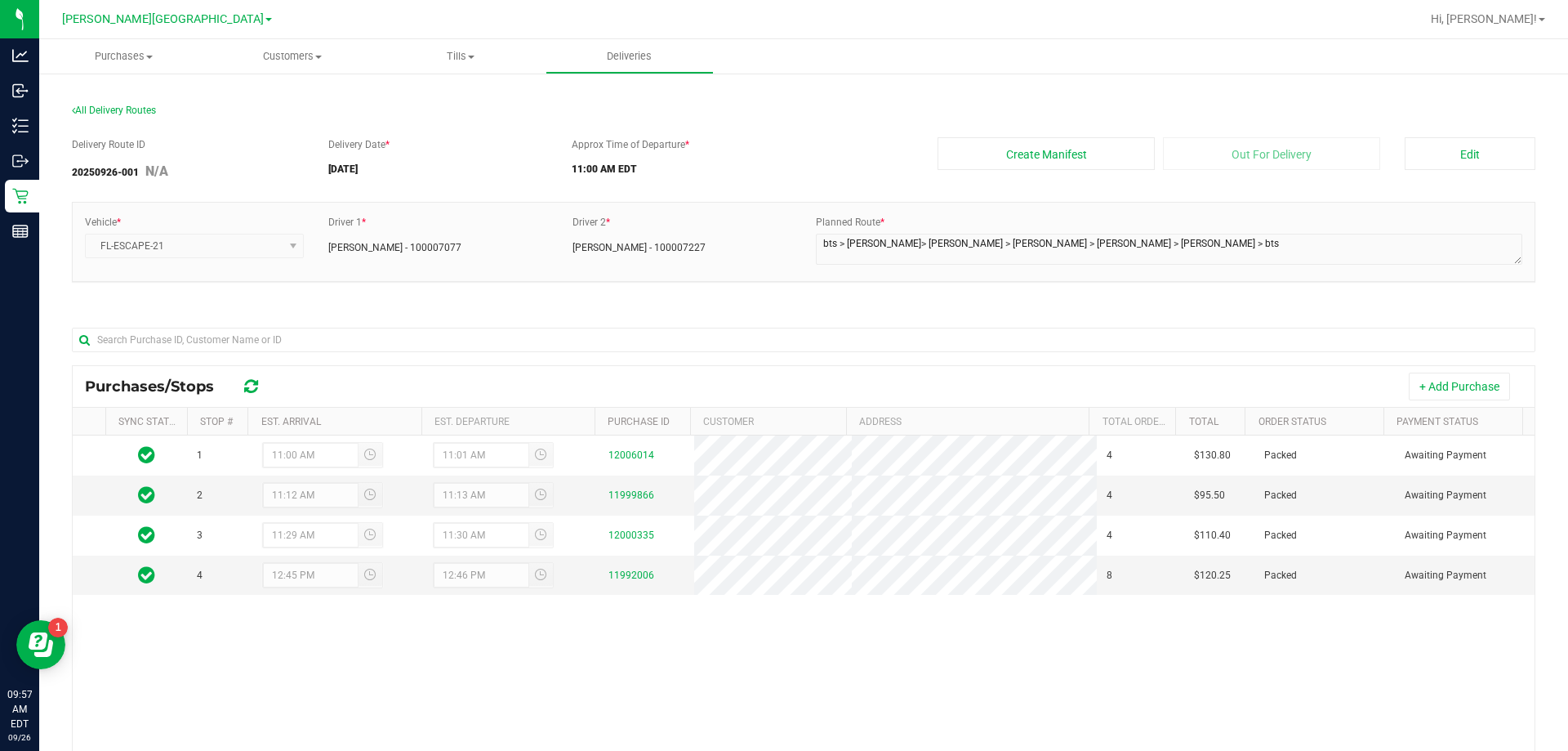
click at [788, 306] on div "Delivery Route ID 20250926-001 N/A Delivery Date * 09/26/2025 Approx Time of De…" at bounding box center [804, 542] width 1464 height 836
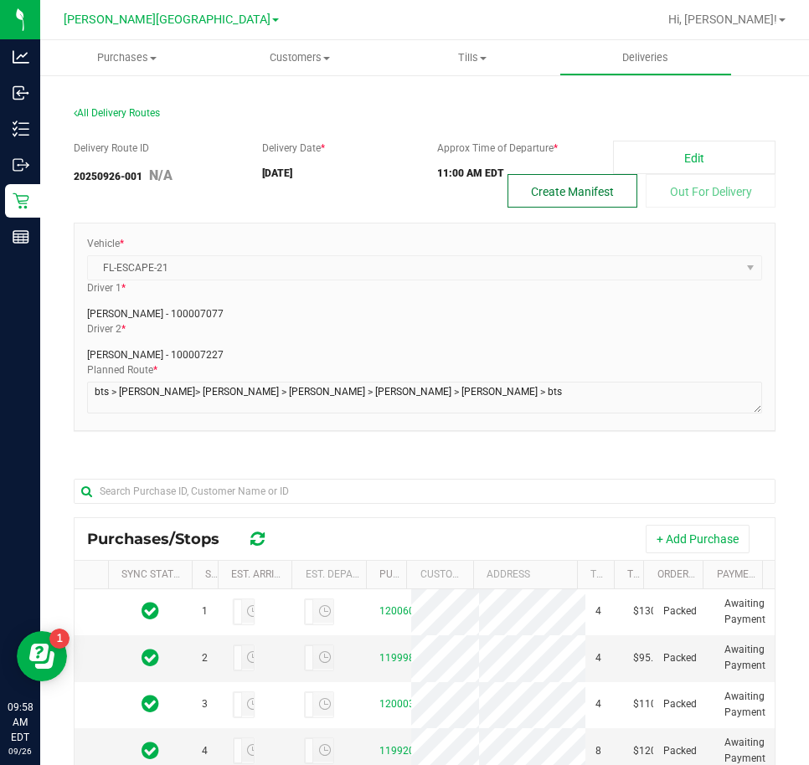
click at [603, 192] on button "Create Manifest" at bounding box center [573, 190] width 130 height 33
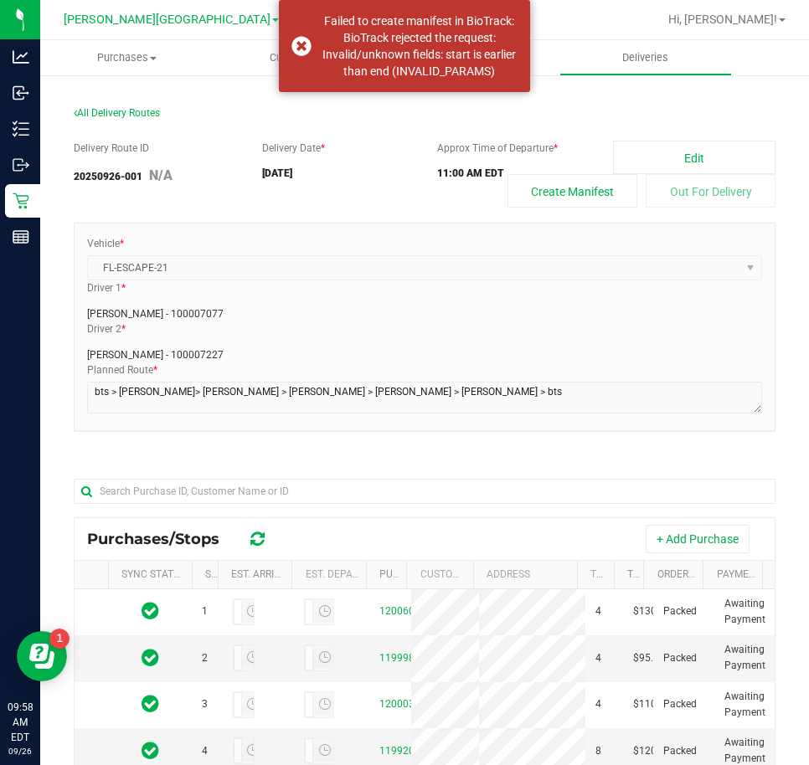
click at [547, 128] on div "Delivery Route ID 20250926-001 N/A Delivery Date * 09/26/2025 Approx Time of De…" at bounding box center [425, 628] width 702 height 1000
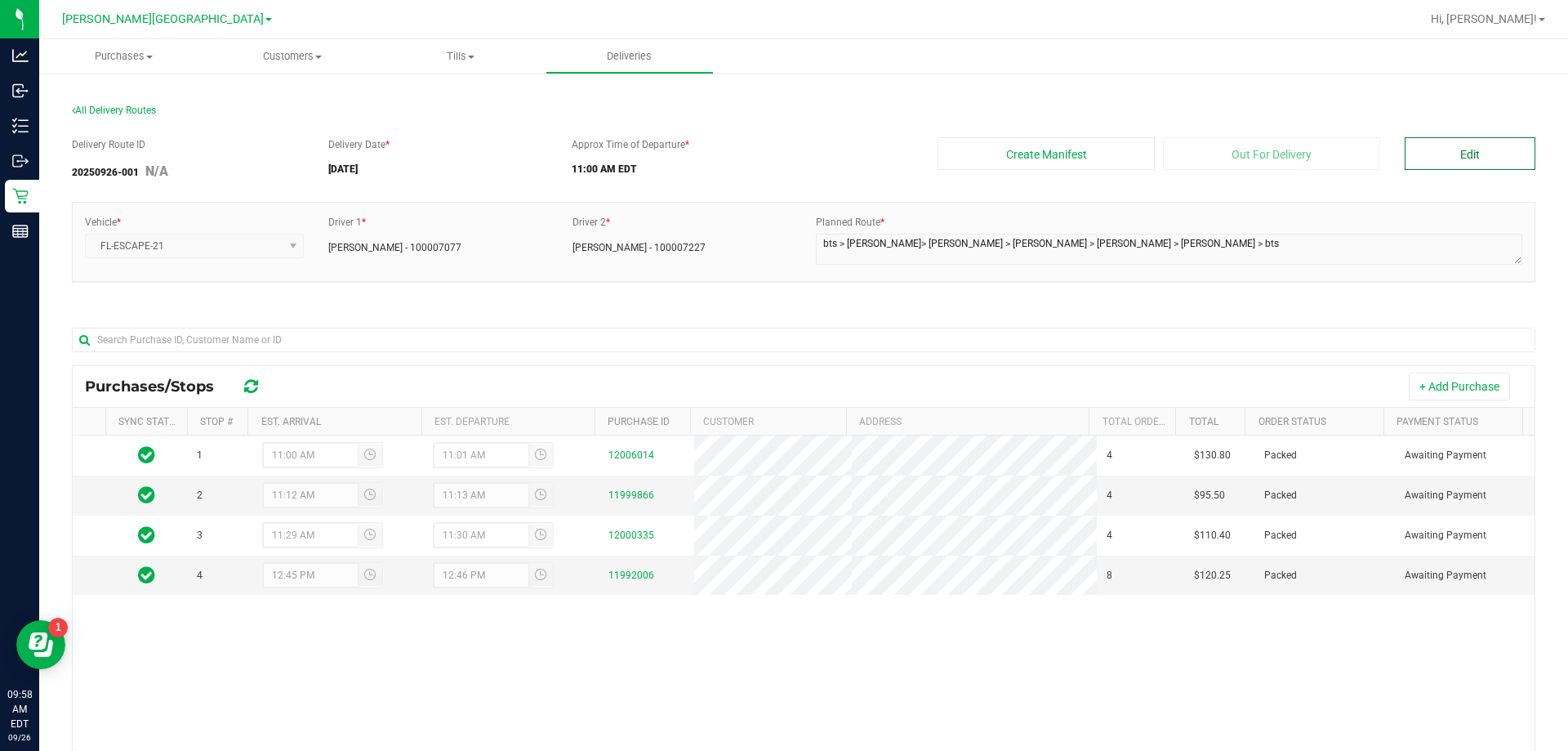
click at [788, 150] on button "Edit" at bounding box center [1470, 153] width 131 height 32
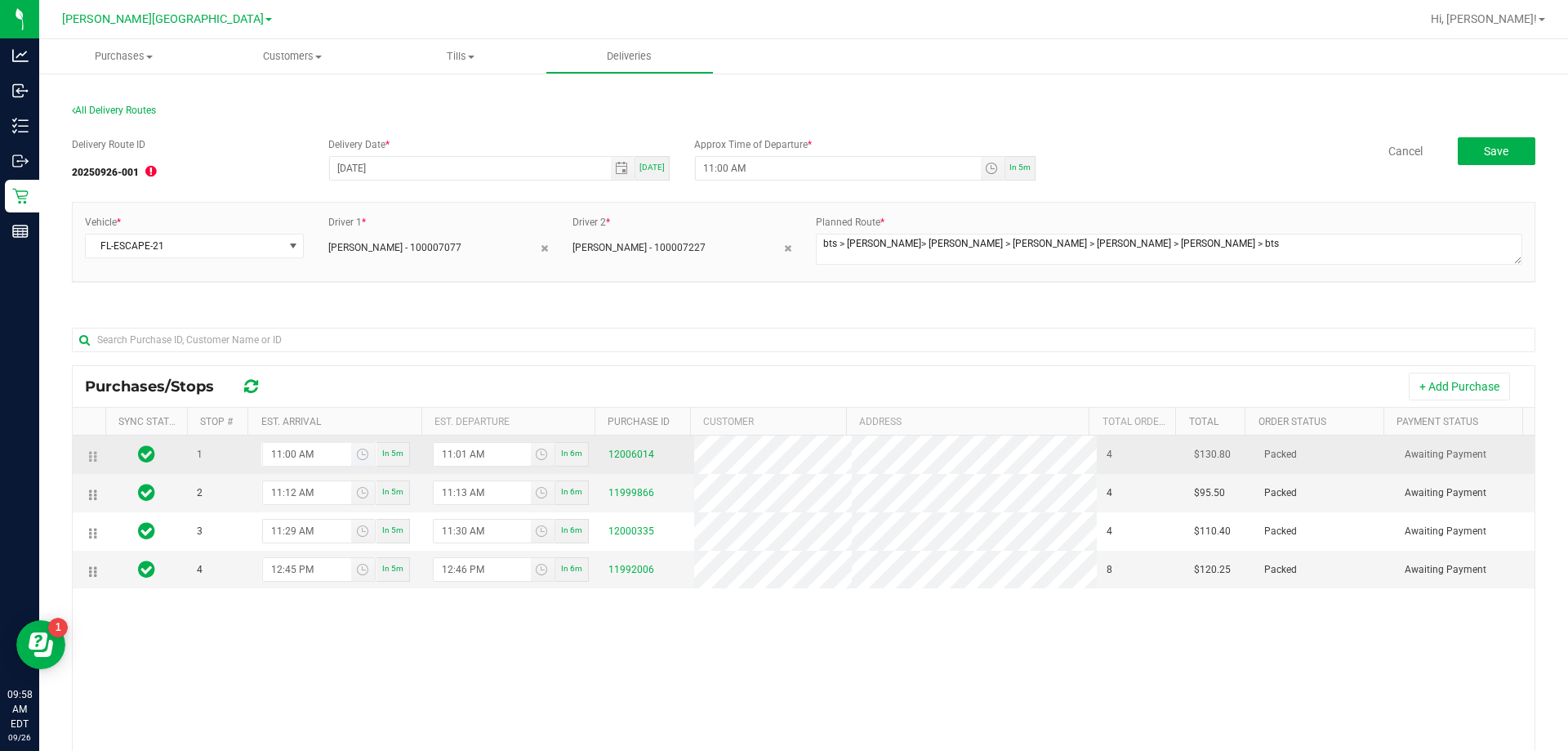
click at [290, 450] on input "11:00 AM" at bounding box center [307, 454] width 89 height 22
type input "11:10 AM"
type input "11:11 AM"
click at [287, 450] on input "11:10 AM" at bounding box center [307, 454] width 89 height 22
type input "11:15 AM"
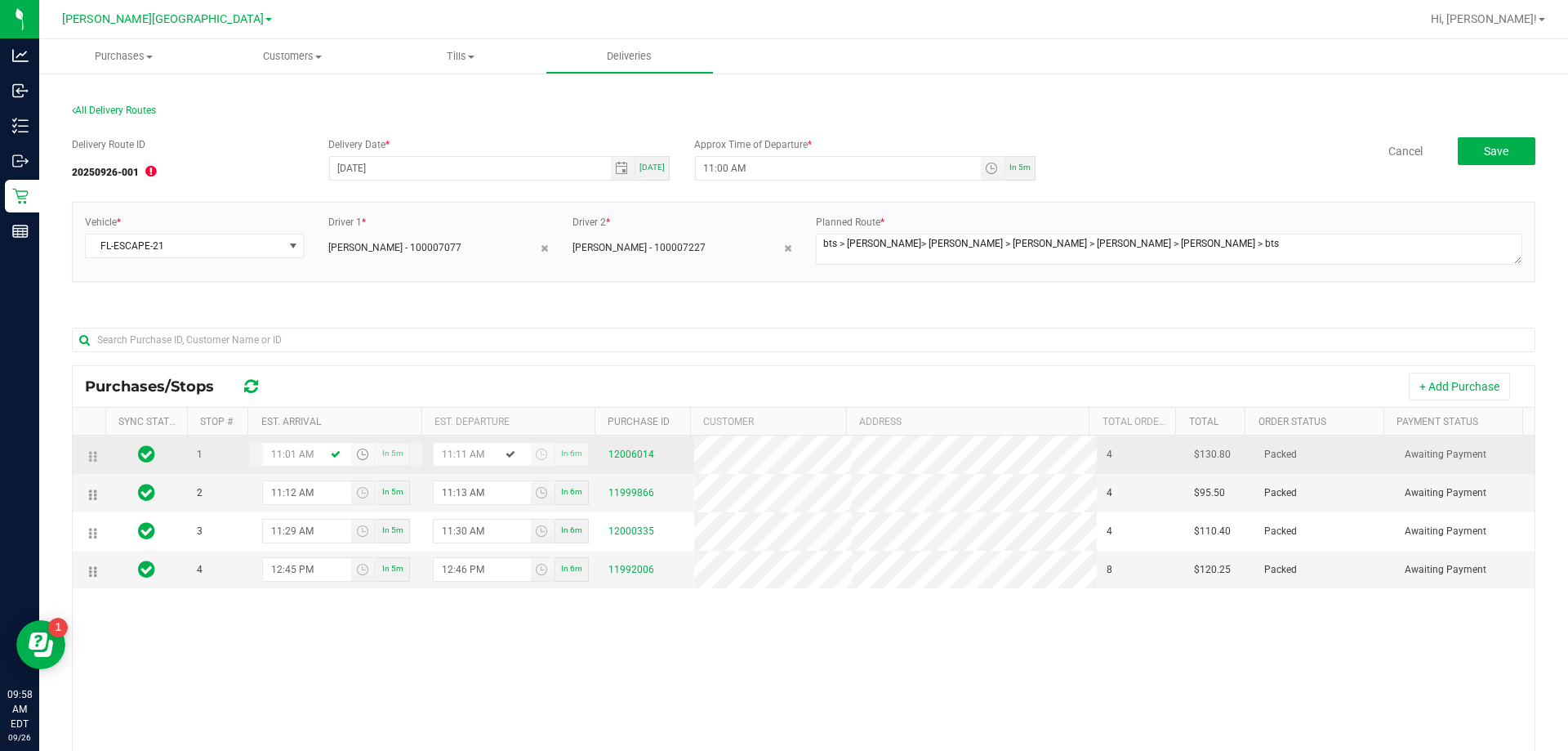
type input "11:16 AM"
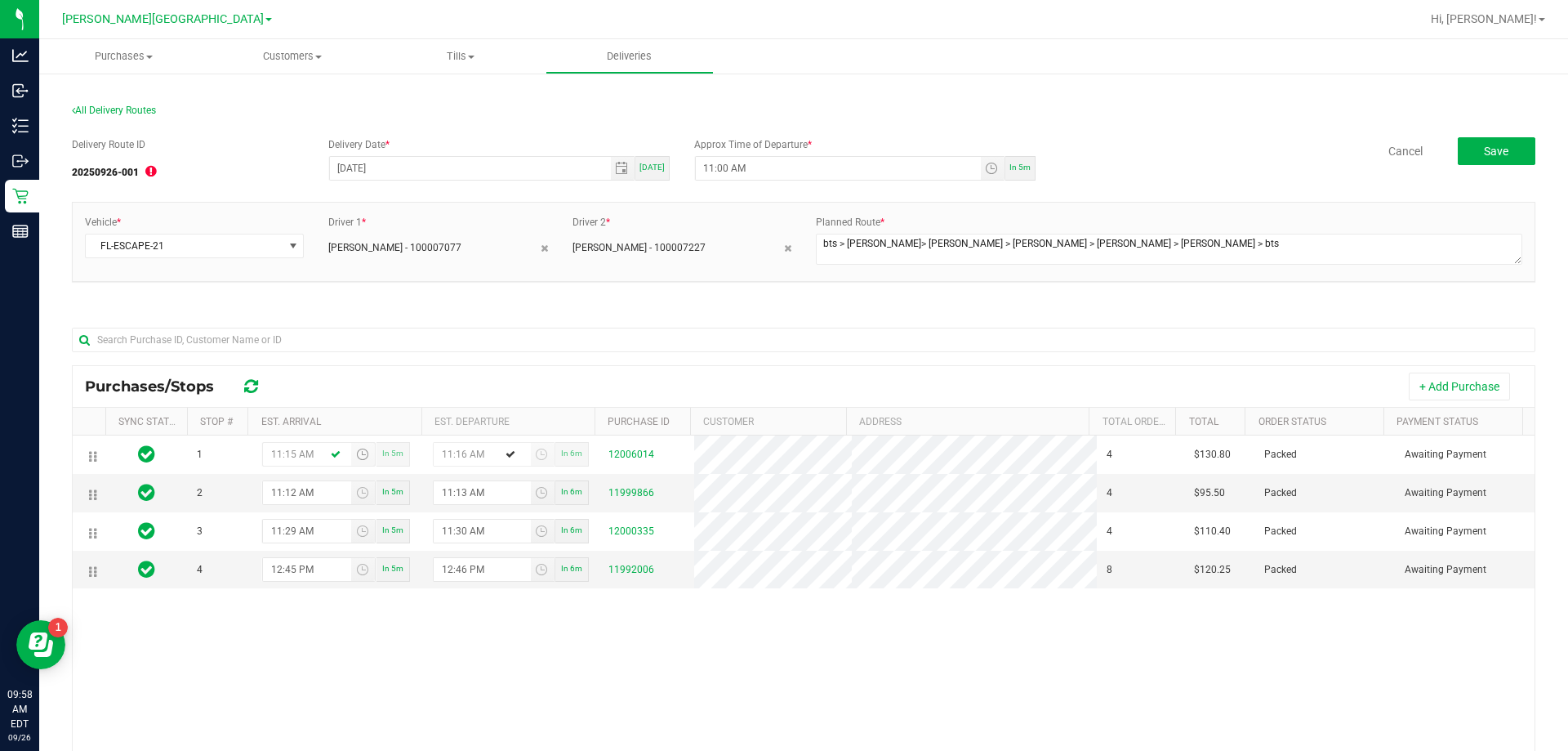
type input "11:15 AM"
click at [460, 370] on div "Purchases/Stops + Add Purchase" at bounding box center [804, 386] width 1462 height 41
click at [287, 491] on input "11:12 AM" at bounding box center [307, 492] width 89 height 22
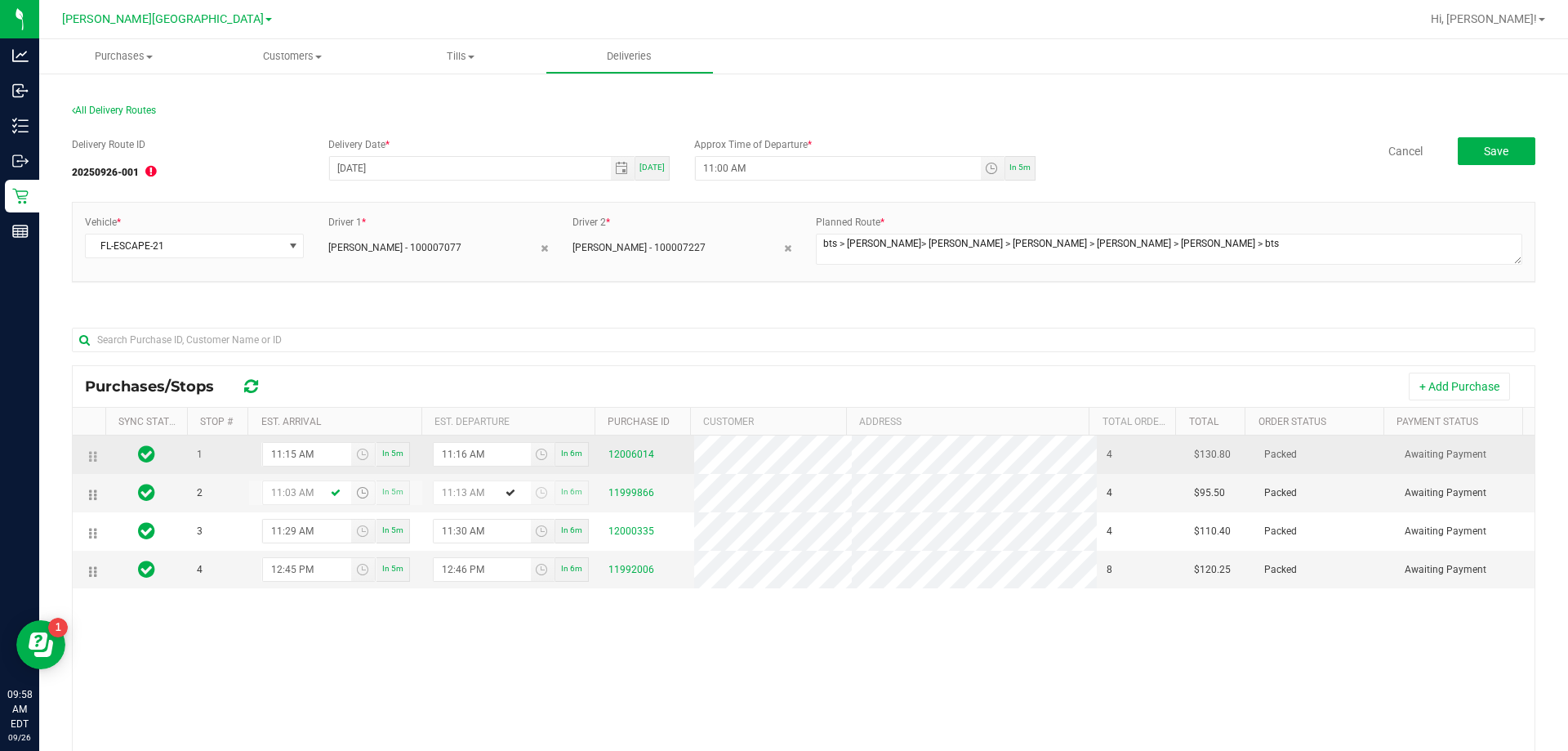
type input "11:30 AM"
type input "11:31 AM"
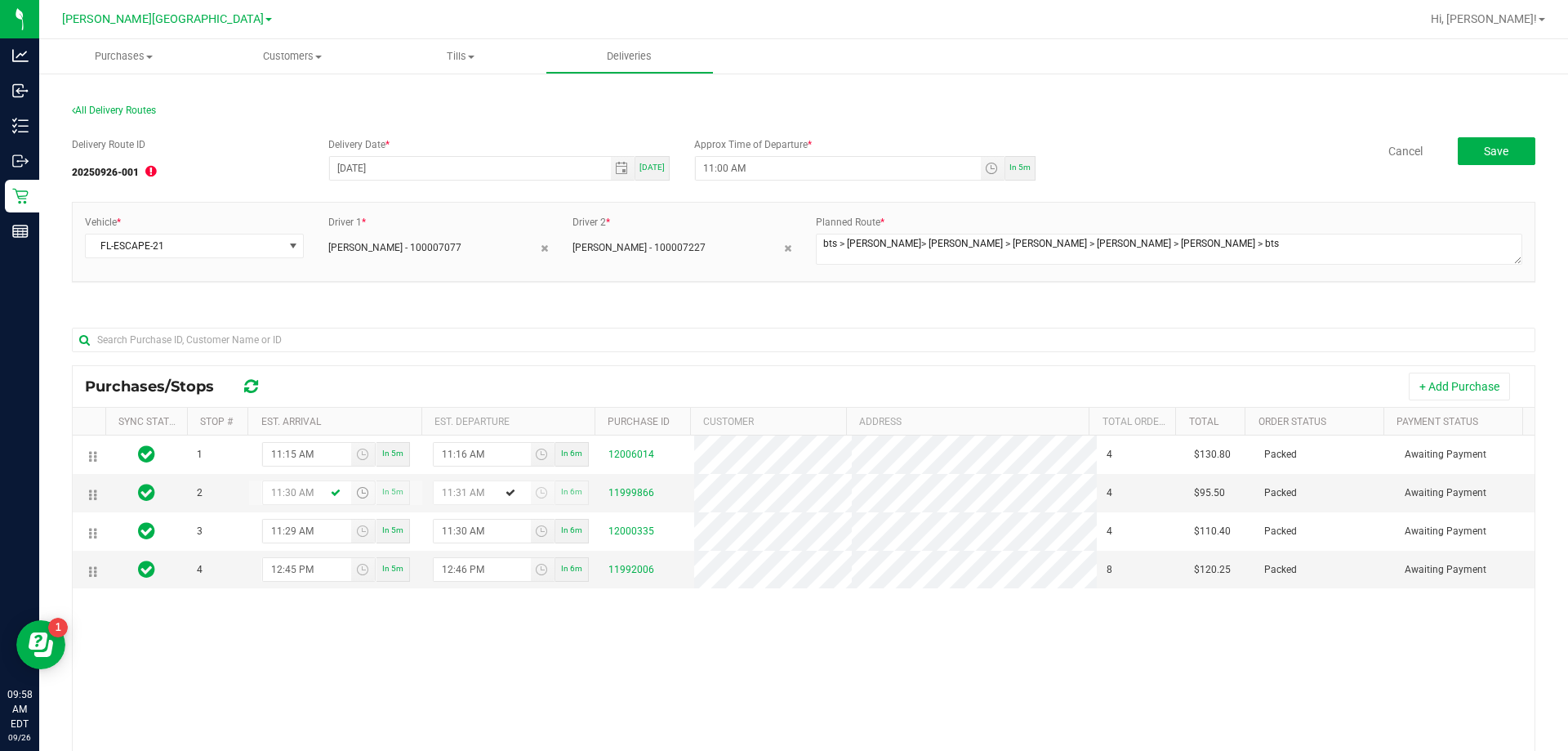
type input "11:30 AM"
click at [413, 373] on div "+ Add Purchase" at bounding box center [899, 386] width 1246 height 27
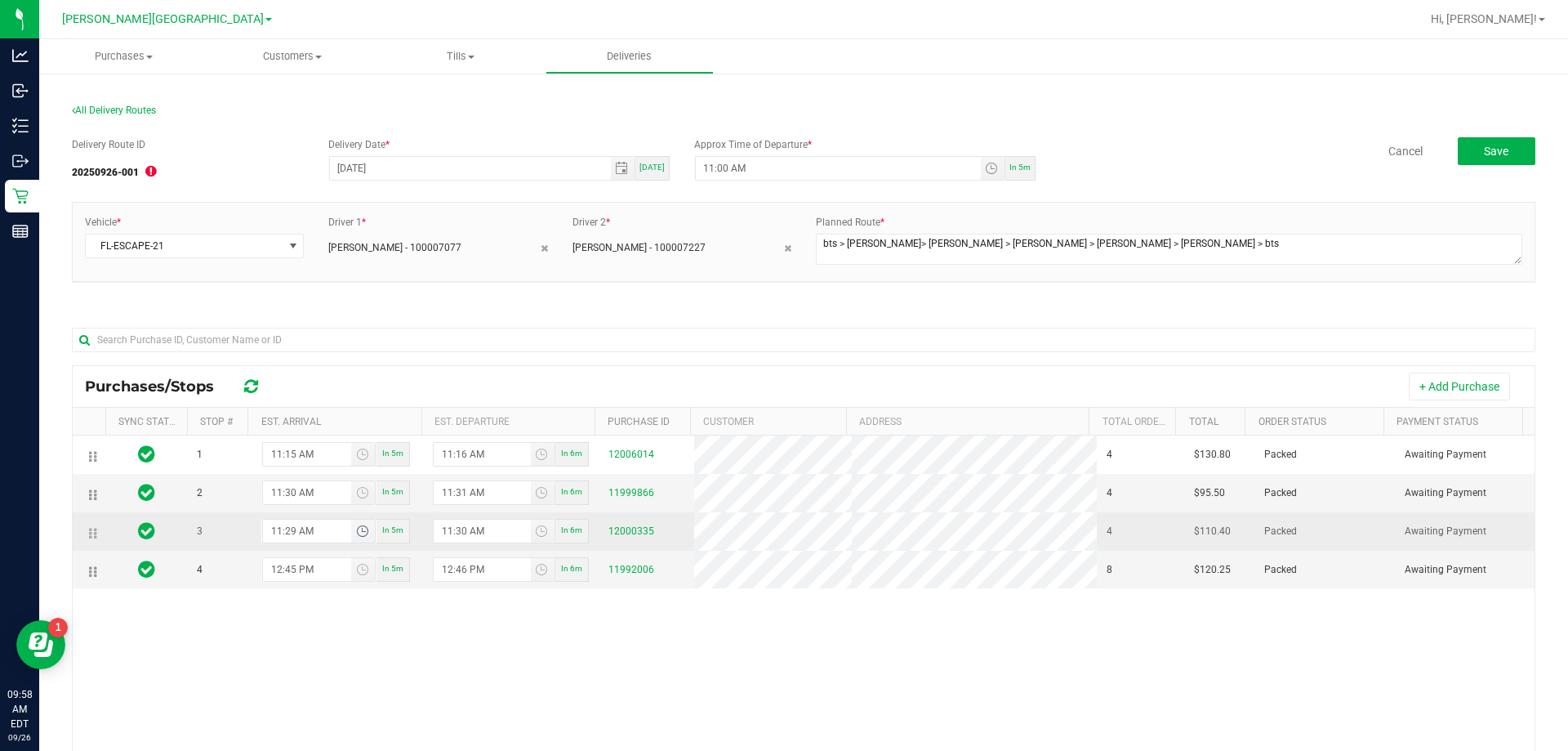
click at [285, 531] on input "11:29 AM" at bounding box center [307, 531] width 89 height 22
type input "11:45 AM"
type input "11:46 AM"
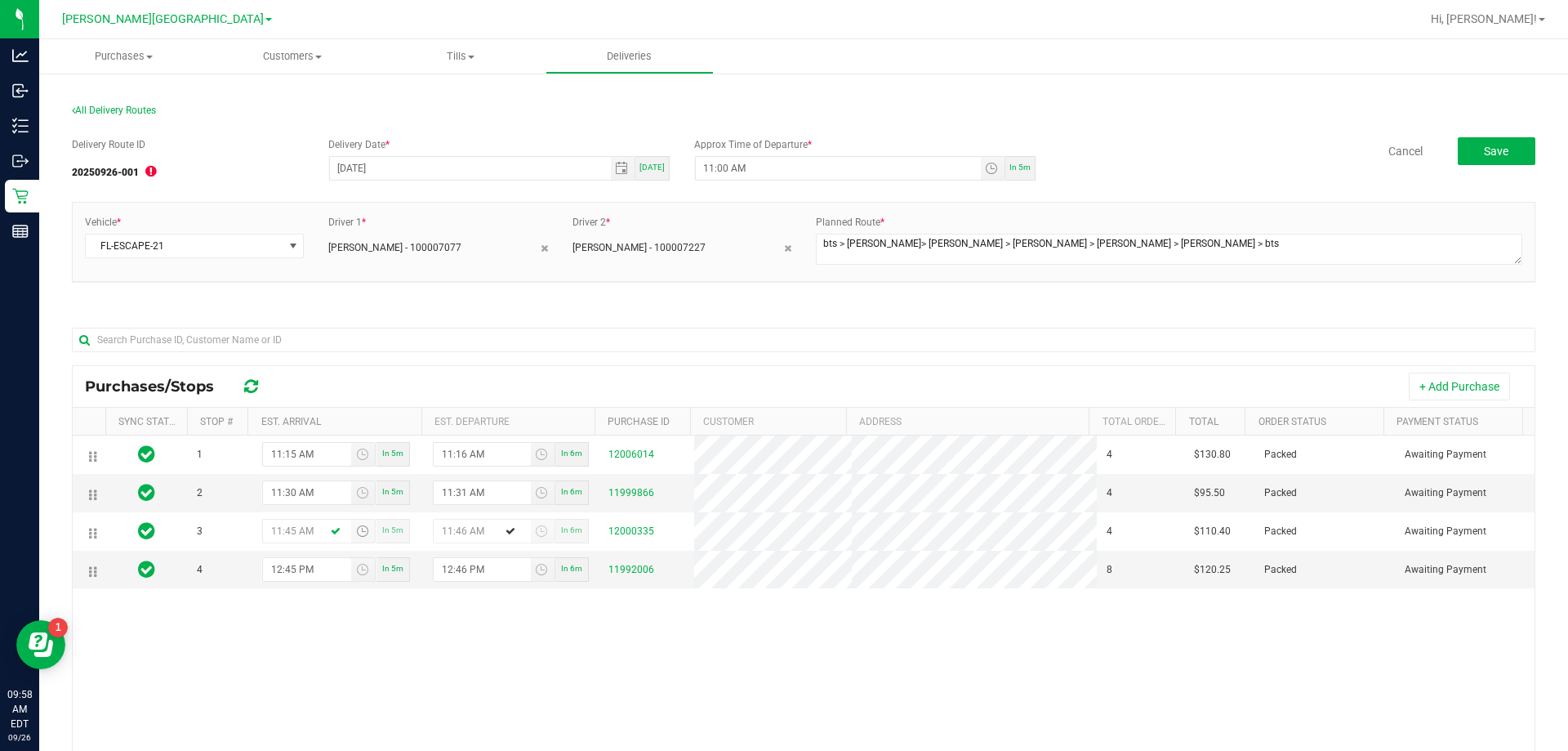
type input "11:45 AM"
click at [433, 382] on div "+ Add Purchase" at bounding box center [899, 386] width 1246 height 27
click at [788, 162] on button "Save" at bounding box center [1497, 151] width 78 height 27
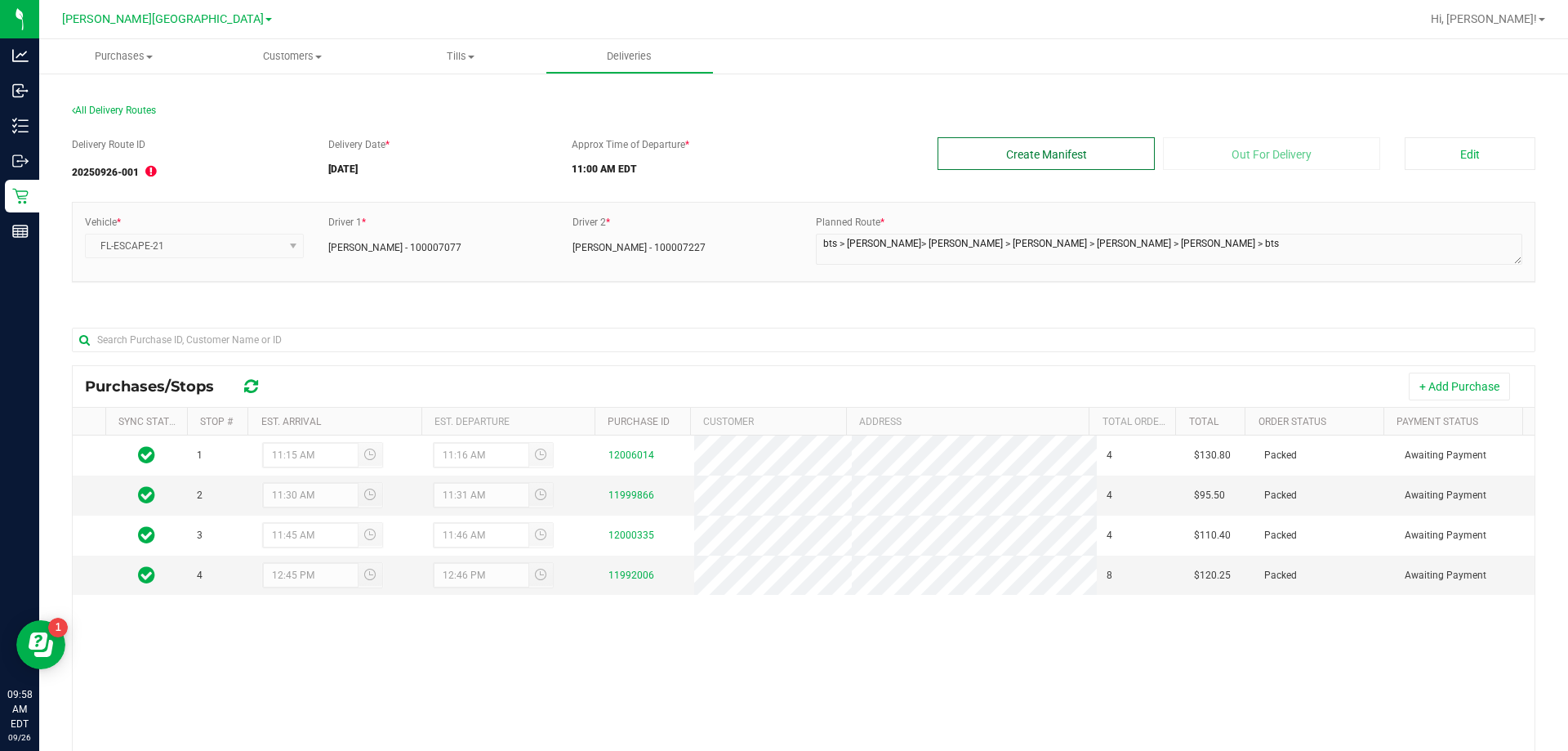
click at [788, 140] on button "Create Manifest" at bounding box center [1045, 153] width 217 height 32
click at [788, 107] on div "All Delivery Routes" at bounding box center [804, 114] width 1464 height 22
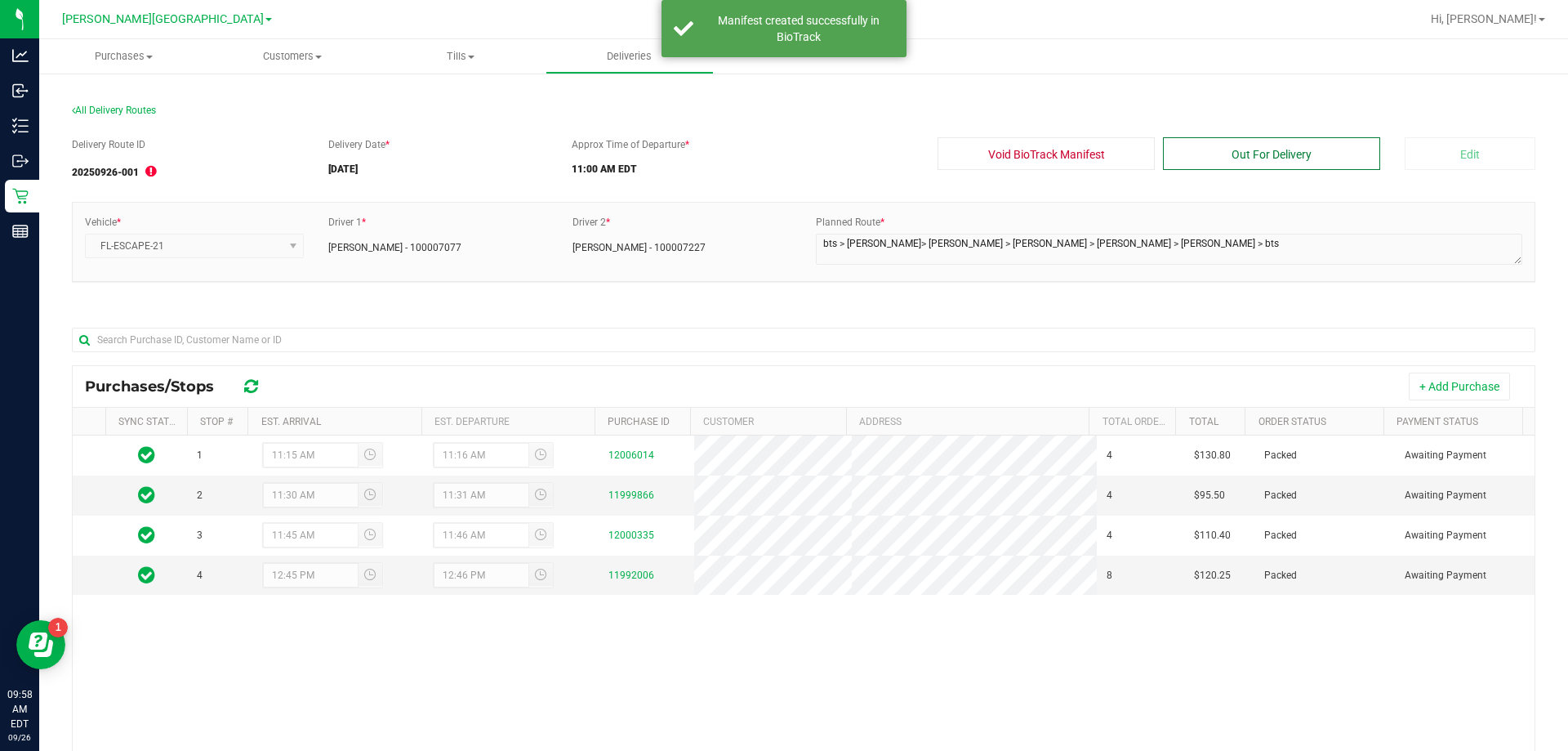
click at [788, 152] on button "Out For Delivery" at bounding box center [1272, 153] width 217 height 32
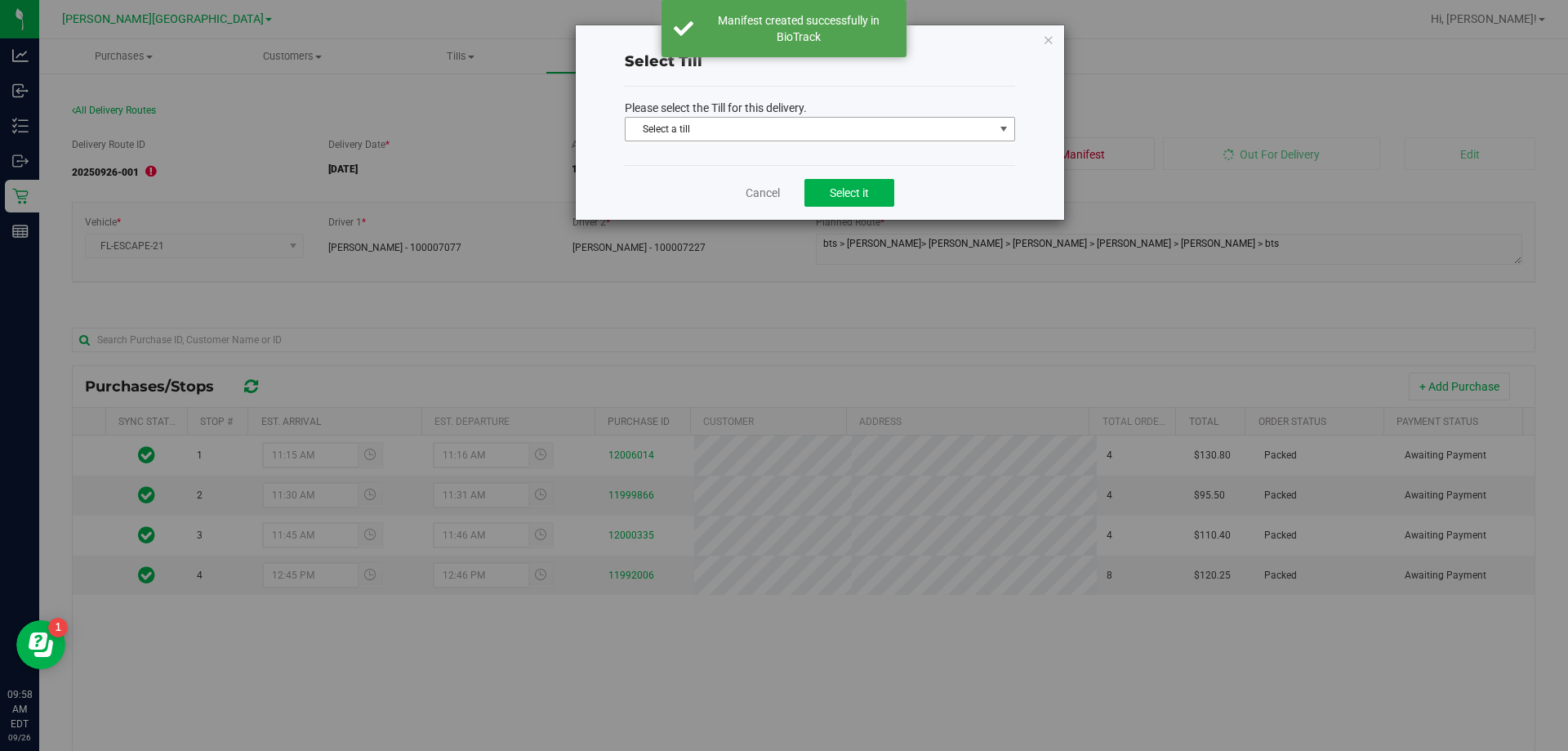
click at [788, 128] on span "Select a till" at bounding box center [809, 129] width 369 height 22
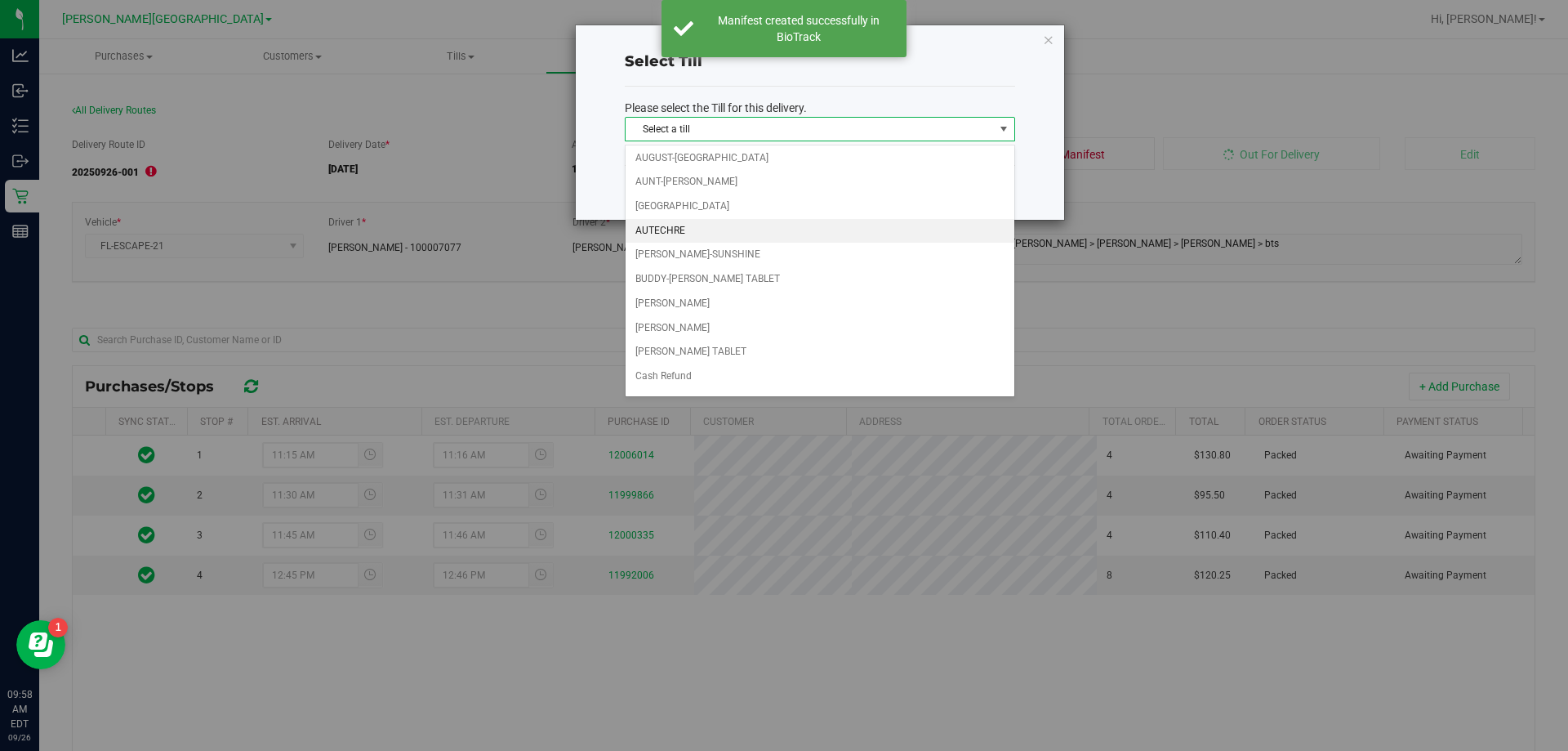
scroll to position [240, 0]
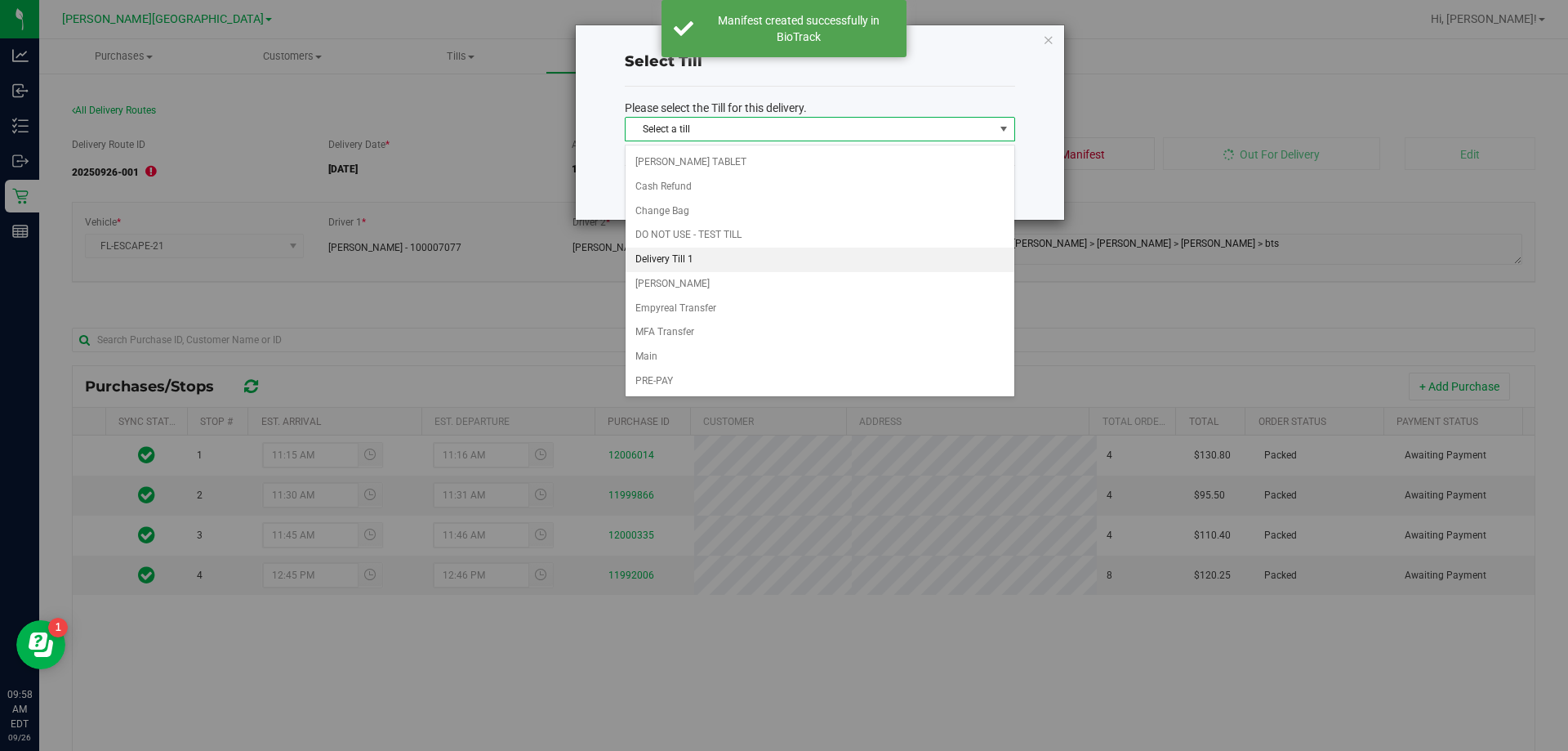
click at [767, 264] on li "Delivery Till 1" at bounding box center [819, 259] width 389 height 24
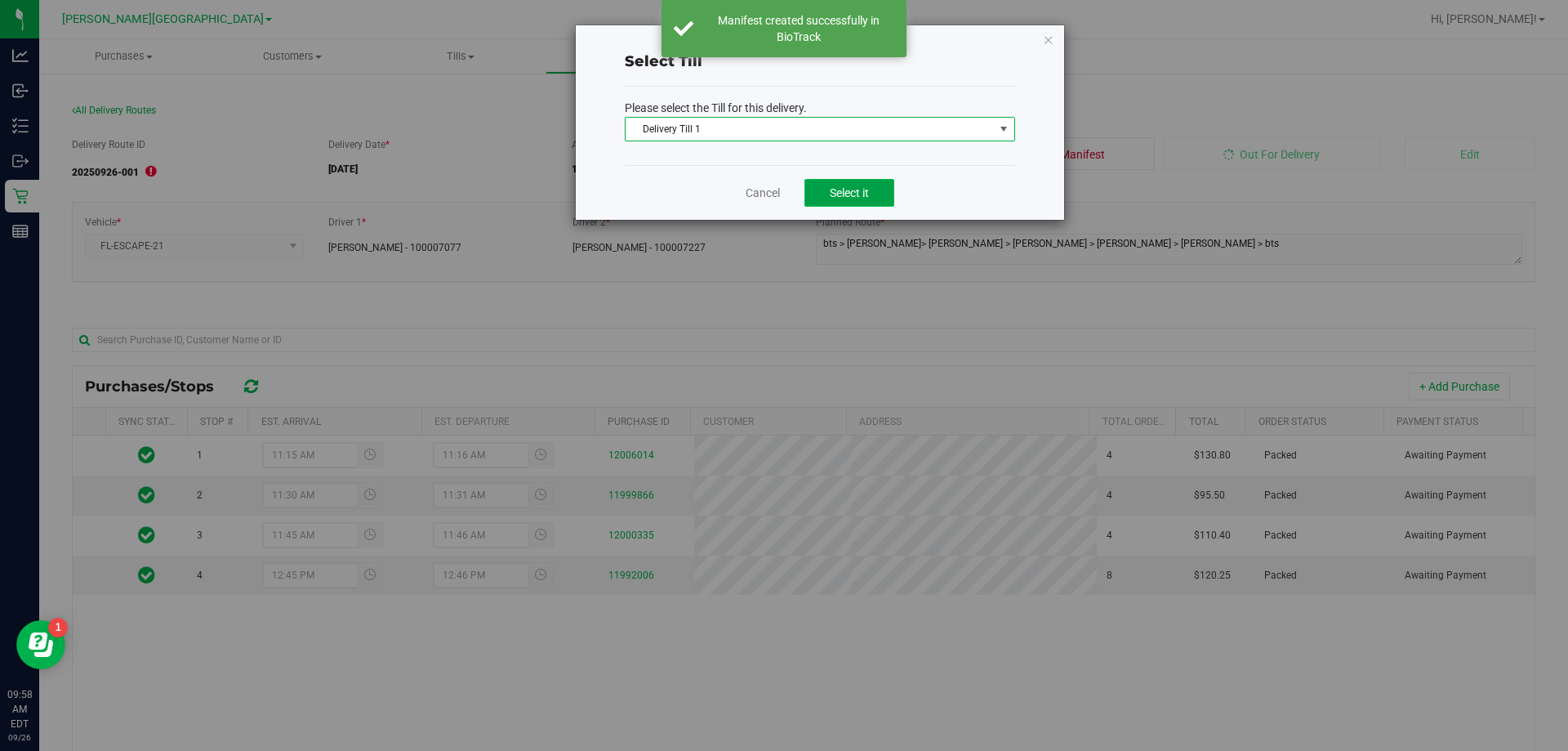
click at [788, 190] on span "Select it" at bounding box center [849, 192] width 39 height 13
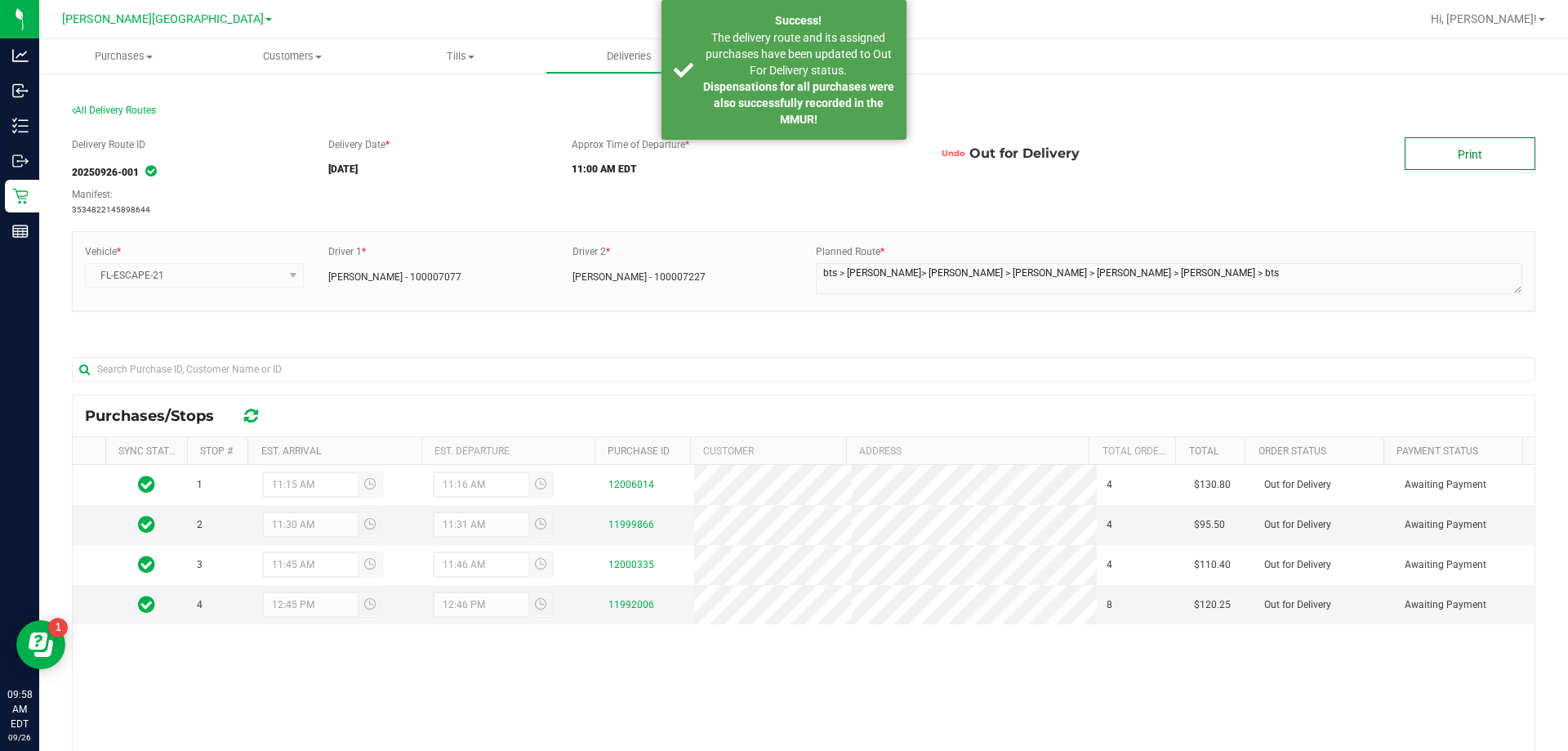
click at [788, 158] on link "Print" at bounding box center [1470, 153] width 131 height 32
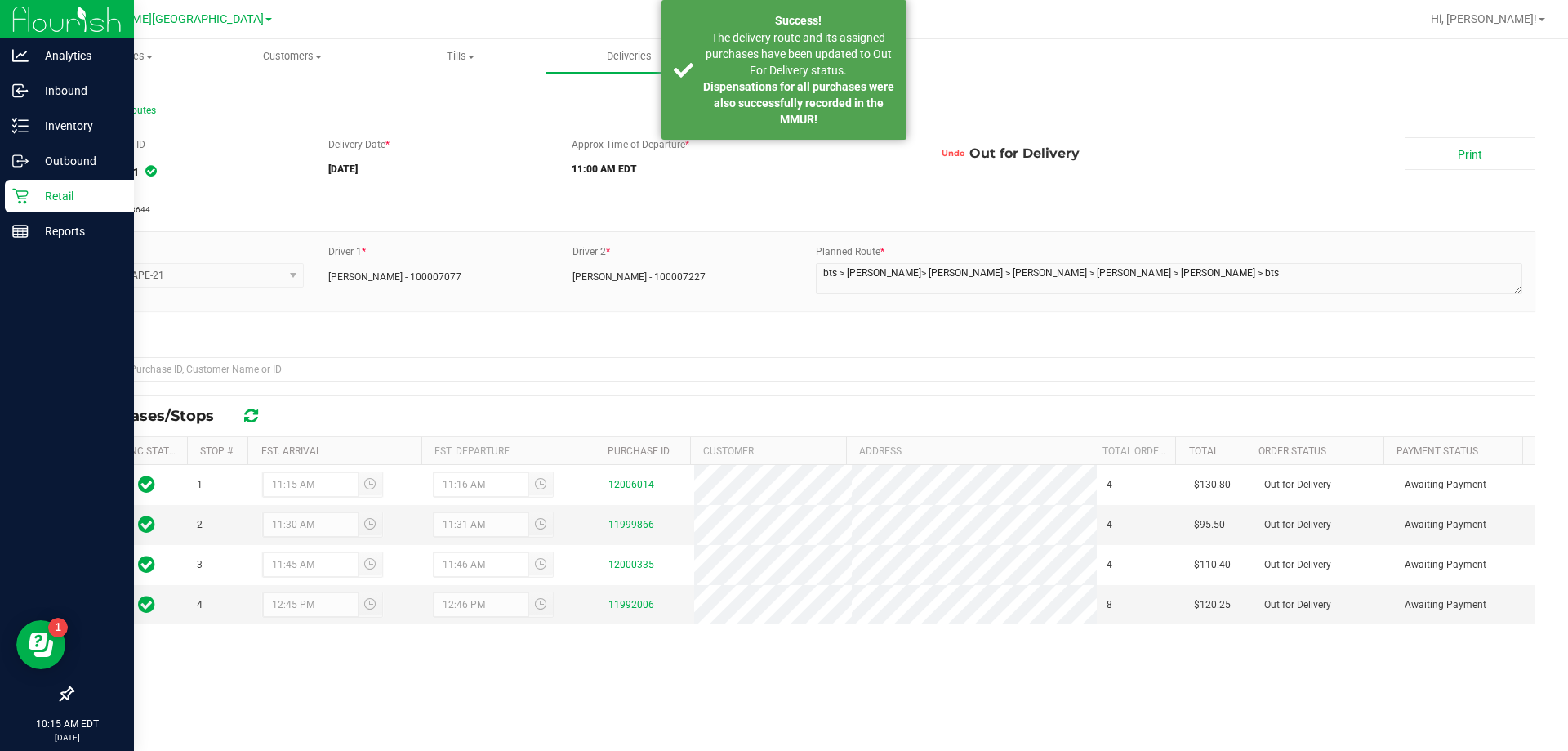
click at [64, 194] on p "Retail" at bounding box center [77, 196] width 98 height 20
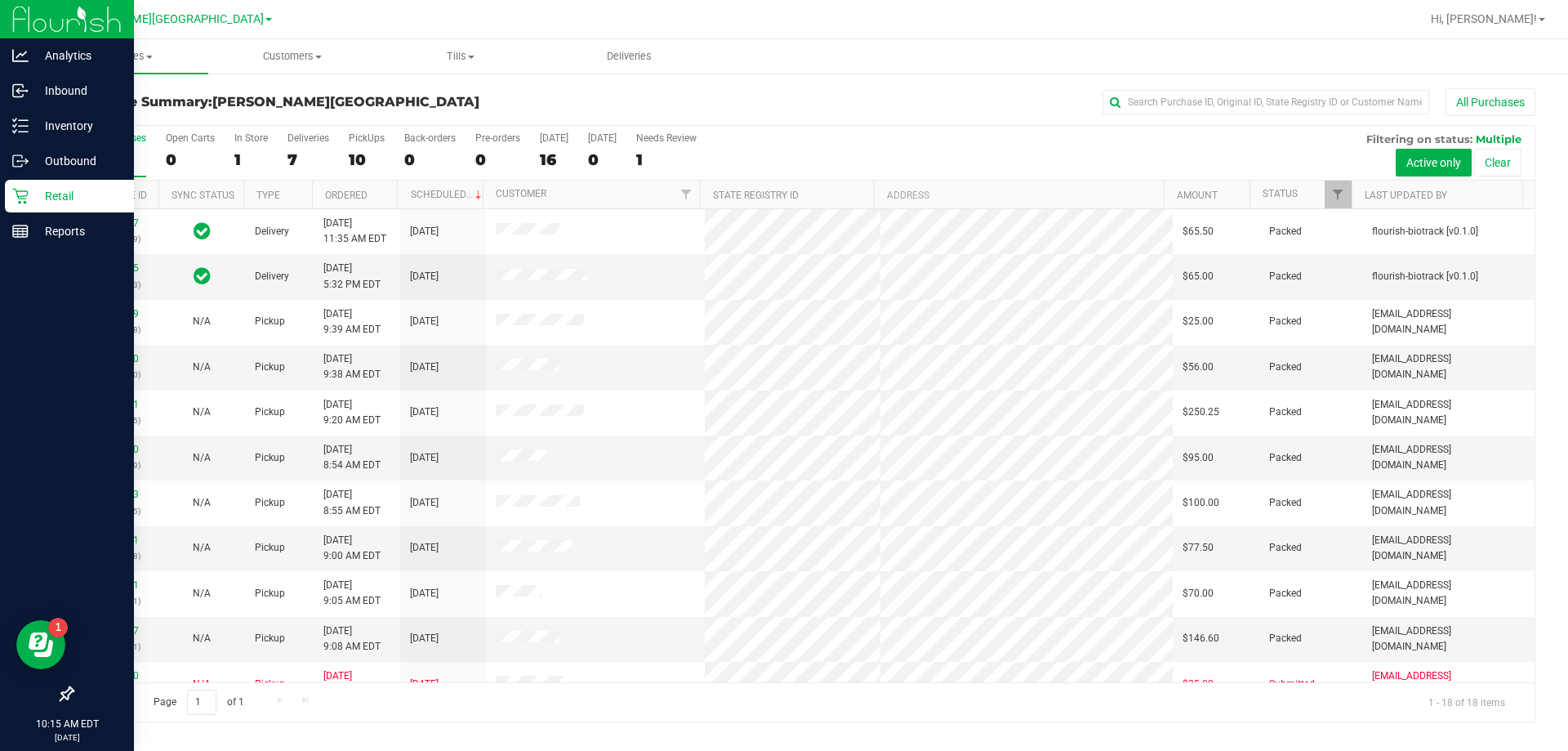
click at [293, 161] on div "7" at bounding box center [308, 159] width 42 height 19
click at [0, 0] on input "Deliveries 7" at bounding box center [0, 0] width 0 height 0
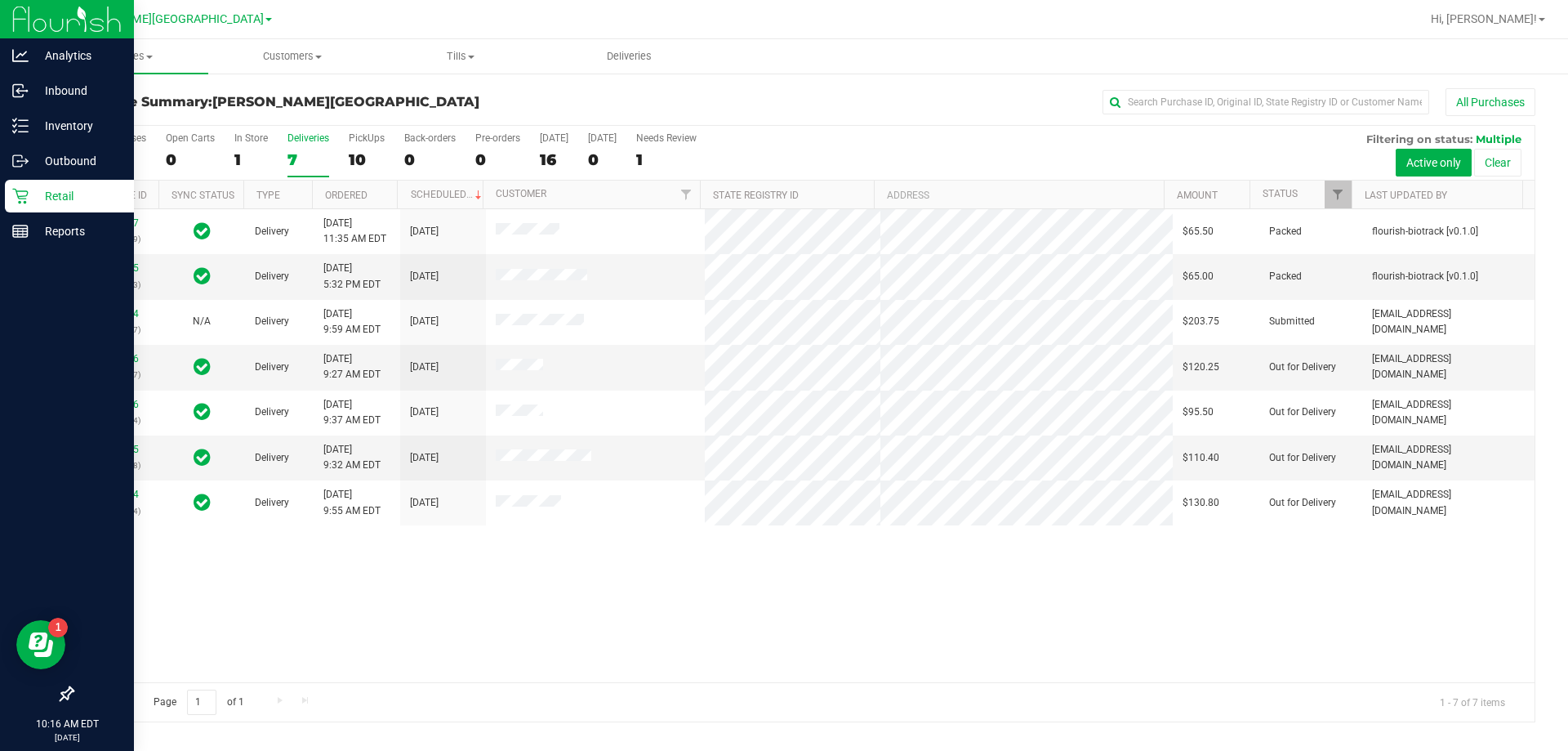
click at [14, 202] on icon at bounding box center [20, 196] width 17 height 17
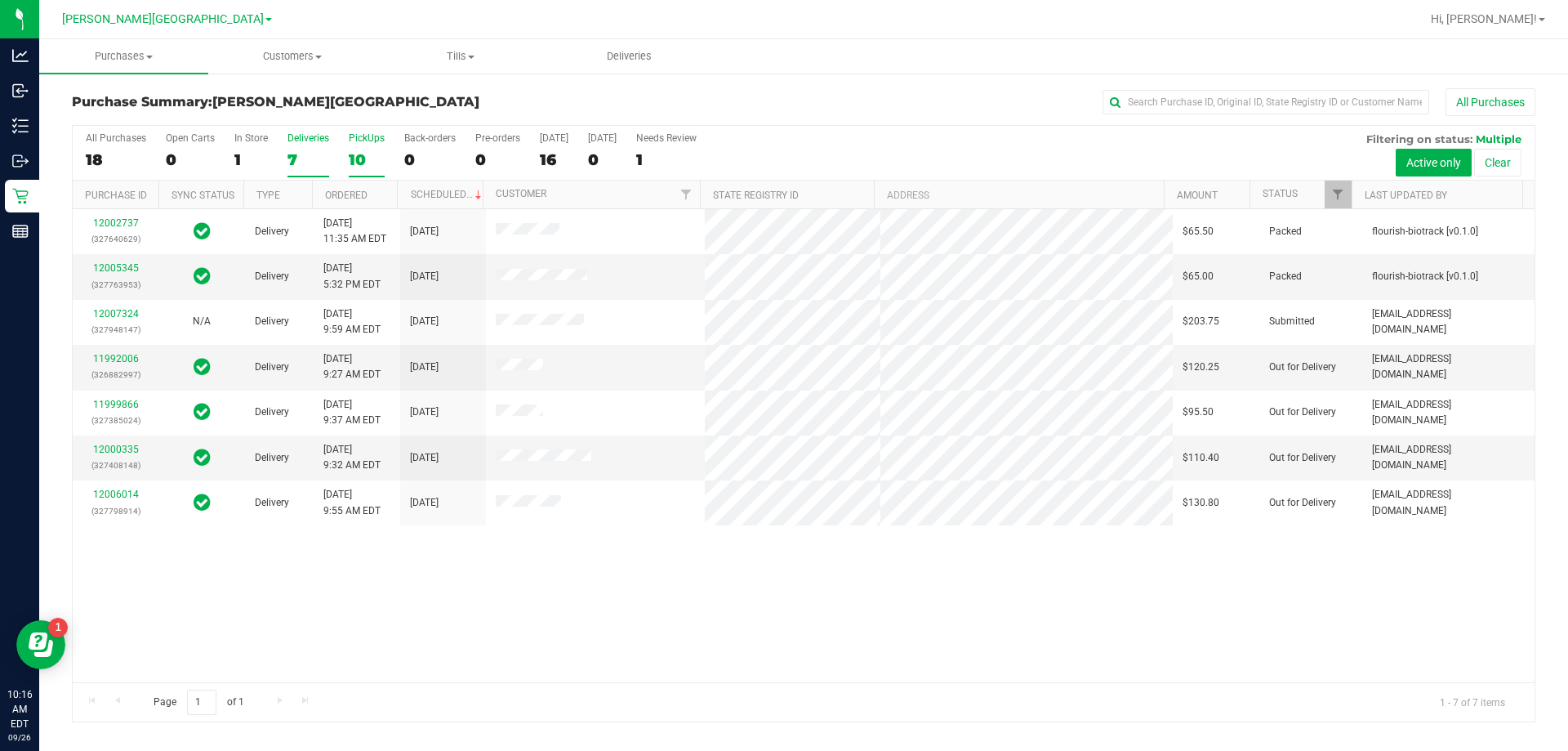
click at [360, 163] on div "10" at bounding box center [367, 159] width 36 height 19
click at [0, 0] on input "PickUps 10" at bounding box center [0, 0] width 0 height 0
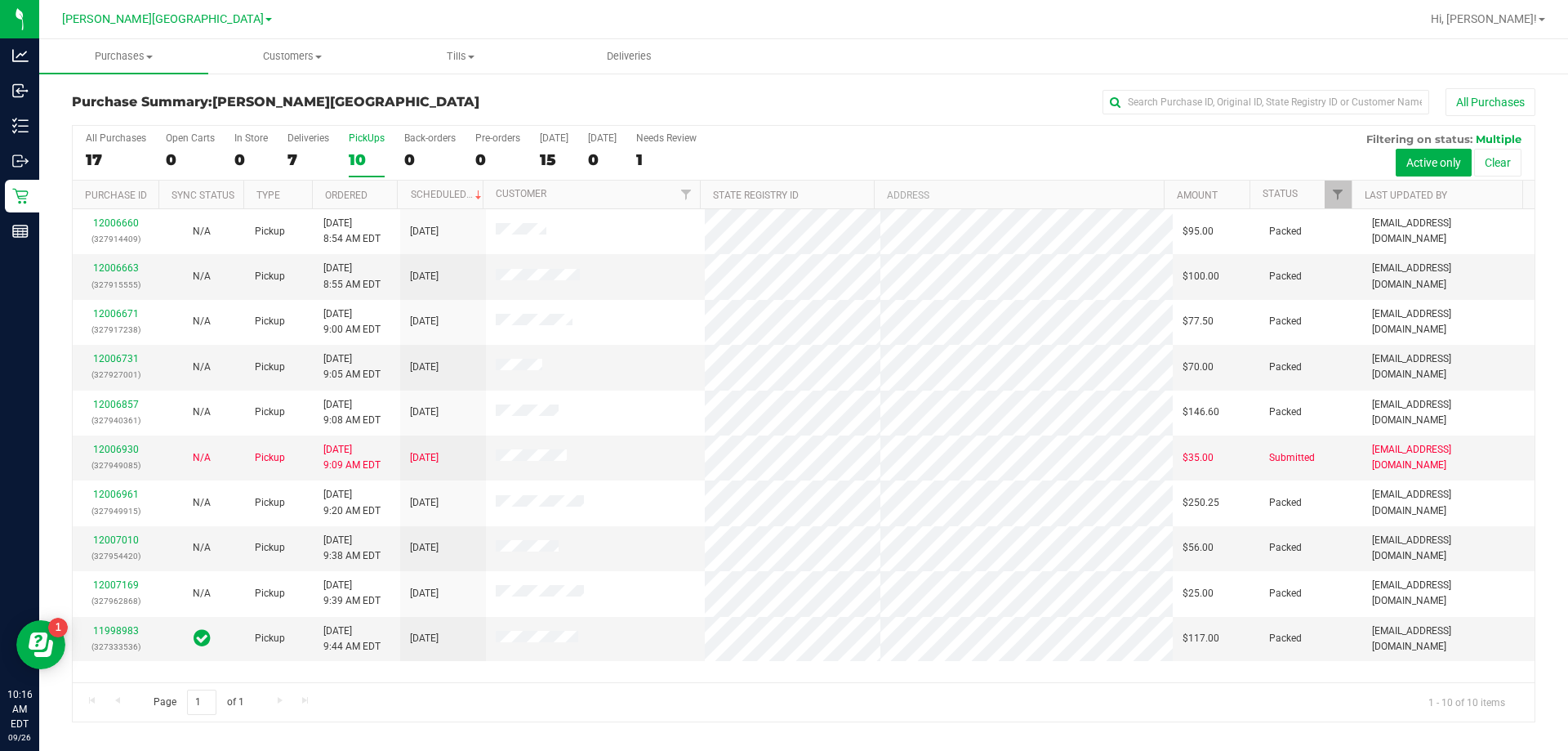
click at [358, 158] on div "10" at bounding box center [367, 159] width 36 height 19
click at [0, 0] on input "PickUps 10" at bounding box center [0, 0] width 0 height 0
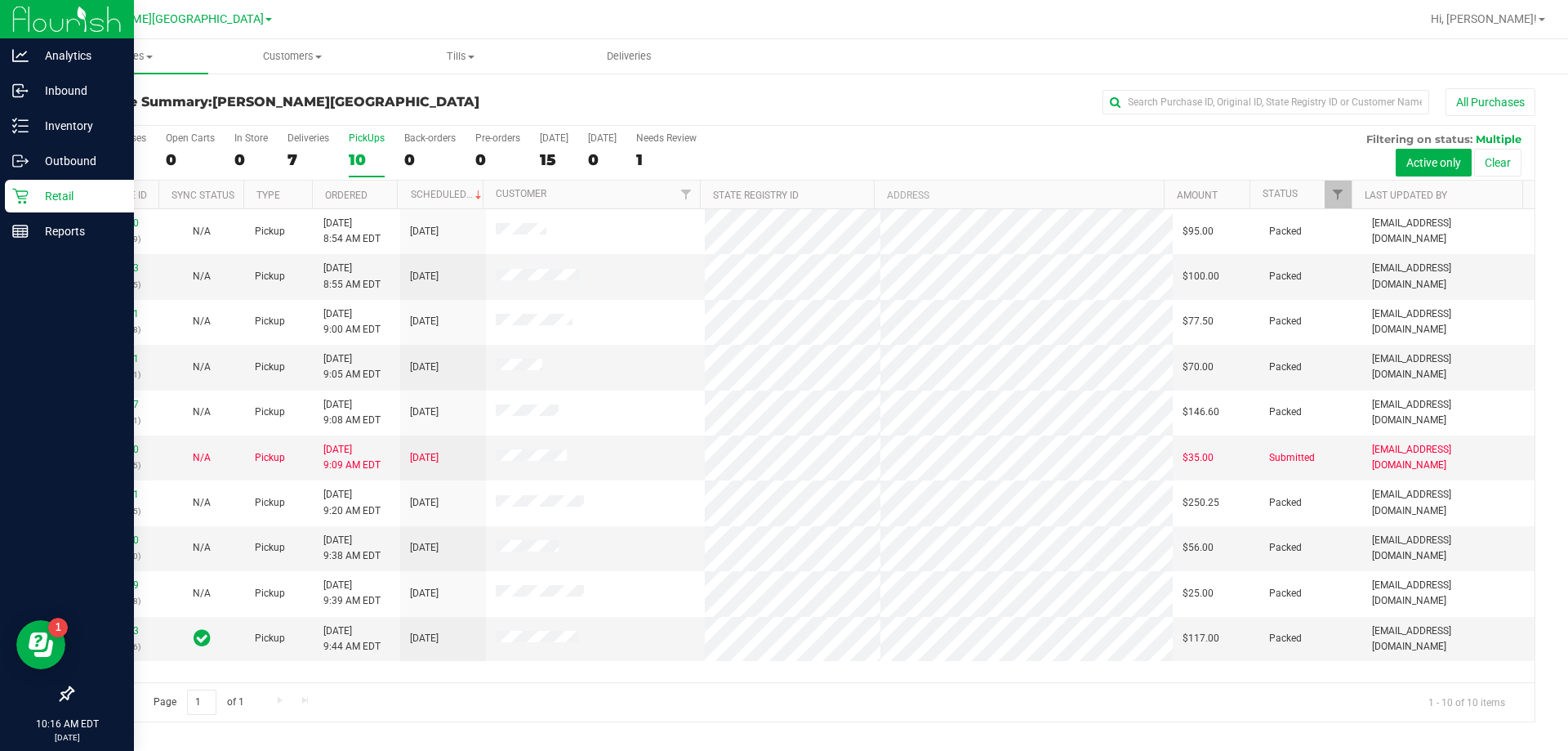
click at [62, 194] on p "Retail" at bounding box center [77, 196] width 98 height 20
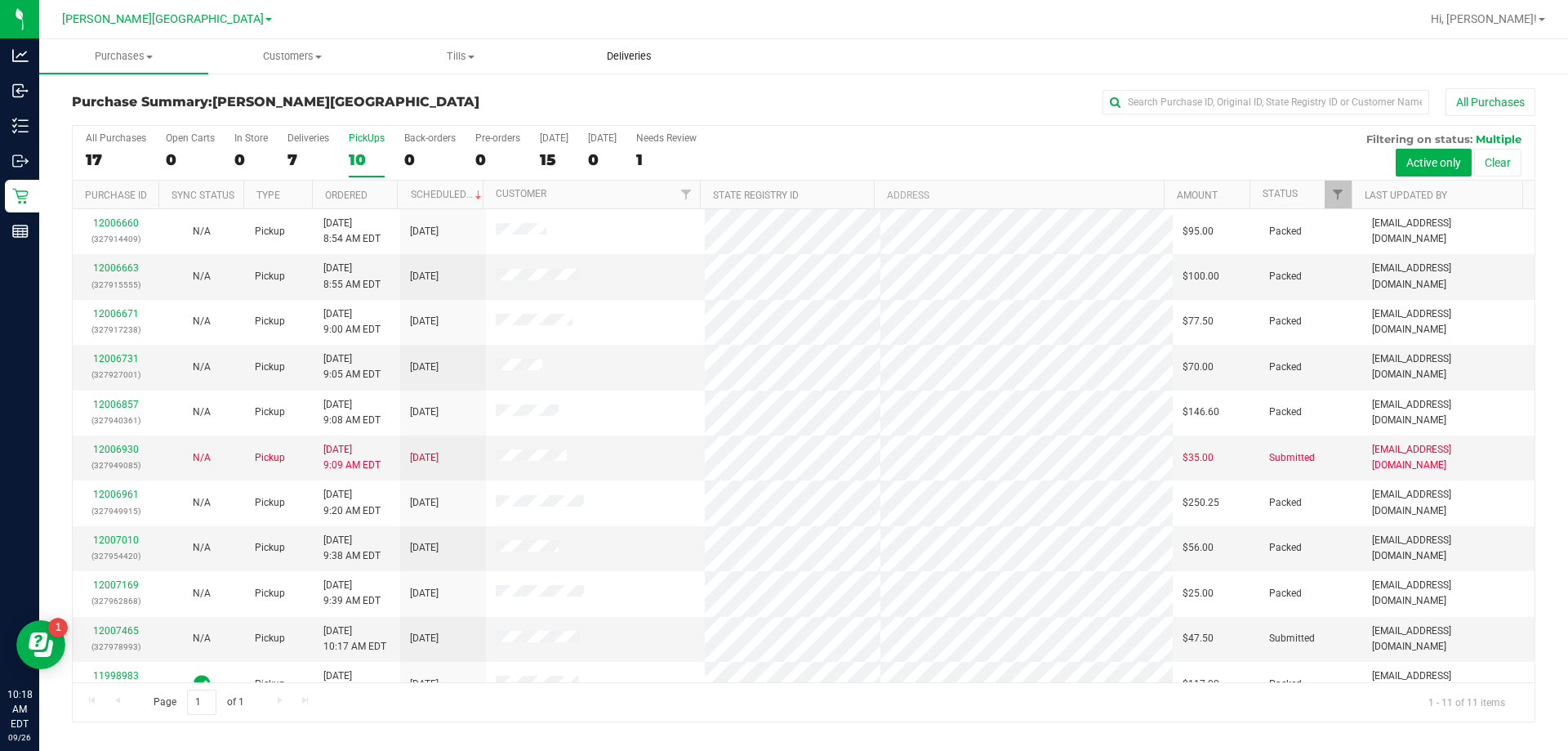
drag, startPoint x: 63, startPoint y: 152, endPoint x: 686, endPoint y: 62, distance: 629.5
click at [686, 62] on uib-tab-heading "Deliveries" at bounding box center [630, 56] width 168 height 32
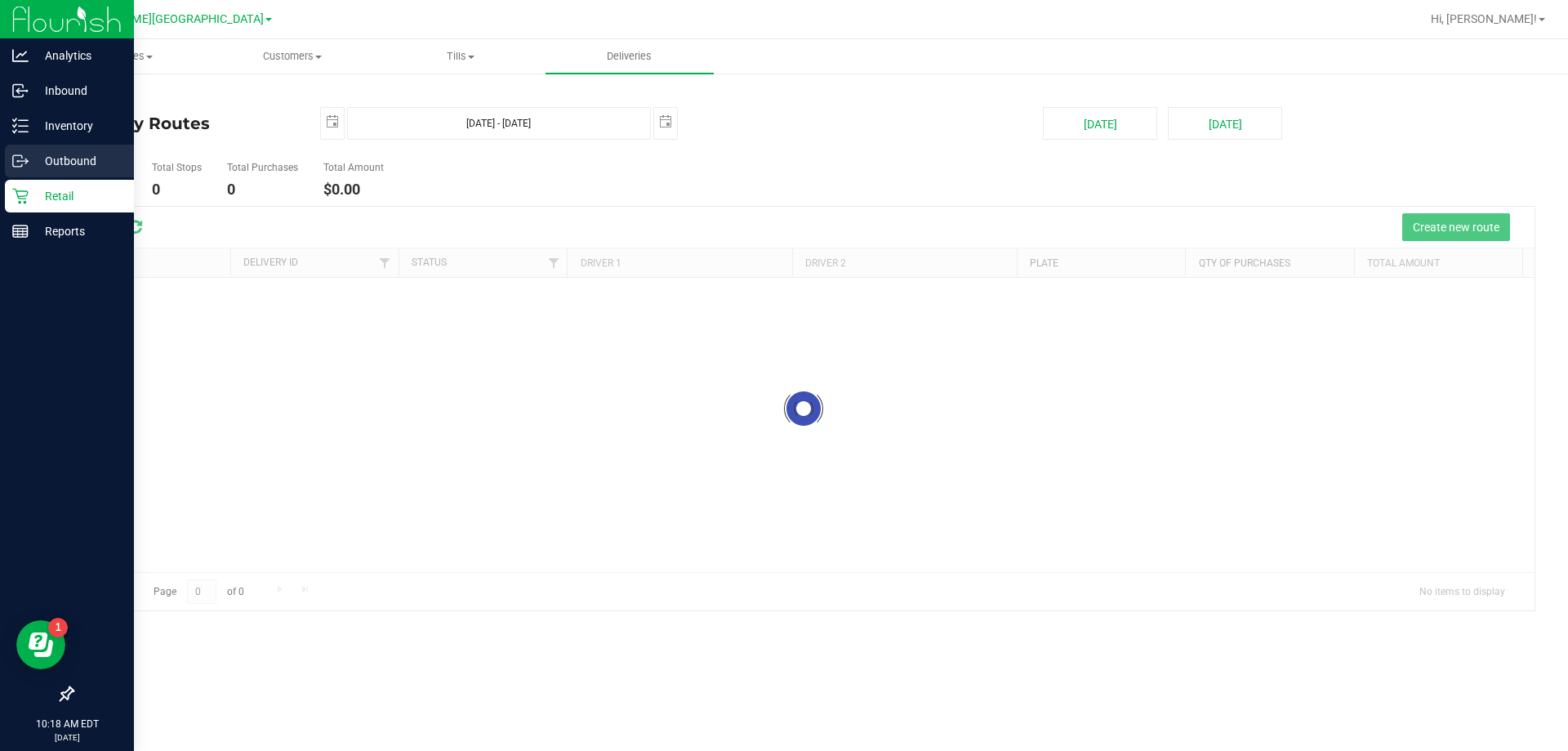
click at [40, 162] on p "Outbound" at bounding box center [77, 161] width 98 height 20
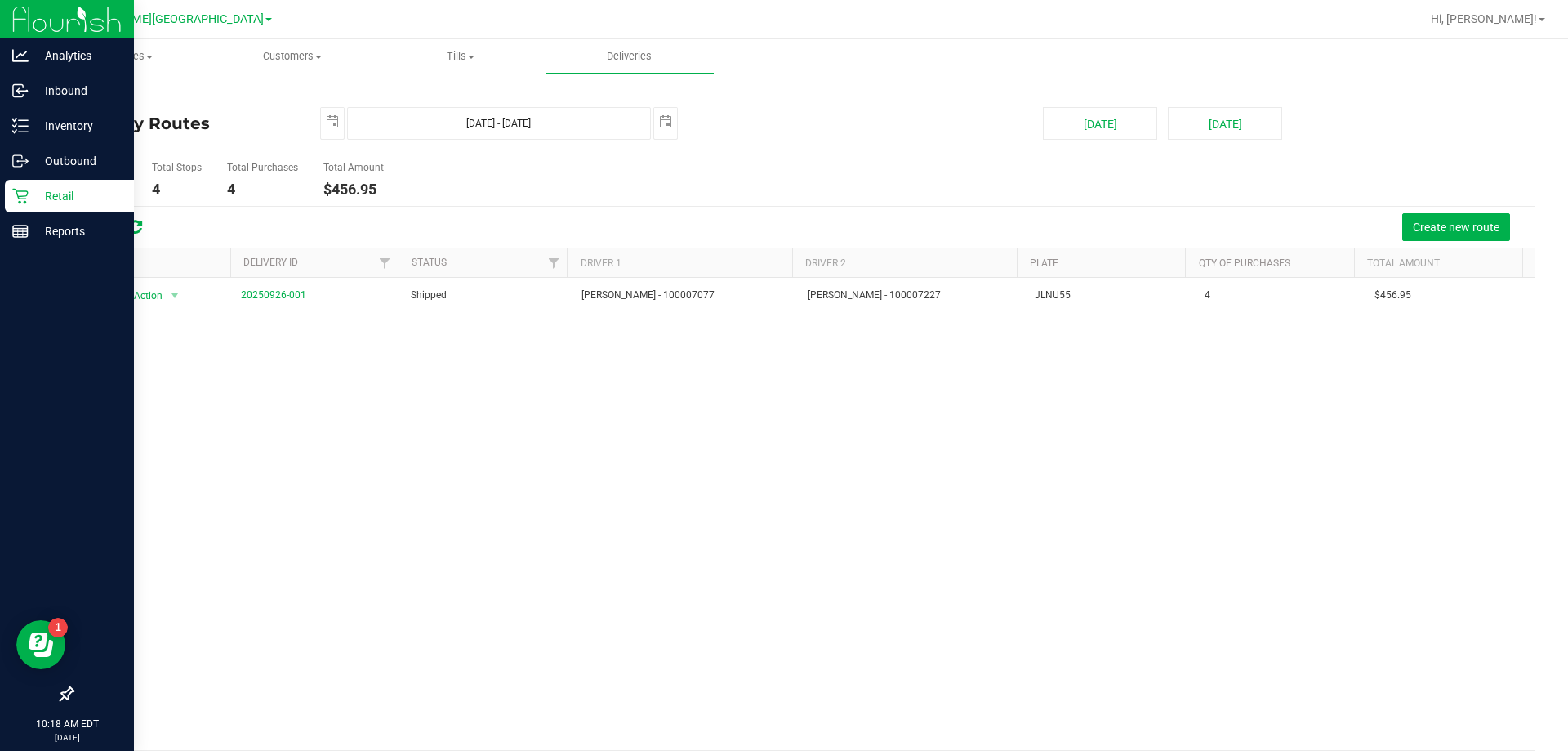
click at [76, 192] on p "Retail" at bounding box center [77, 196] width 98 height 20
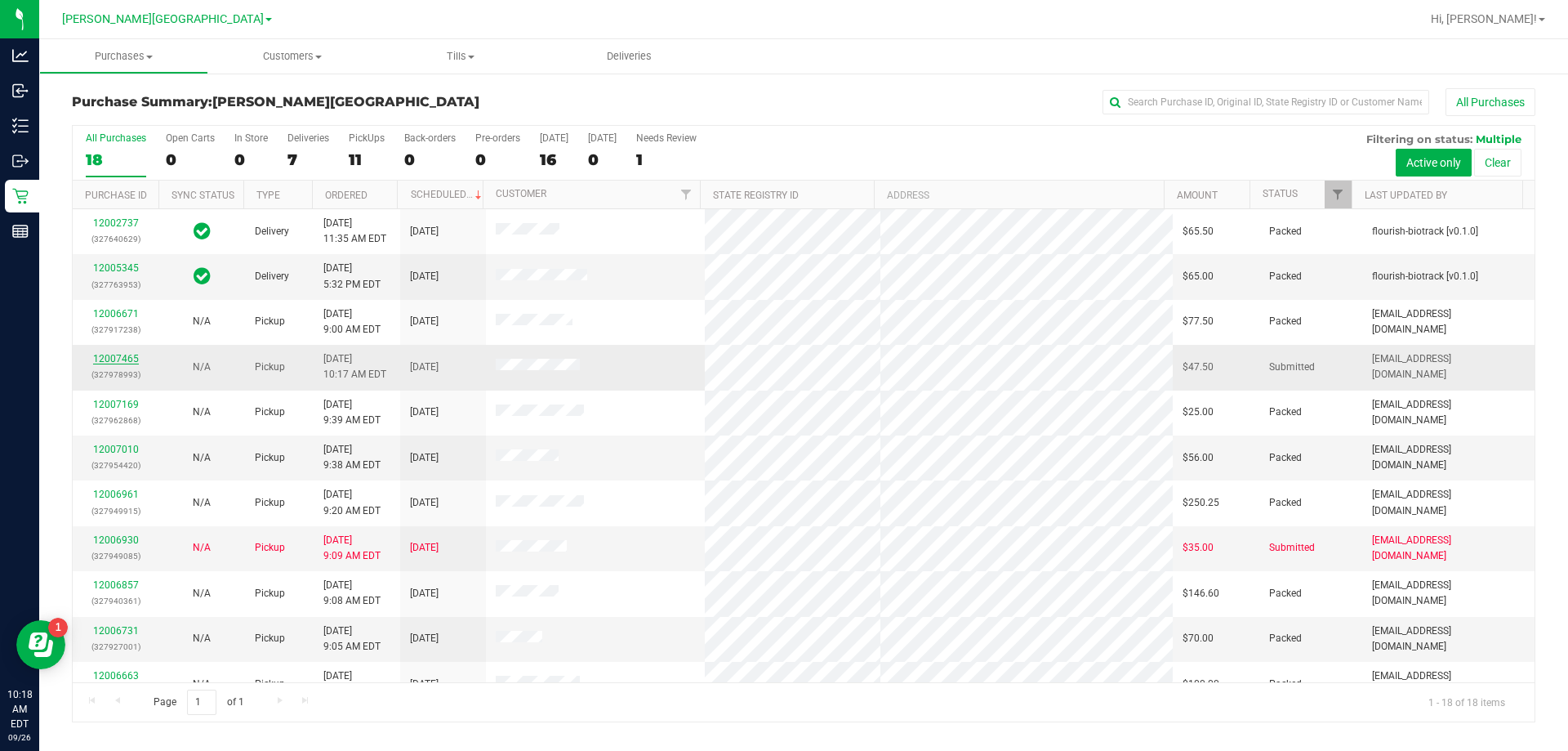
click at [123, 357] on link "12007465" at bounding box center [115, 359] width 46 height 12
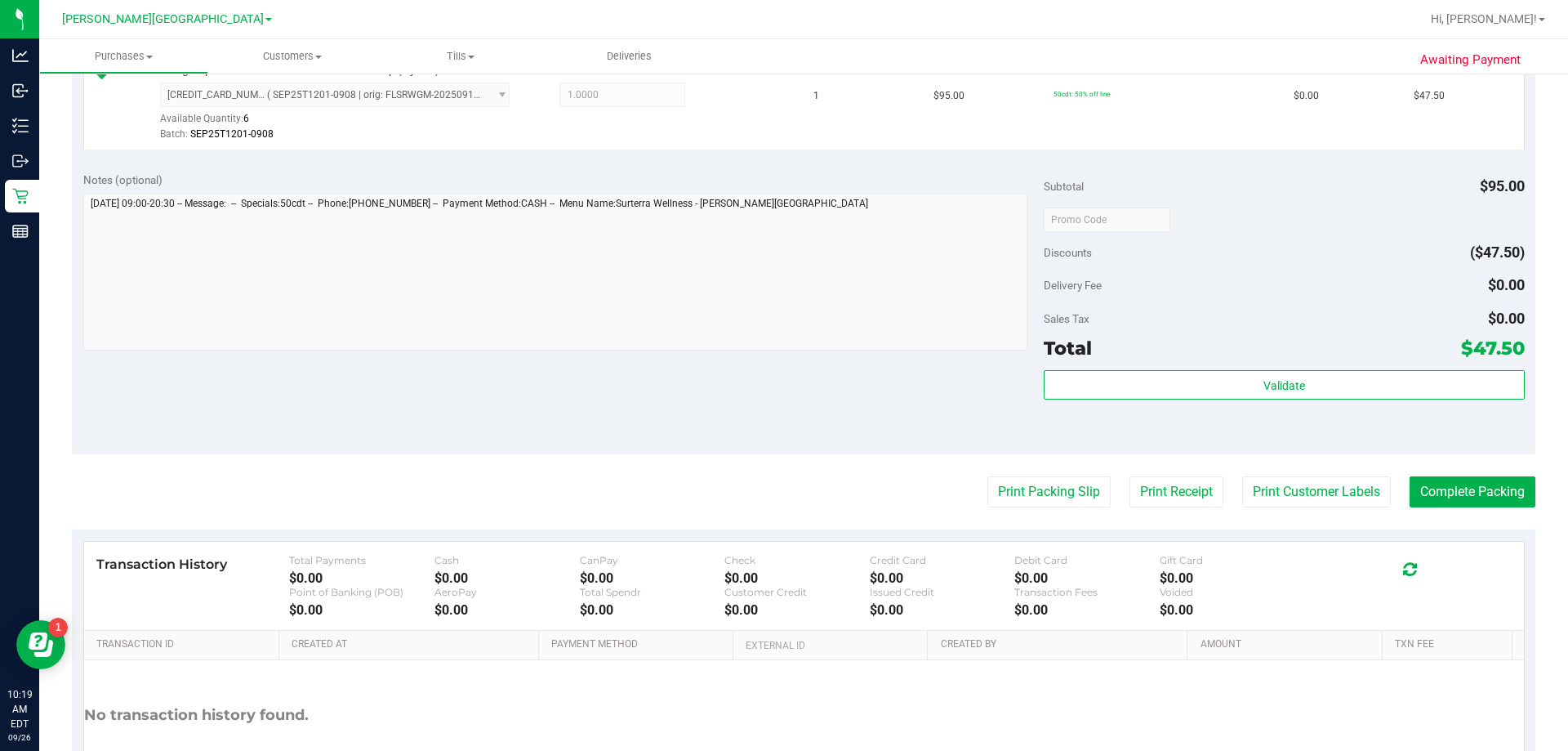
scroll to position [490, 0]
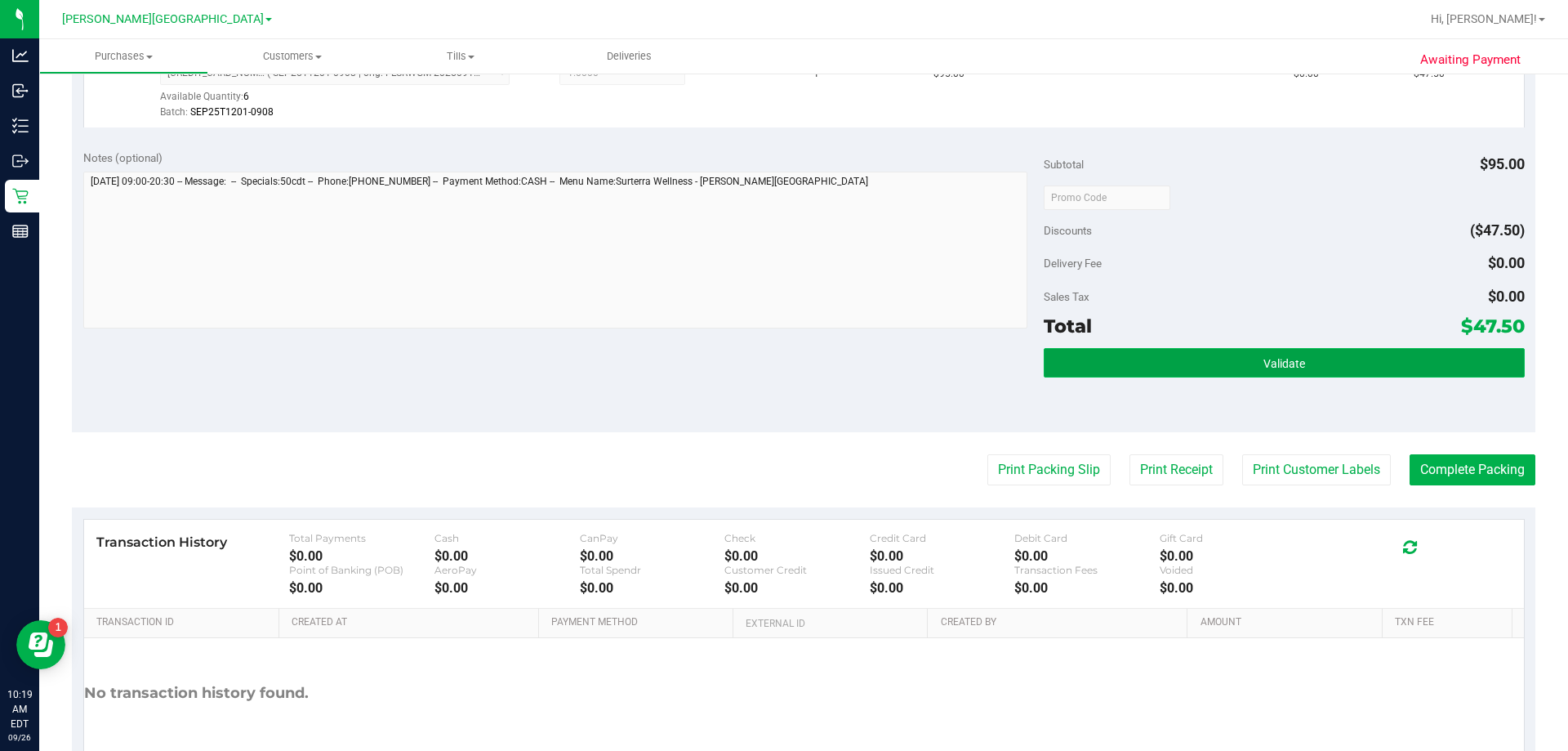
click at [788, 360] on button "Validate" at bounding box center [1283, 363] width 480 height 29
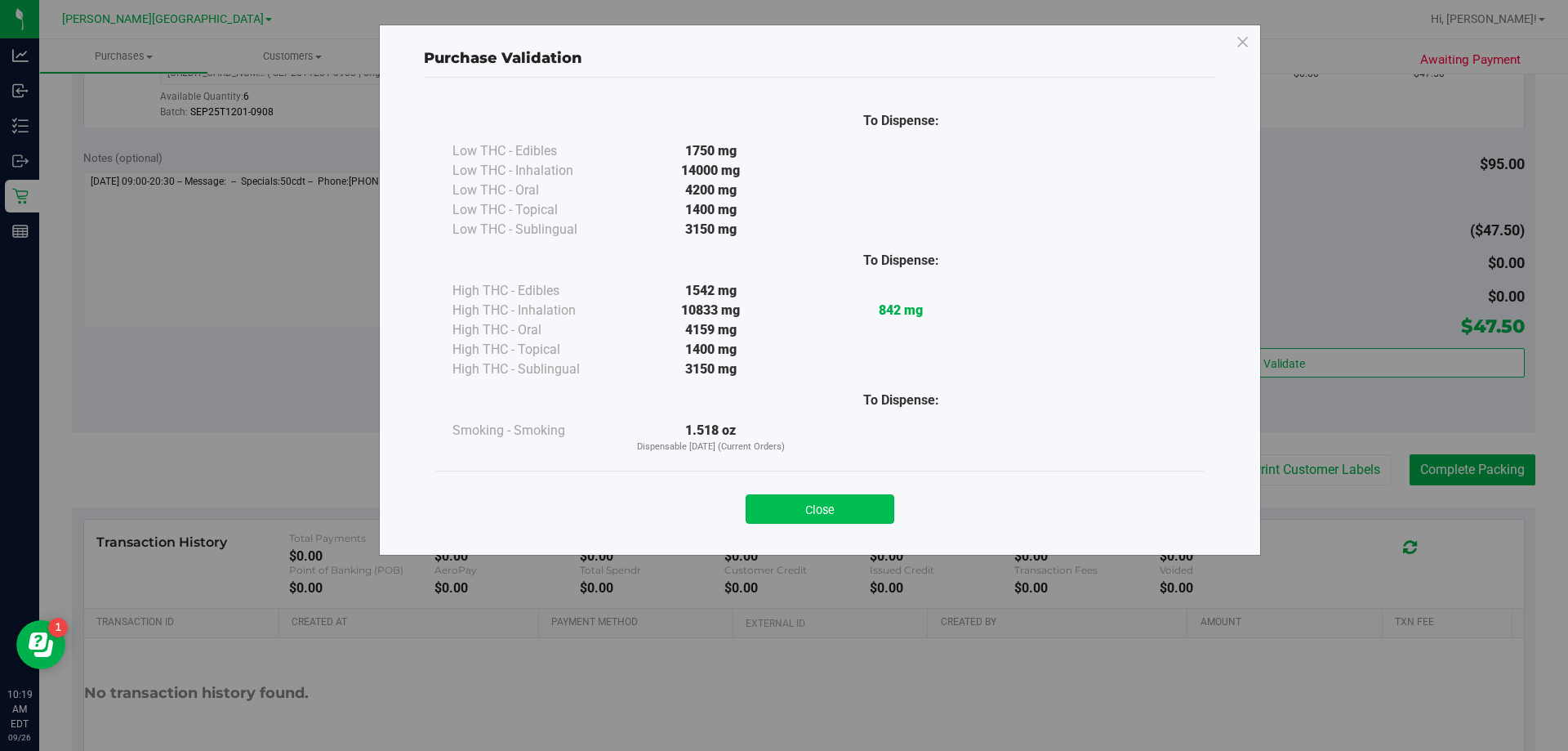
click at [788, 510] on button "Close" at bounding box center [820, 509] width 148 height 29
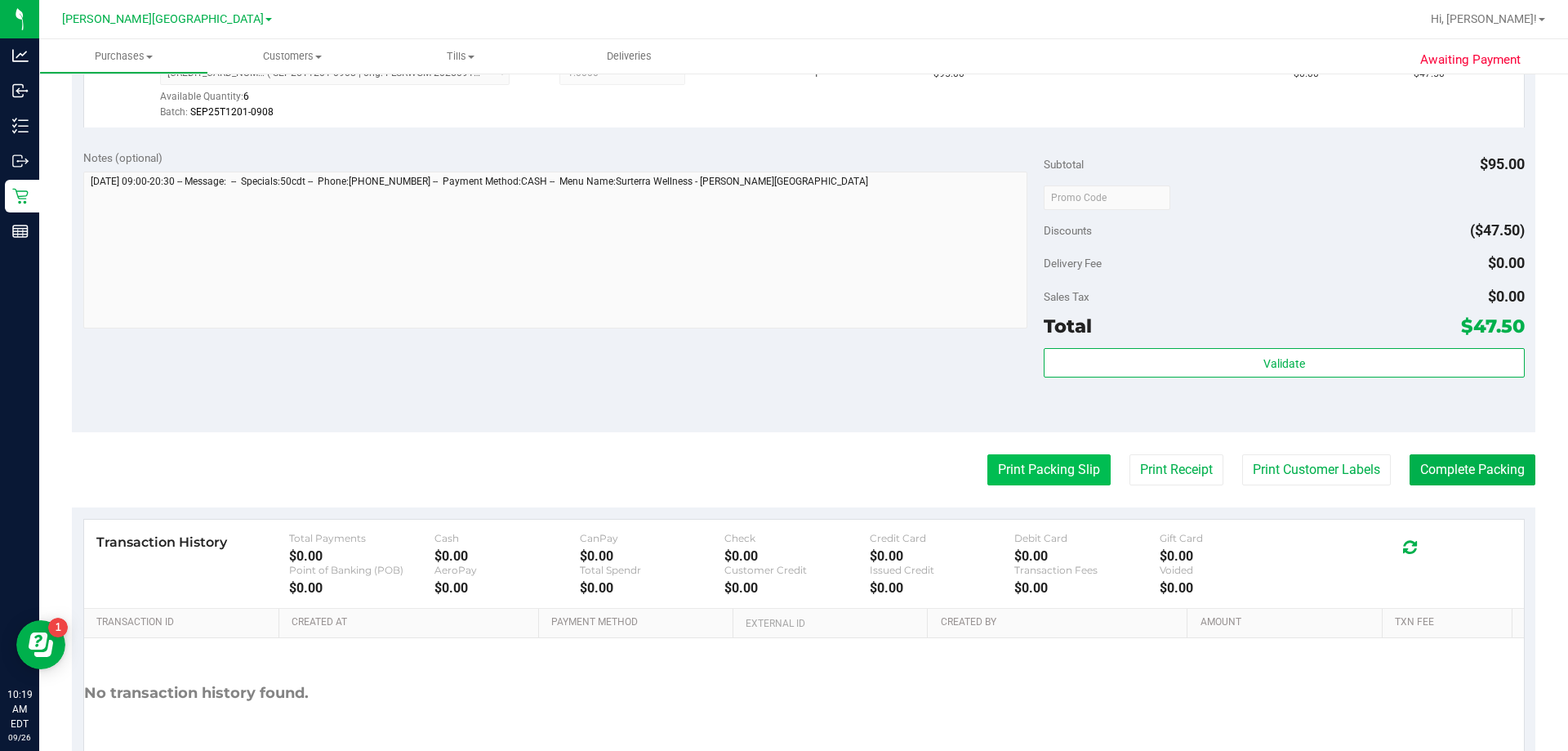
click at [788, 476] on button "Print Packing Slip" at bounding box center [1048, 470] width 123 height 31
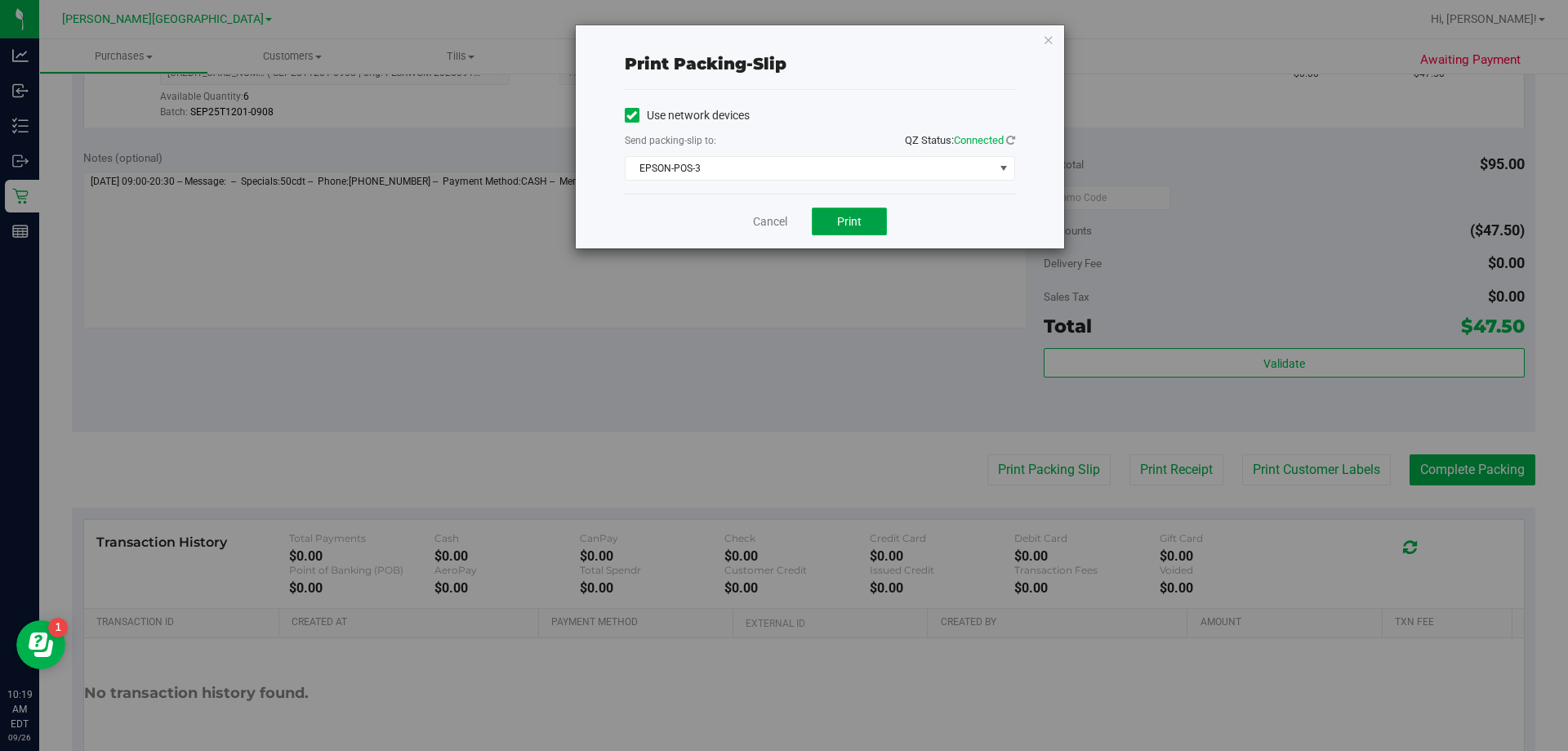
click at [788, 220] on span "Print" at bounding box center [848, 220] width 24 height 13
click at [788, 42] on icon "button" at bounding box center [1048, 39] width 12 height 20
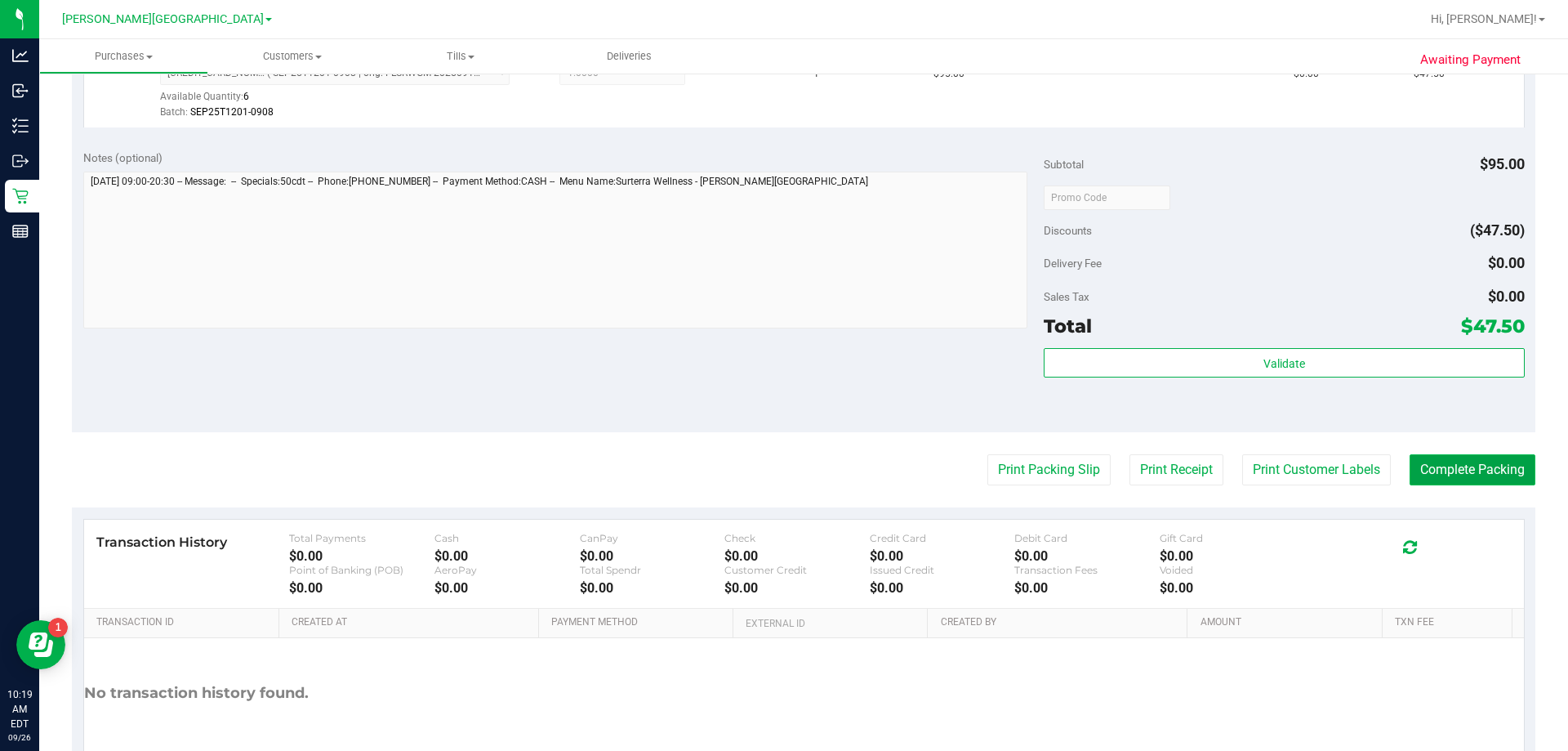
click at [788, 475] on button "Complete Packing" at bounding box center [1471, 470] width 126 height 31
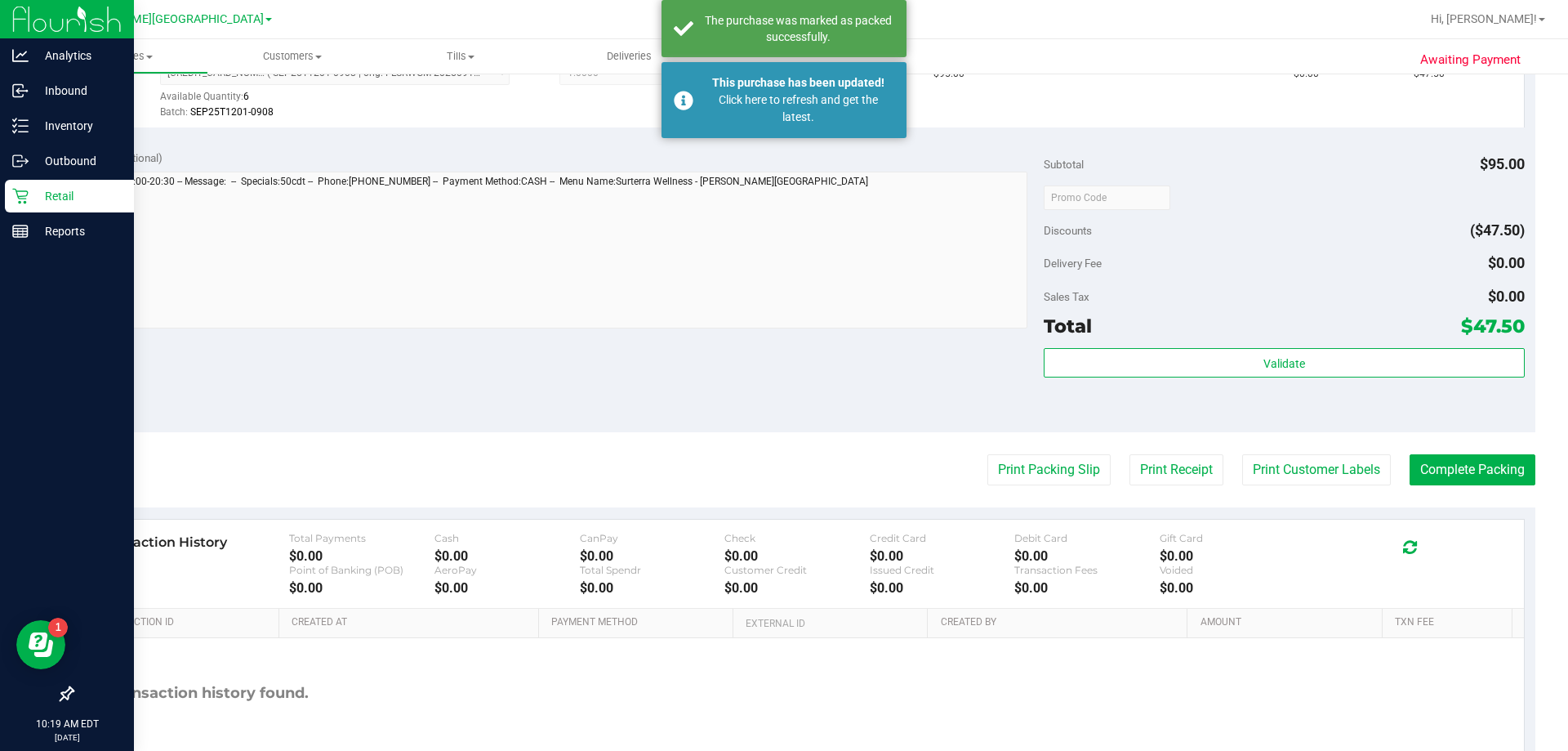
click at [32, 188] on p "Retail" at bounding box center [77, 196] width 98 height 20
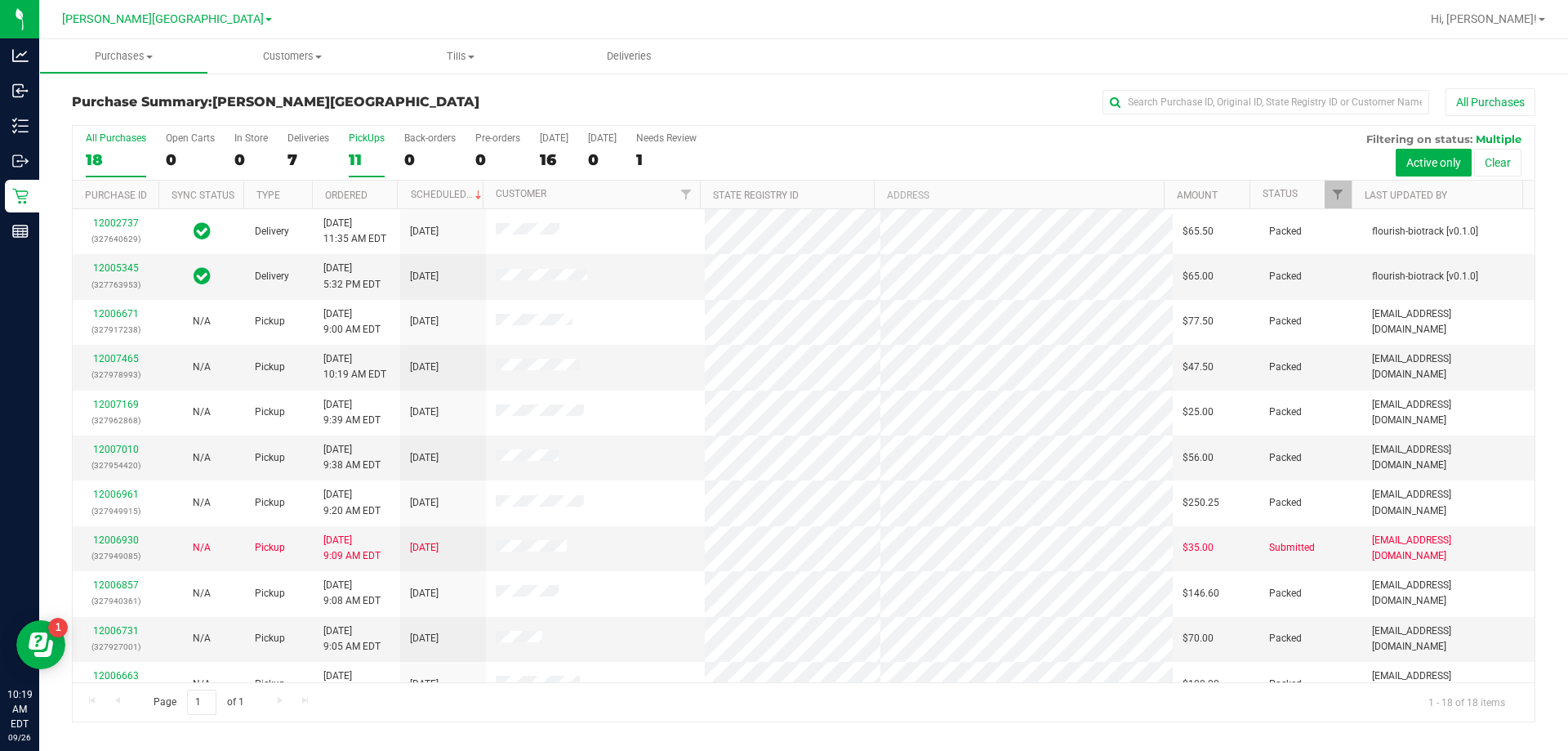
click at [356, 163] on div "11" at bounding box center [367, 159] width 36 height 19
click at [0, 0] on input "PickUps 11" at bounding box center [0, 0] width 0 height 0
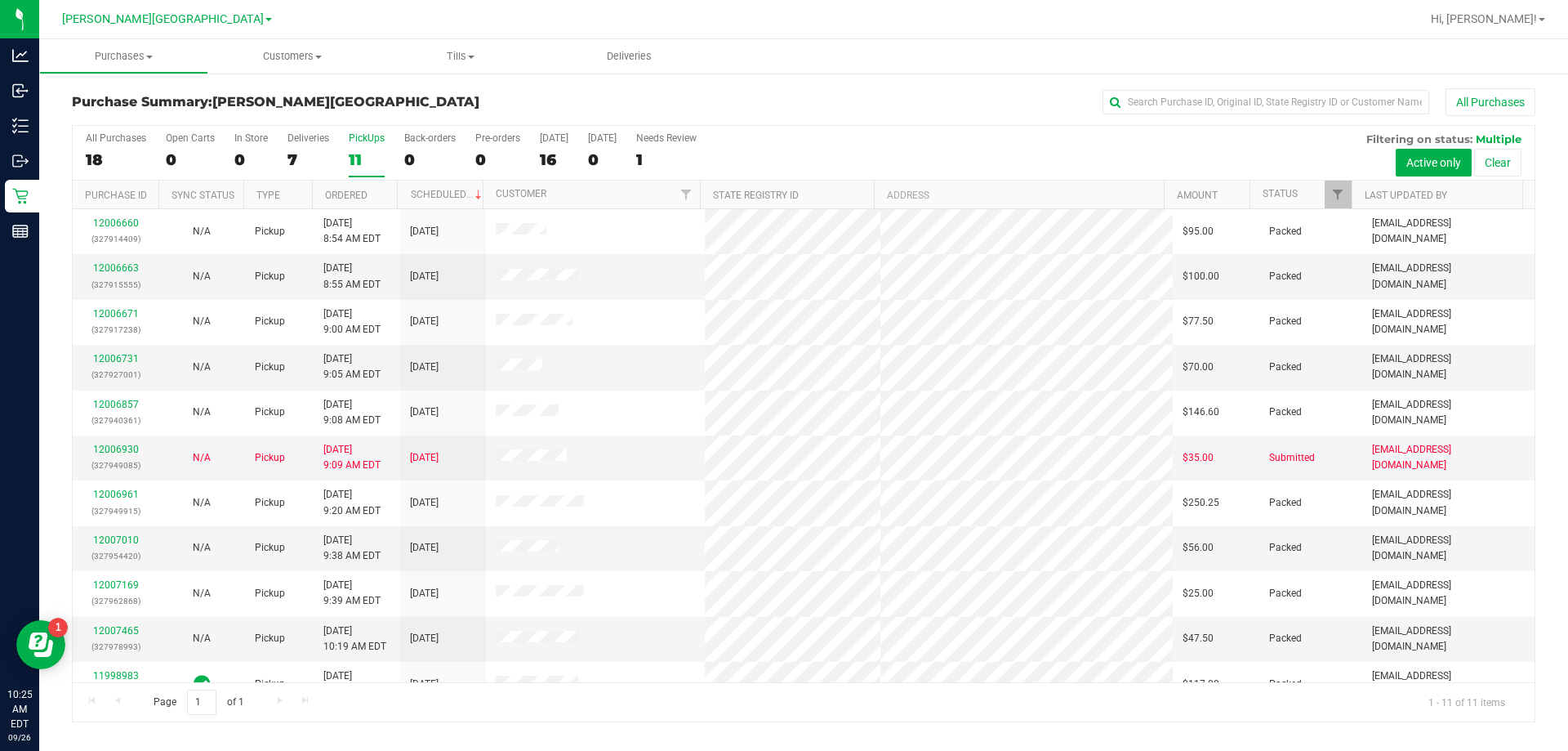
click at [788, 108] on div "All Purchases" at bounding box center [1047, 101] width 976 height 27
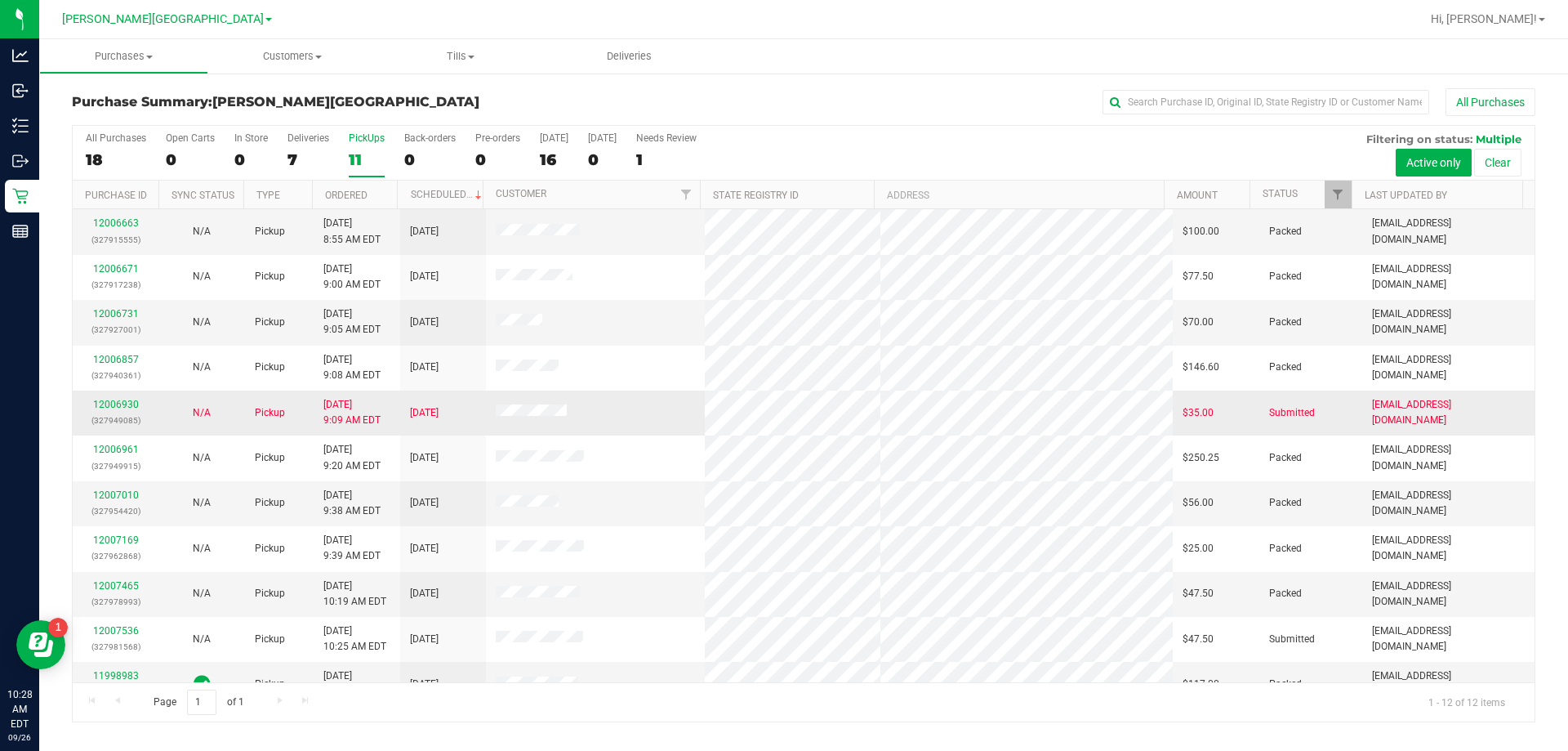
scroll to position [69, 0]
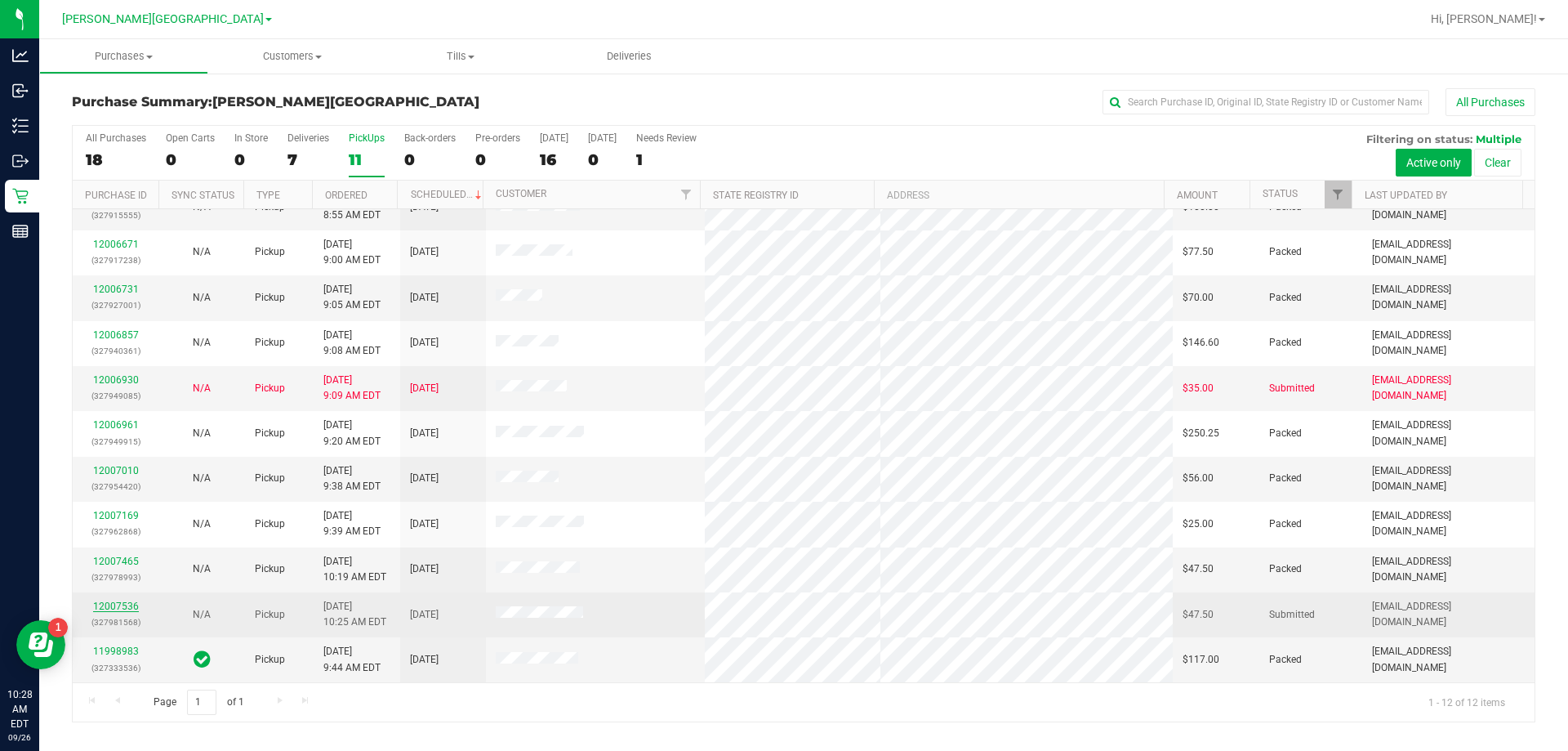
click at [132, 606] on link "12007536" at bounding box center [115, 607] width 46 height 12
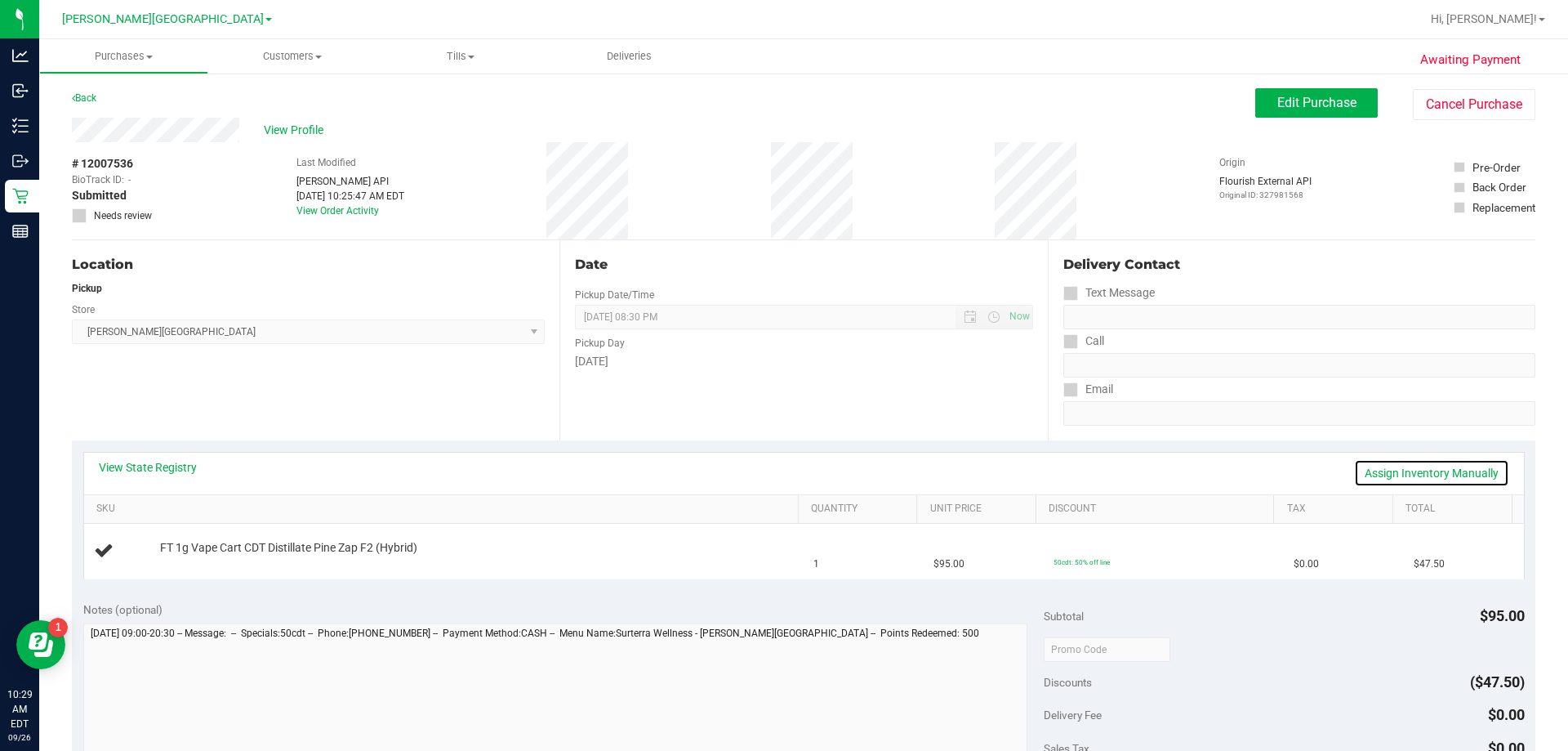
click at [788, 472] on link "Assign Inventory Manually" at bounding box center [1431, 473] width 155 height 27
click at [788, 472] on link "Save & Exit" at bounding box center [1470, 473] width 77 height 27
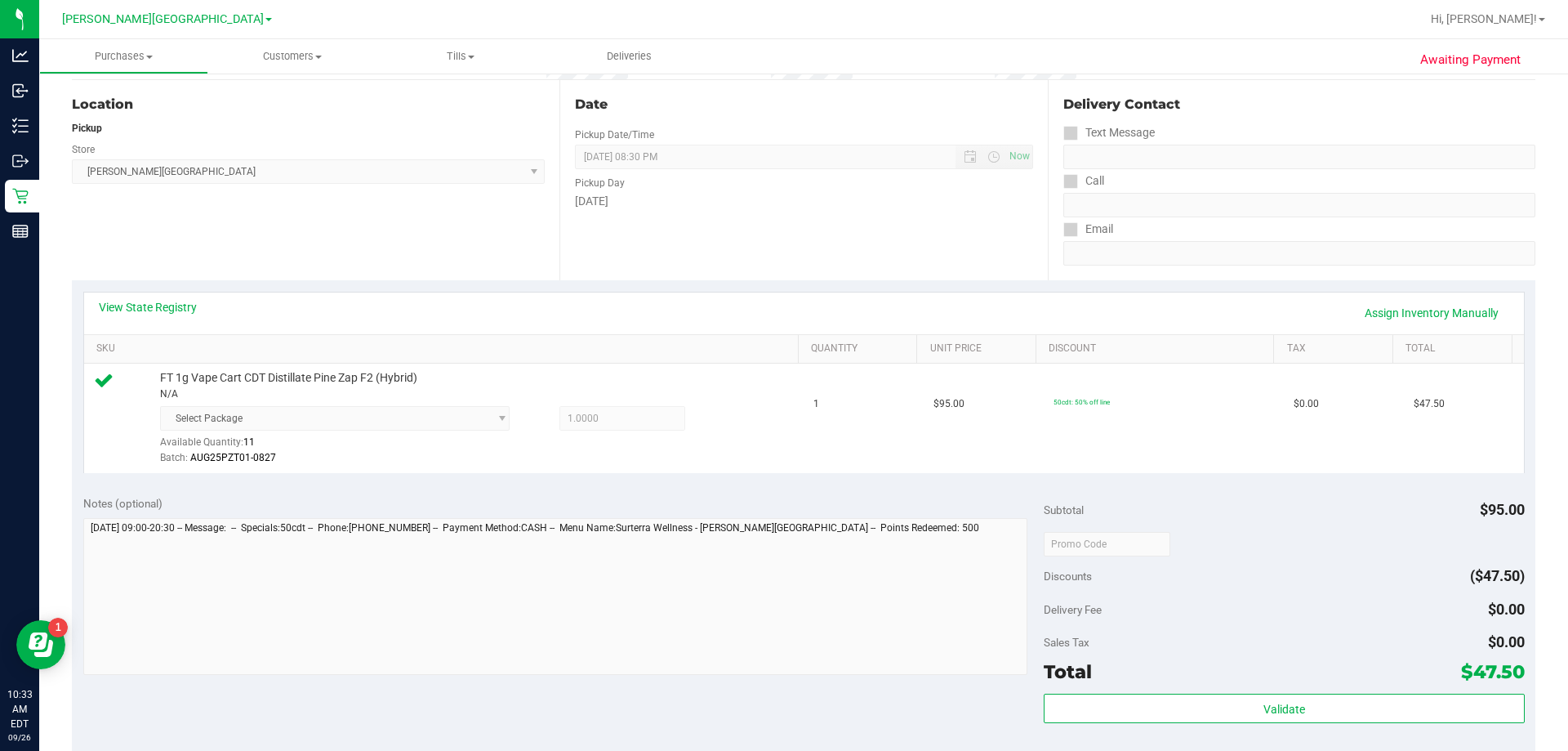
scroll to position [409, 0]
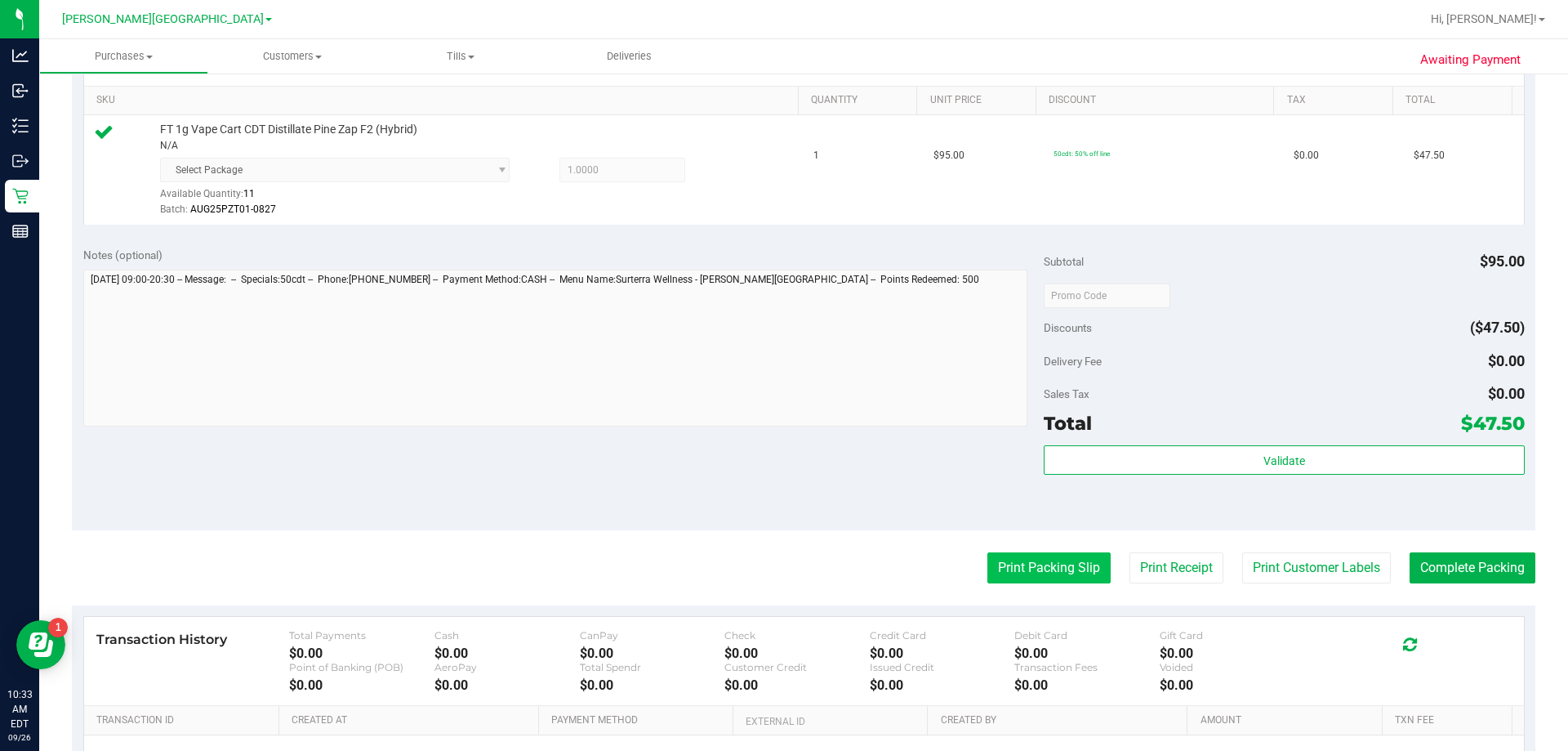
click at [788, 564] on button "Print Packing Slip" at bounding box center [1048, 568] width 123 height 31
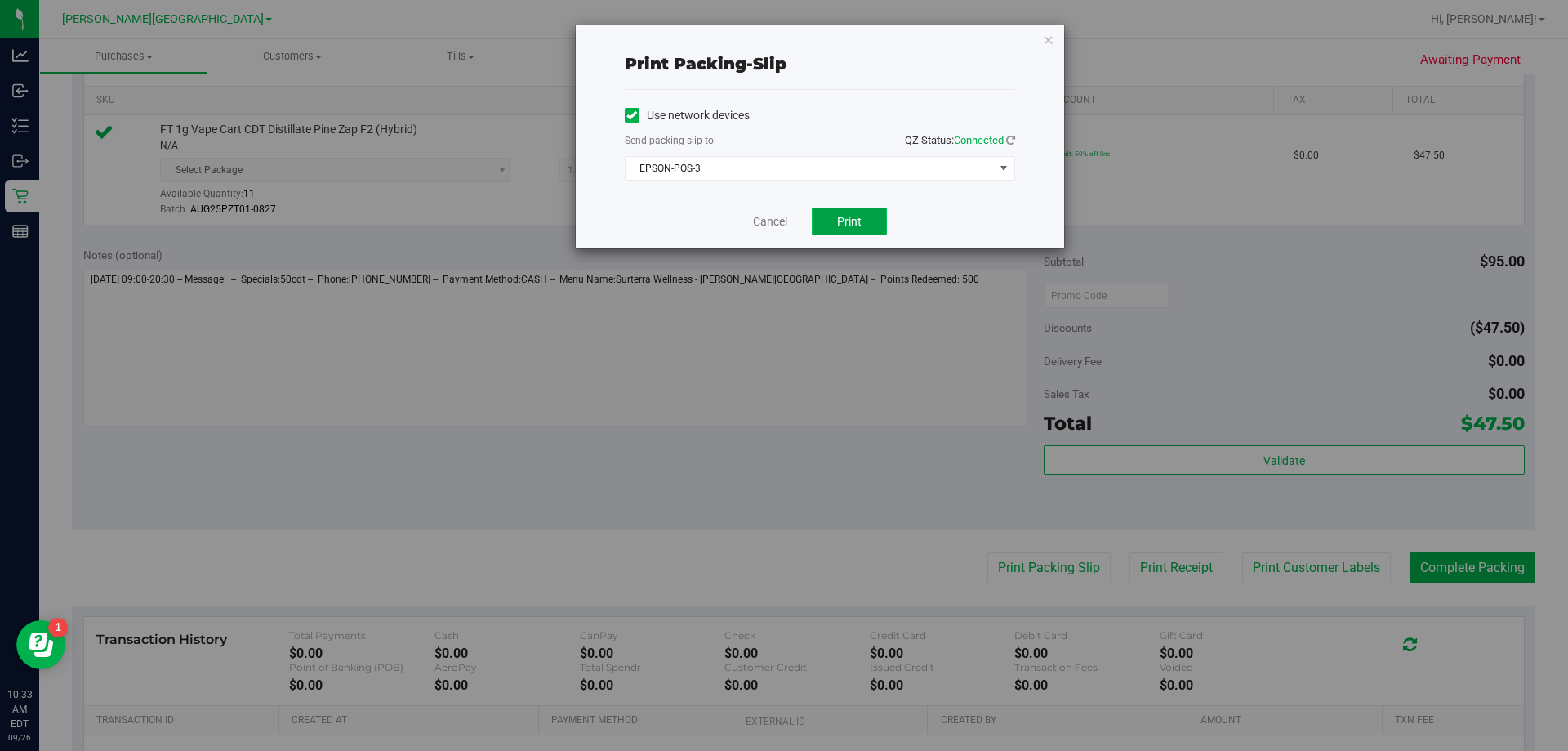
click at [788, 221] on span "Print" at bounding box center [848, 220] width 24 height 13
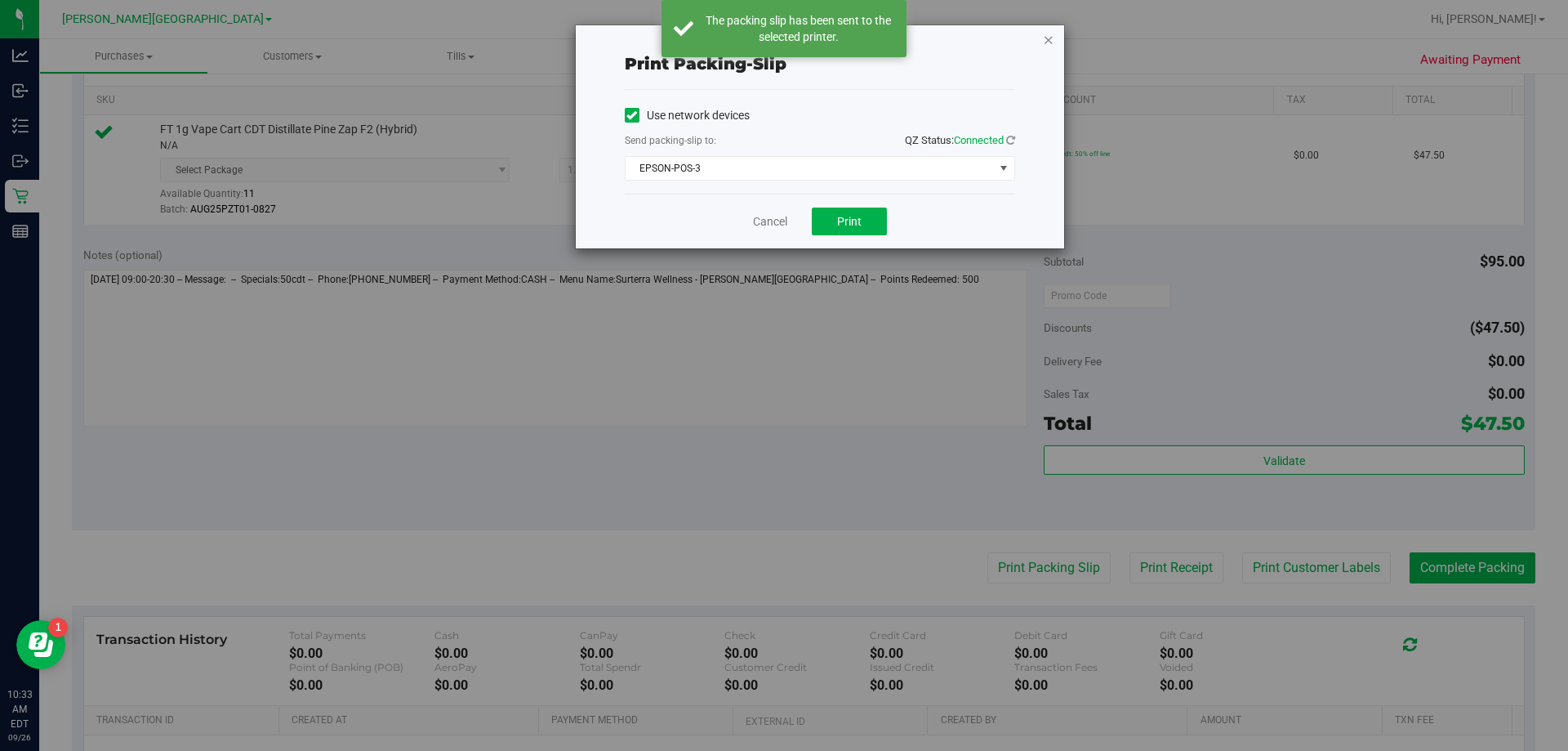
click at [788, 37] on icon "button" at bounding box center [1048, 39] width 12 height 20
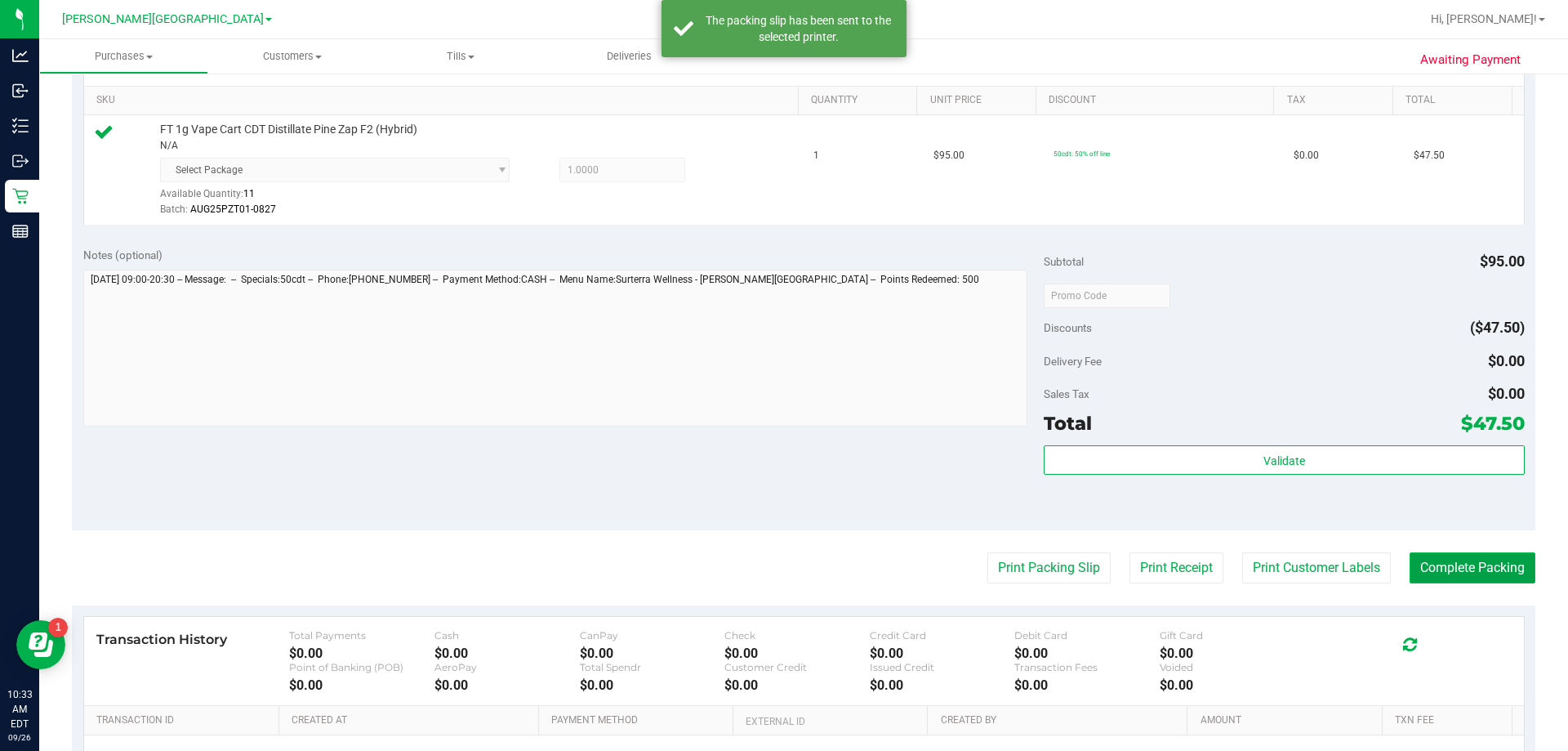
click at [788, 567] on button "Complete Packing" at bounding box center [1471, 568] width 126 height 31
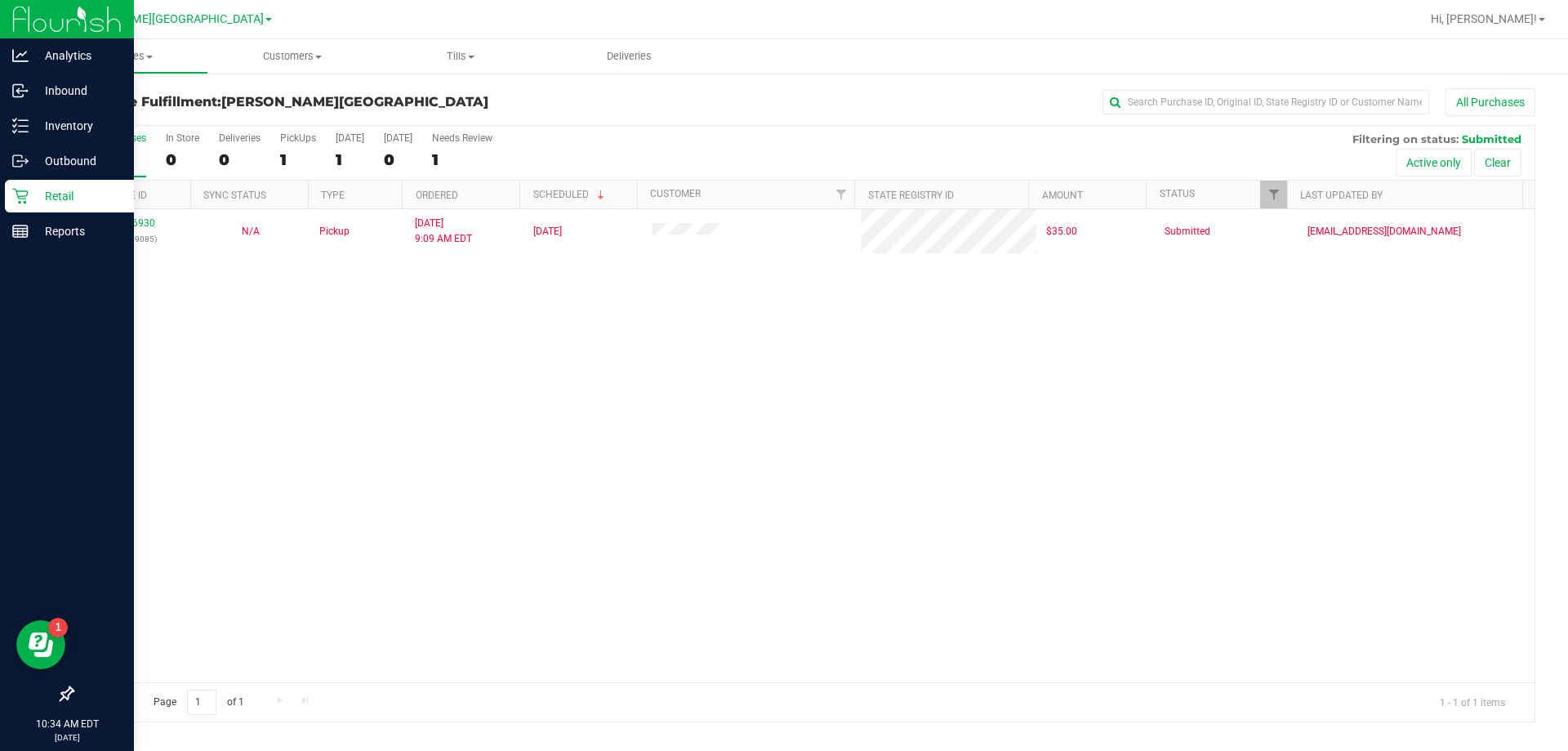
click at [20, 196] on icon at bounding box center [20, 196] width 16 height 16
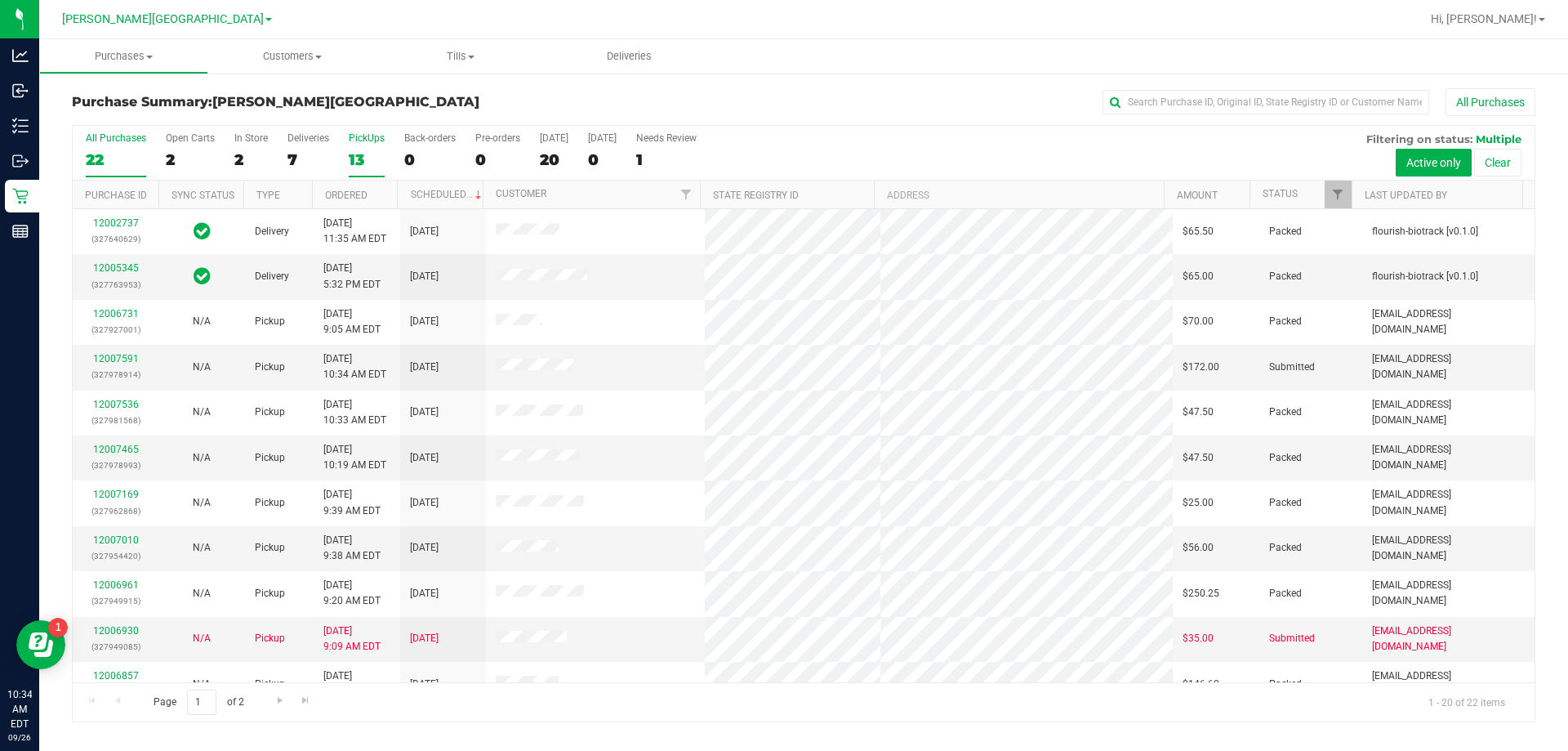
click at [357, 159] on div "13" at bounding box center [367, 159] width 36 height 19
click at [0, 0] on input "PickUps 13" at bounding box center [0, 0] width 0 height 0
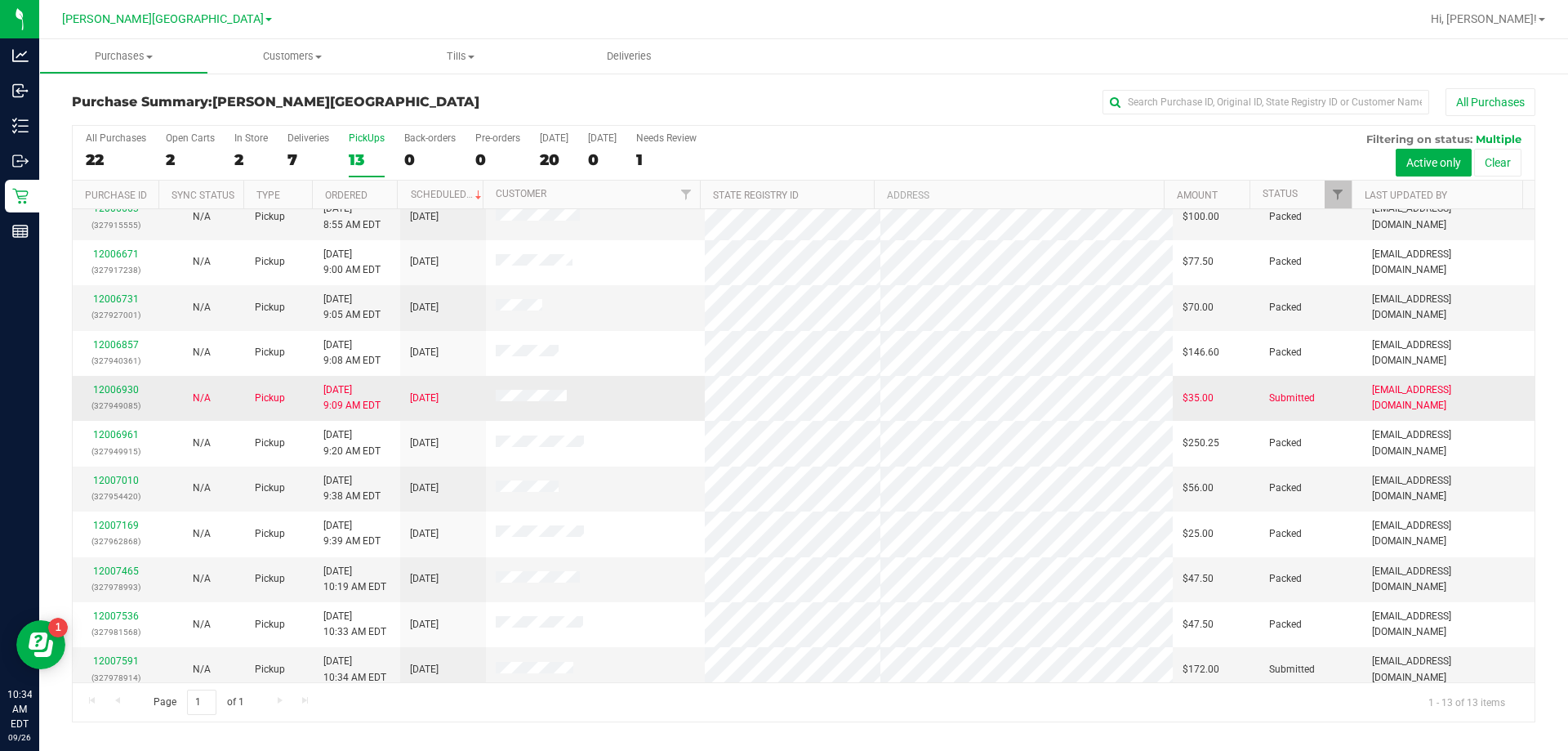
scroll to position [114, 0]
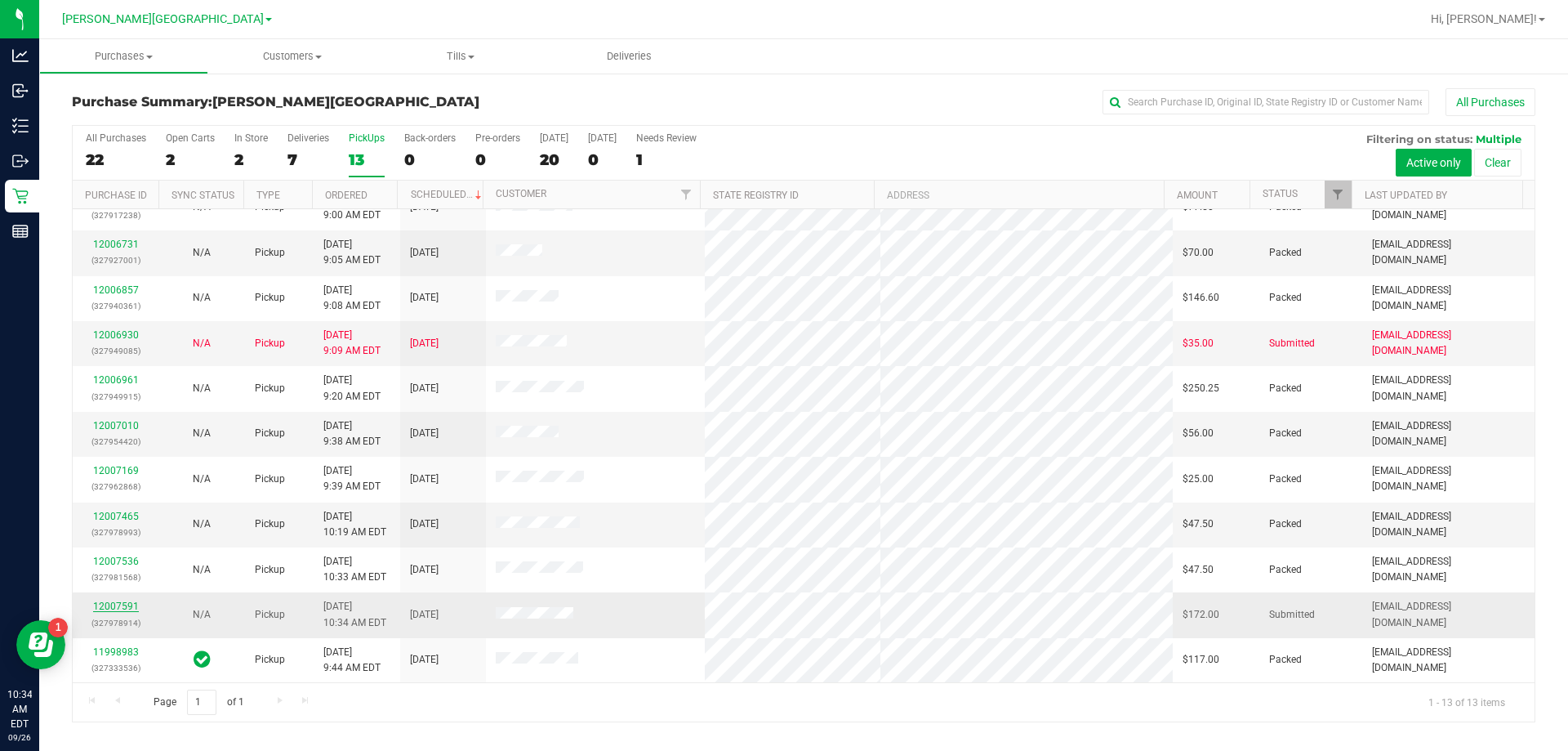
click at [106, 610] on link "12007591" at bounding box center [115, 607] width 46 height 12
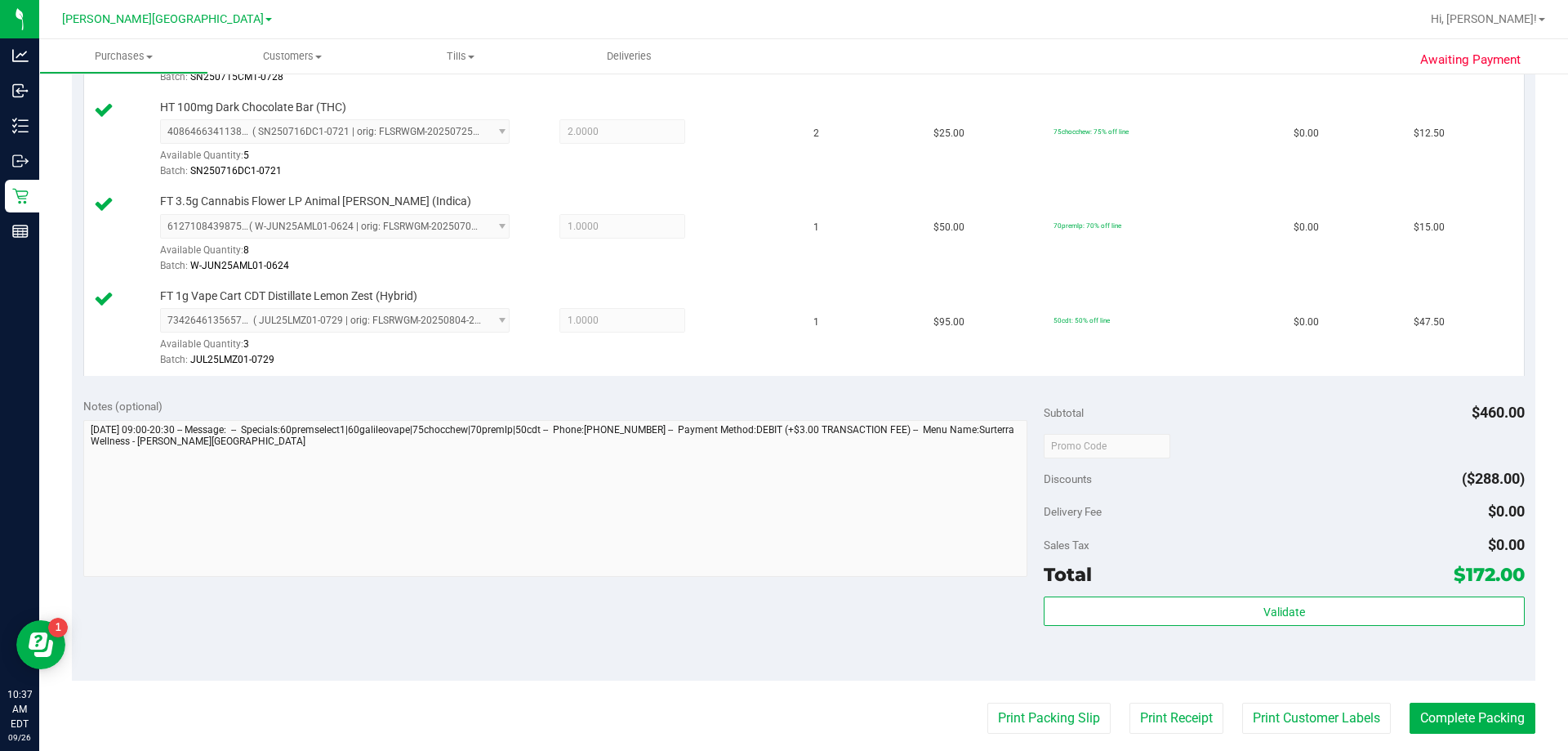
scroll to position [816, 0]
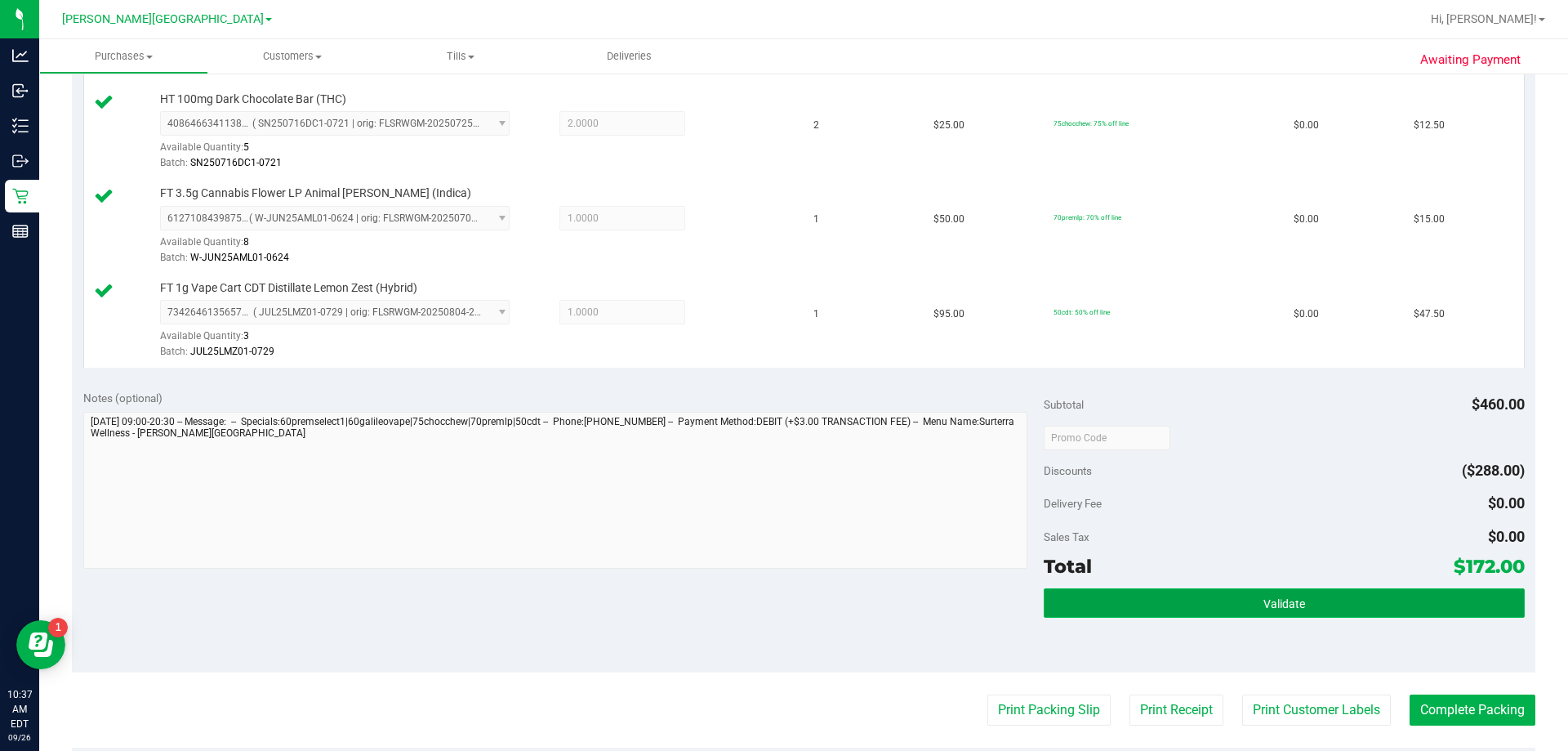
click at [788, 603] on button "Validate" at bounding box center [1283, 603] width 480 height 29
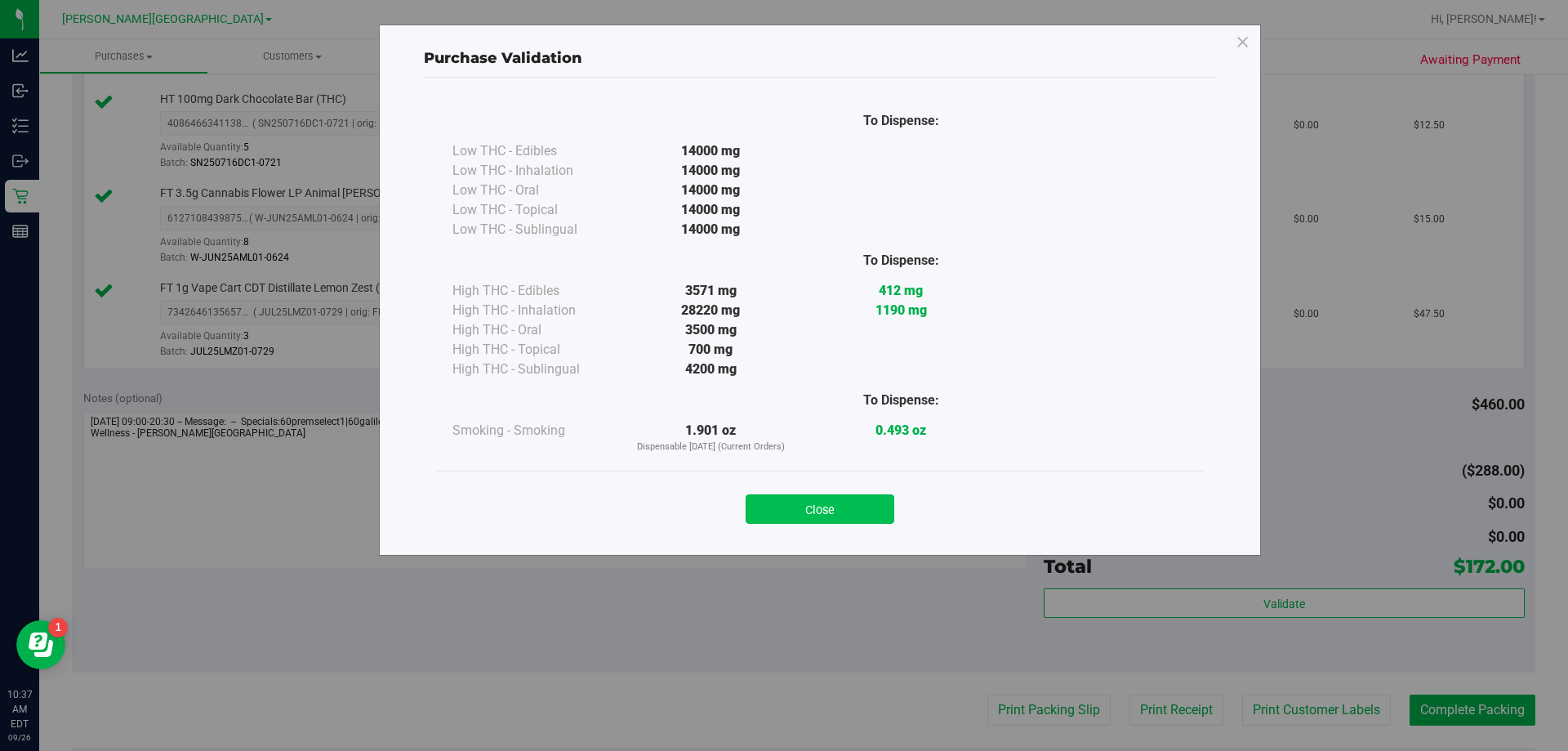
click at [788, 511] on button "Close" at bounding box center [820, 509] width 148 height 29
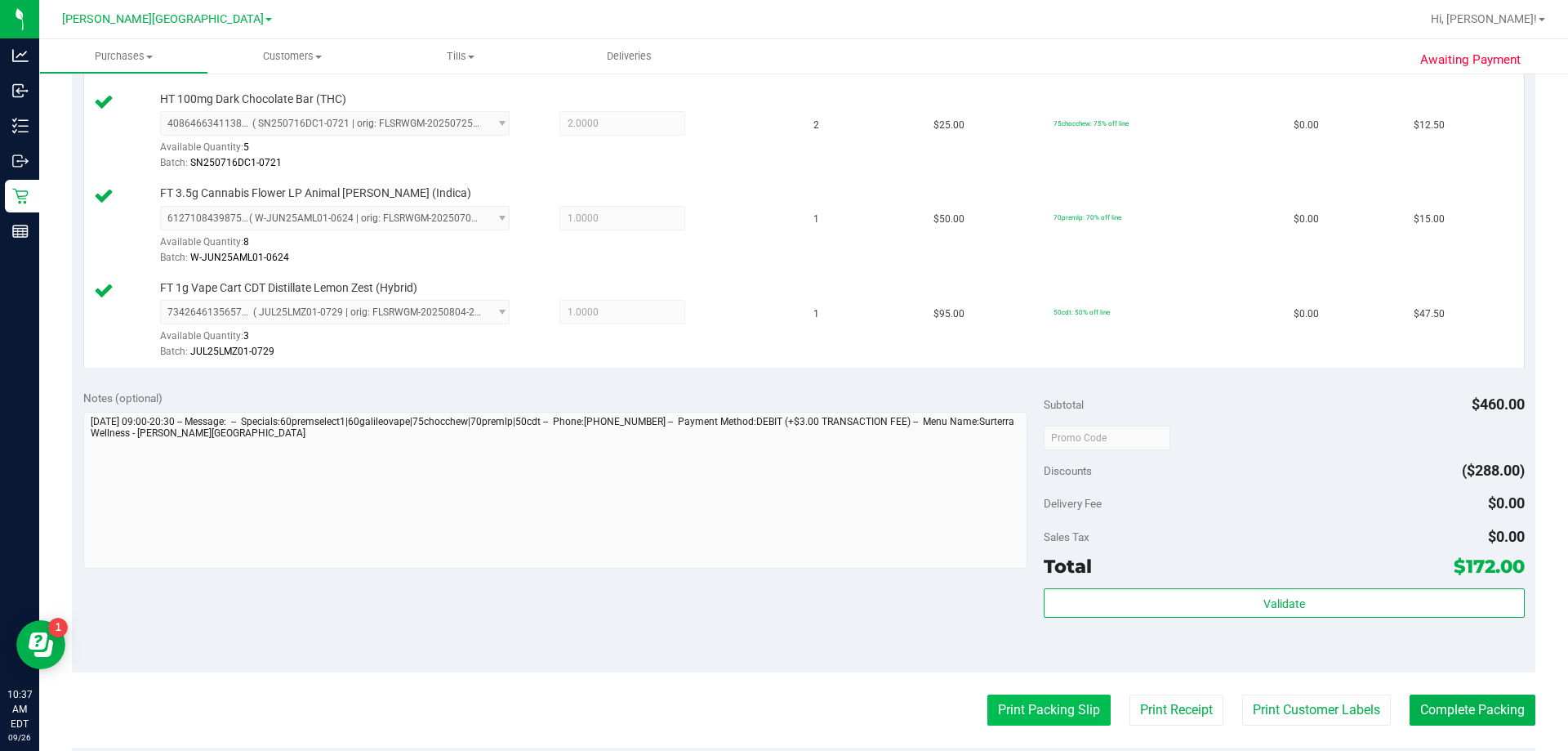
click at [788, 715] on button "Print Packing Slip" at bounding box center [1048, 710] width 123 height 31
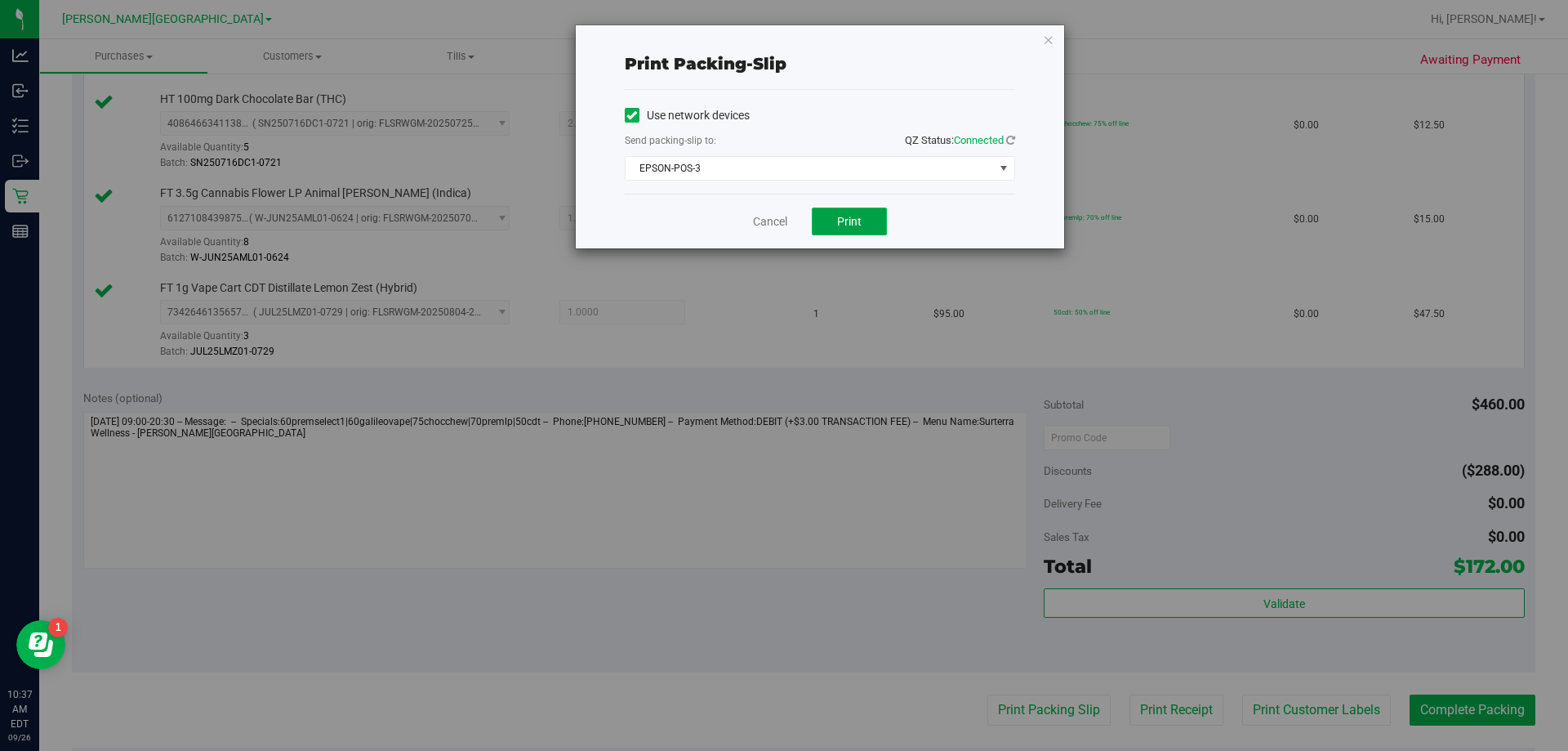
click at [788, 227] on button "Print" at bounding box center [848, 221] width 75 height 27
click at [788, 43] on icon "button" at bounding box center [1048, 39] width 12 height 20
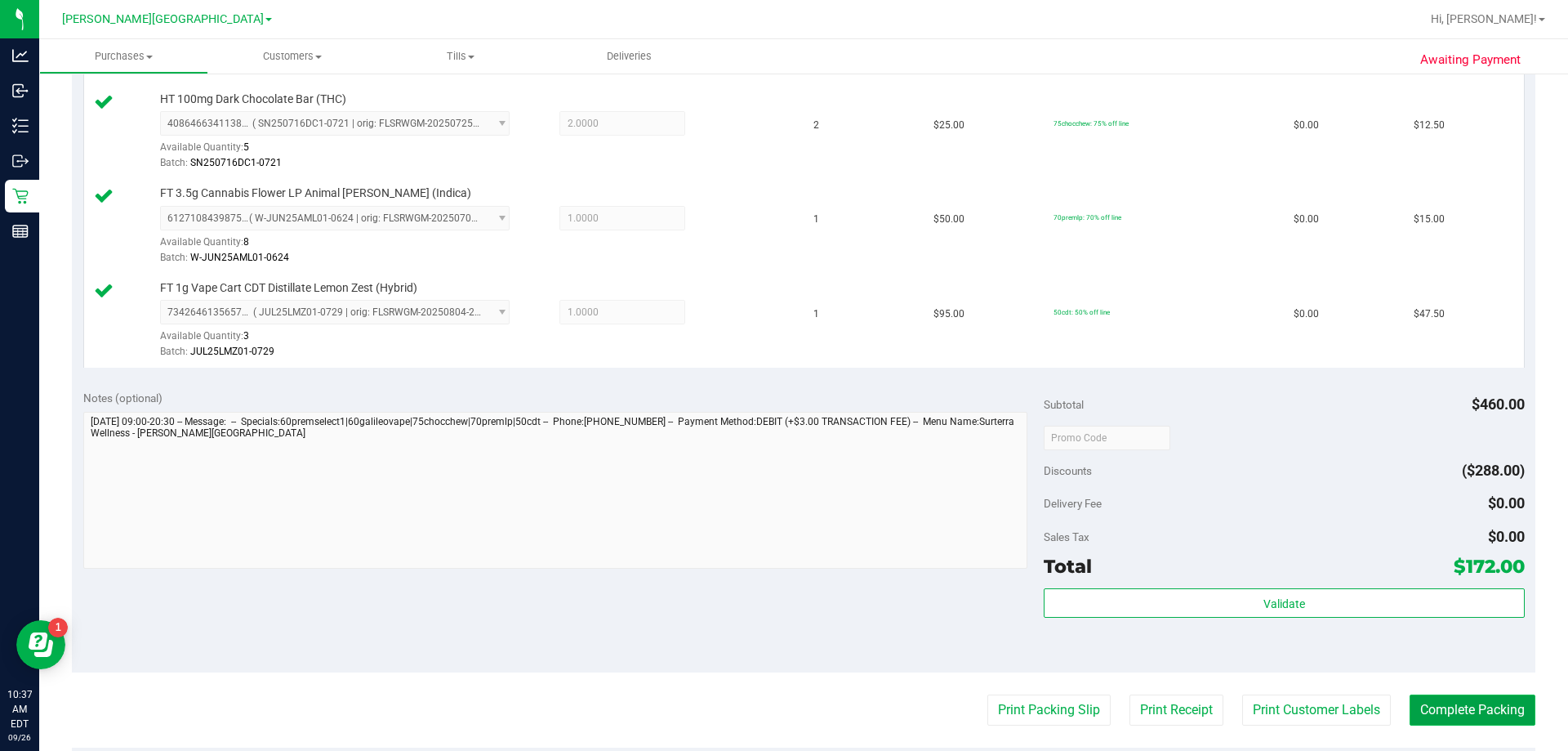
click at [788, 701] on button "Complete Packing" at bounding box center [1471, 710] width 126 height 31
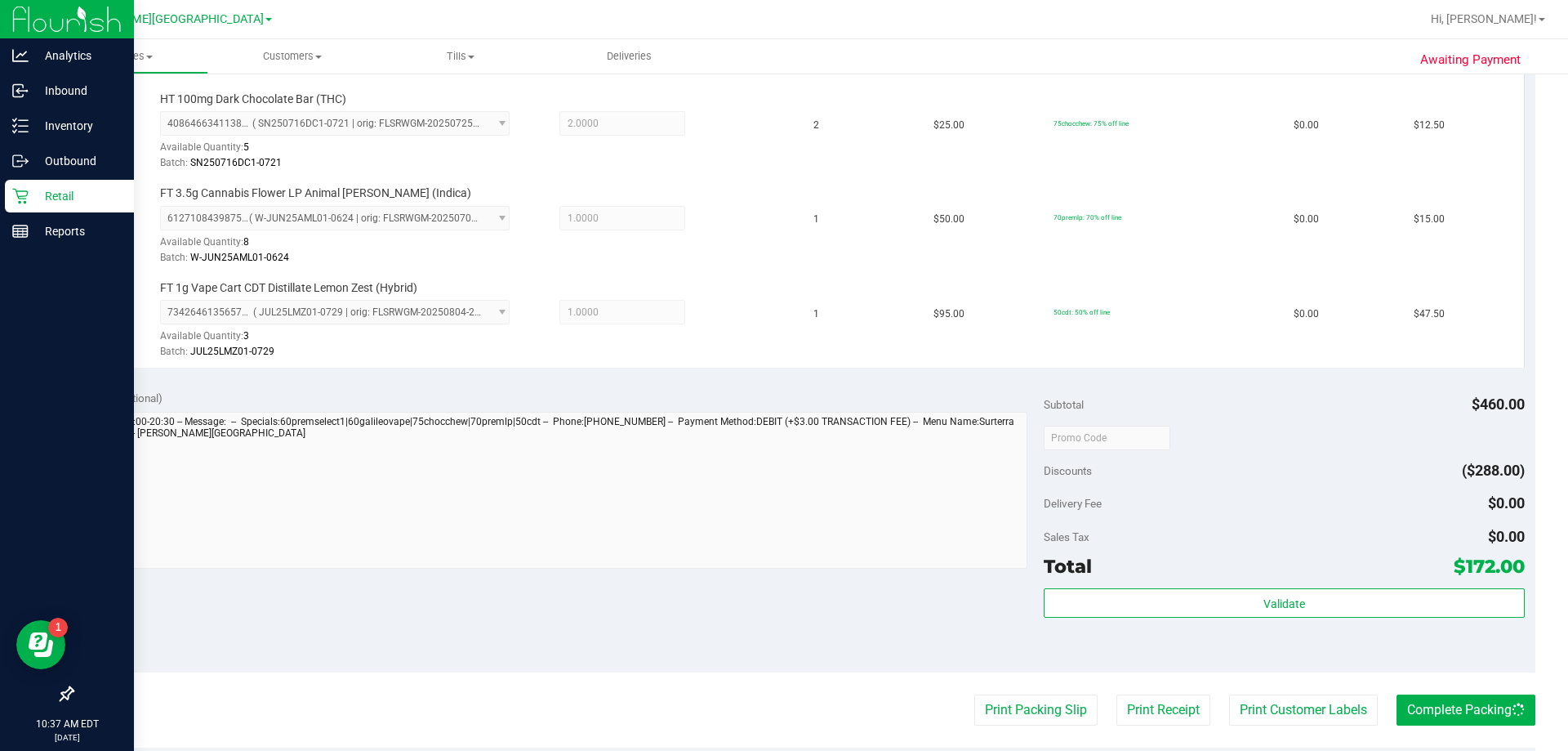
click at [47, 184] on div "Retail" at bounding box center [69, 195] width 129 height 32
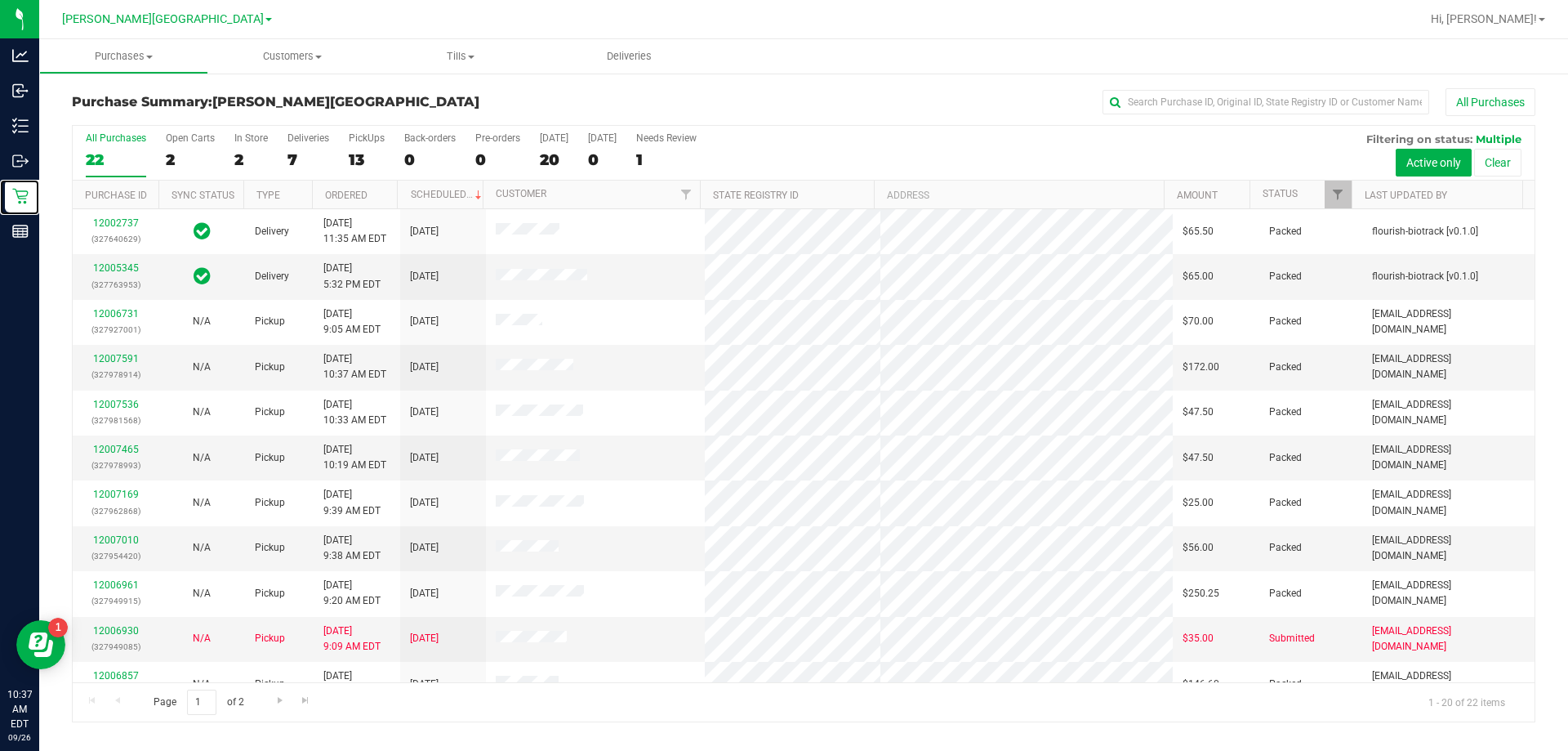
scroll to position [431, 0]
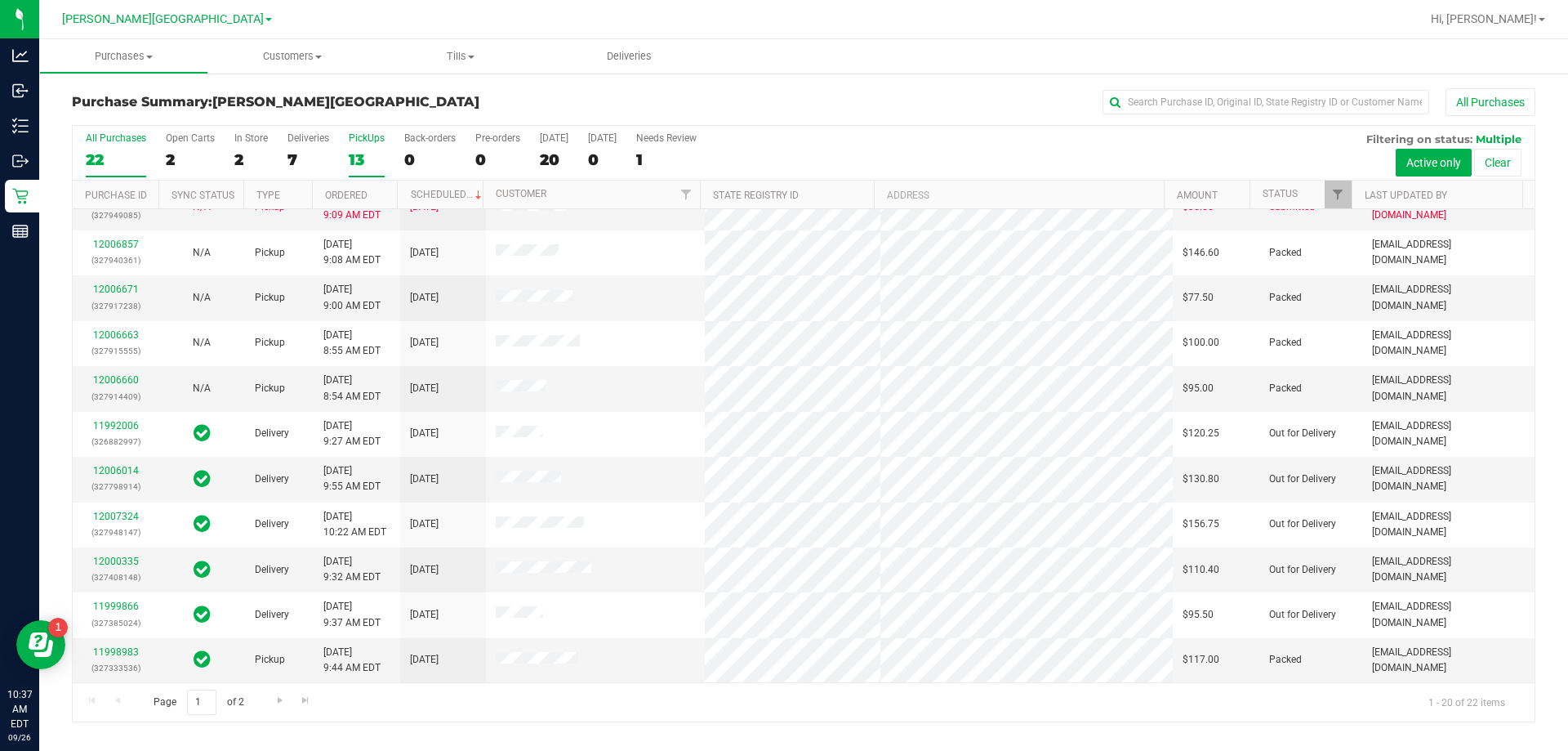
click at [359, 153] on div "13" at bounding box center [367, 159] width 36 height 19
click at [0, 0] on input "PickUps 13" at bounding box center [0, 0] width 0 height 0
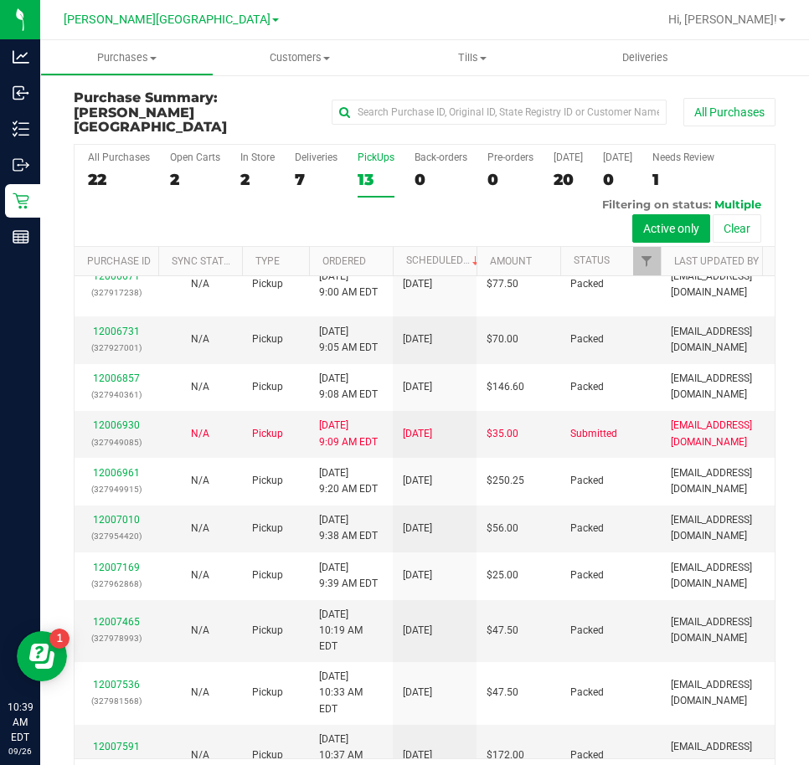
scroll to position [0, 0]
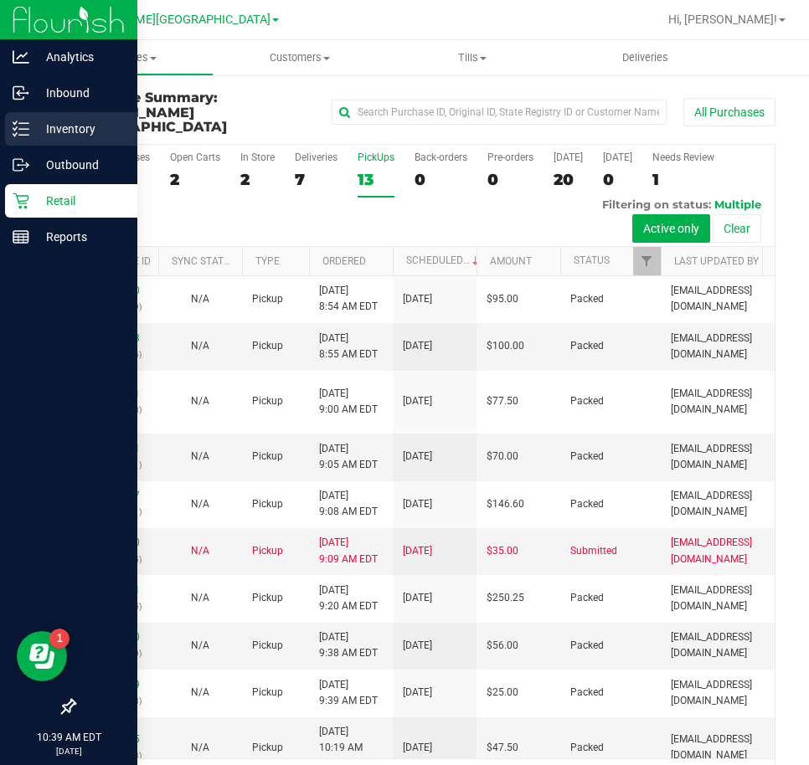
click at [74, 137] on p "Inventory" at bounding box center [79, 129] width 100 height 20
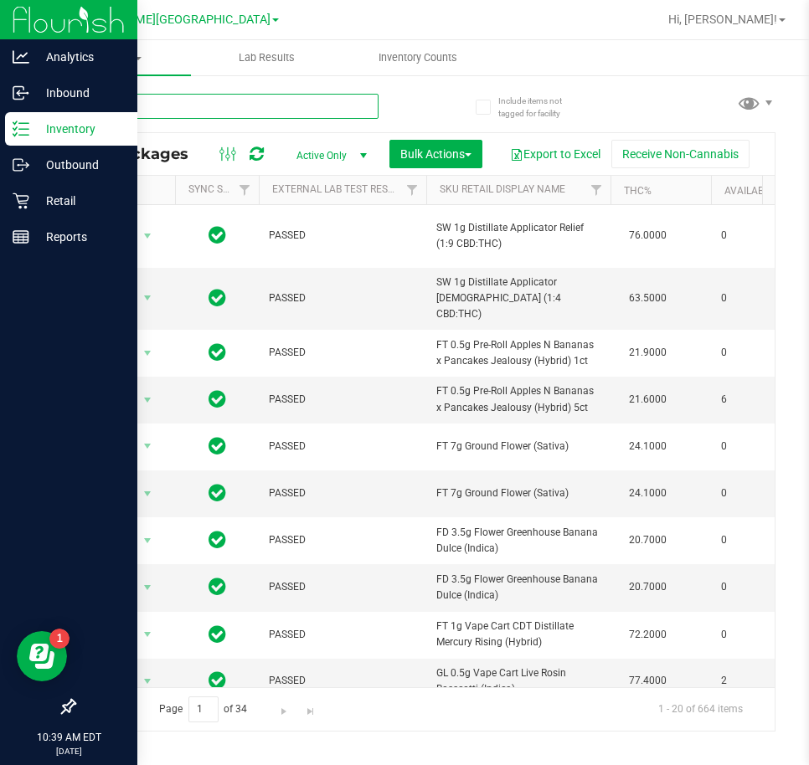
click at [209, 109] on input "text" at bounding box center [226, 106] width 305 height 25
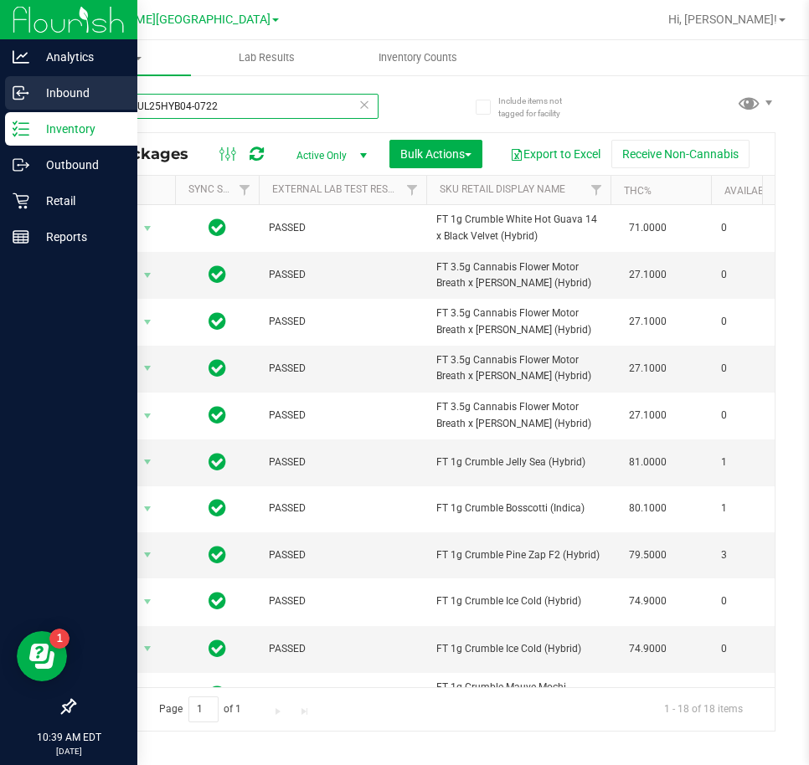
type input "mbl10-JUL25HYB04-0722"
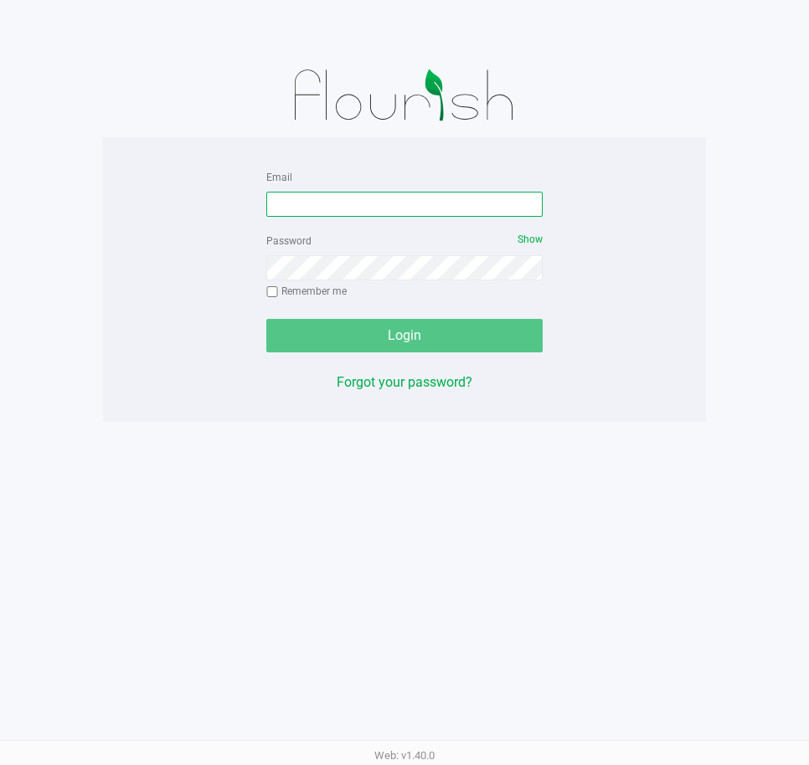
click at [336, 206] on input "Email" at bounding box center [404, 204] width 276 height 25
type input "[EMAIL_ADDRESS][DOMAIN_NAME]"
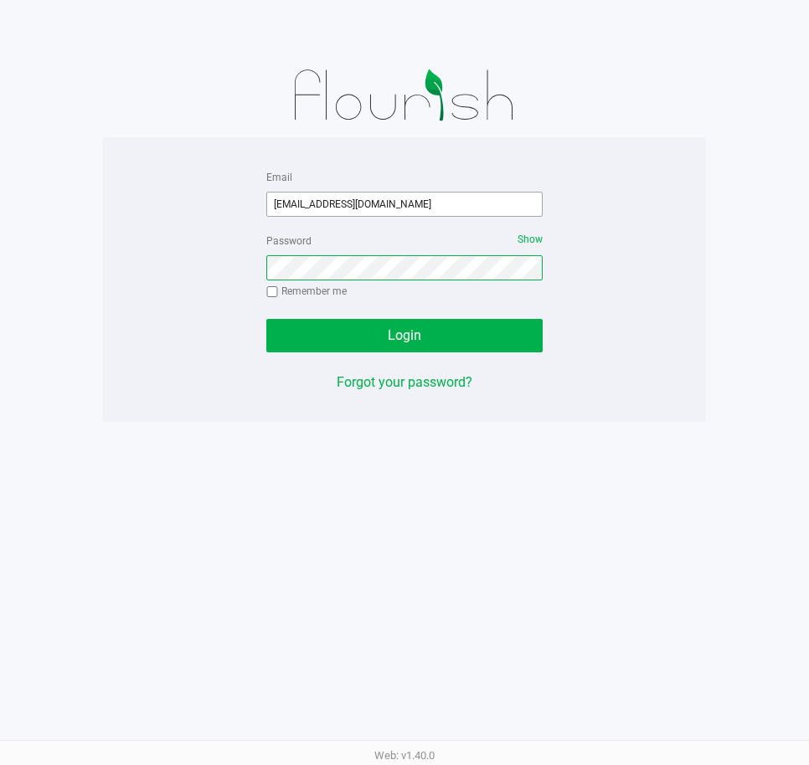
click at [266, 319] on button "Login" at bounding box center [404, 335] width 276 height 33
